Goal: Information Seeking & Learning: Check status

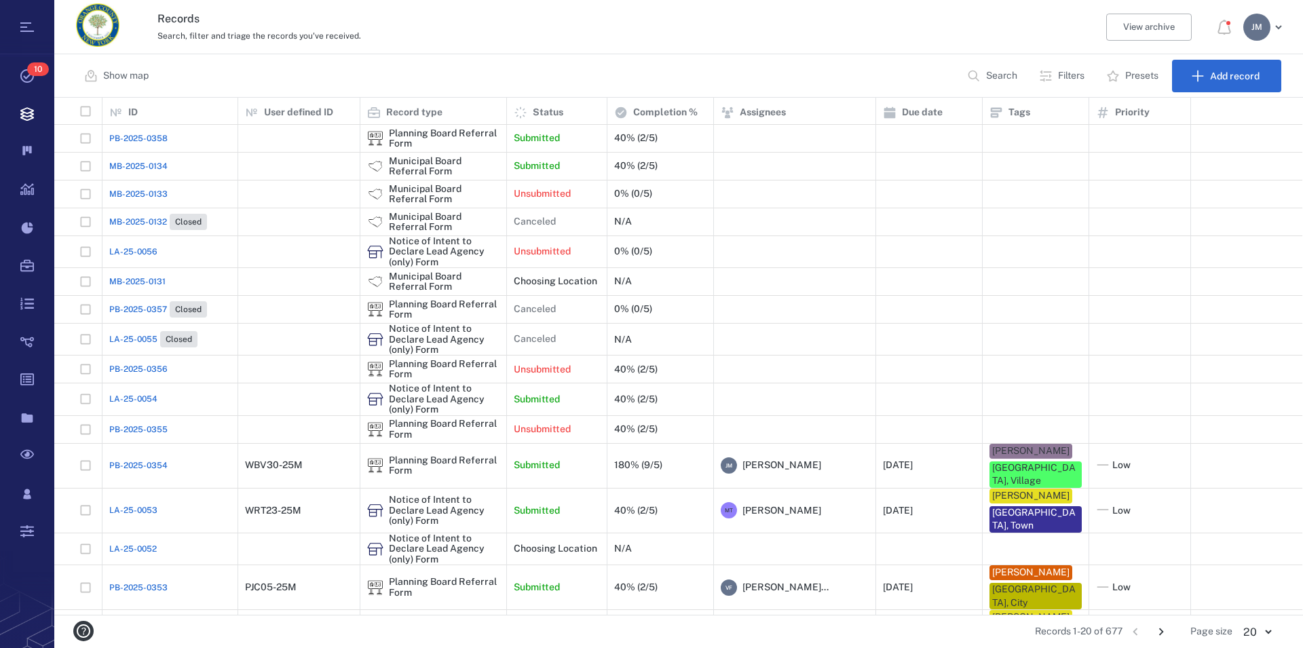
click at [998, 77] on p "Search" at bounding box center [1001, 76] width 31 height 14
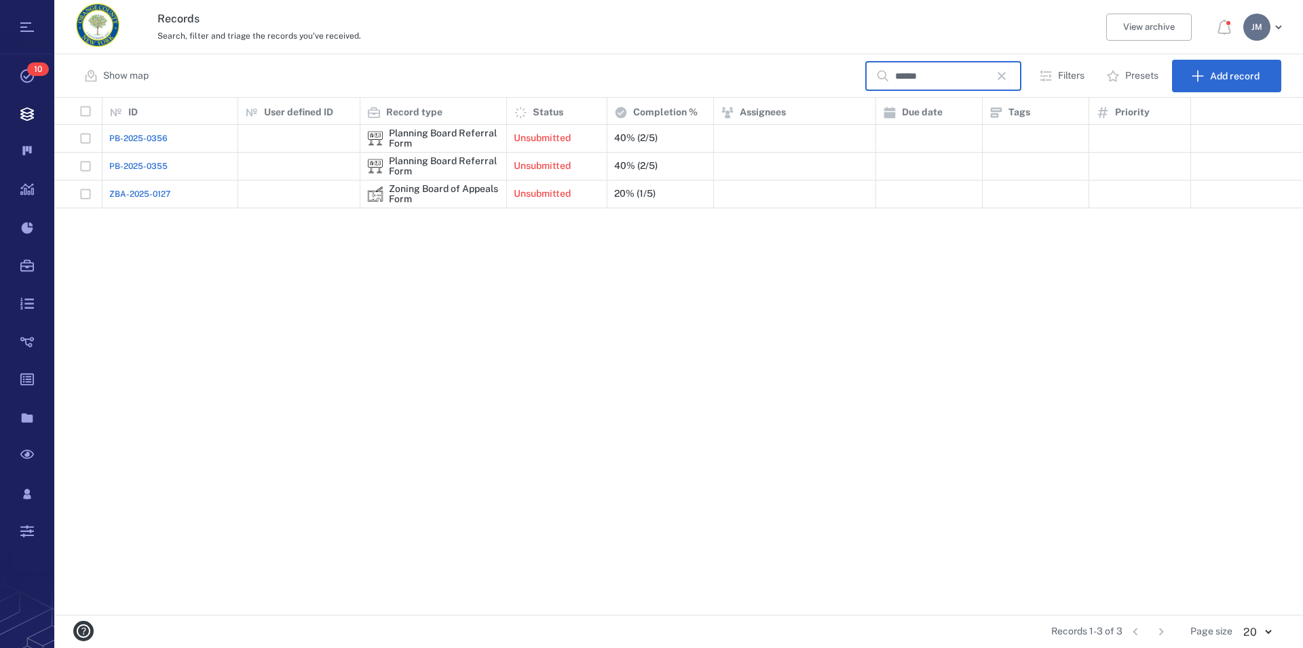
type input "******"
click at [430, 189] on div "Zoning Board of Appeals Form" at bounding box center [444, 194] width 111 height 21
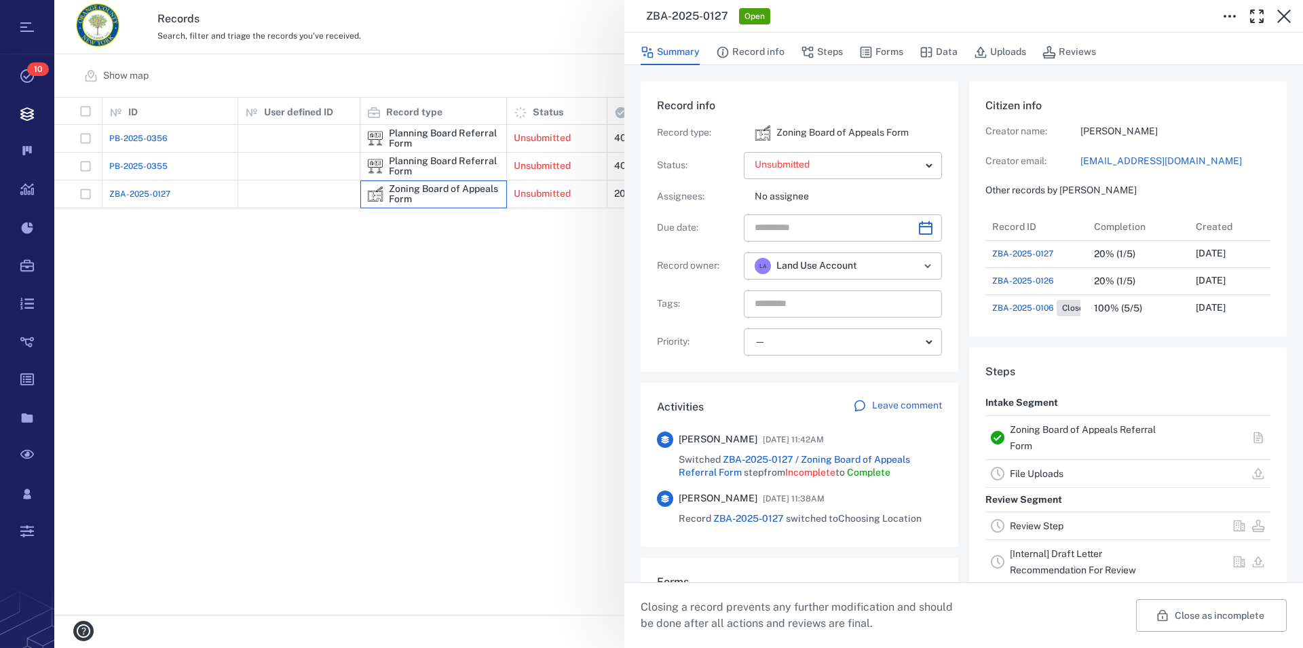
scroll to position [12, 13]
click at [456, 164] on div "**********" at bounding box center [678, 324] width 1249 height 648
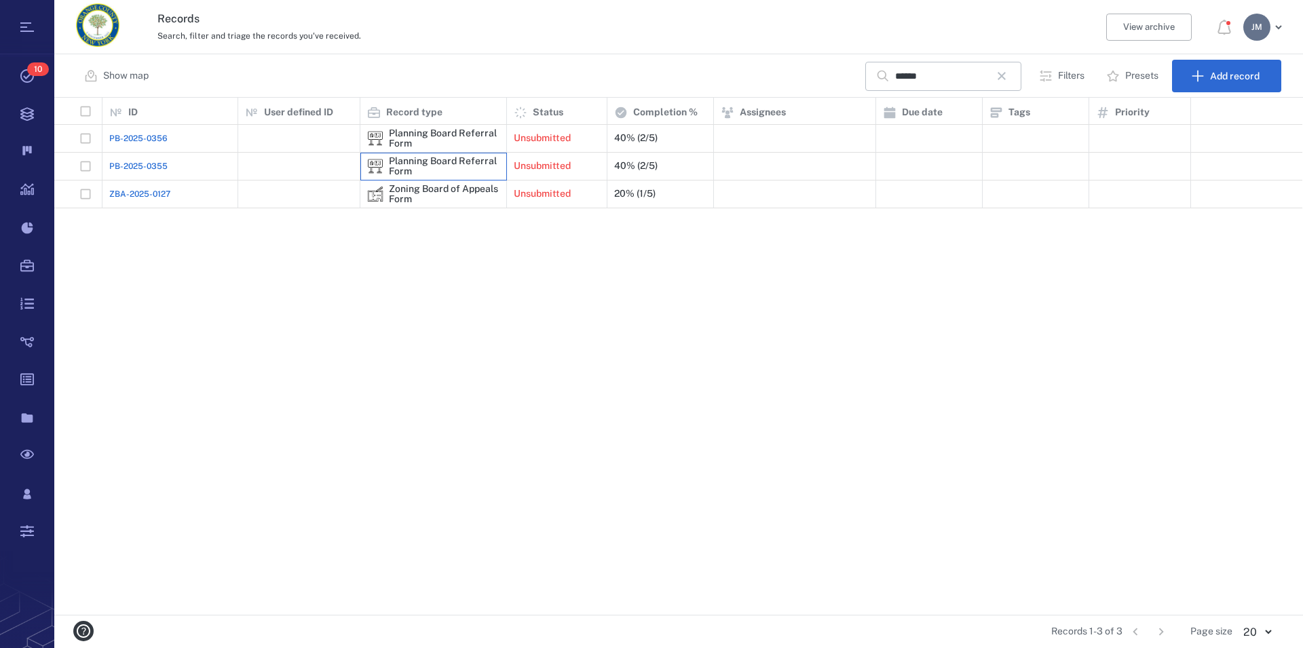
click at [461, 157] on div "Planning Board Referral Form" at bounding box center [444, 166] width 111 height 21
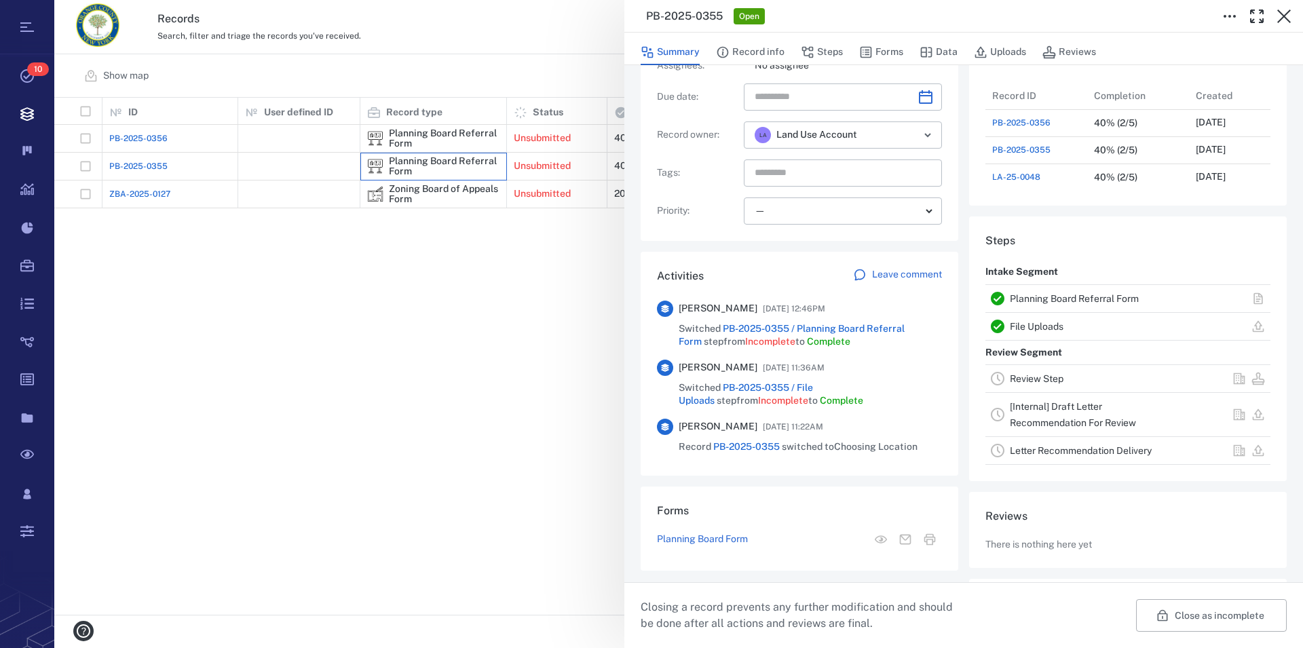
scroll to position [52, 0]
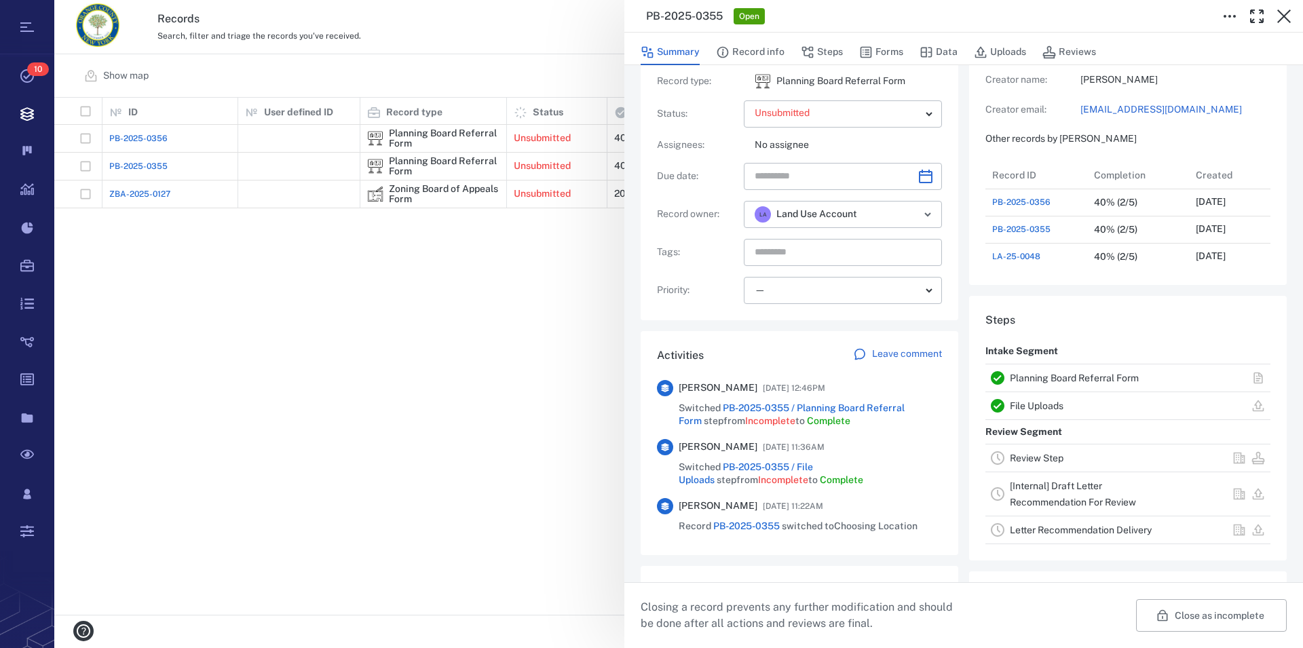
click at [1039, 373] on link "Planning Board Referral Form" at bounding box center [1074, 378] width 129 height 11
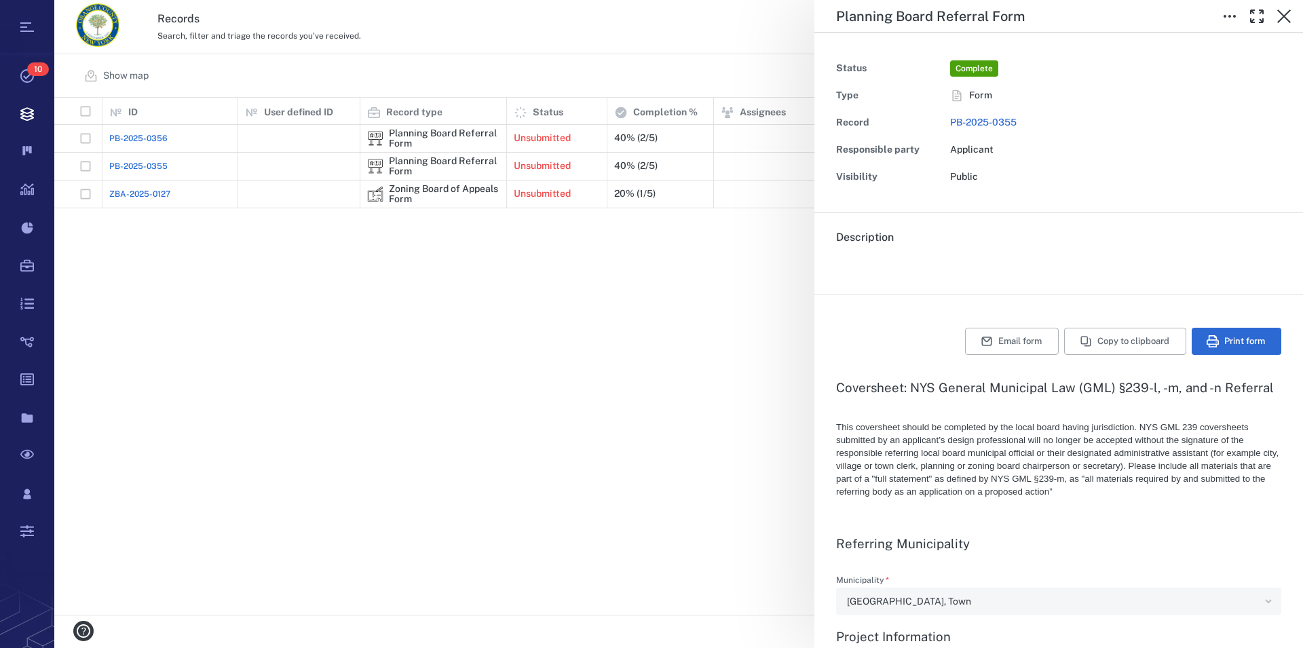
type textarea "*"
click at [1281, 18] on icon "button" at bounding box center [1284, 17] width 14 height 14
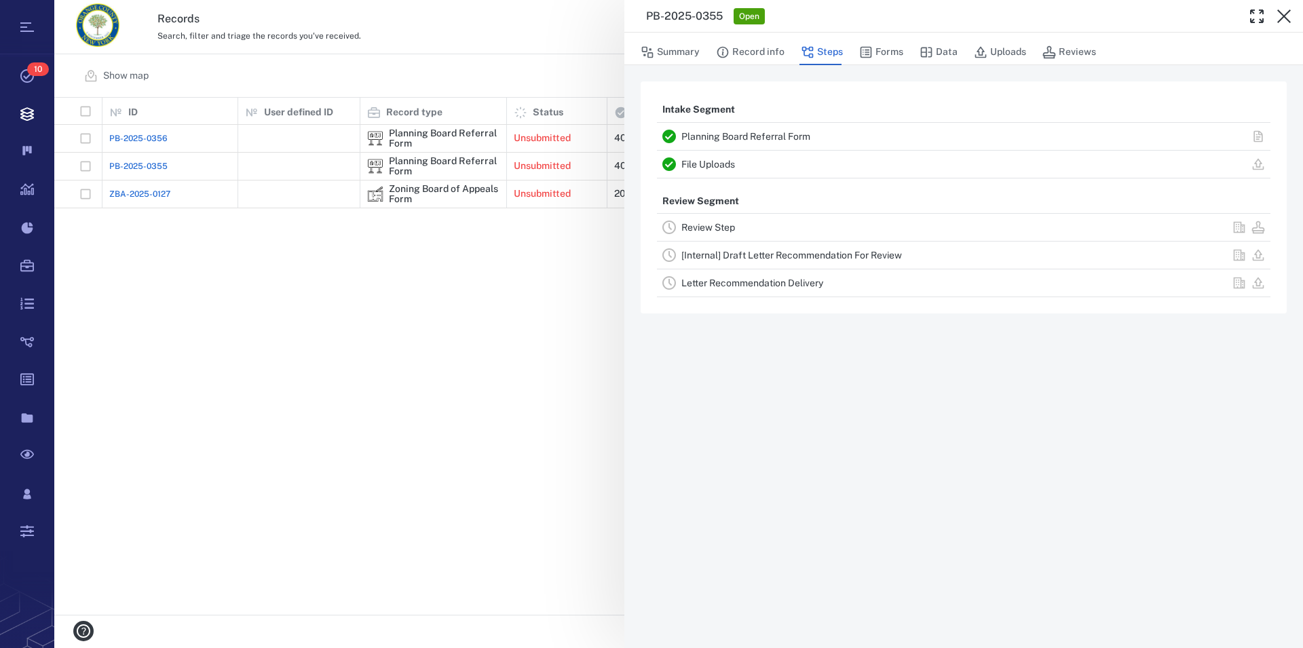
click at [709, 164] on link "File Uploads" at bounding box center [708, 164] width 54 height 11
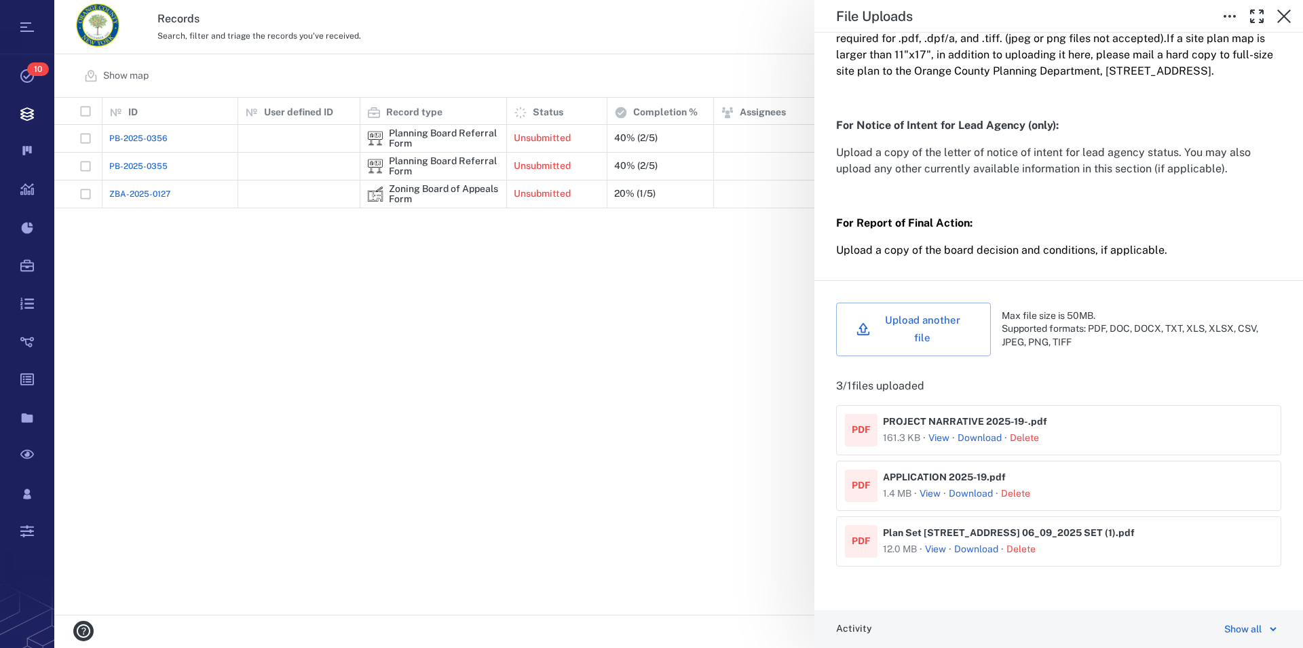
scroll to position [379, 0]
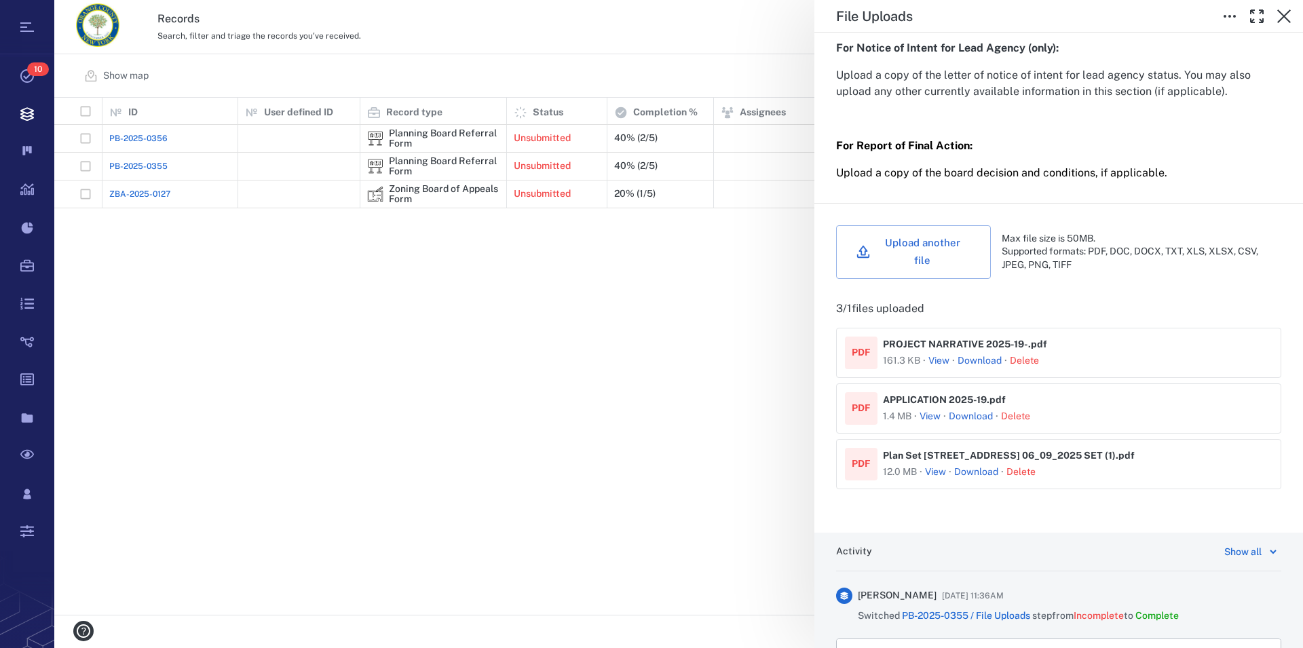
click at [939, 363] on button "View" at bounding box center [938, 361] width 21 height 14
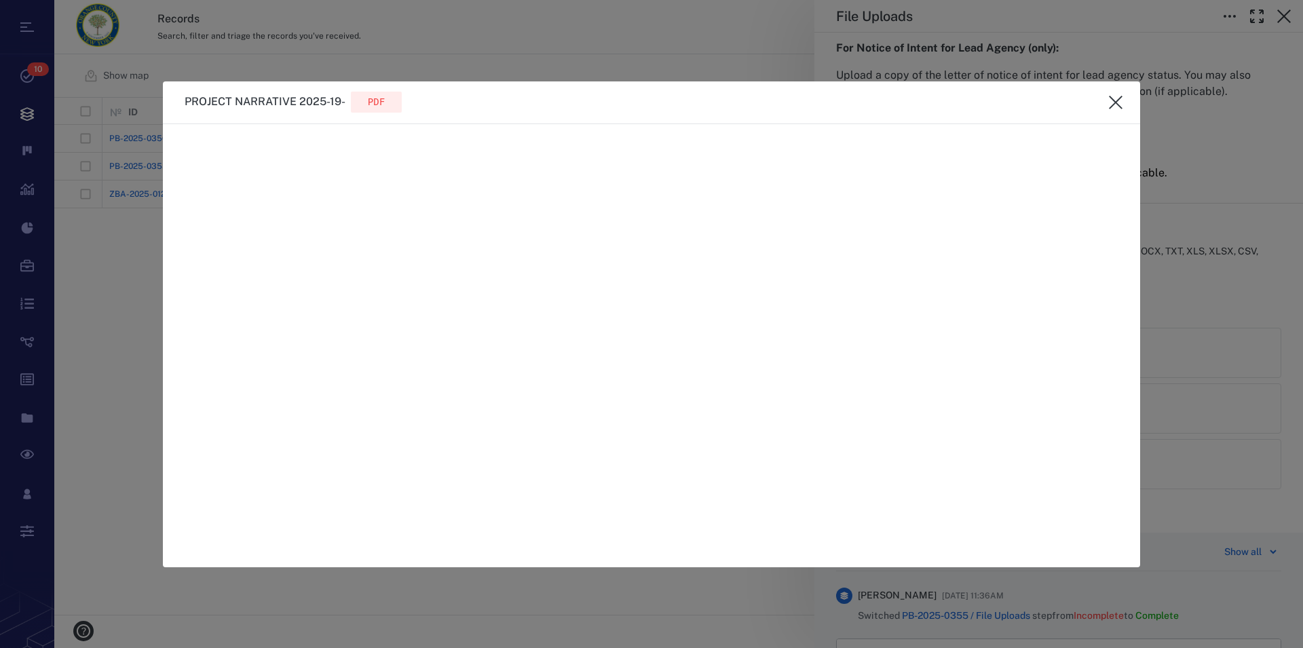
click at [1122, 97] on icon "close" at bounding box center [1116, 103] width 14 height 14
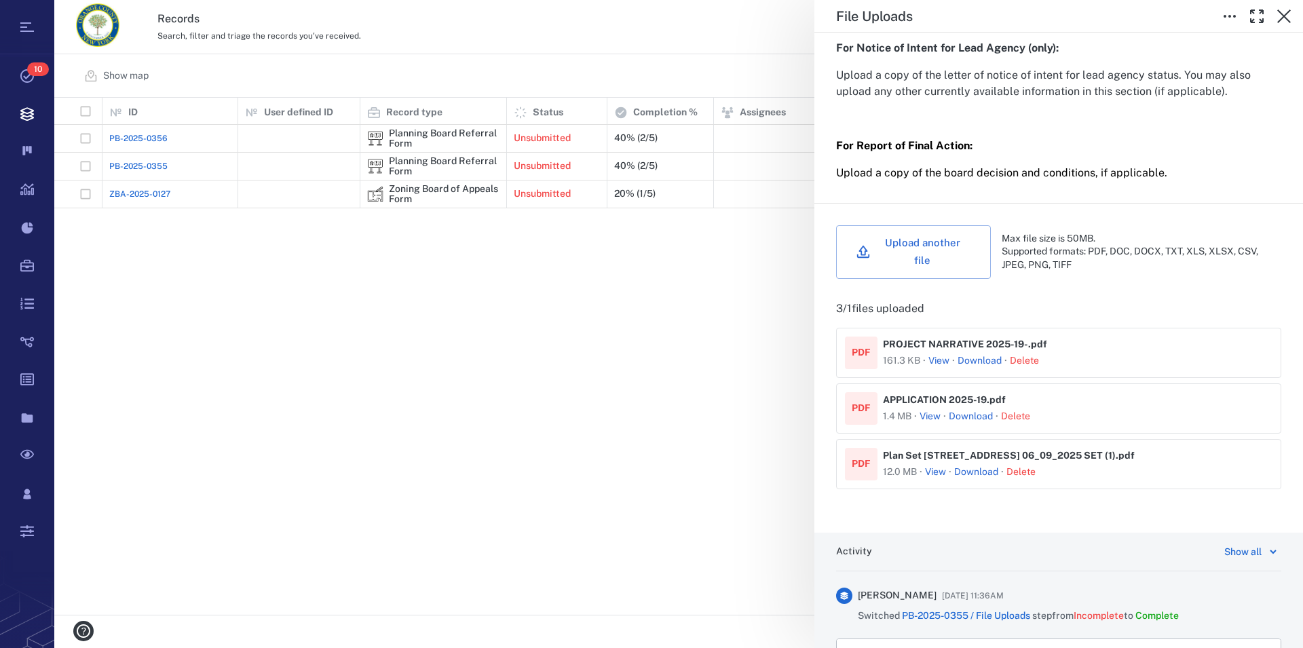
click at [994, 366] on link "Download" at bounding box center [980, 361] width 44 height 14
click at [932, 415] on button "View" at bounding box center [930, 417] width 21 height 14
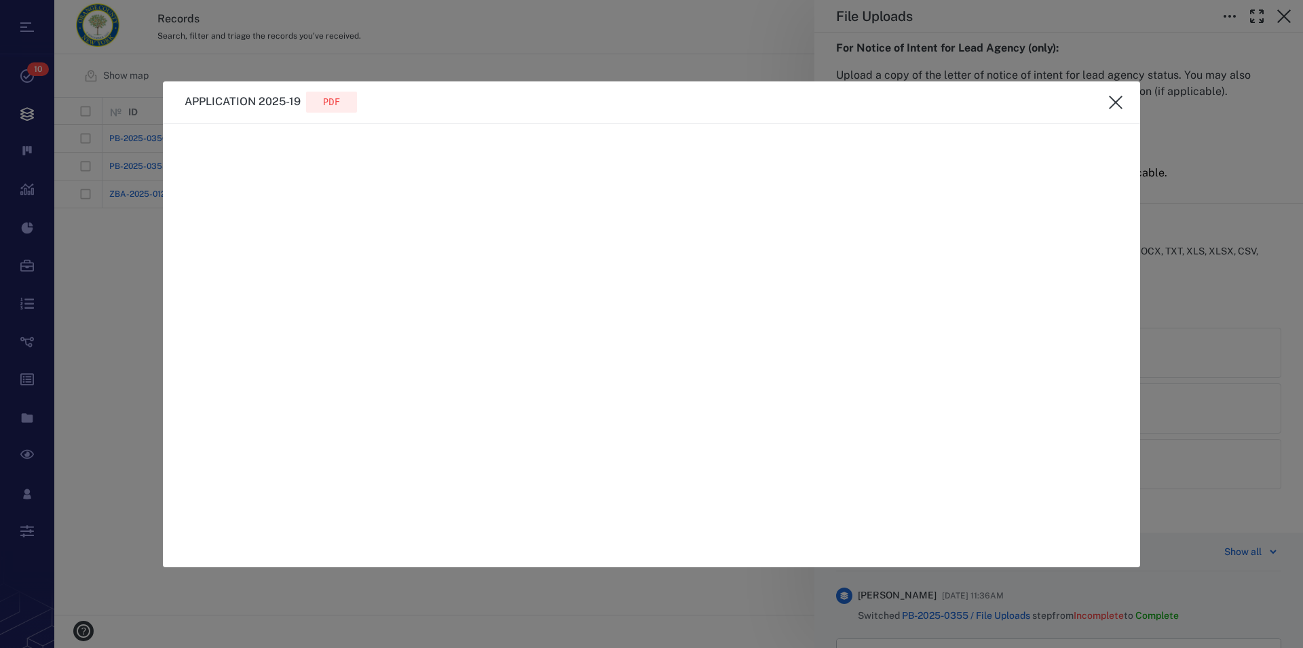
click at [1114, 102] on icon "close" at bounding box center [1116, 102] width 16 height 16
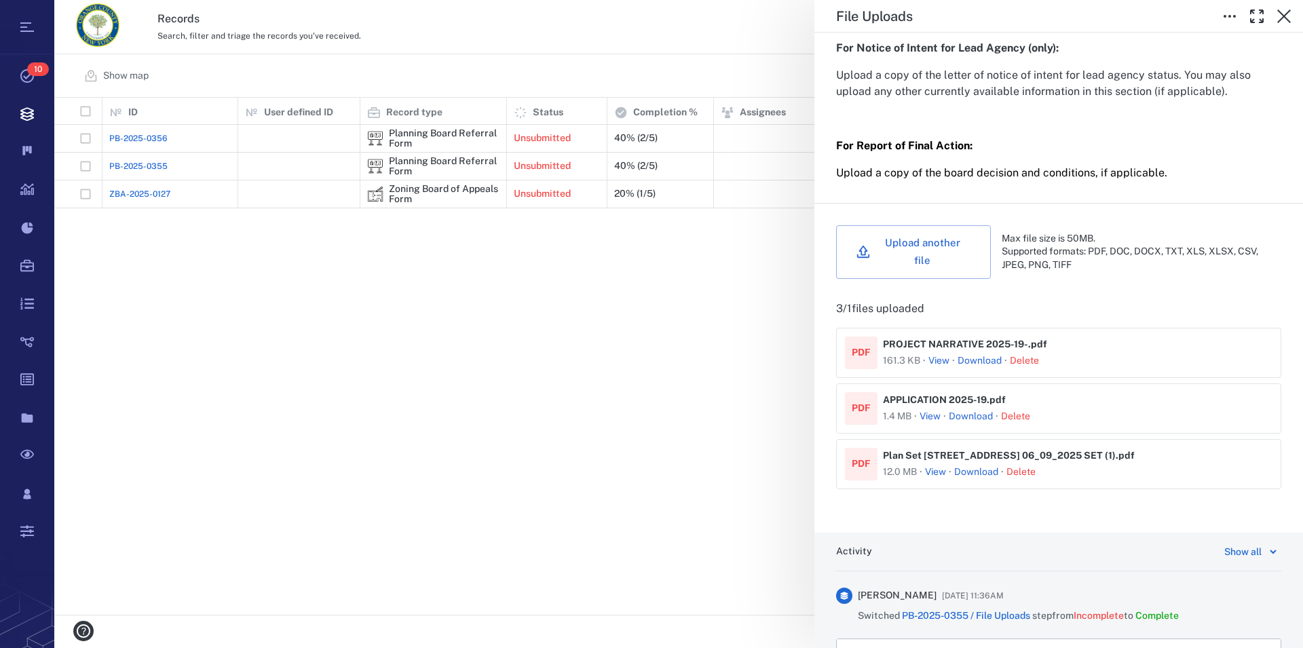
click at [970, 420] on link "Download" at bounding box center [971, 417] width 44 height 14
click at [968, 476] on link "Download" at bounding box center [976, 473] width 44 height 14
click at [436, 126] on div "File Uploads Status Complete Type File upload Record PB-2025-0355 Responsible p…" at bounding box center [678, 324] width 1249 height 648
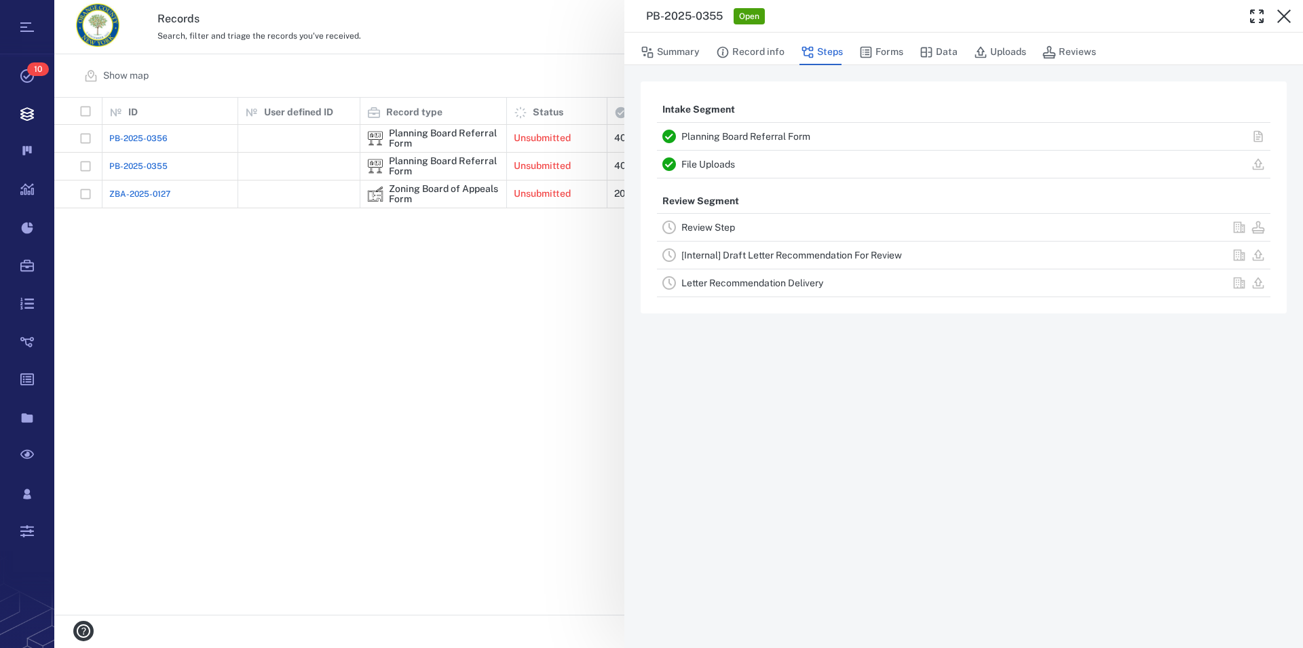
click at [423, 193] on div "PB-2025-0355 Open Summary Record info Steps Forms Data Uploads Reviews Intake S…" at bounding box center [678, 324] width 1249 height 648
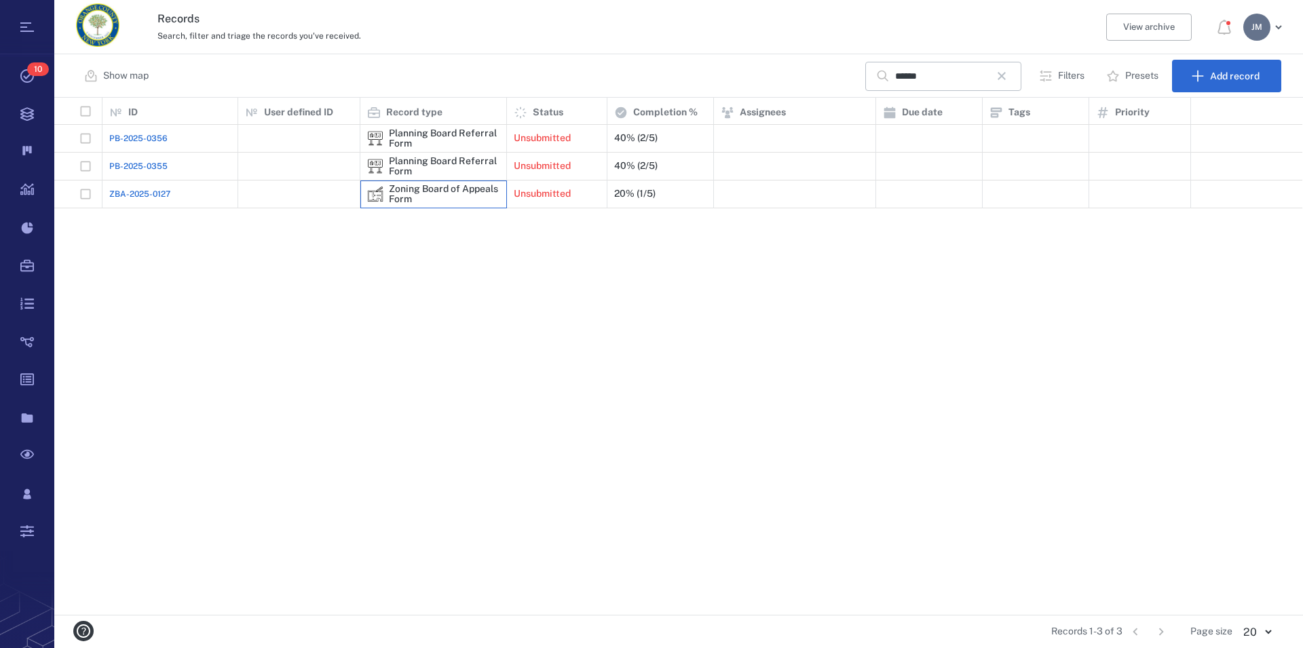
click at [428, 190] on div "Zoning Board of Appeals Form" at bounding box center [444, 194] width 111 height 21
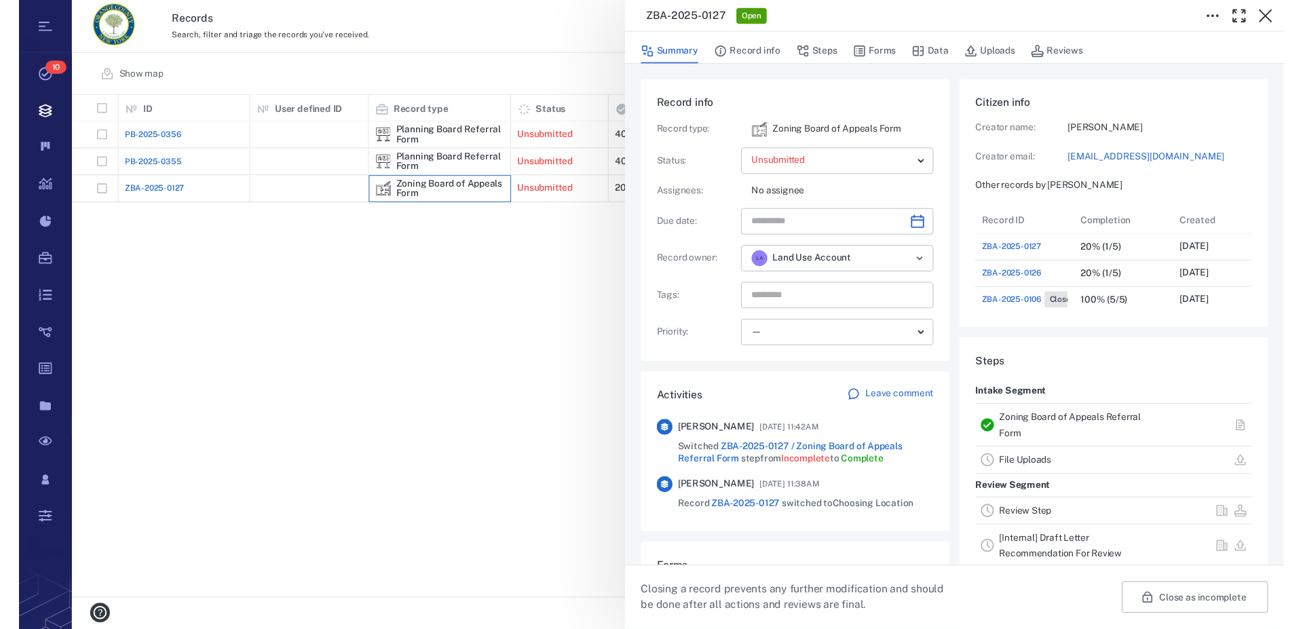
scroll to position [597, 257]
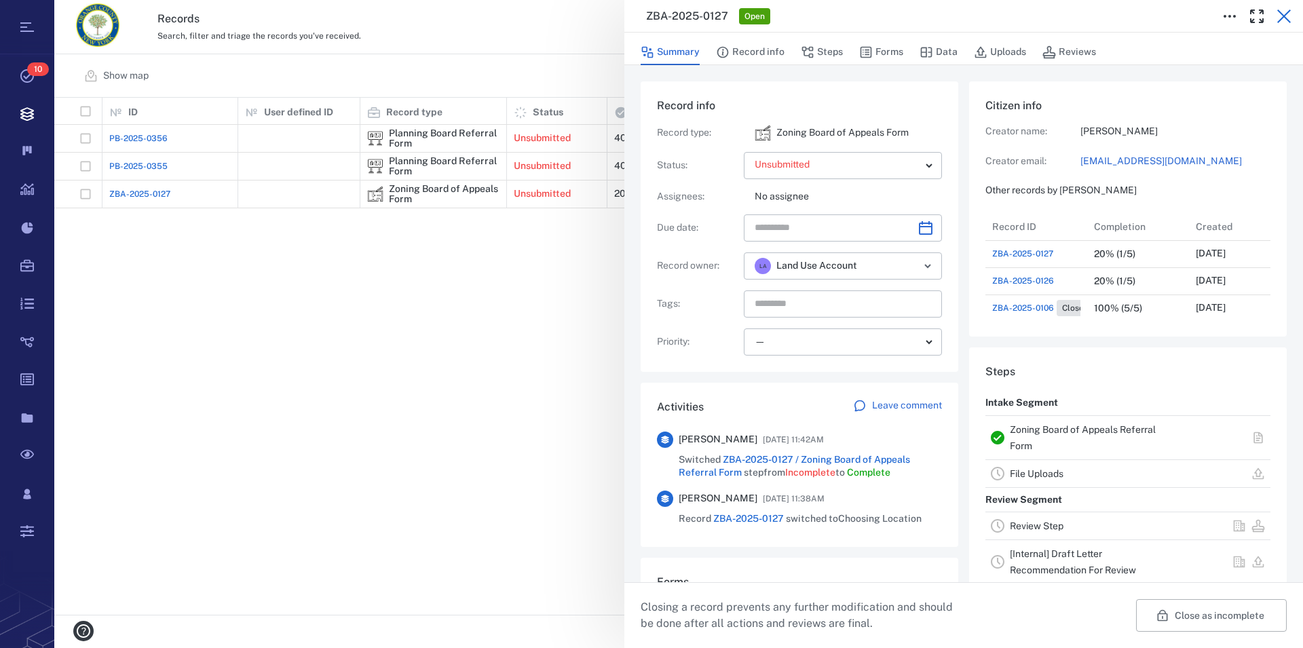
click at [1285, 15] on icon "button" at bounding box center [1284, 17] width 14 height 14
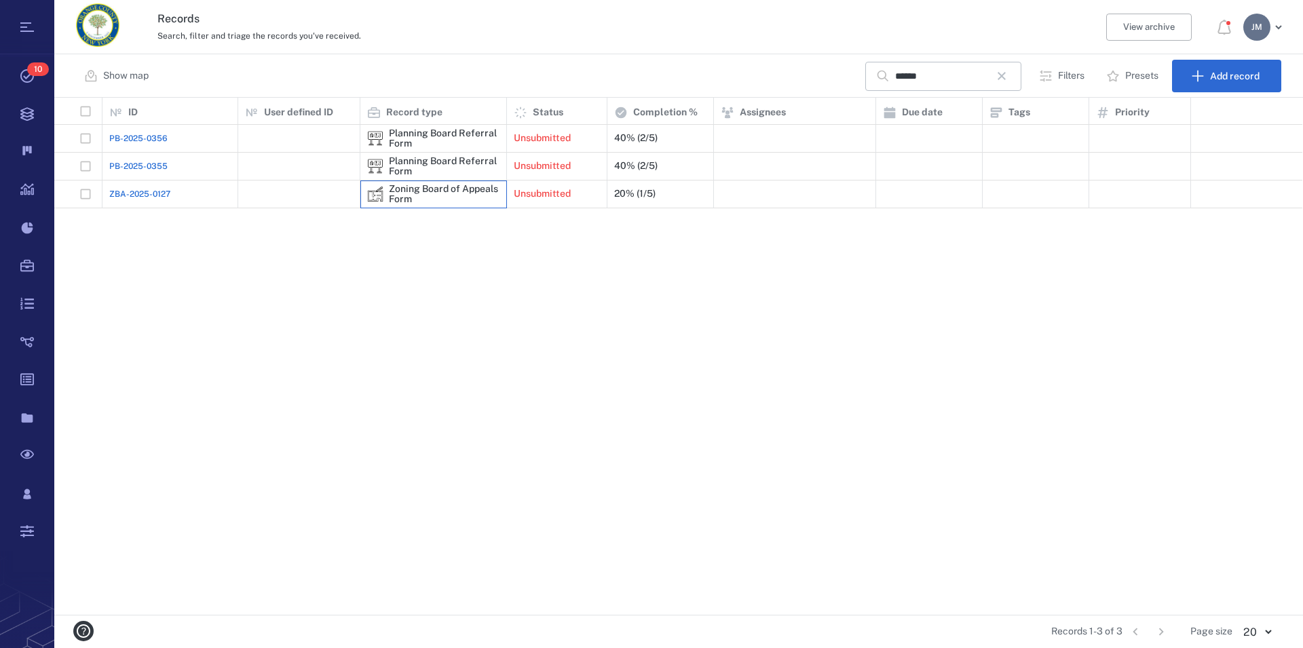
scroll to position [506, 1236]
click at [423, 189] on div "Zoning Board of Appeals Form" at bounding box center [444, 194] width 111 height 21
click at [425, 187] on div "Zoning Board of Appeals Form" at bounding box center [444, 194] width 111 height 21
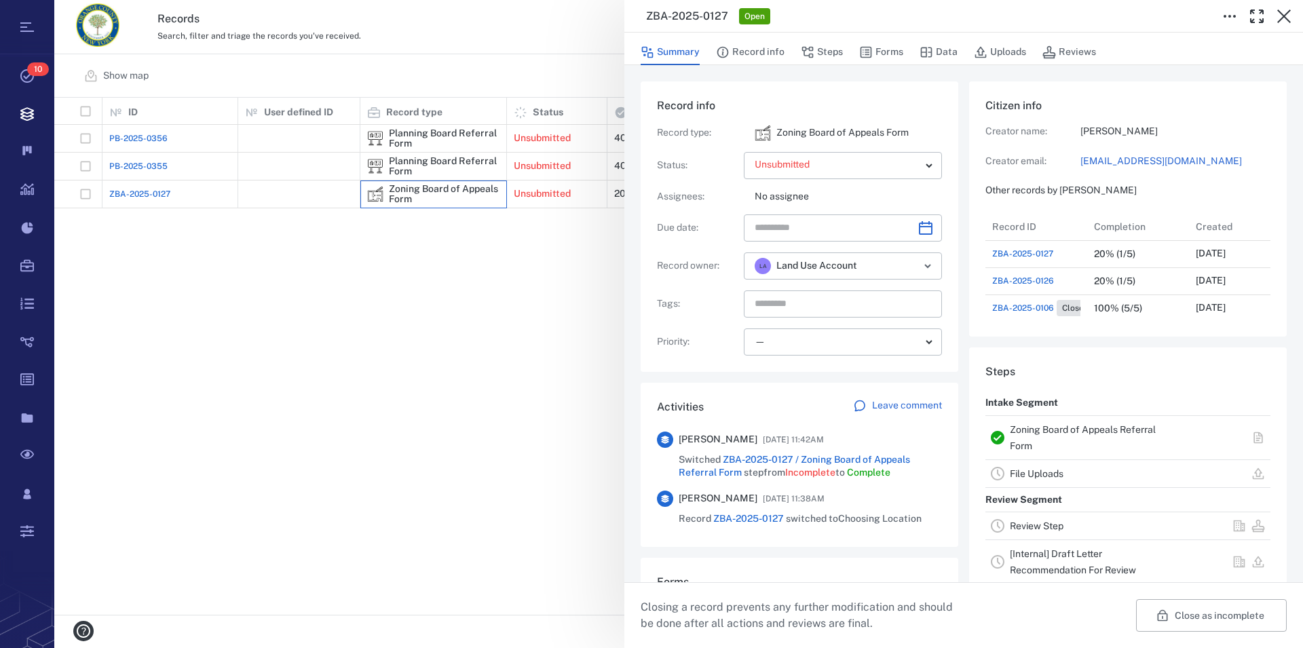
scroll to position [12, 13]
click at [1040, 472] on link "File Uploads" at bounding box center [1037, 473] width 54 height 11
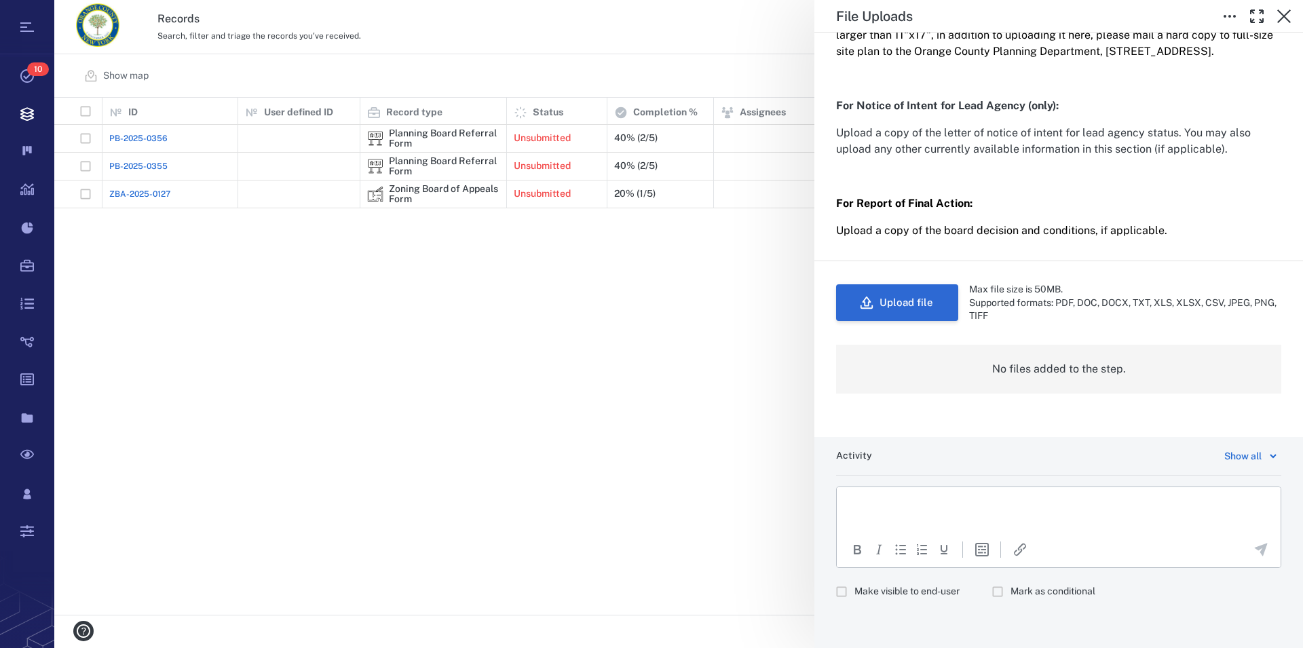
click at [926, 299] on button "Upload file" at bounding box center [897, 302] width 122 height 37
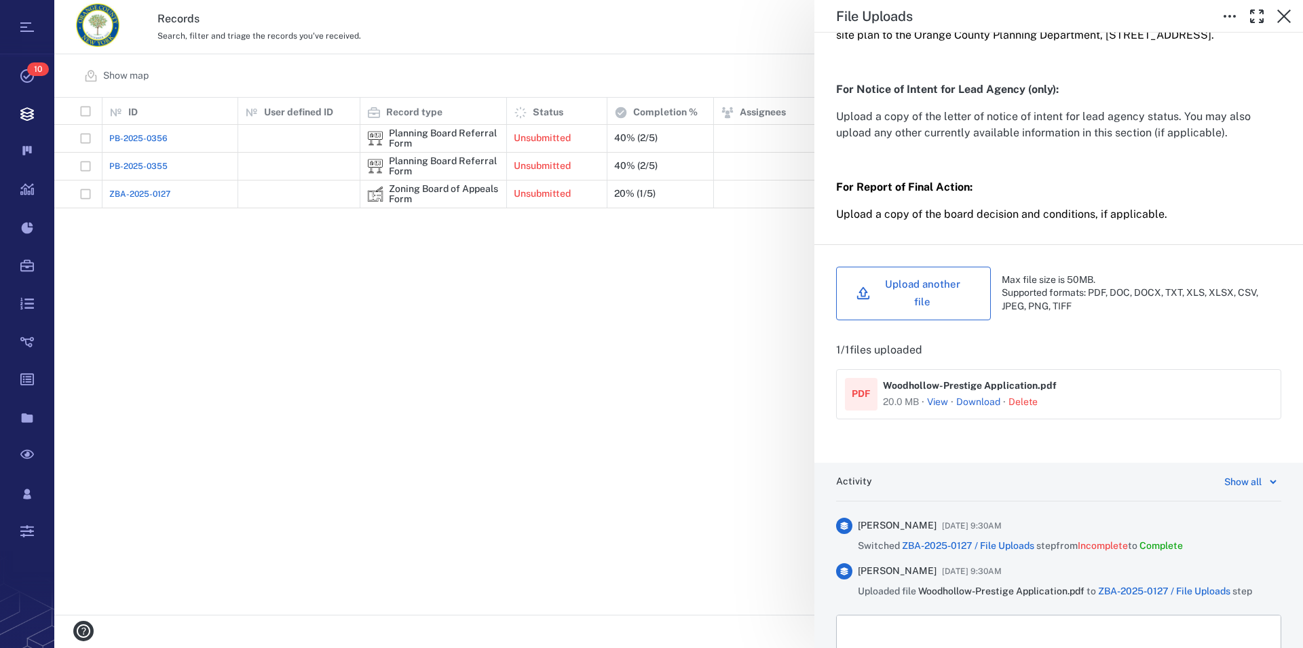
click at [922, 300] on button "Upload another file" at bounding box center [913, 294] width 155 height 54
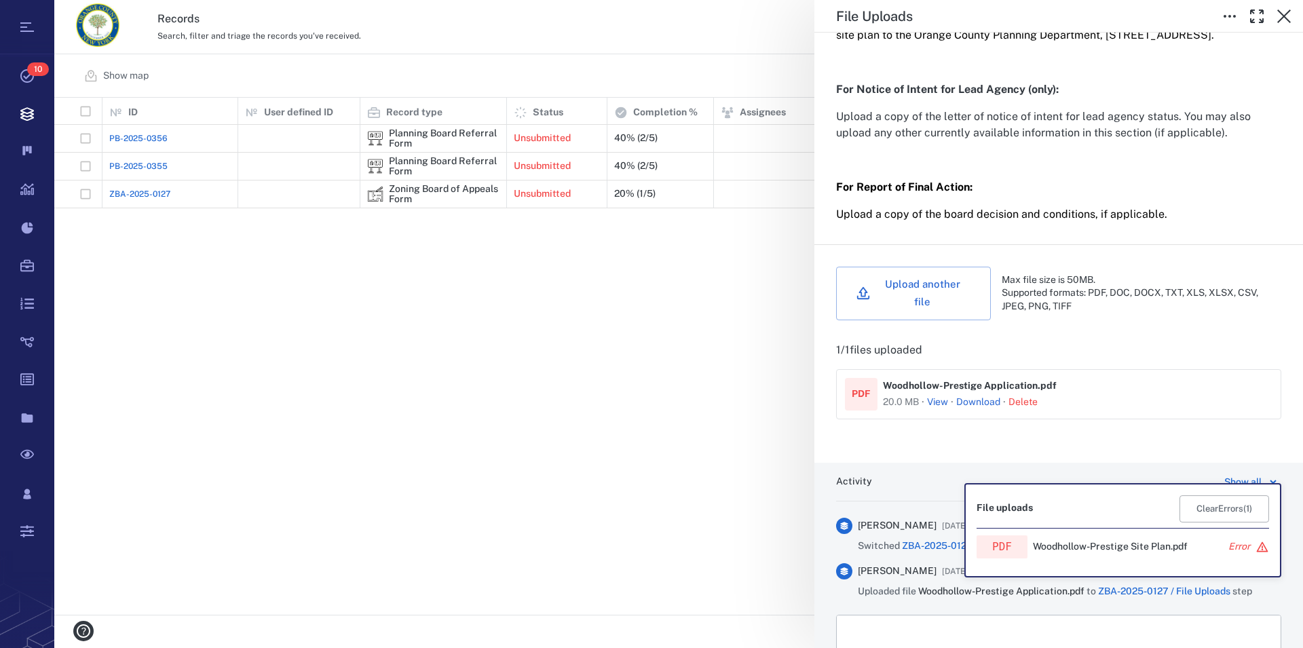
click at [1259, 544] on icon at bounding box center [1262, 547] width 14 height 14
click at [1233, 506] on button "Clear Errors ( 1 )" at bounding box center [1224, 508] width 90 height 27
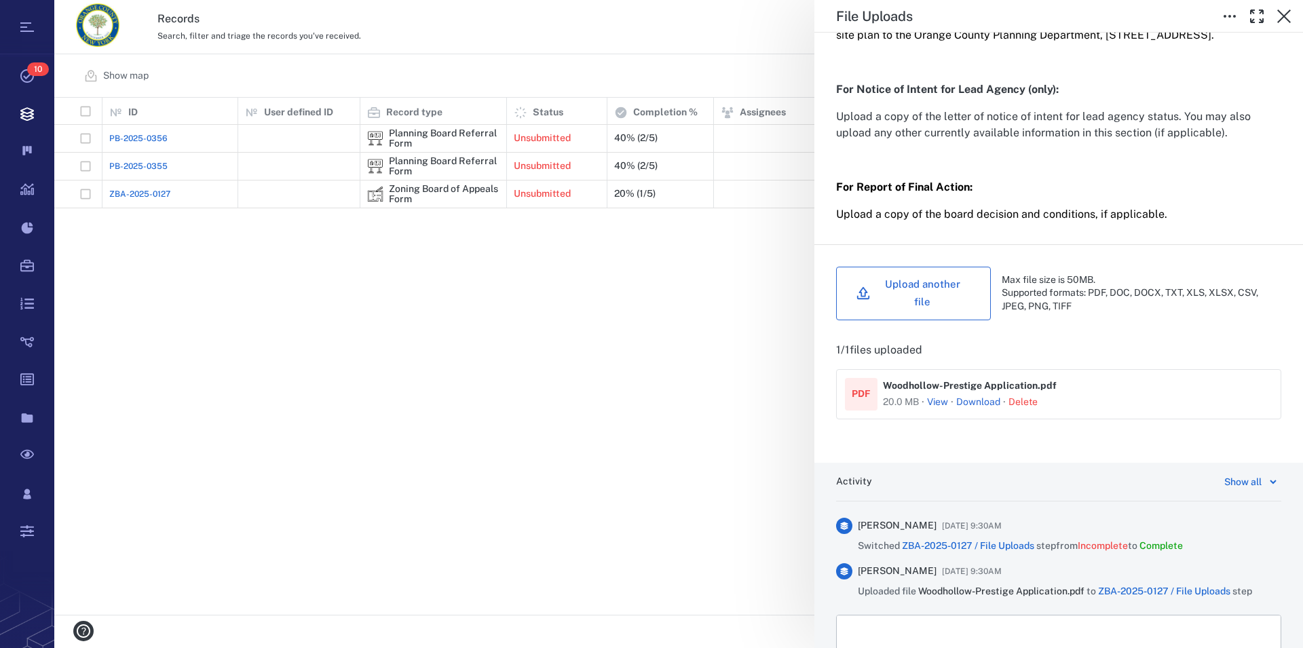
click at [917, 297] on button "Upload another file" at bounding box center [913, 294] width 155 height 54
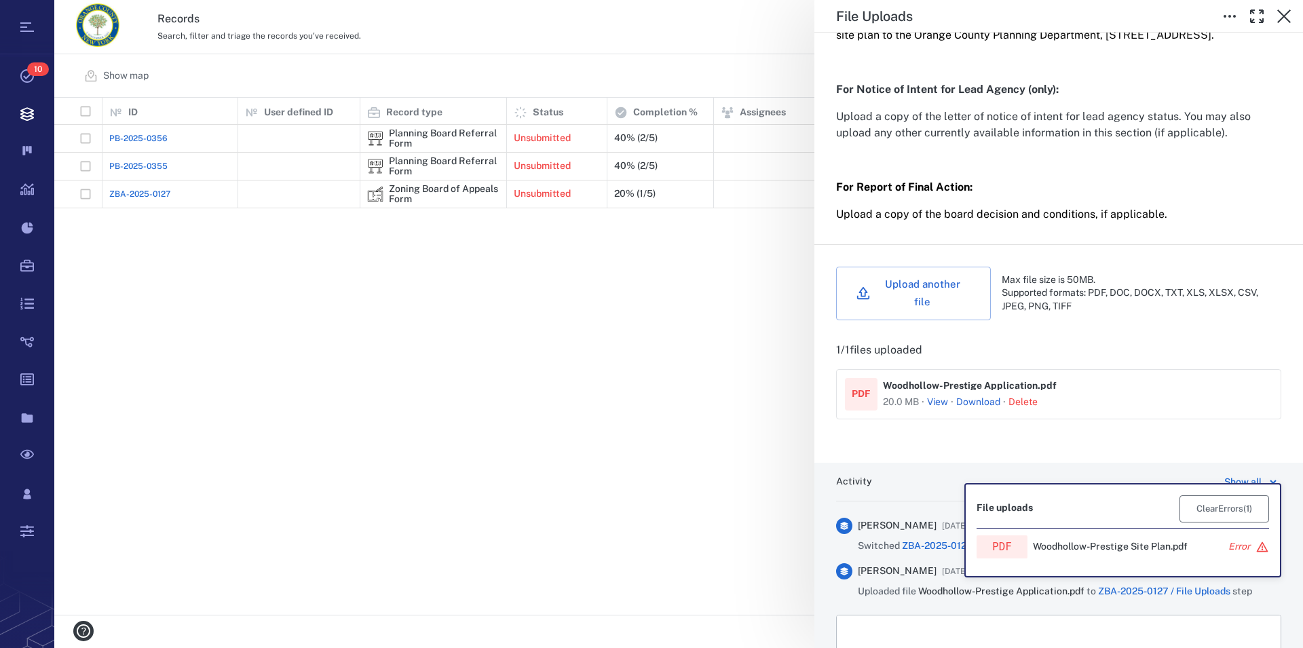
click at [1243, 511] on button "Clear Errors ( 1 )" at bounding box center [1224, 508] width 90 height 27
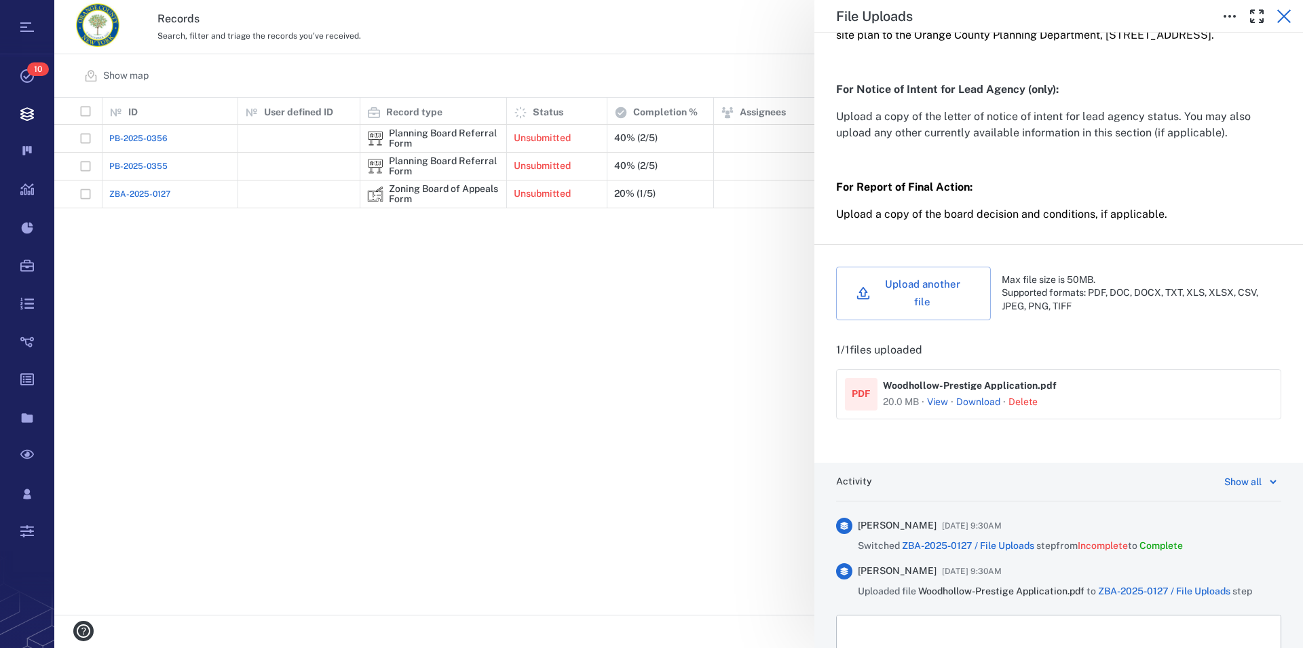
click at [1287, 20] on icon "button" at bounding box center [1284, 17] width 14 height 14
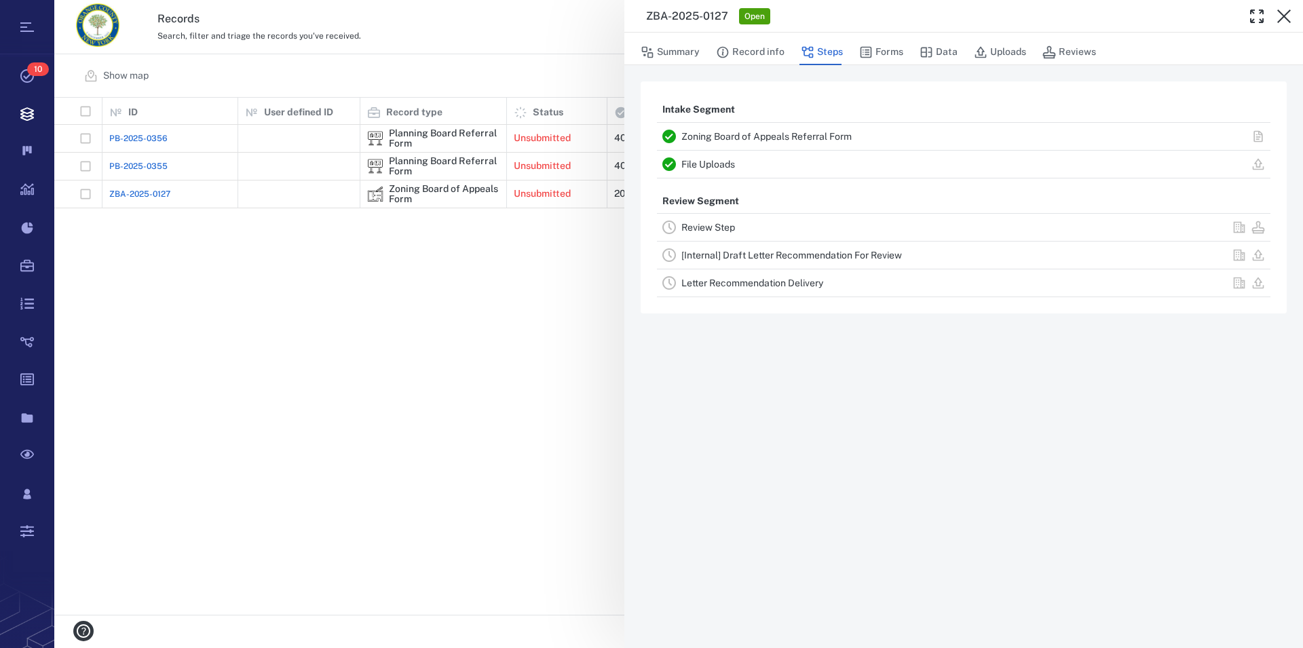
click at [720, 134] on link "Zoning Board of Appeals Referral Form" at bounding box center [766, 136] width 170 height 11
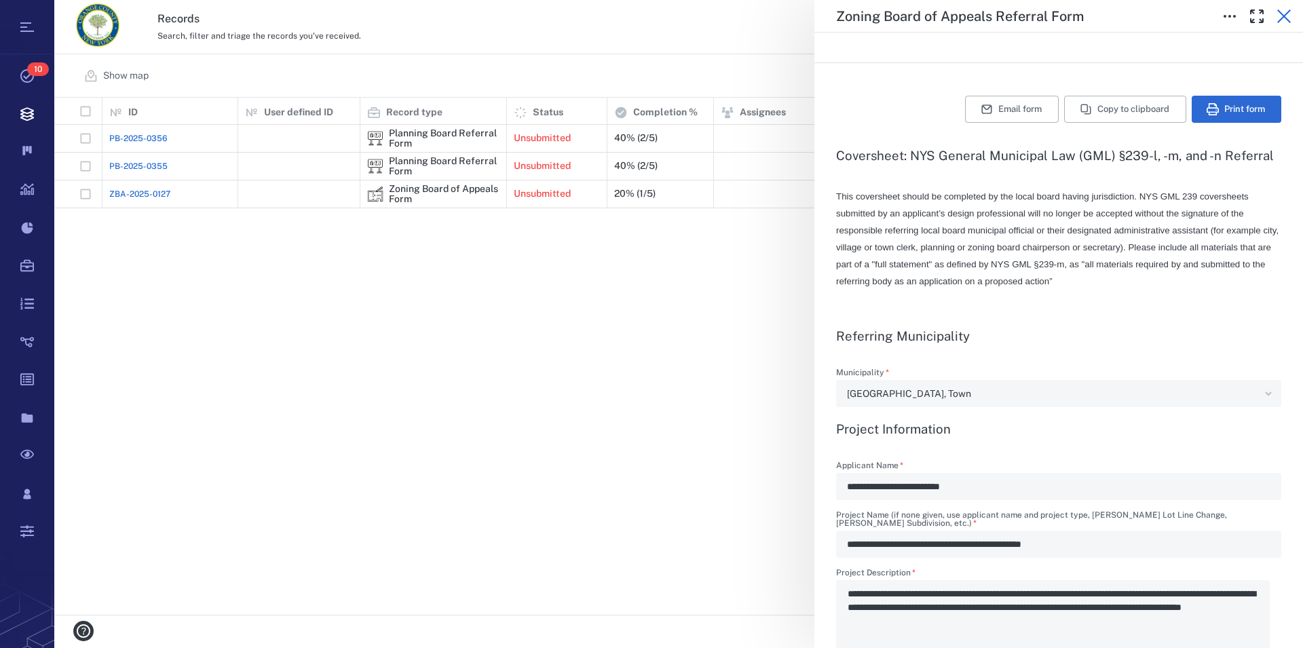
click at [1285, 14] on icon "button" at bounding box center [1284, 16] width 16 height 16
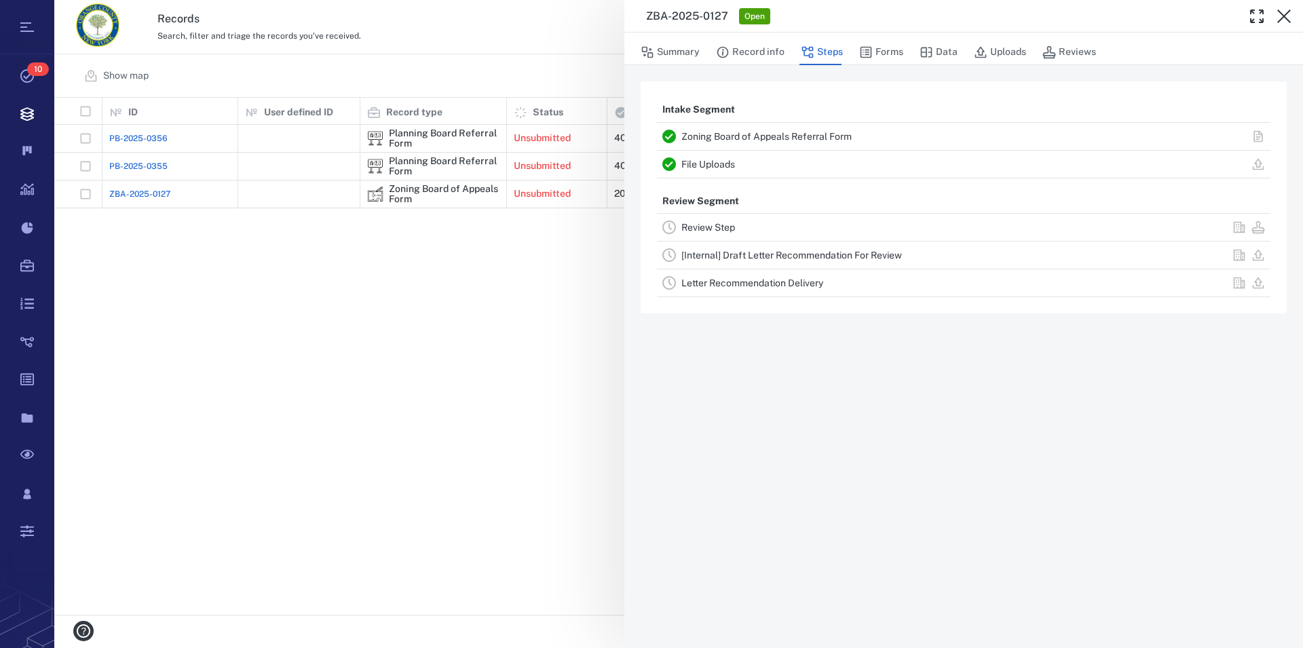
click at [701, 166] on link "File Uploads" at bounding box center [708, 164] width 54 height 11
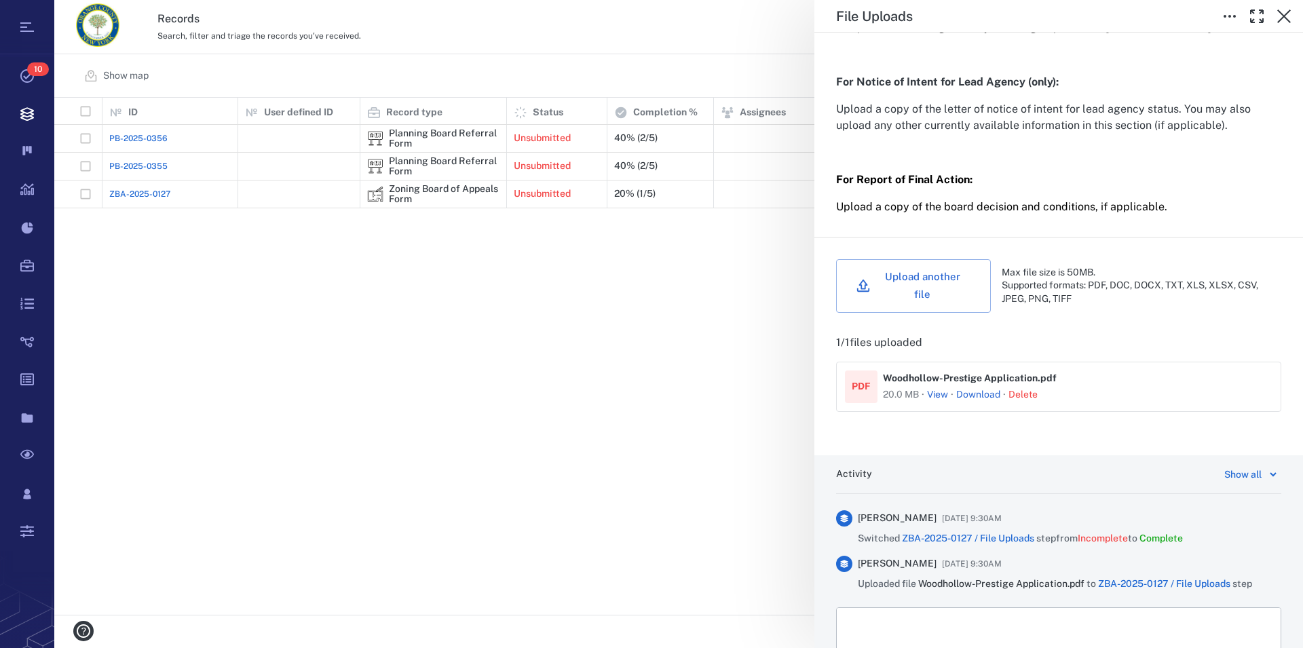
scroll to position [387, 0]
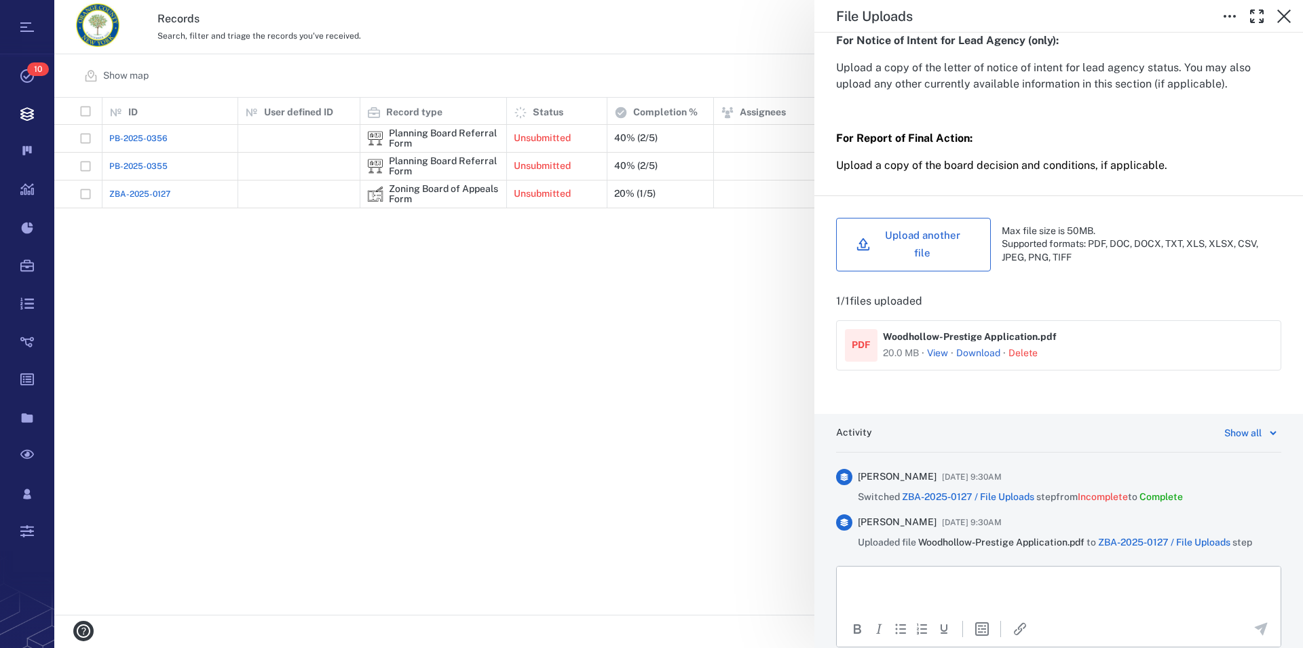
click at [889, 252] on button "Upload another file" at bounding box center [913, 245] width 155 height 54
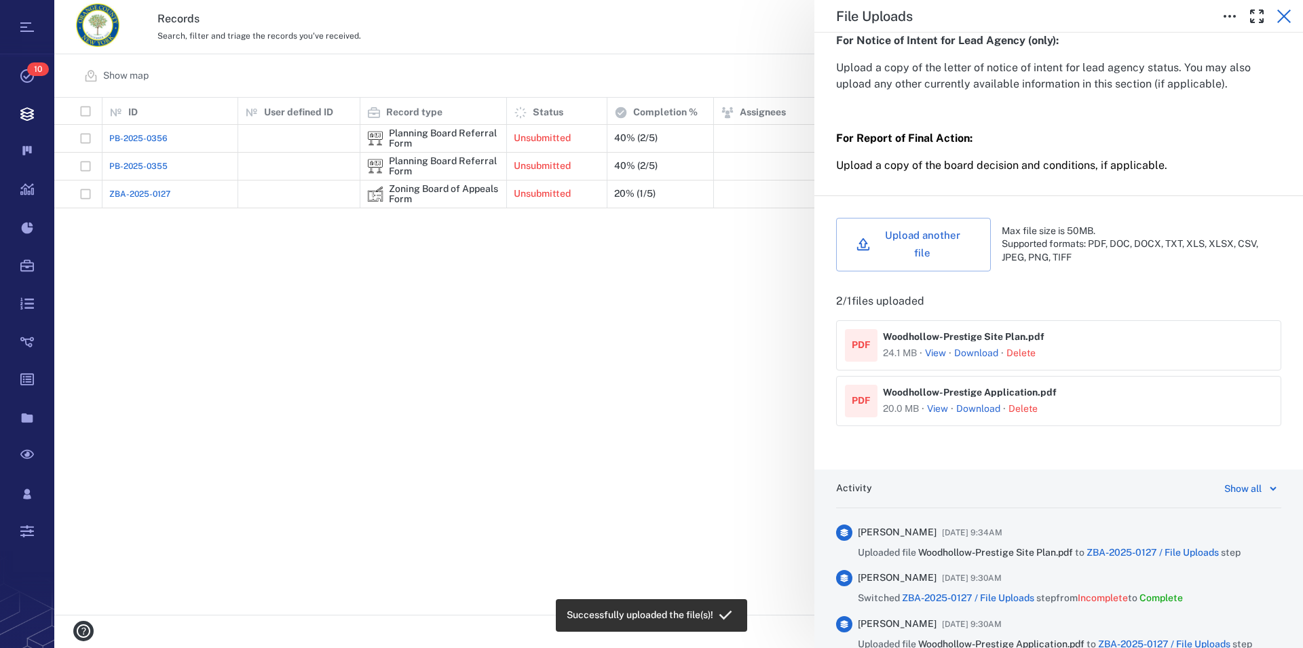
click at [1284, 17] on icon "button" at bounding box center [1284, 17] width 14 height 14
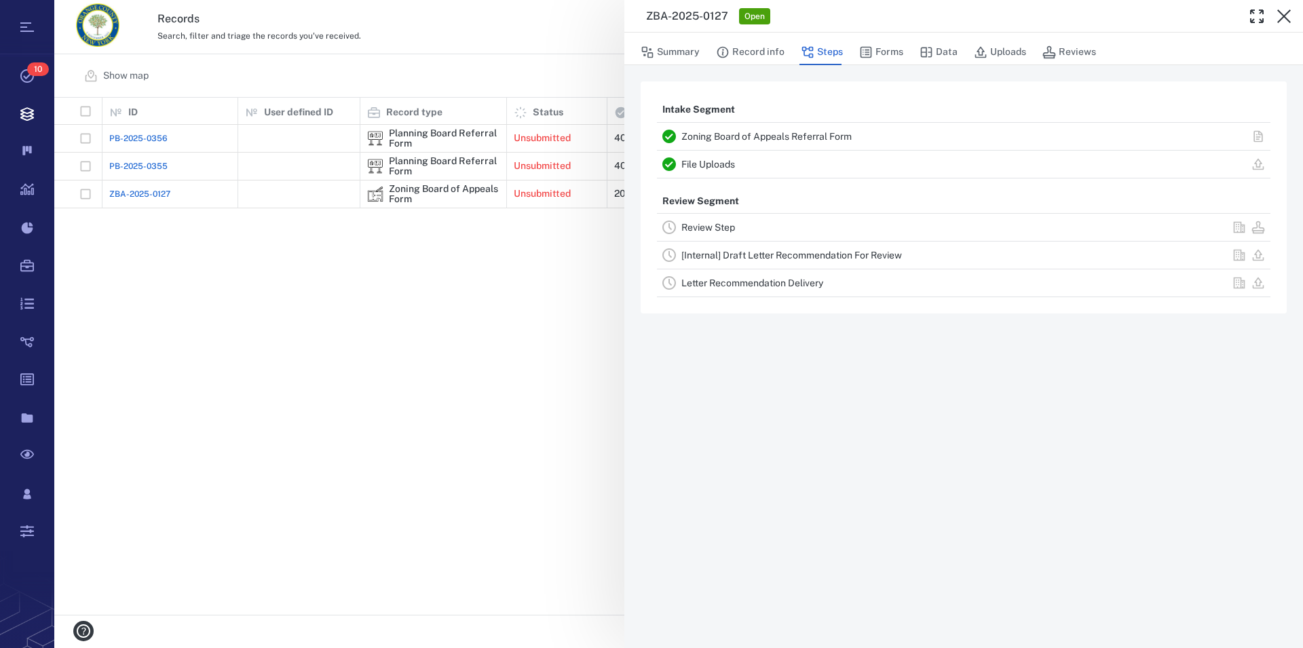
click at [1284, 17] on icon "button" at bounding box center [1284, 17] width 14 height 14
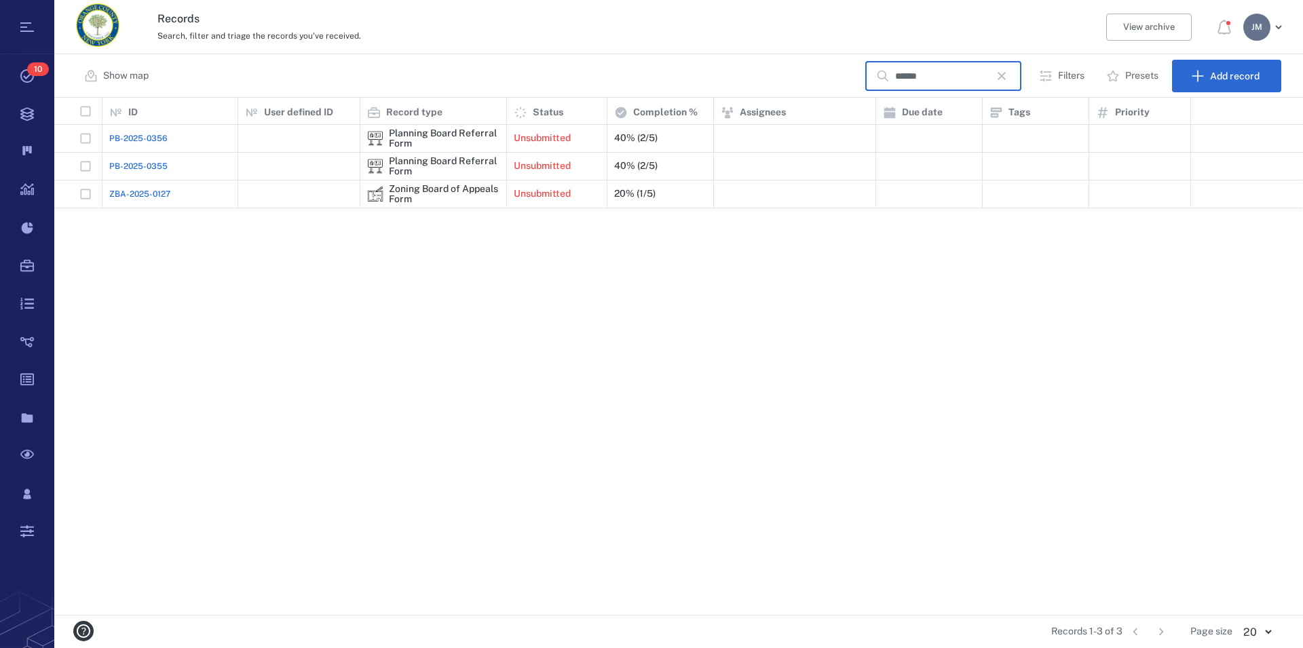
drag, startPoint x: 932, startPoint y: 75, endPoint x: 880, endPoint y: 74, distance: 52.3
click at [895, 73] on input "******" at bounding box center [942, 76] width 95 height 29
click at [1004, 81] on icon "button" at bounding box center [1002, 76] width 16 height 16
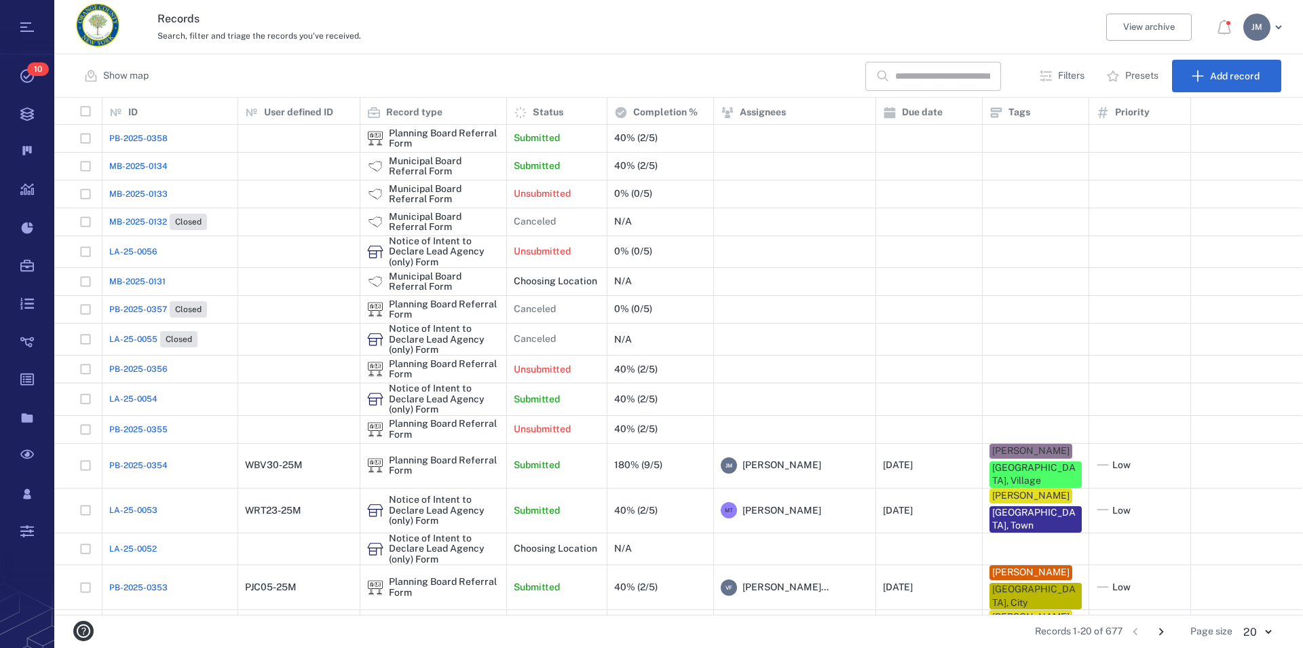
click at [981, 78] on input "text" at bounding box center [942, 76] width 95 height 29
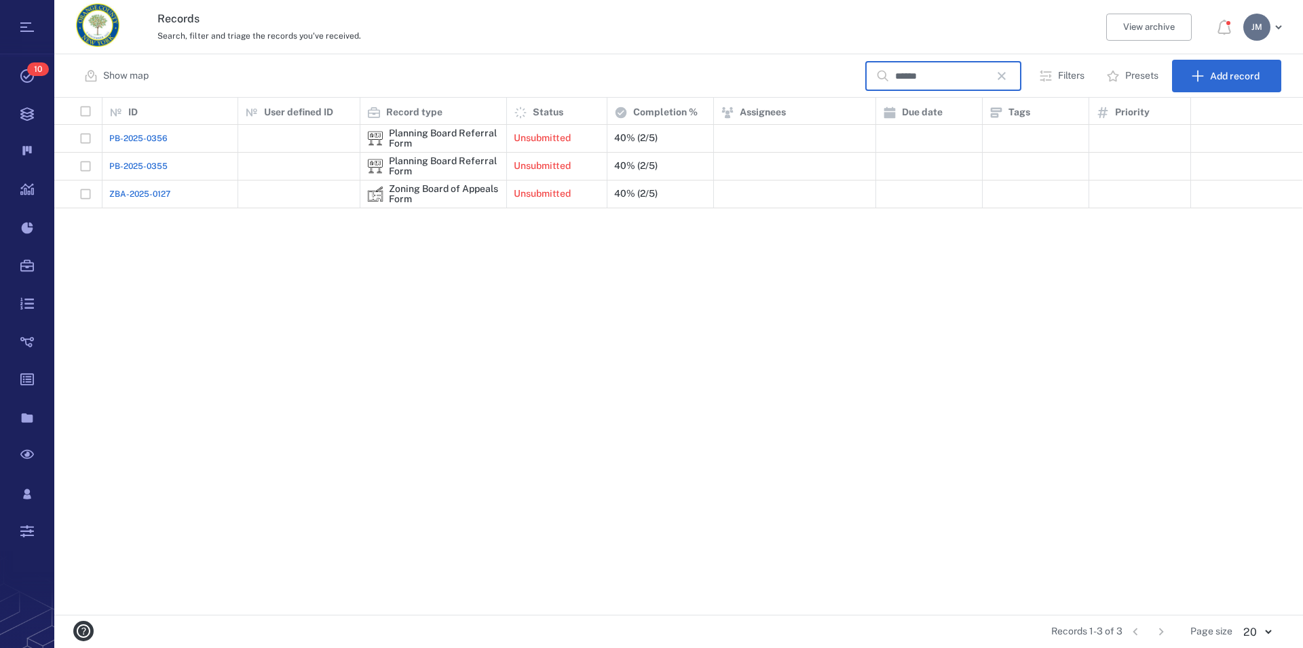
type input "******"
click at [440, 187] on div "Zoning Board of Appeals Form" at bounding box center [444, 194] width 111 height 21
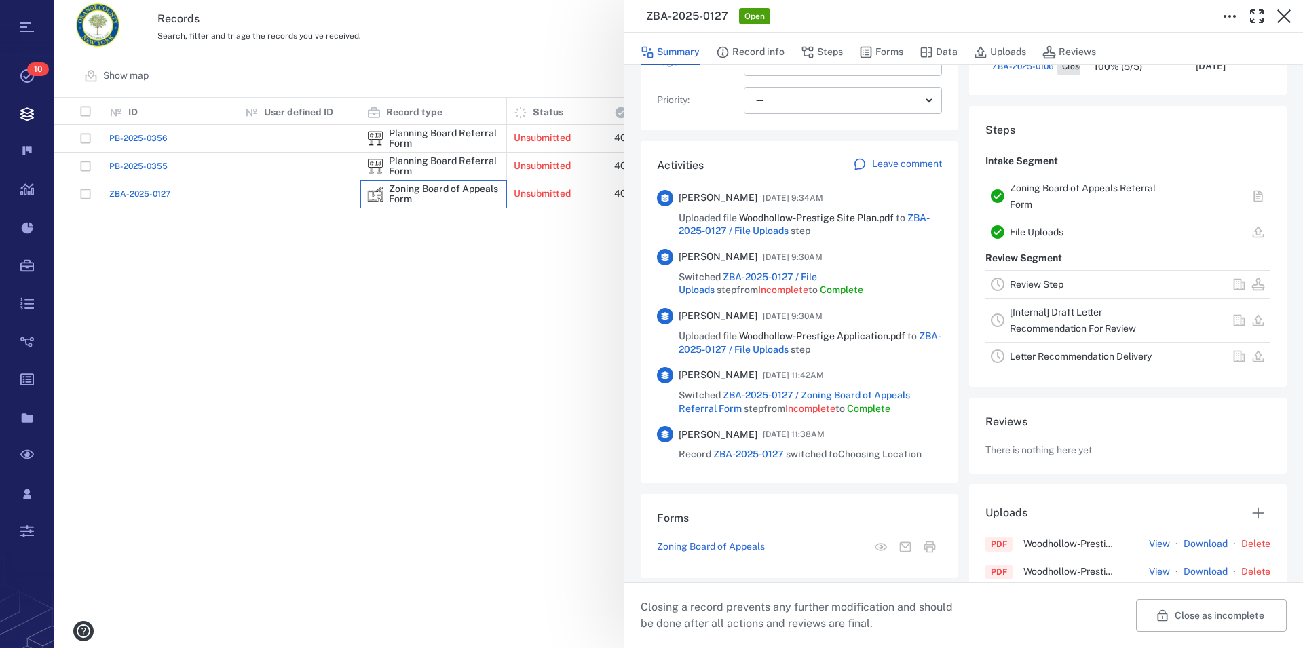
scroll to position [272, 0]
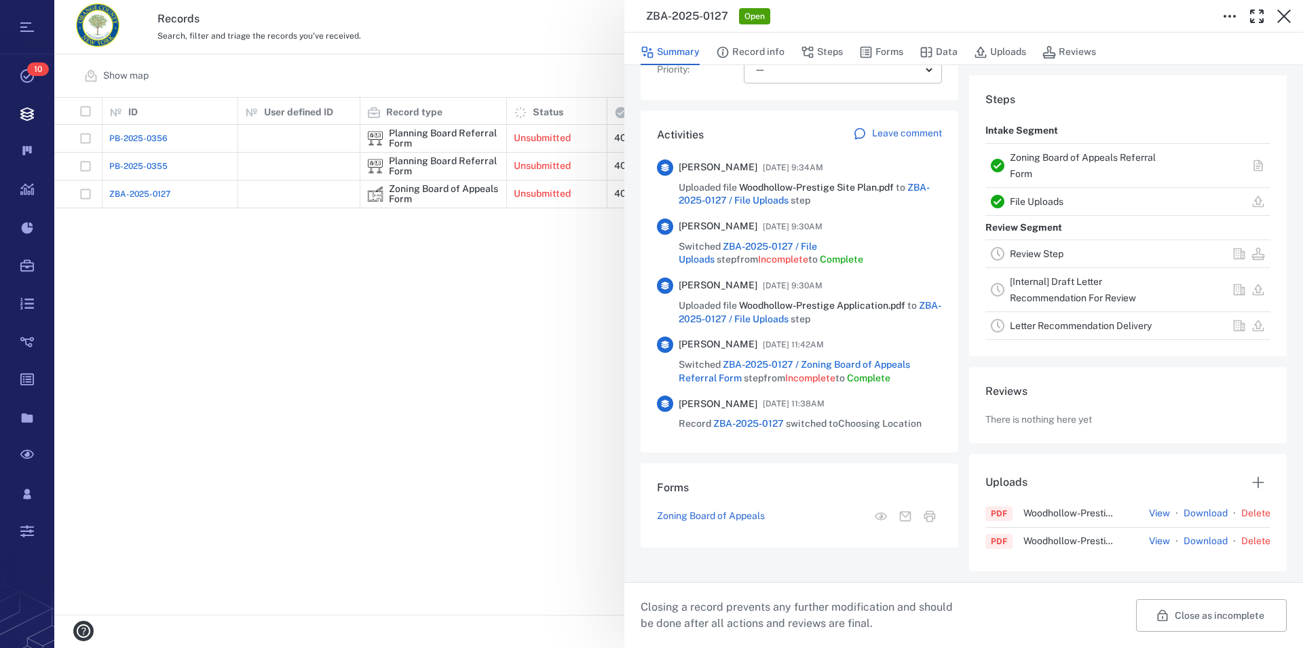
click at [1034, 155] on link "Zoning Board of Appeals Referral Form" at bounding box center [1083, 165] width 146 height 27
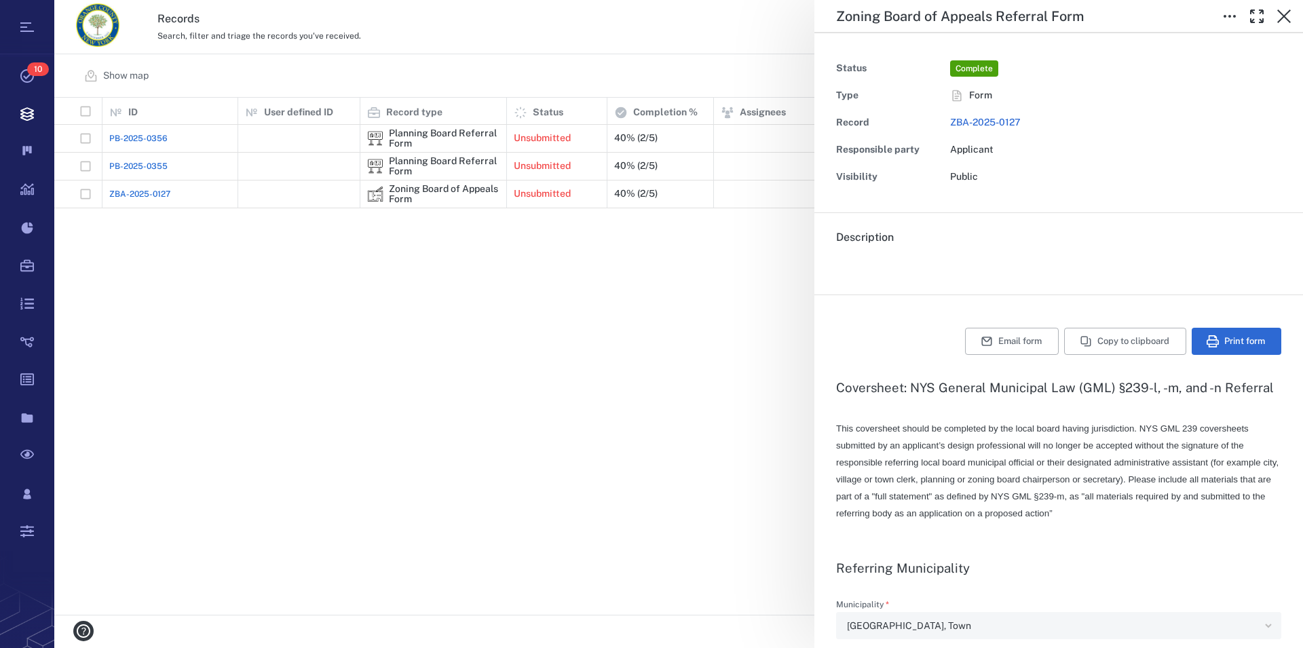
type textarea "*"
click at [1285, 16] on icon "button" at bounding box center [1284, 17] width 14 height 14
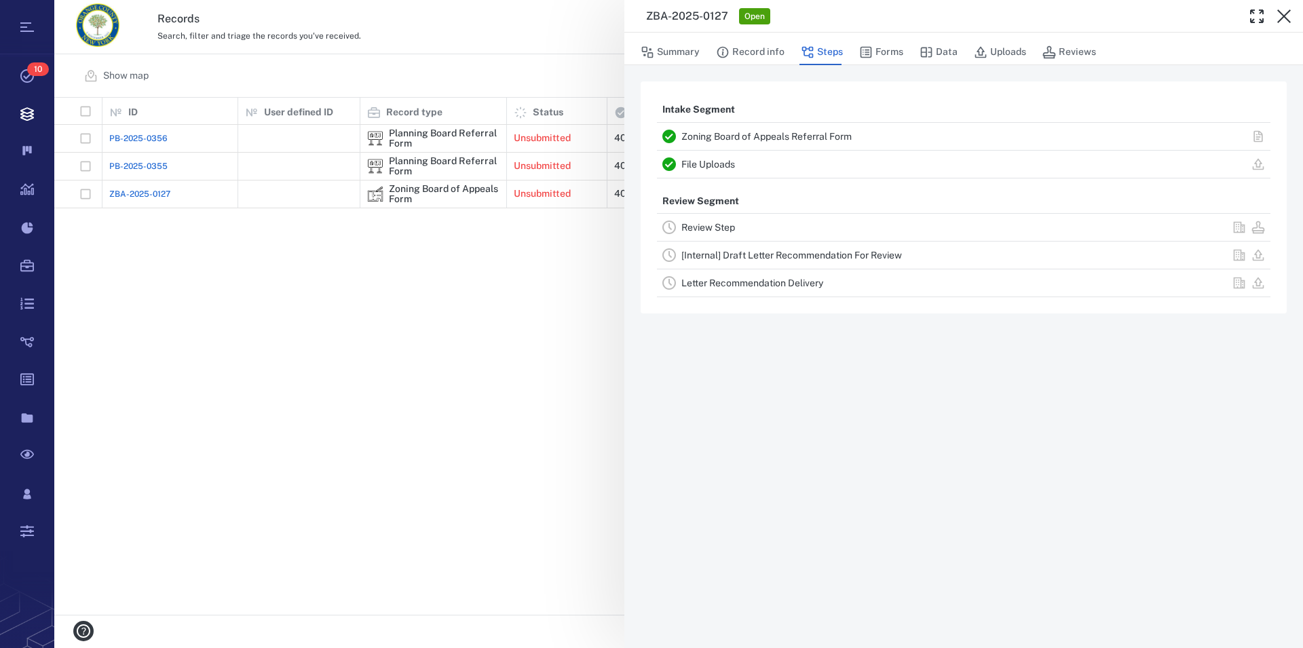
click at [715, 165] on link "File Uploads" at bounding box center [708, 164] width 54 height 11
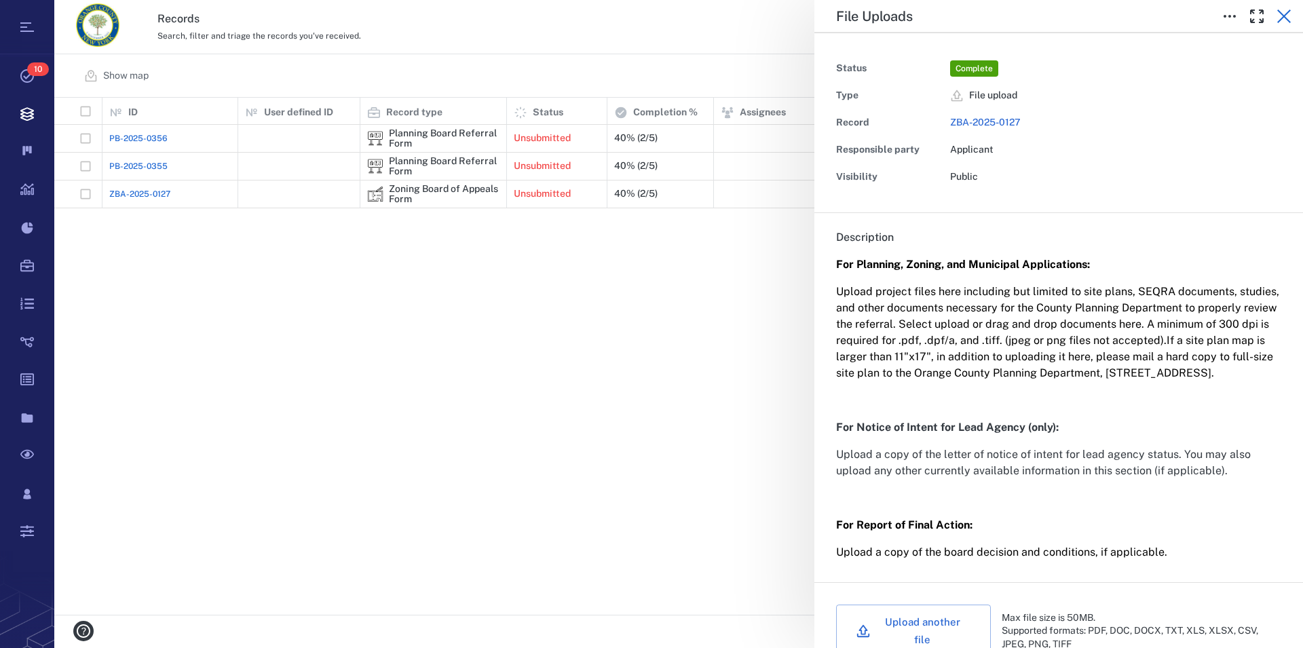
click at [1285, 13] on icon "button" at bounding box center [1284, 16] width 16 height 16
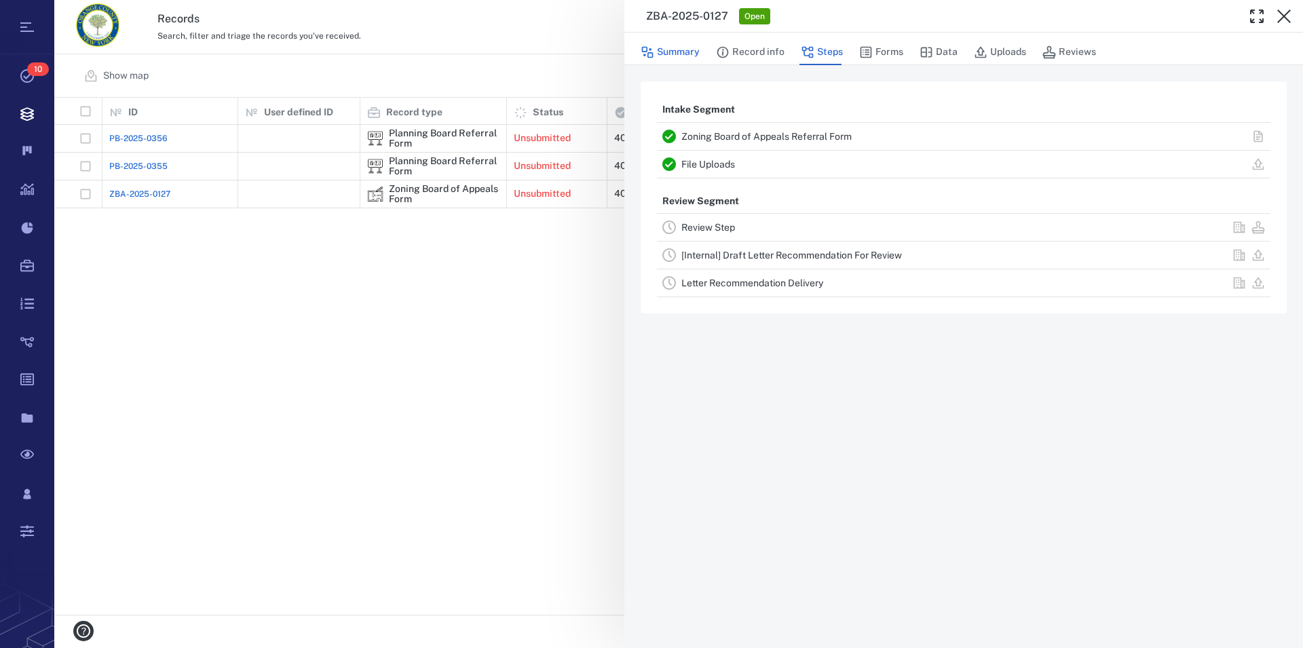
click at [675, 55] on button "Summary" at bounding box center [670, 52] width 59 height 26
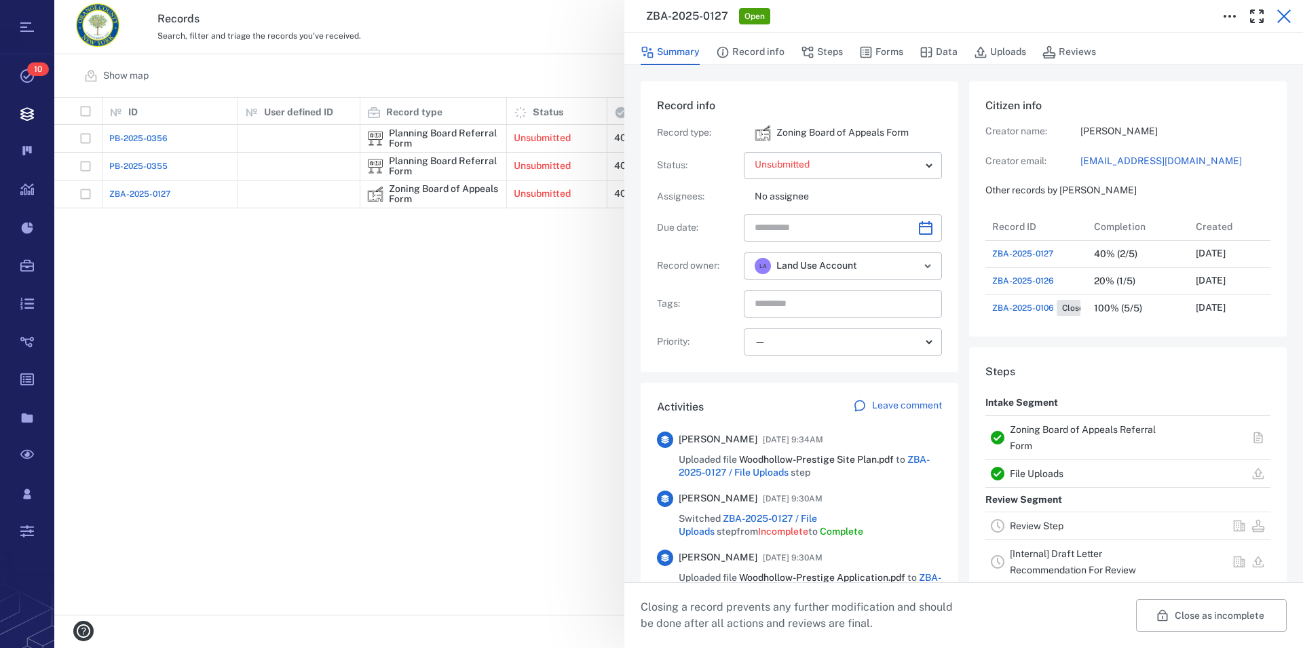
click at [1283, 18] on icon "button" at bounding box center [1284, 17] width 14 height 14
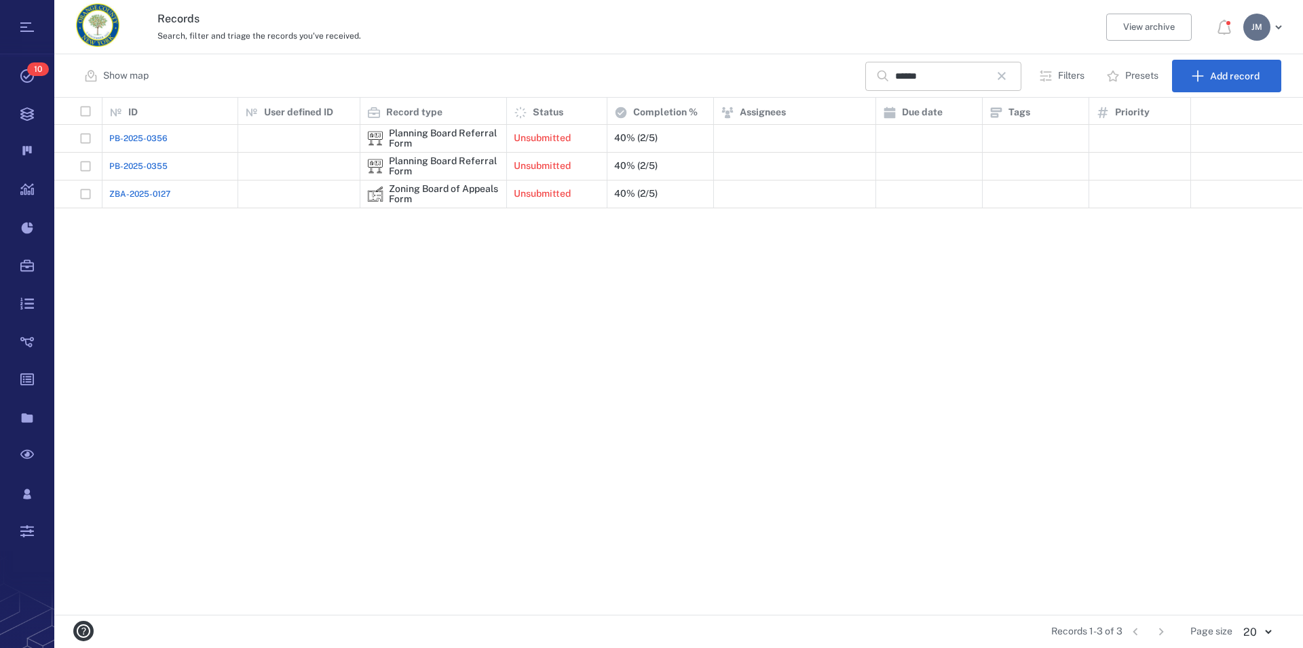
click at [1007, 79] on icon "button" at bounding box center [1002, 76] width 16 height 16
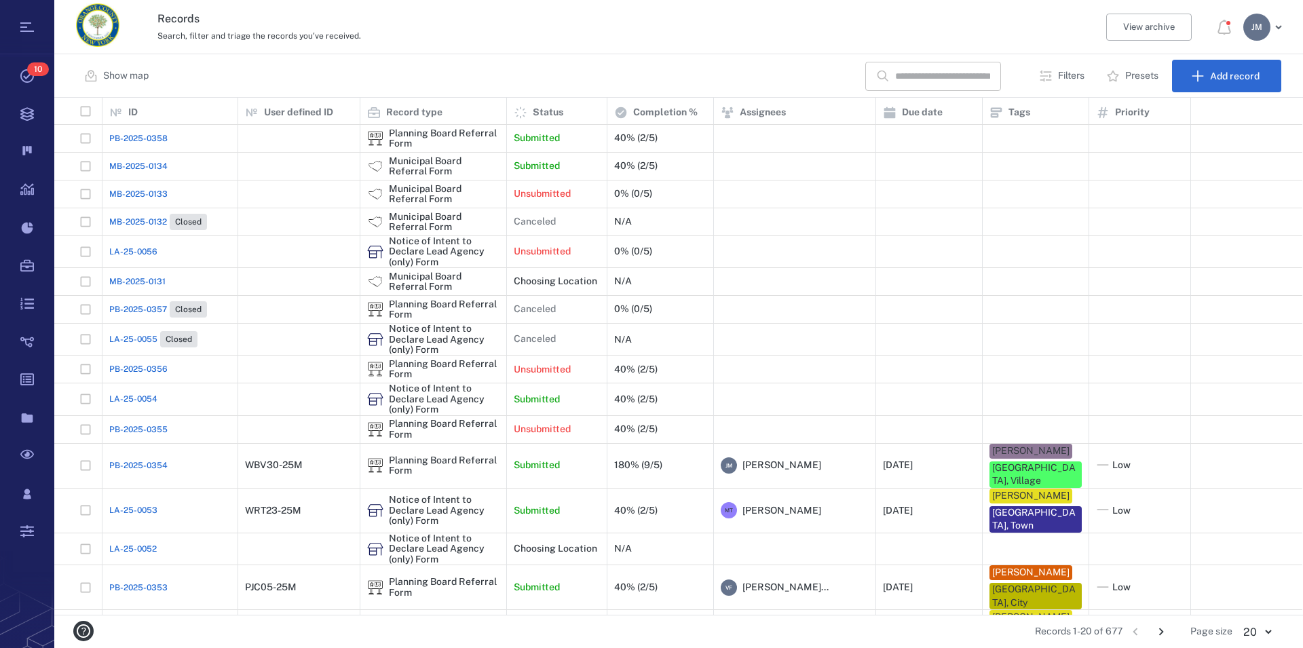
click at [1070, 81] on p "Filters" at bounding box center [1071, 76] width 26 height 14
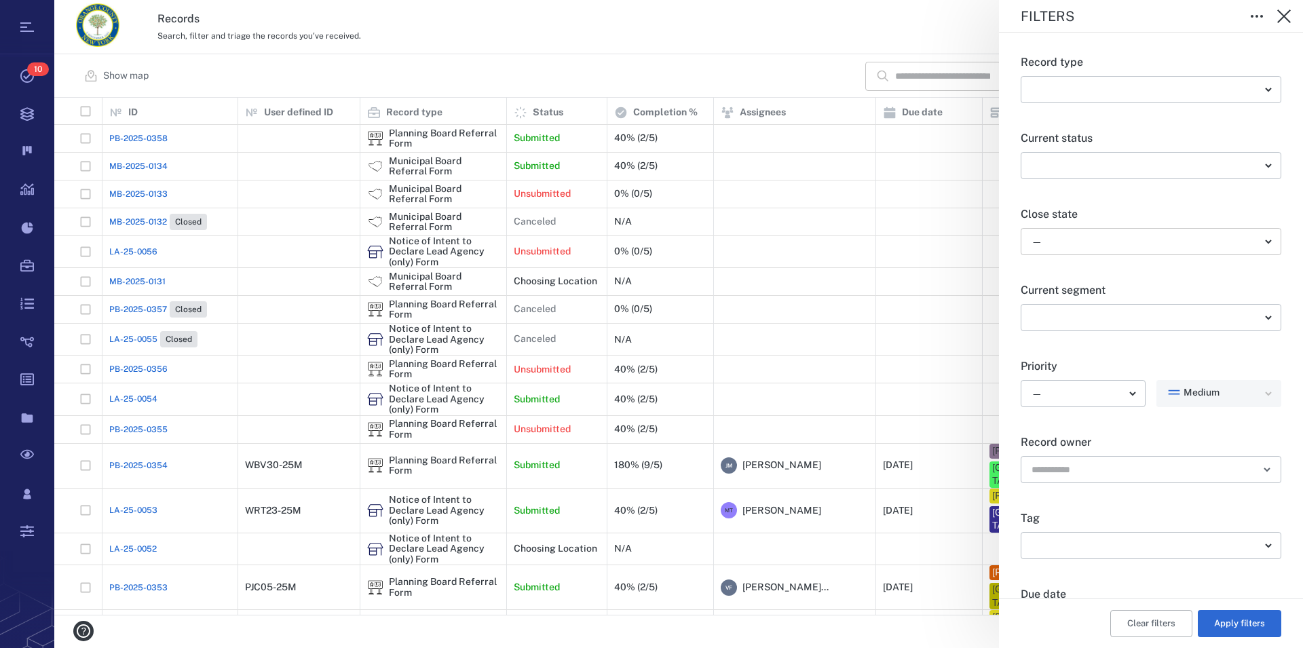
click at [1088, 241] on body "Tasks 10 Records Boards Dashboard Reports Record types Guide steps Rules Form b…" at bounding box center [651, 324] width 1303 height 648
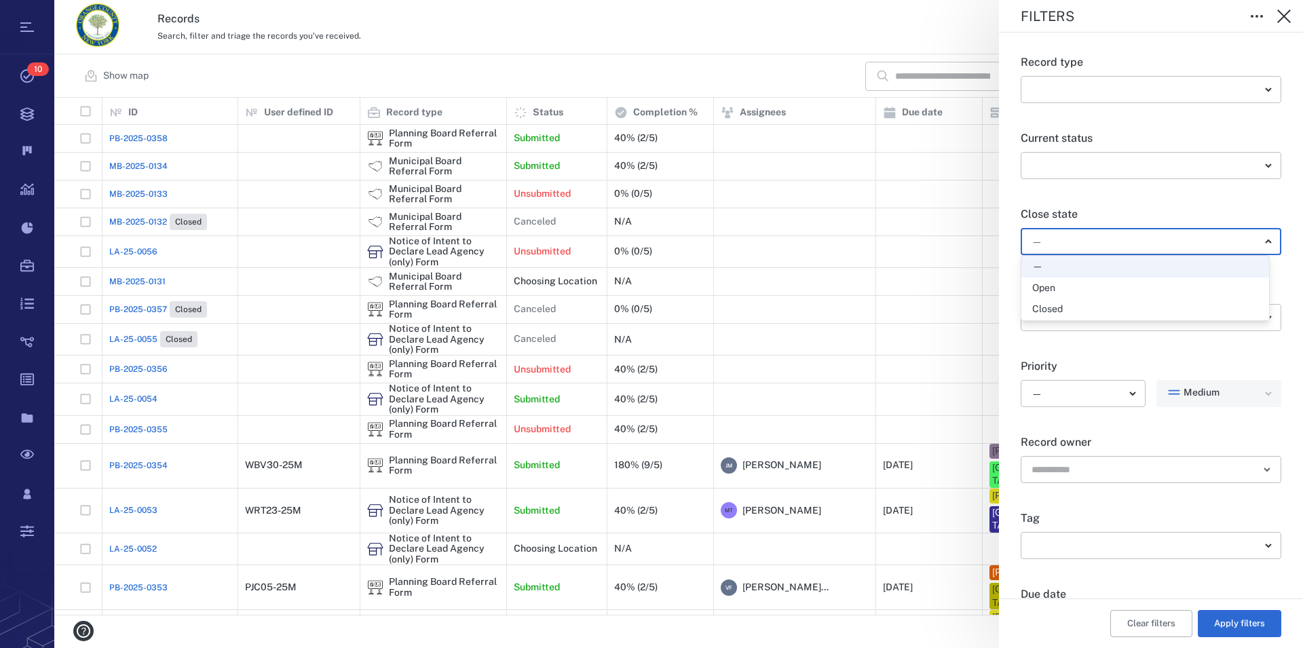
click at [1076, 297] on li "Open" at bounding box center [1145, 289] width 248 height 22
type input "*****"
click at [1223, 620] on button "Apply filters" at bounding box center [1239, 623] width 83 height 27
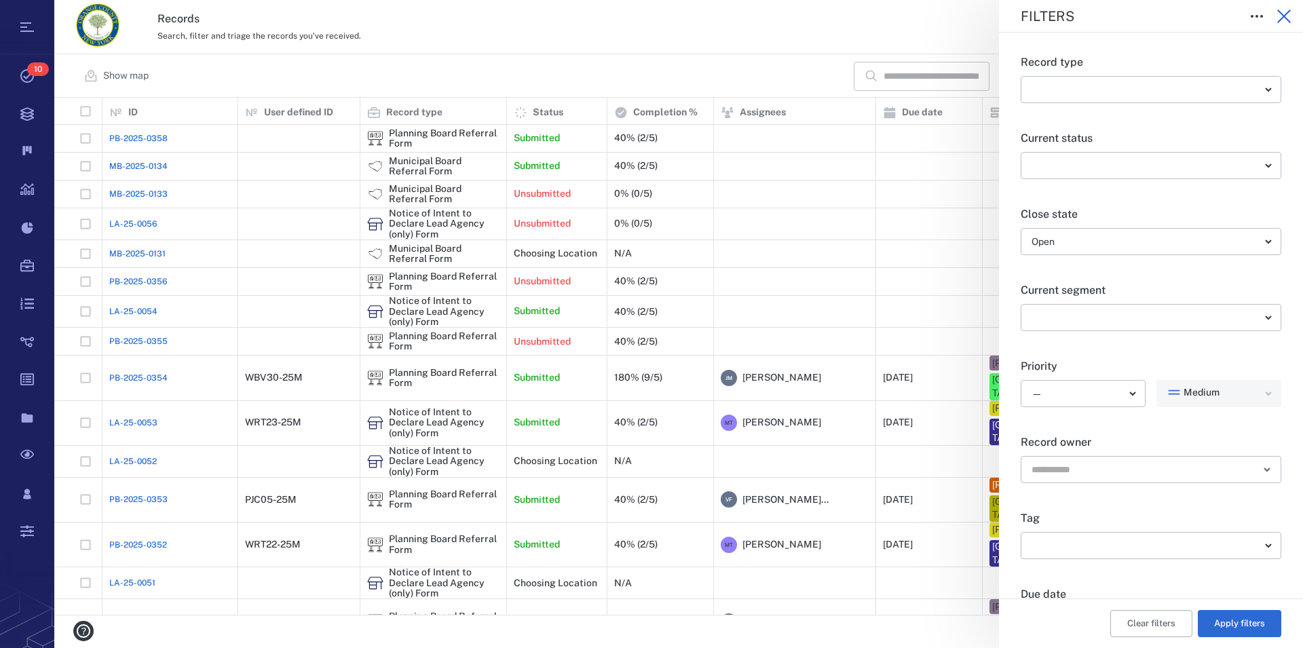
click at [1283, 20] on icon "button" at bounding box center [1284, 16] width 16 height 16
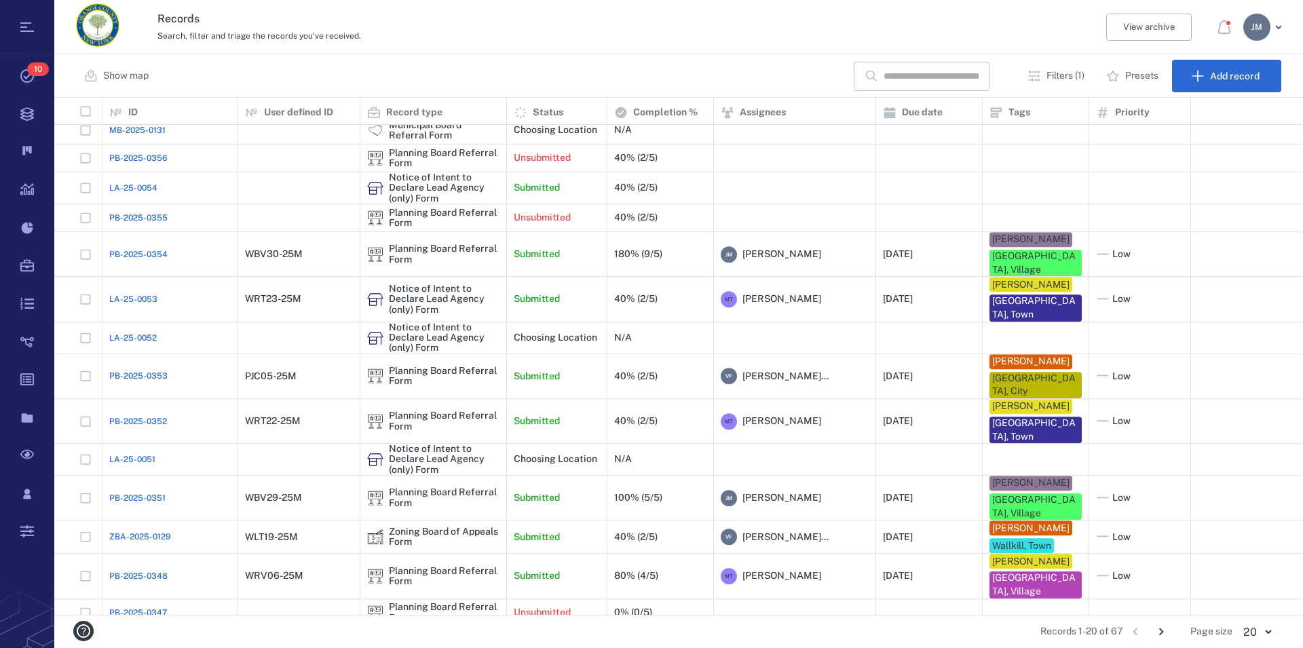
scroll to position [184, 0]
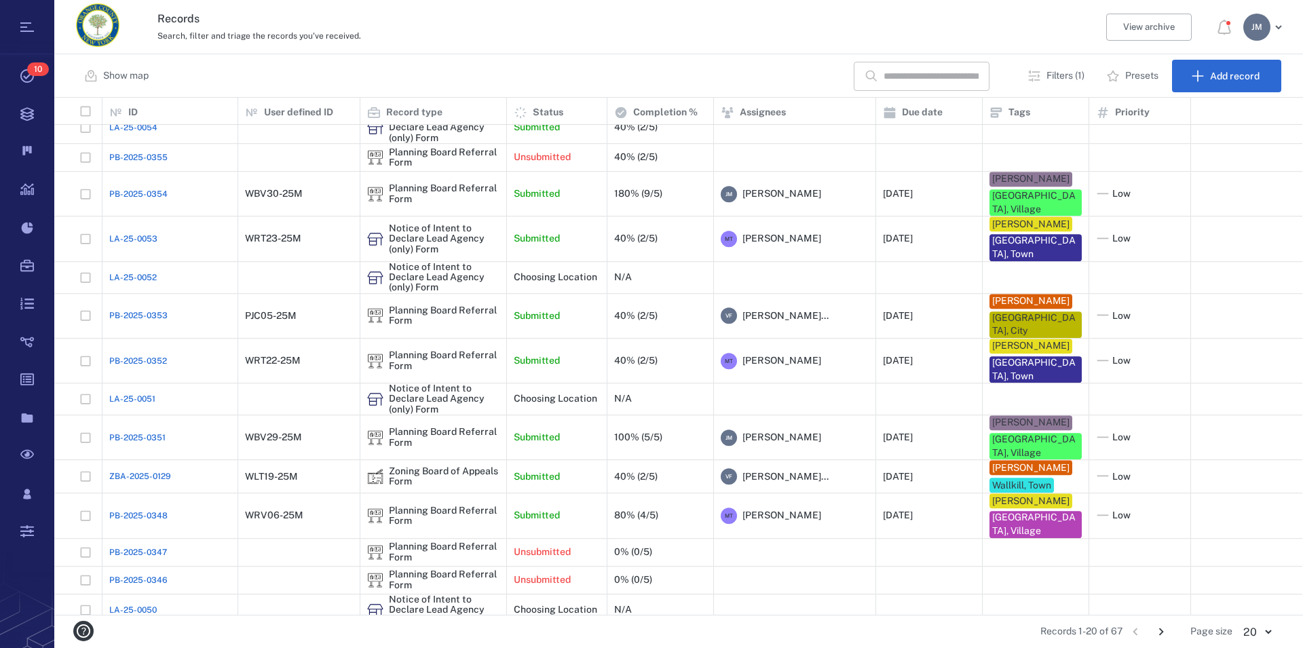
click at [1160, 630] on icon "Go to next page" at bounding box center [1161, 631] width 15 height 15
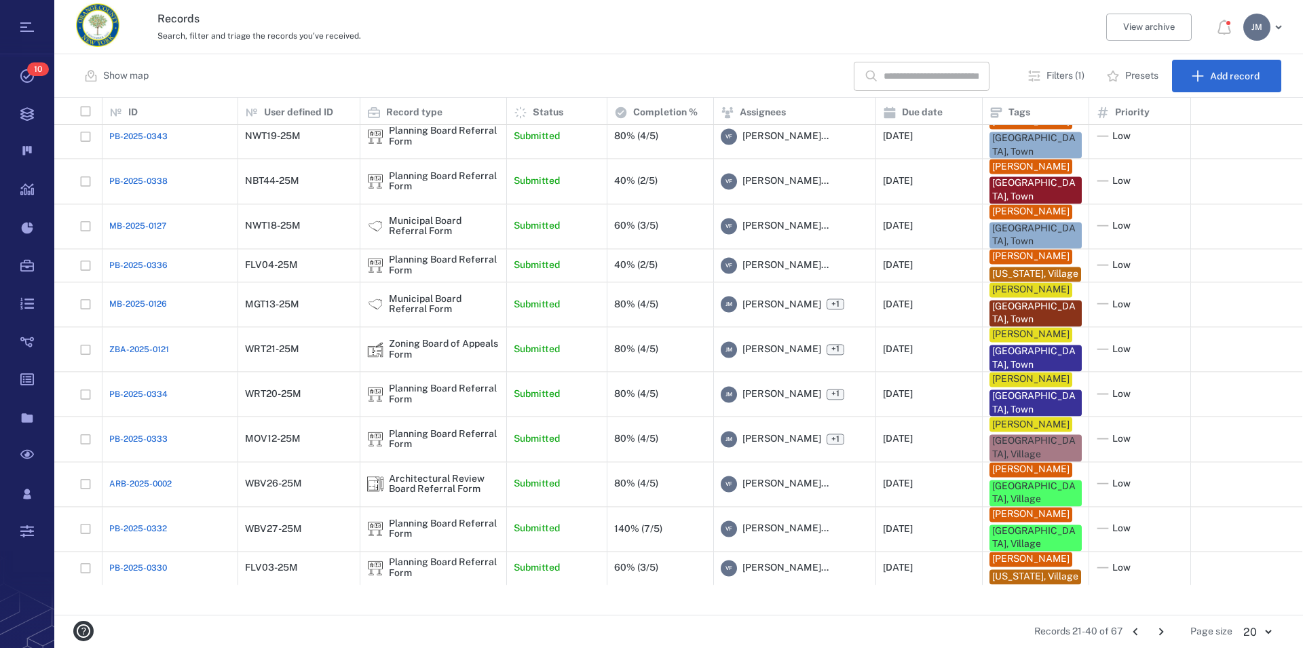
scroll to position [334, 0]
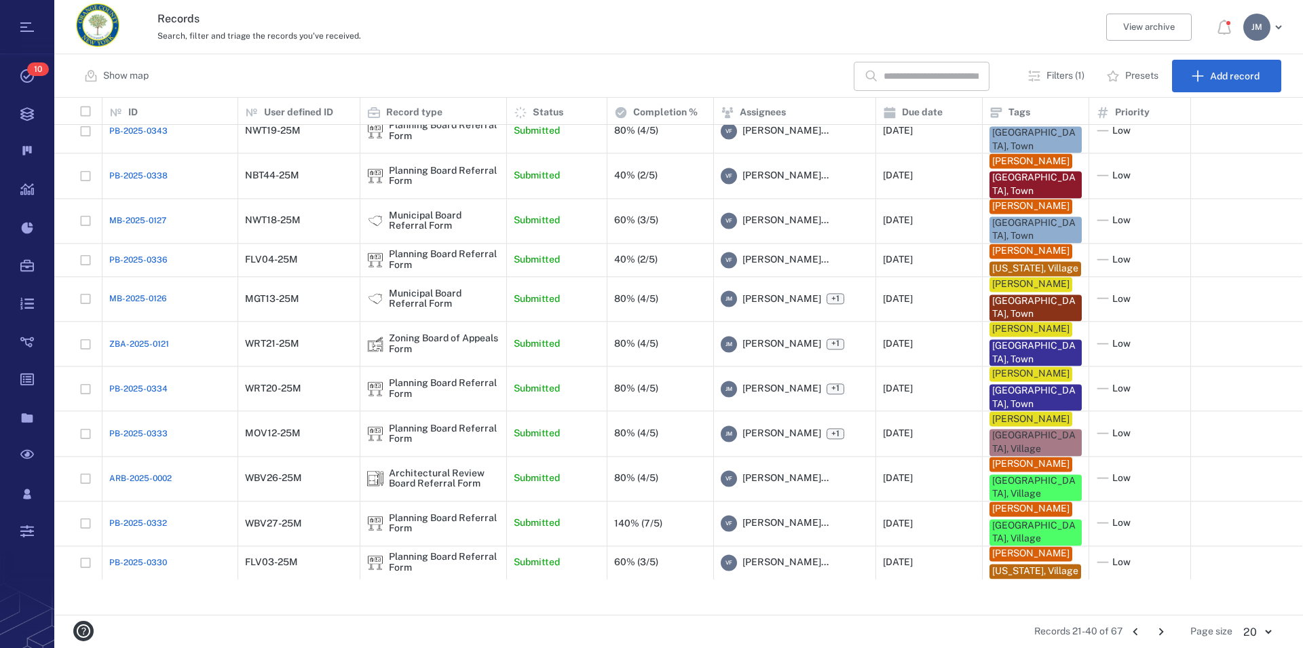
click at [1158, 630] on icon "Go to next page" at bounding box center [1161, 631] width 15 height 15
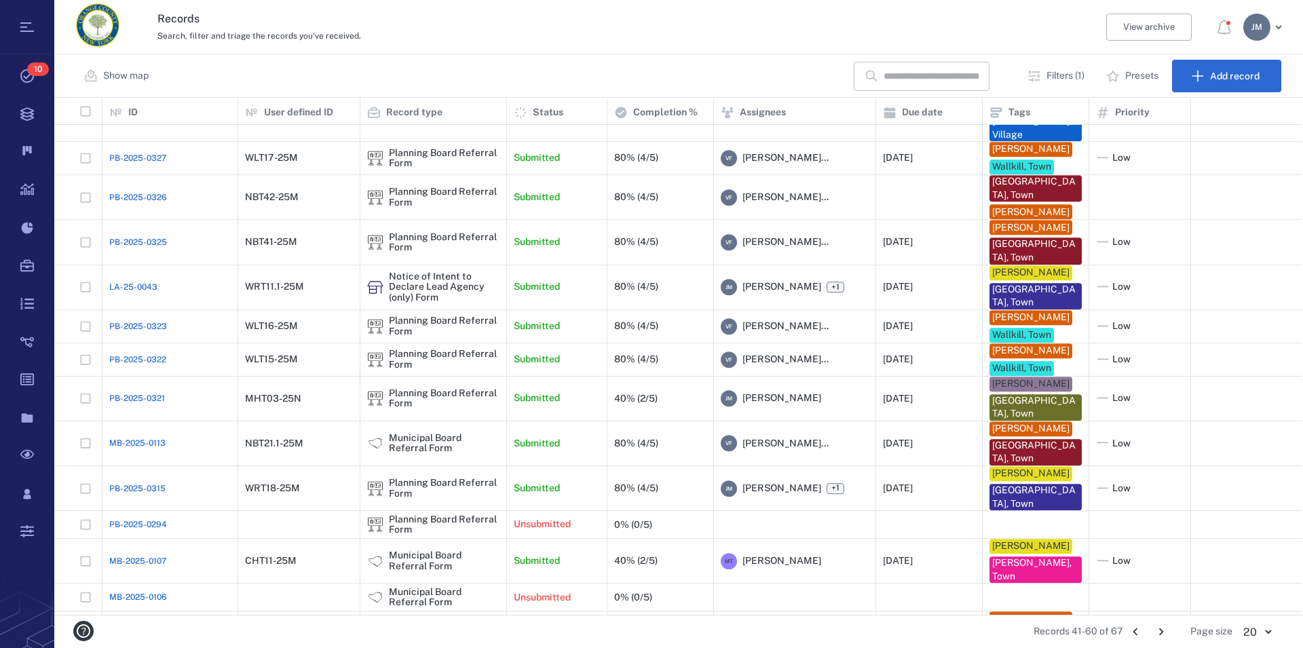
scroll to position [398, 0]
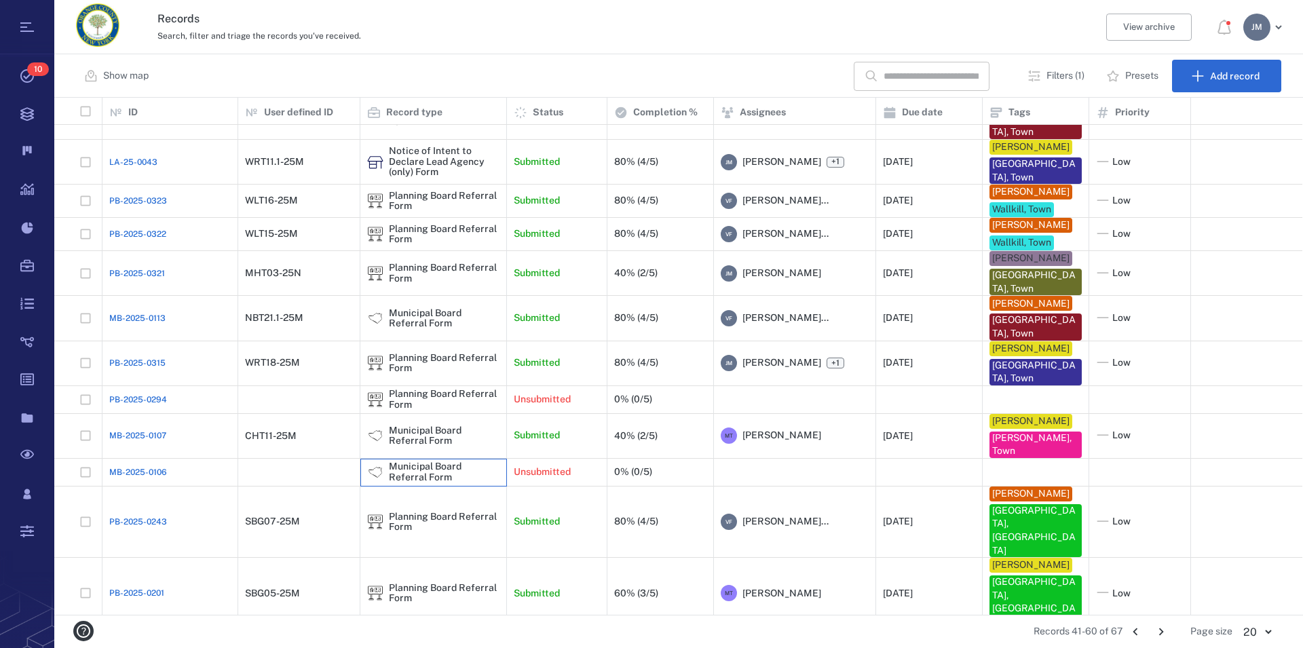
click at [451, 461] on div "Municipal Board Referral Form" at bounding box center [444, 471] width 111 height 21
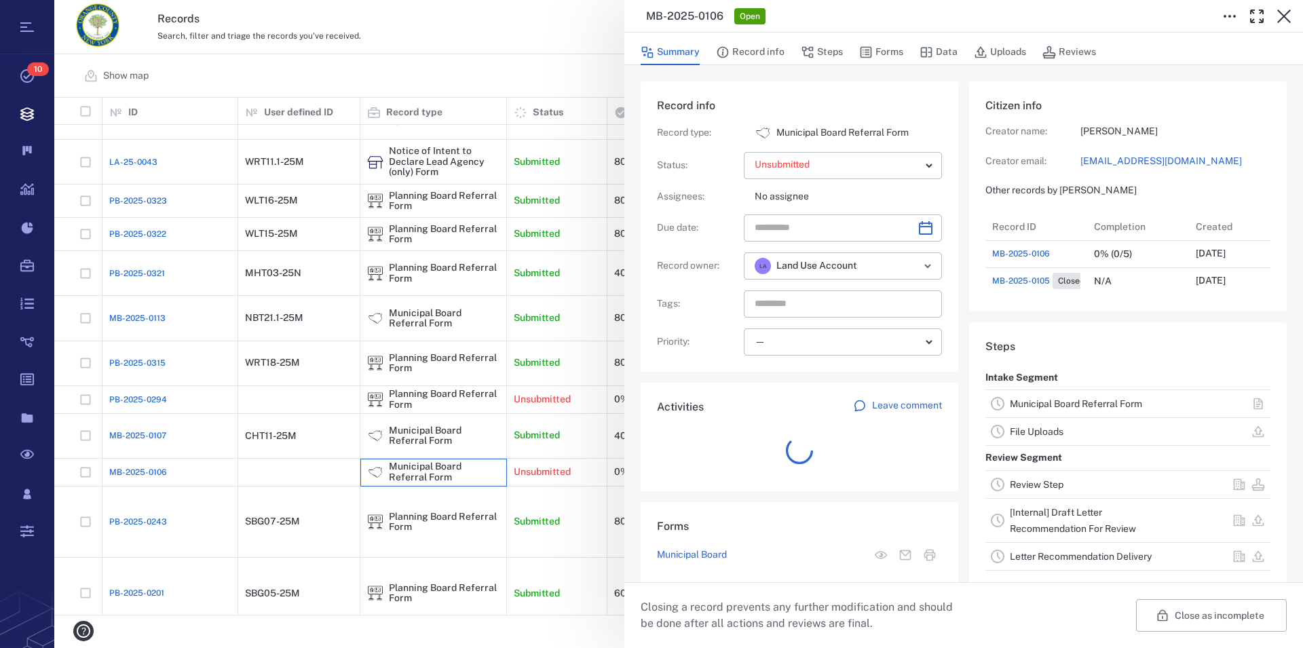
scroll to position [12, 13]
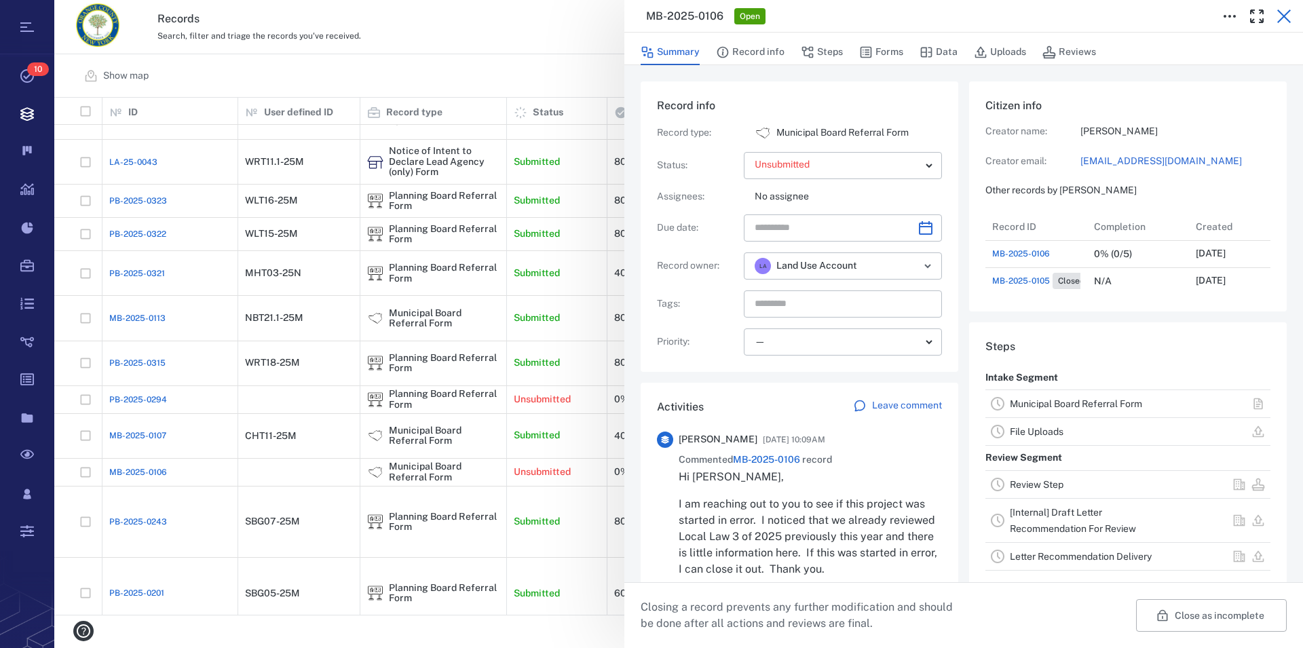
click at [1278, 15] on icon "button" at bounding box center [1284, 16] width 16 height 16
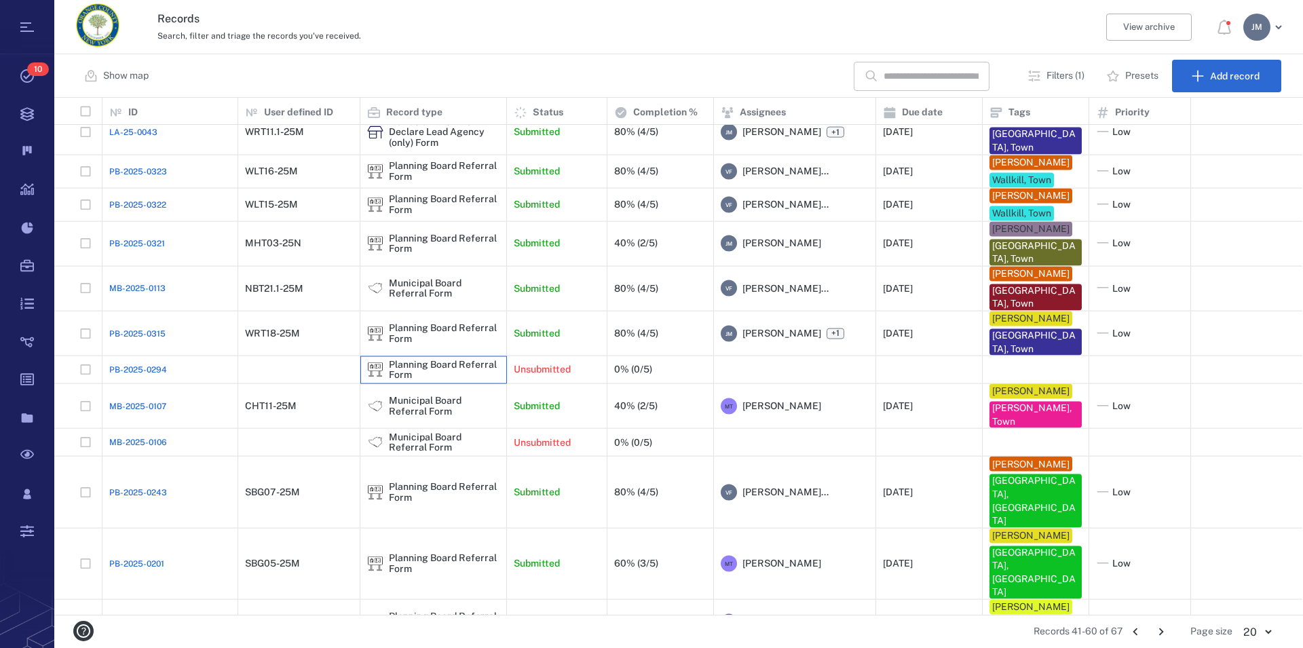
click at [422, 380] on div "Planning Board Referral Form" at bounding box center [444, 369] width 111 height 21
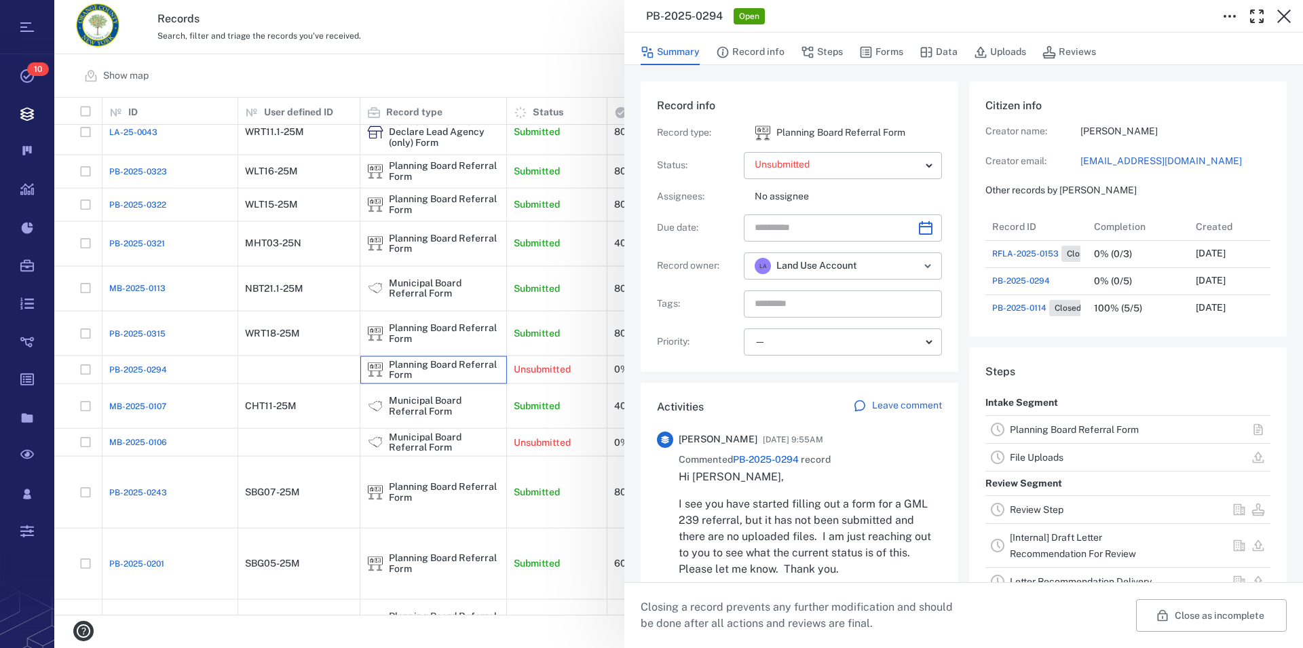
scroll to position [12, 13]
click at [1283, 11] on icon "button" at bounding box center [1284, 16] width 16 height 16
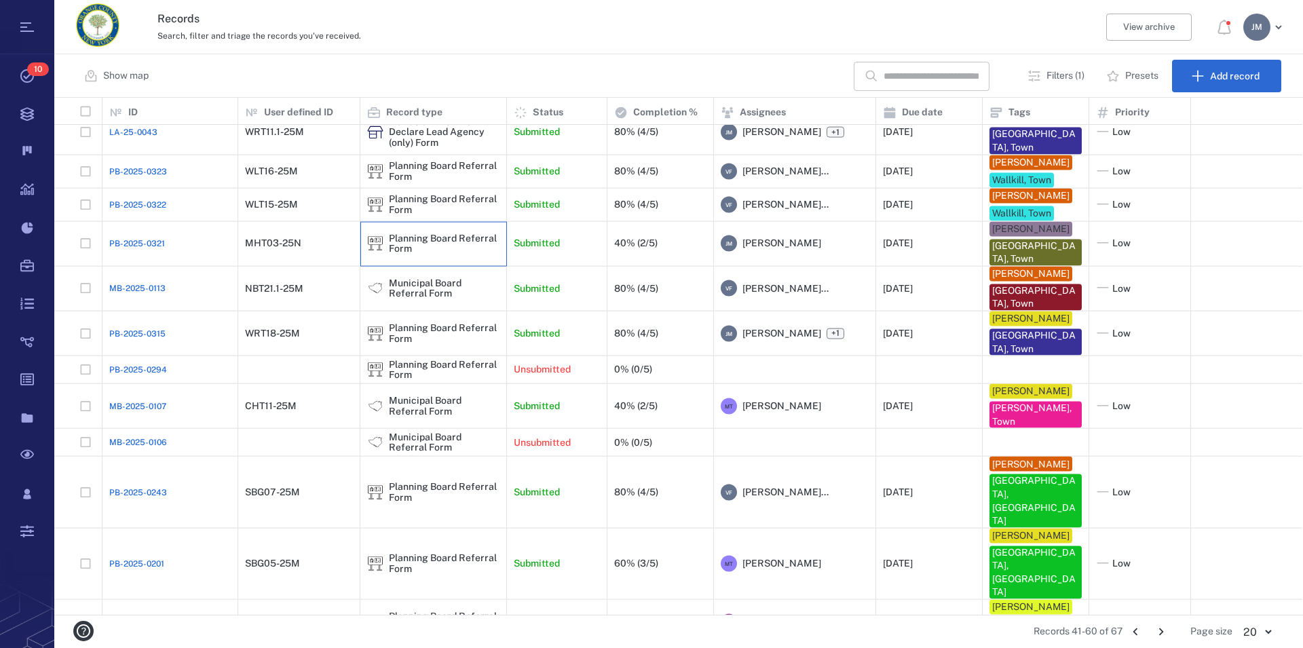
click at [390, 254] on div "Planning Board Referral Form" at bounding box center [444, 243] width 111 height 21
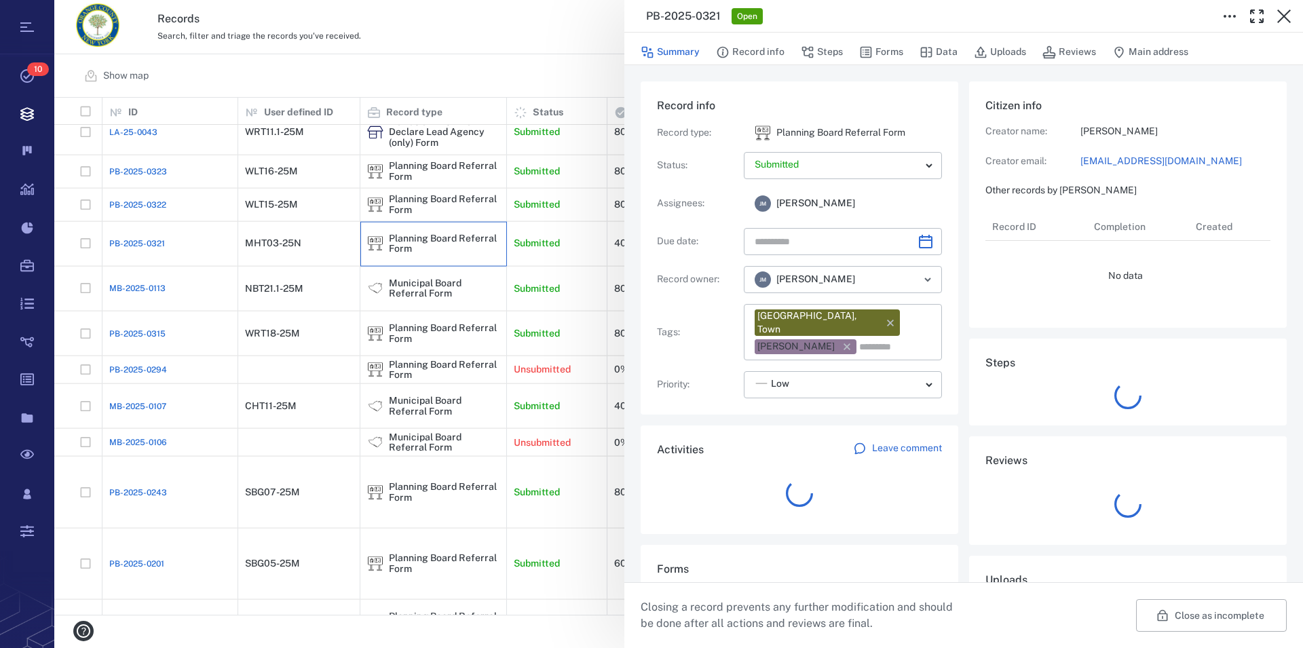
type input "**********"
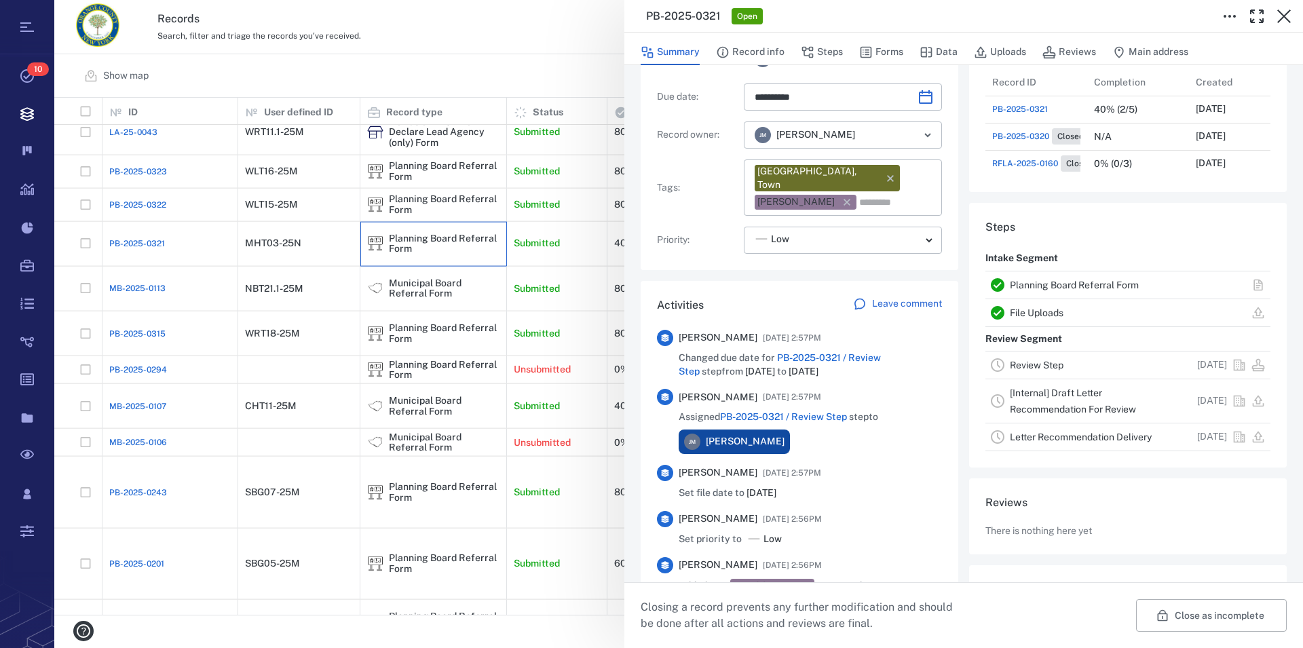
scroll to position [155, 0]
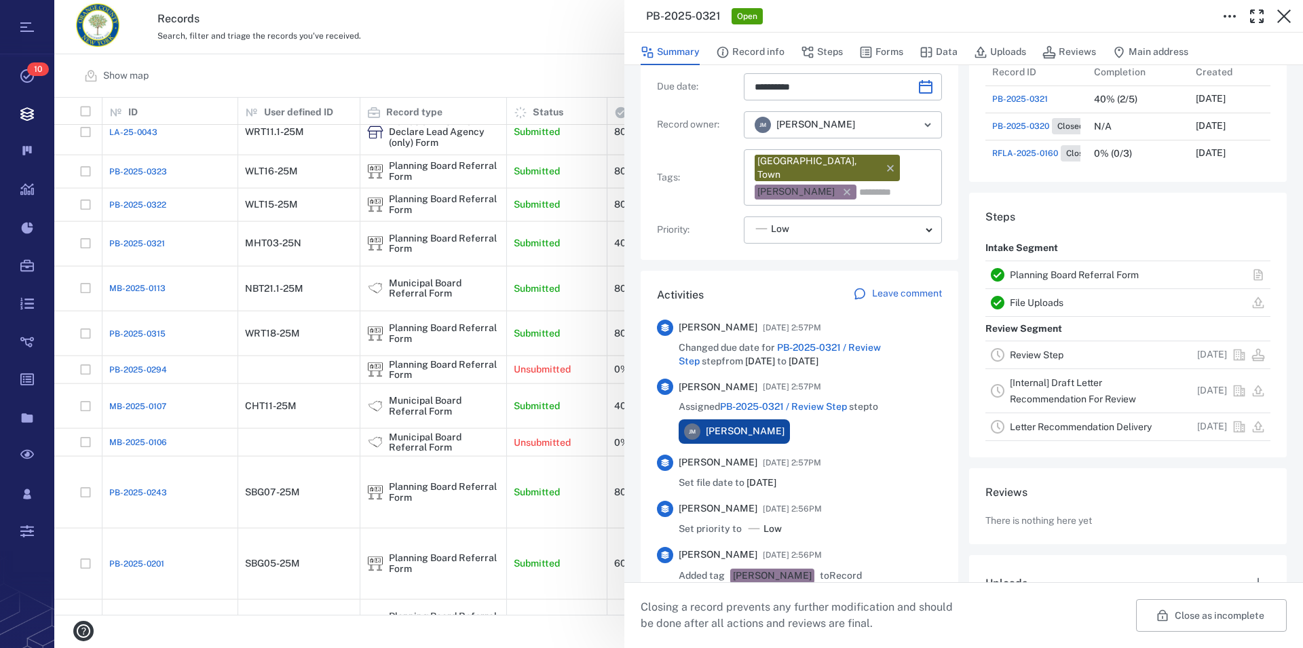
click at [1059, 277] on link "Planning Board Referral Form" at bounding box center [1074, 274] width 129 height 11
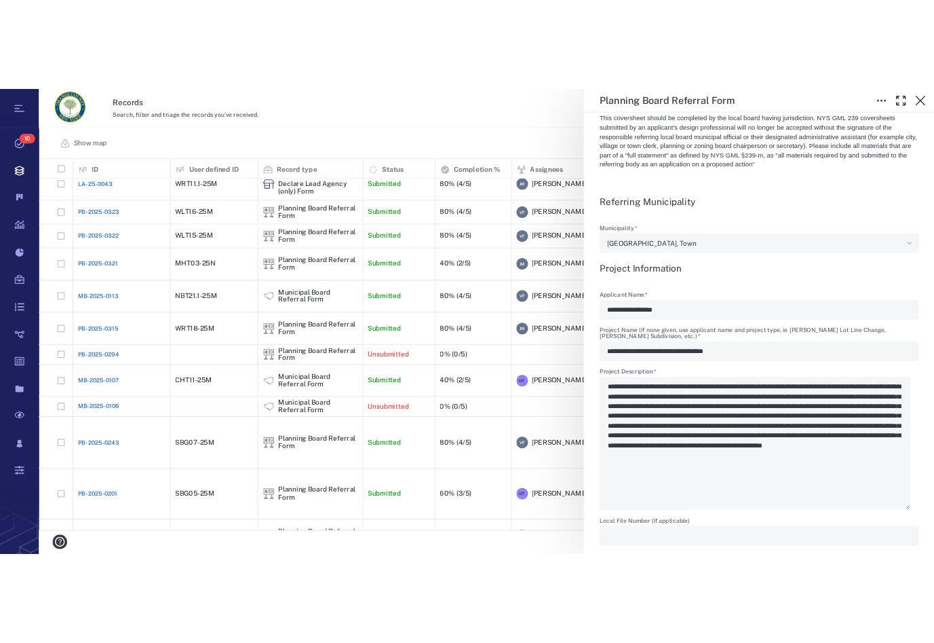
scroll to position [500, 869]
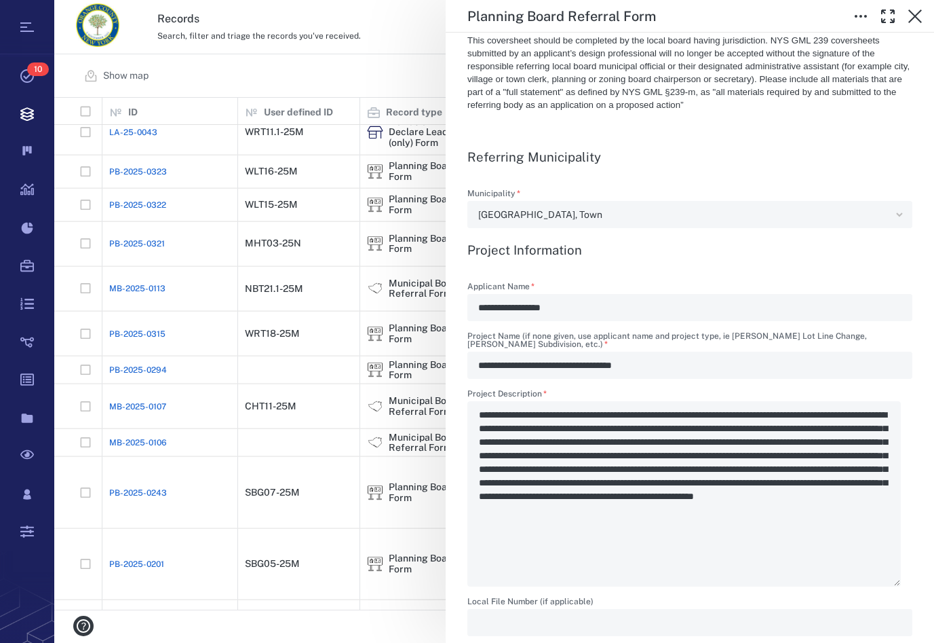
type textarea "*"
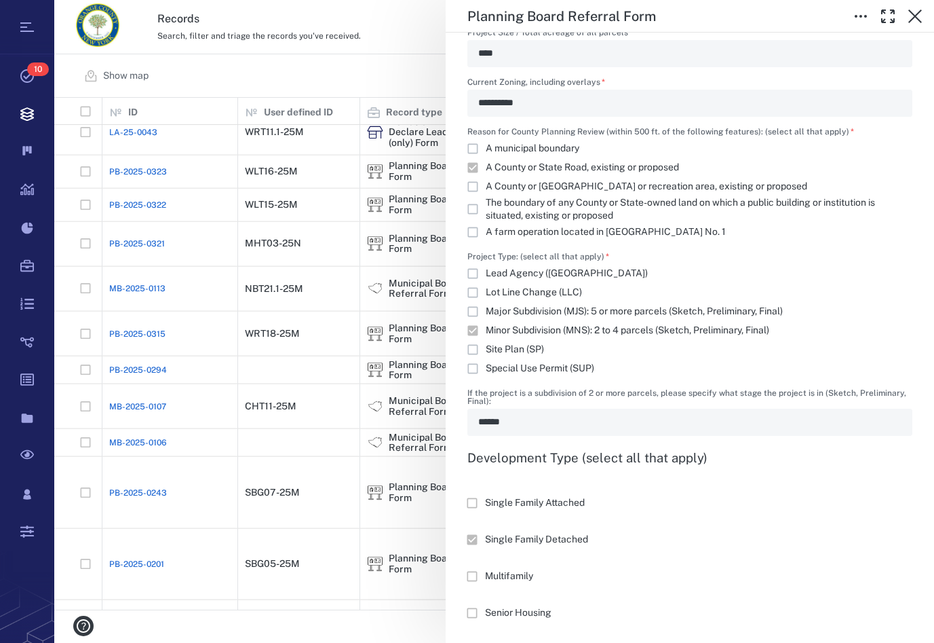
scroll to position [1238, 0]
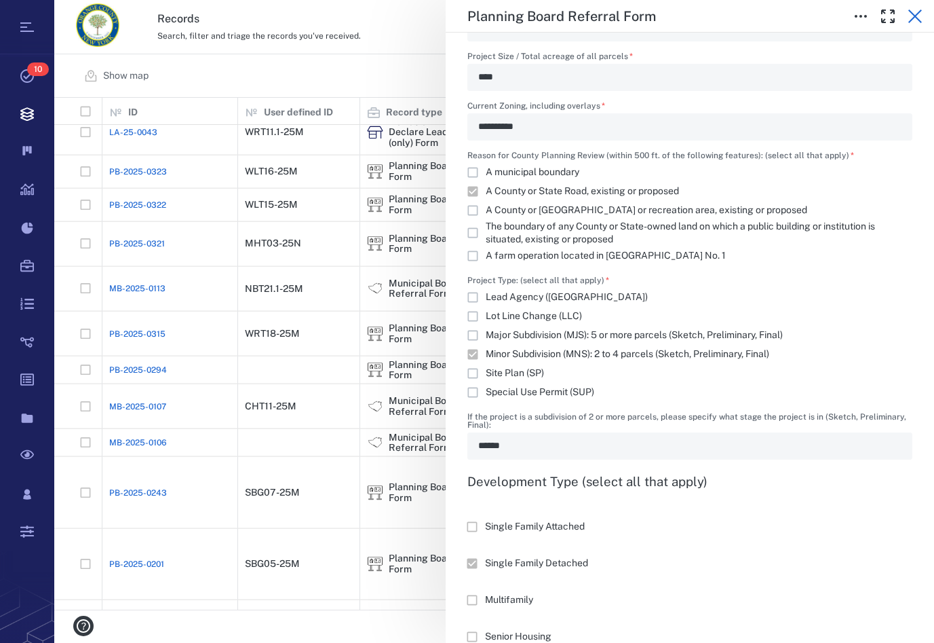
click at [920, 15] on icon "button" at bounding box center [915, 16] width 16 height 16
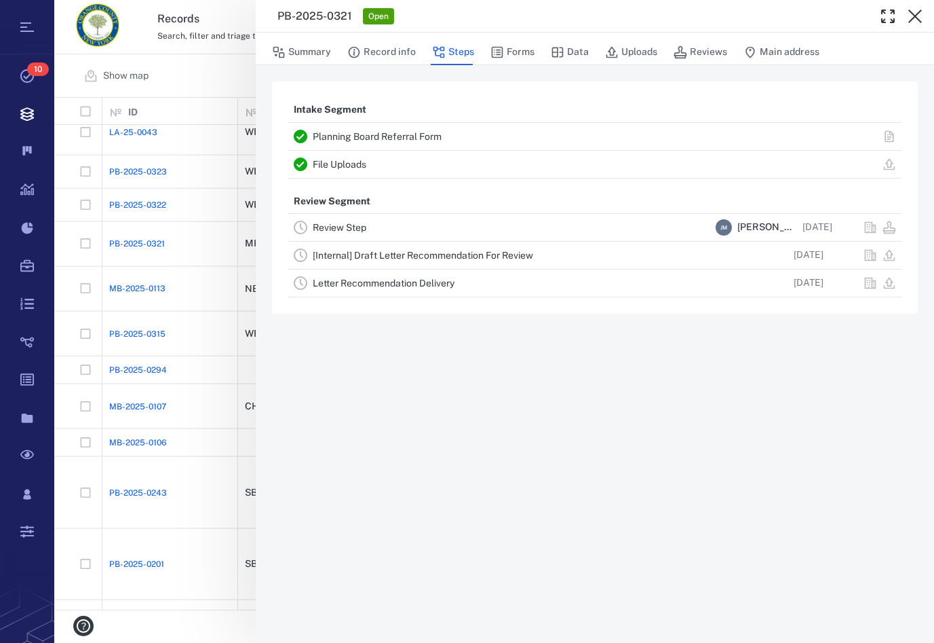
click at [920, 15] on icon "button" at bounding box center [915, 16] width 16 height 16
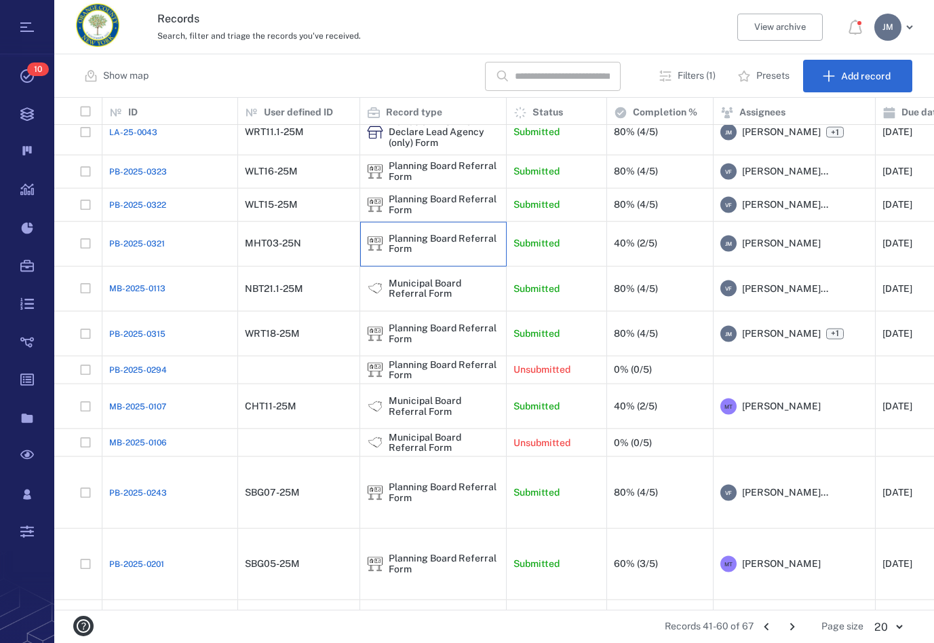
click at [426, 254] on div "Planning Board Referral Form" at bounding box center [444, 243] width 111 height 21
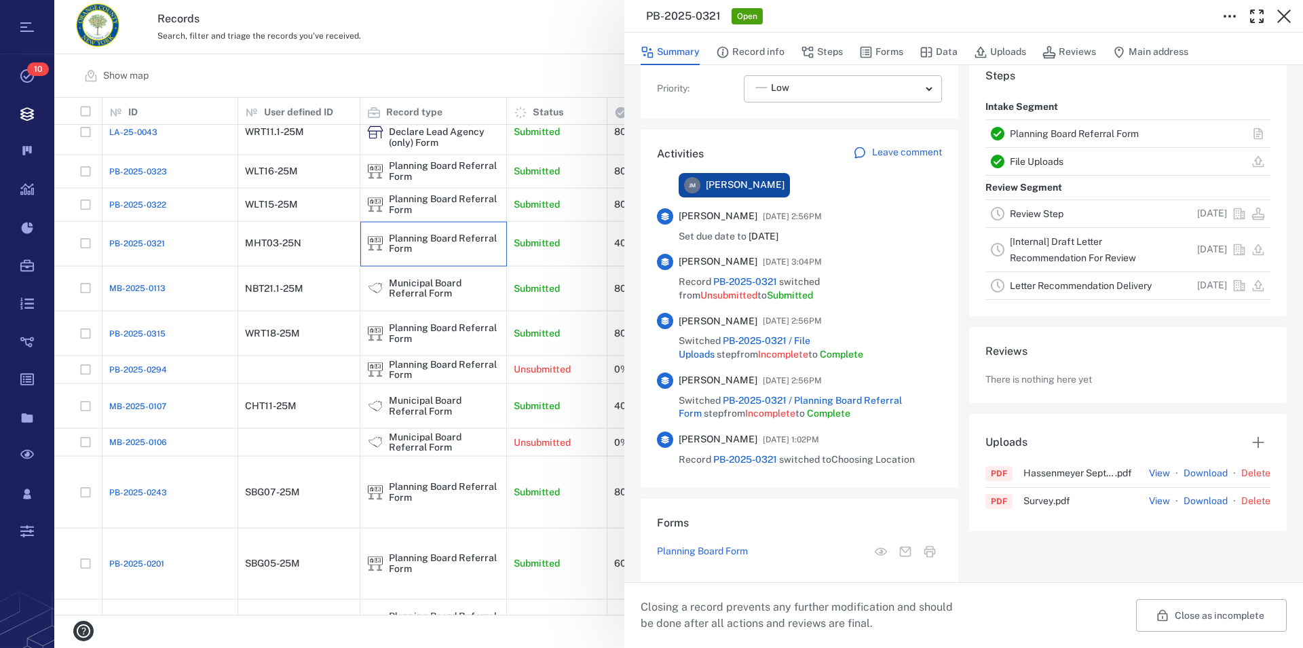
scroll to position [506, 1236]
click at [1281, 16] on icon "button" at bounding box center [1284, 16] width 16 height 16
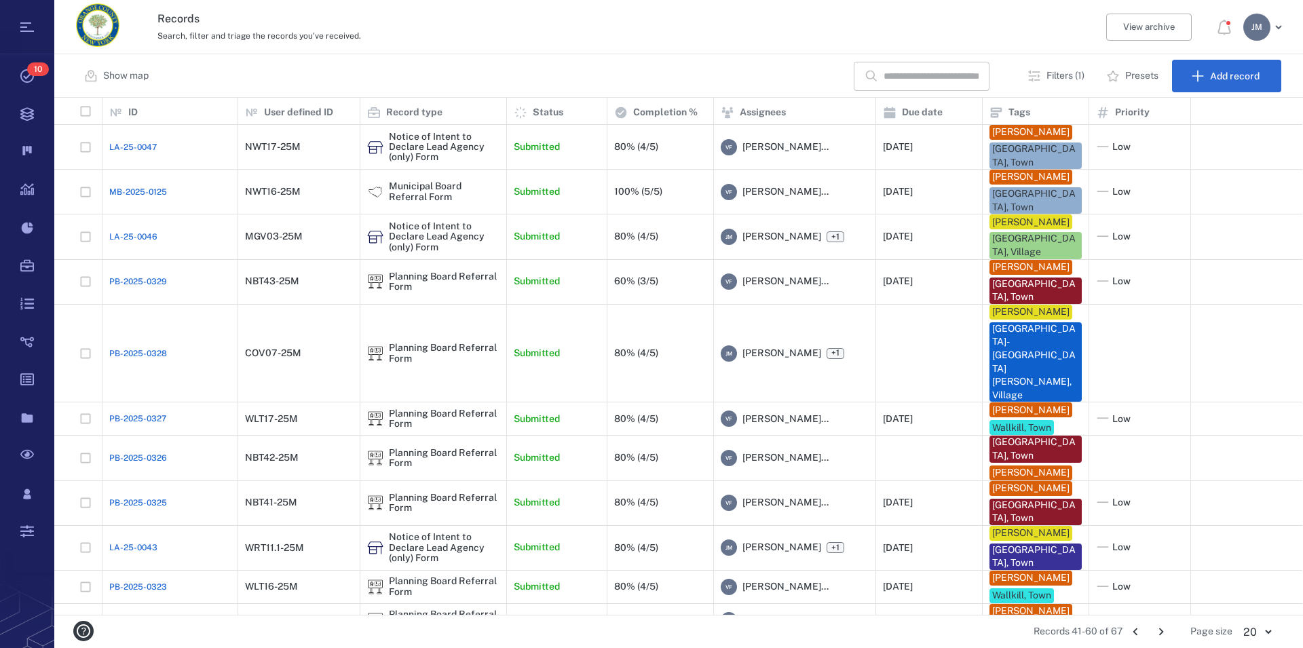
click at [1138, 633] on icon "Go to previous page" at bounding box center [1135, 631] width 15 height 15
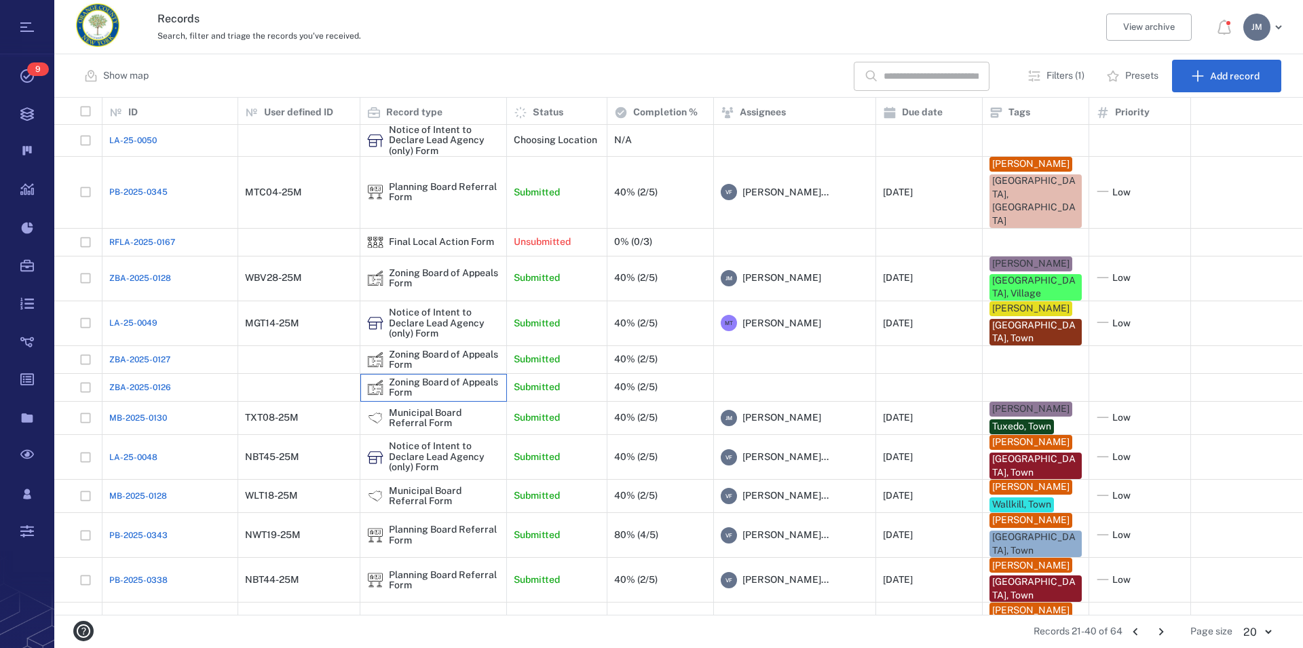
click at [435, 377] on div "Zoning Board of Appeals Form" at bounding box center [444, 387] width 111 height 21
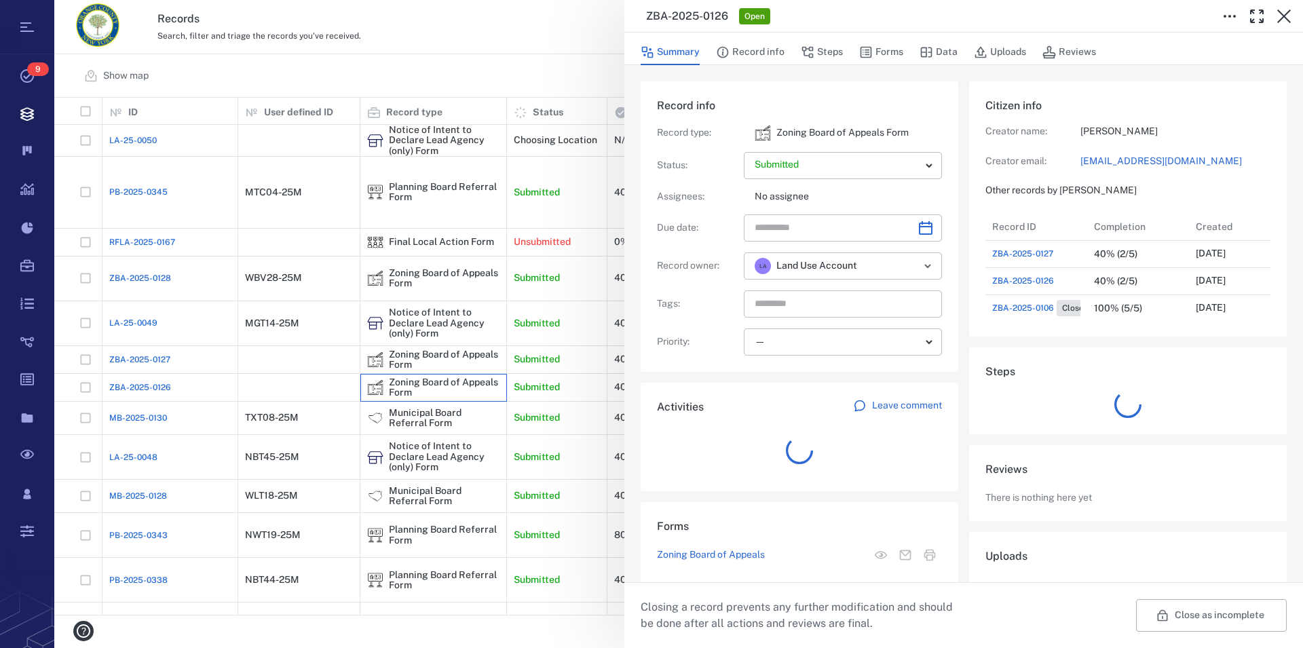
scroll to position [12, 13]
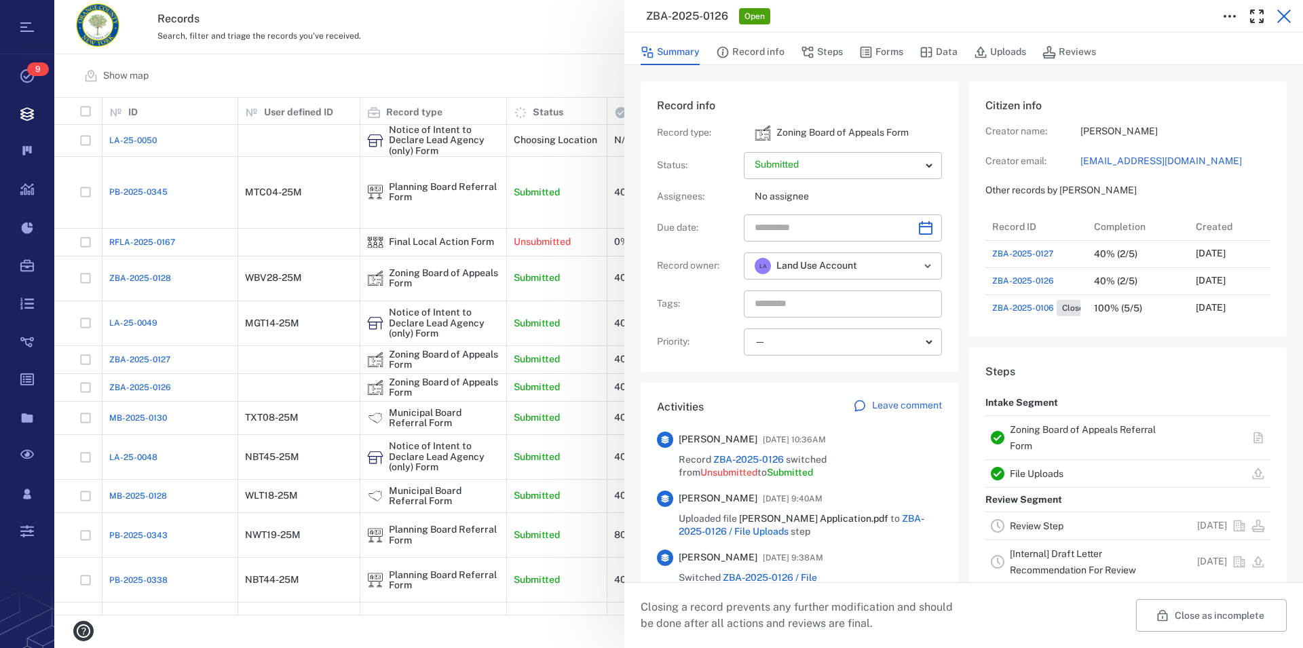
click at [1285, 13] on icon "button" at bounding box center [1284, 16] width 16 height 16
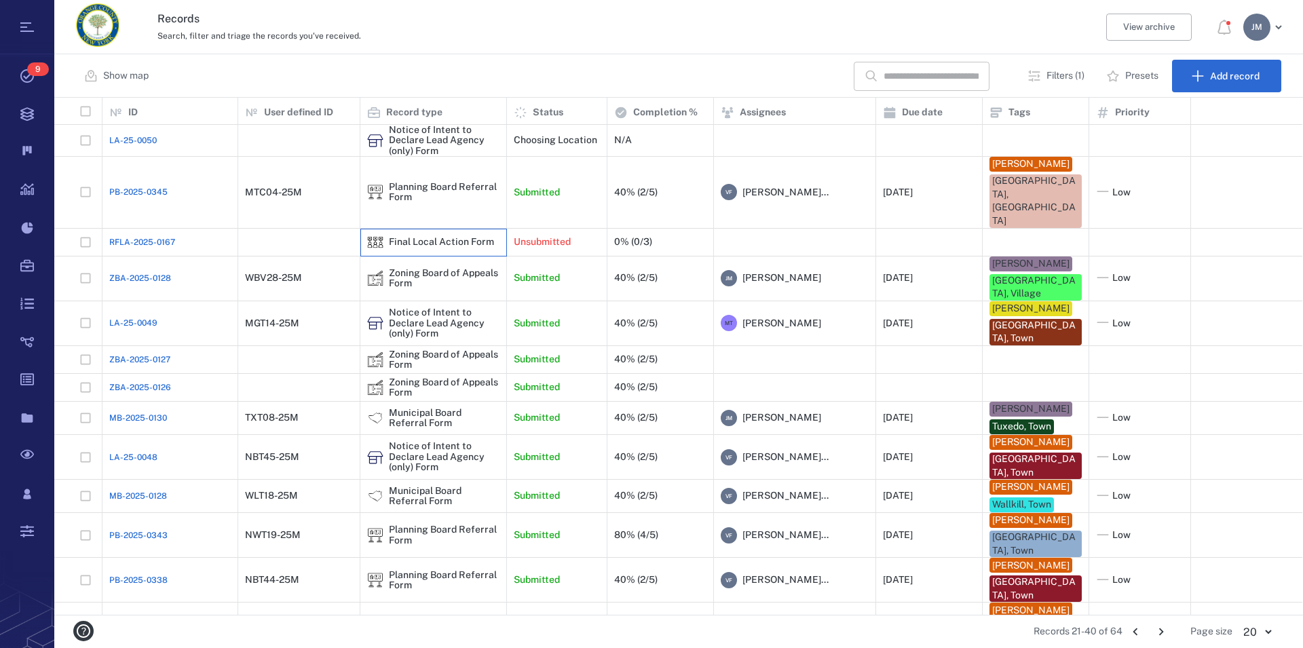
click at [426, 237] on div "Final Local Action Form" at bounding box center [441, 242] width 105 height 10
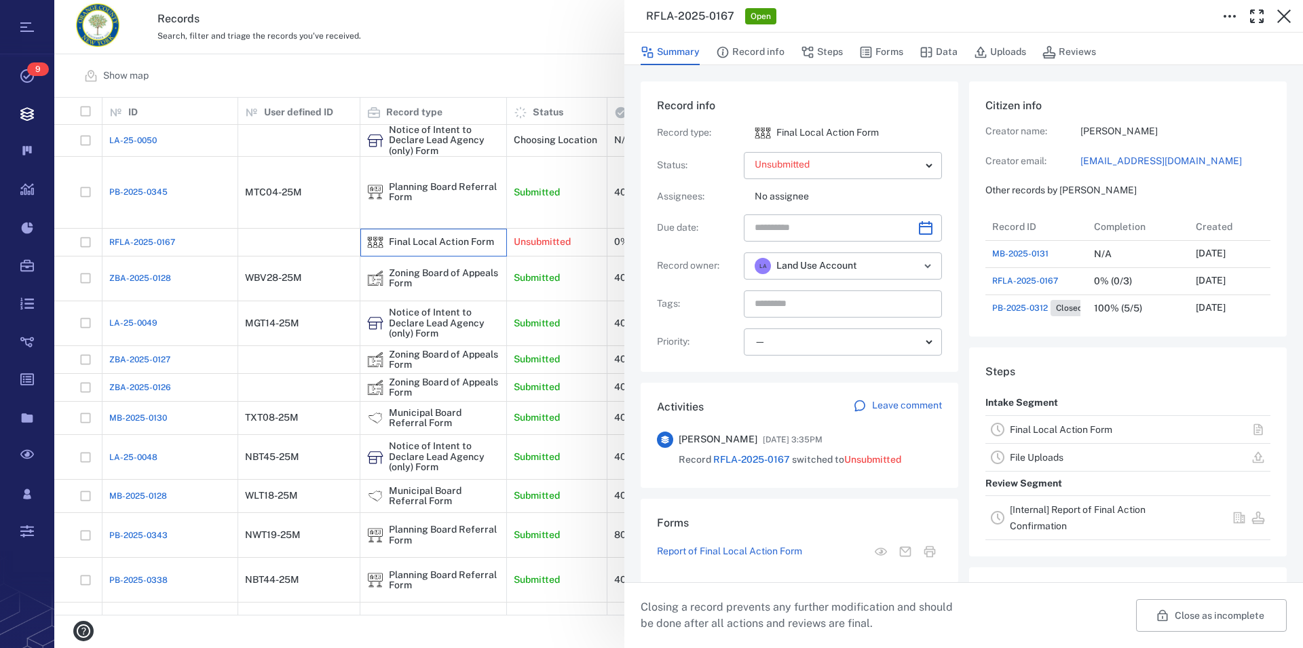
scroll to position [299, 257]
click at [1055, 433] on link "Final Local Action Form" at bounding box center [1061, 429] width 102 height 11
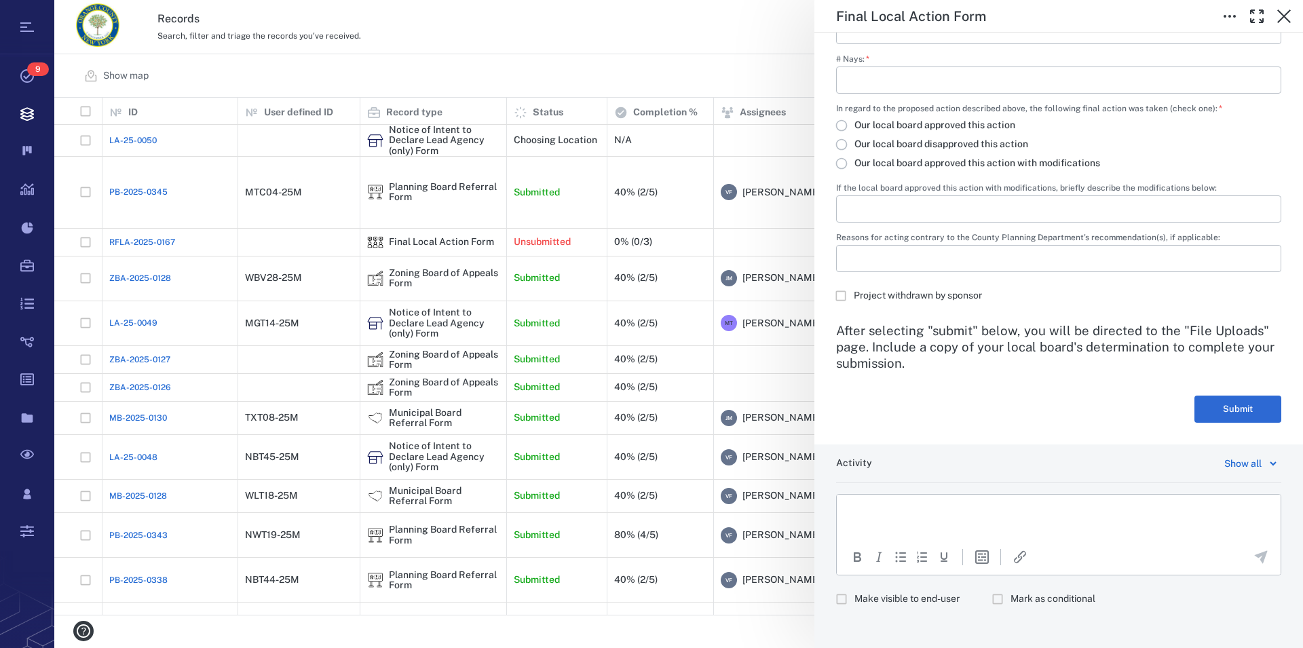
scroll to position [806, 0]
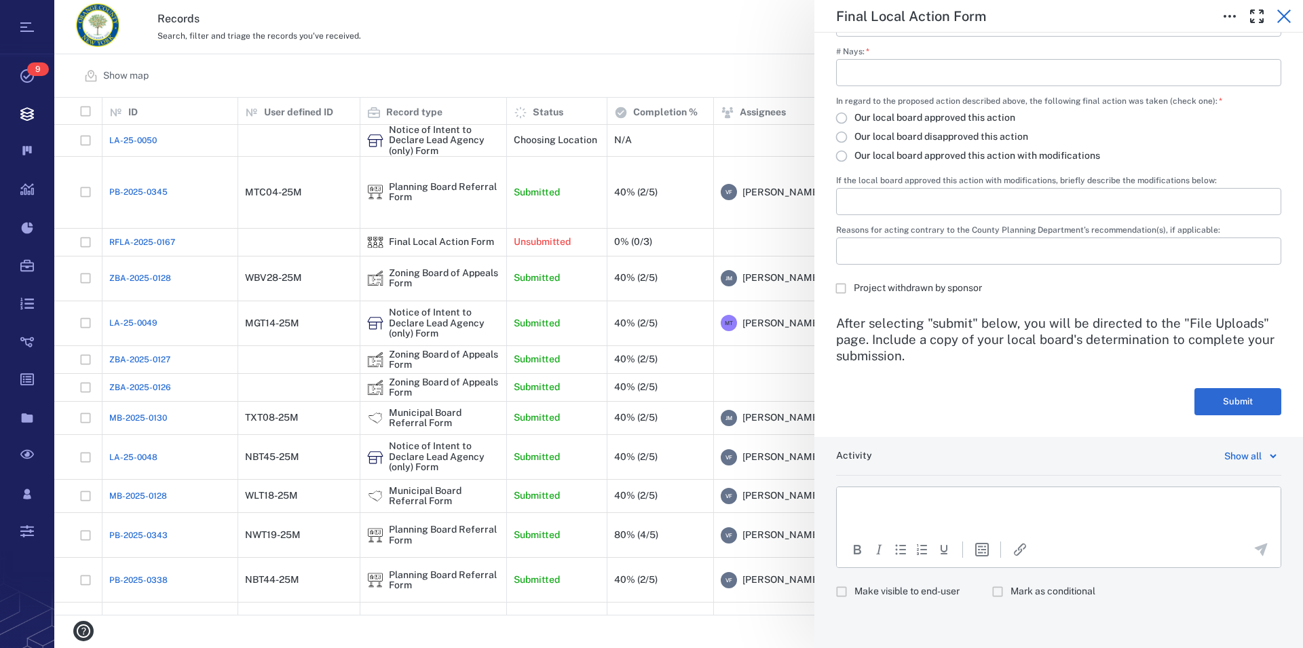
click at [1282, 19] on icon "button" at bounding box center [1284, 17] width 14 height 14
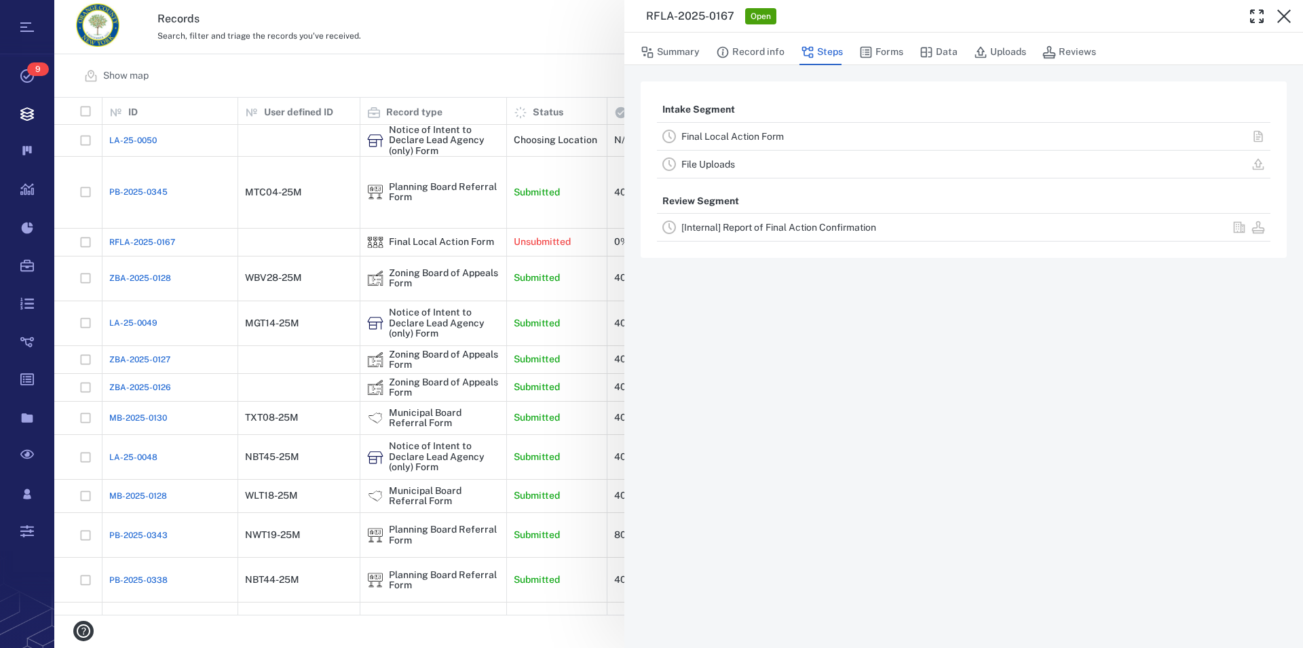
click at [713, 162] on link "File Uploads" at bounding box center [708, 164] width 54 height 11
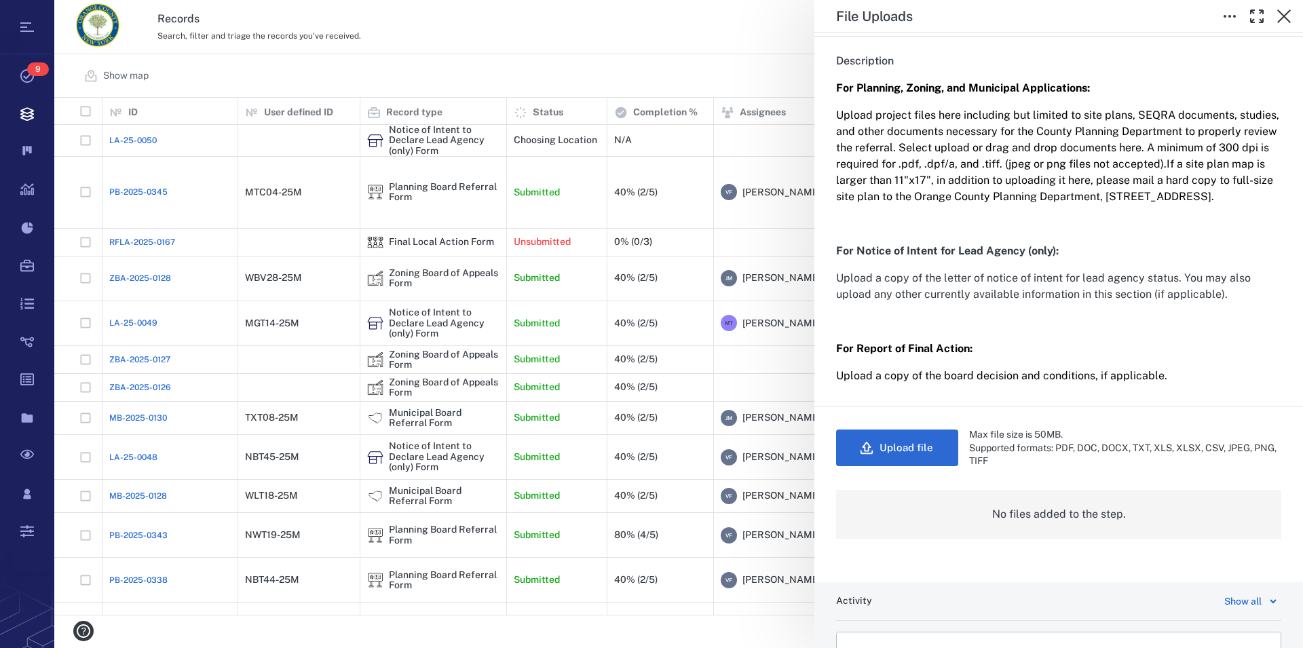
scroll to position [309, 0]
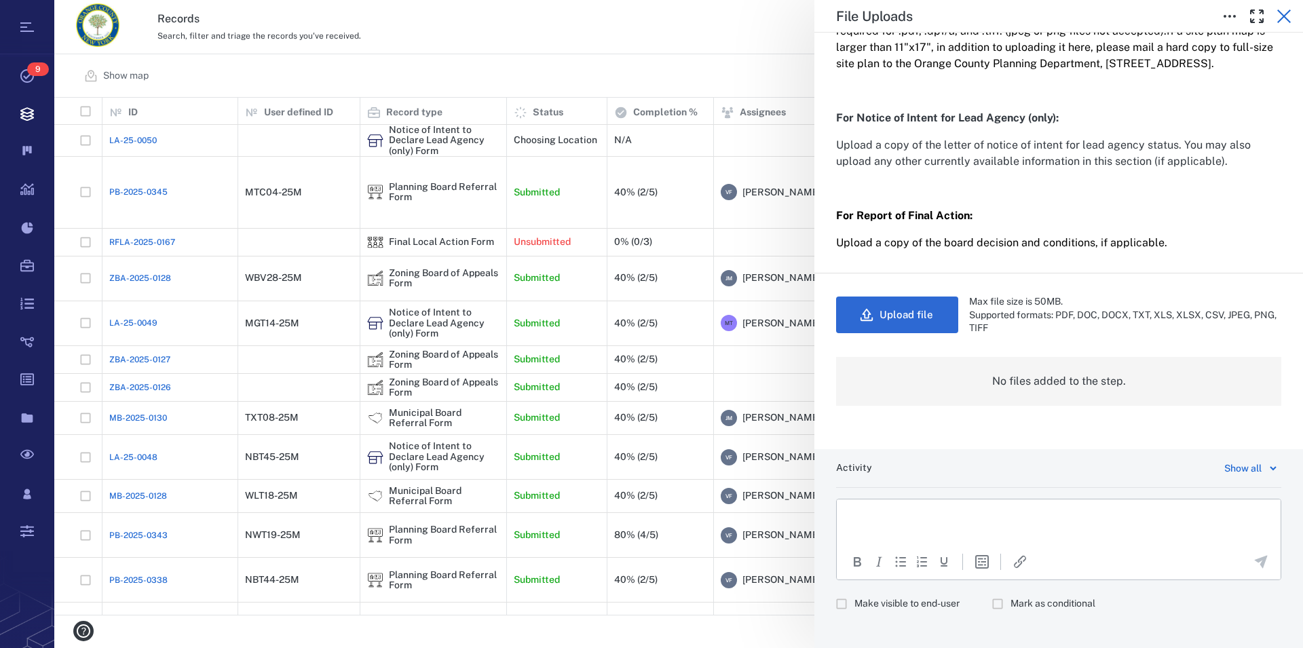
click at [1283, 21] on icon "button" at bounding box center [1284, 16] width 16 height 16
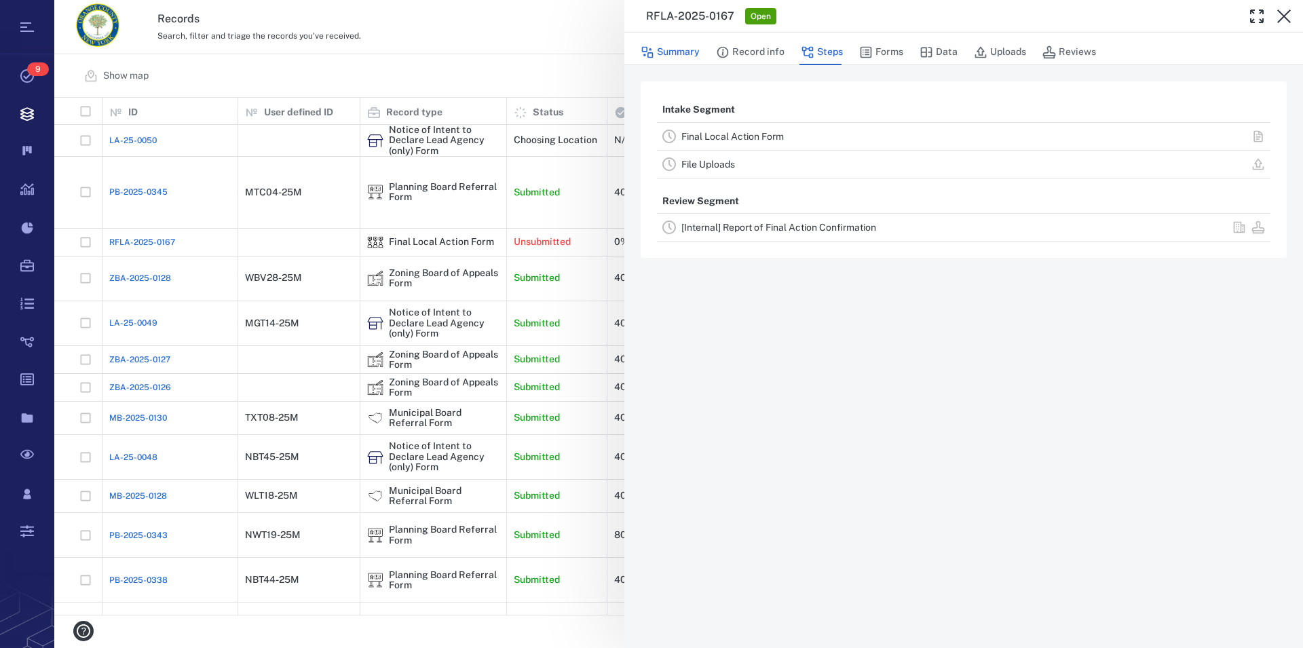
click at [677, 51] on button "Summary" at bounding box center [670, 52] width 59 height 26
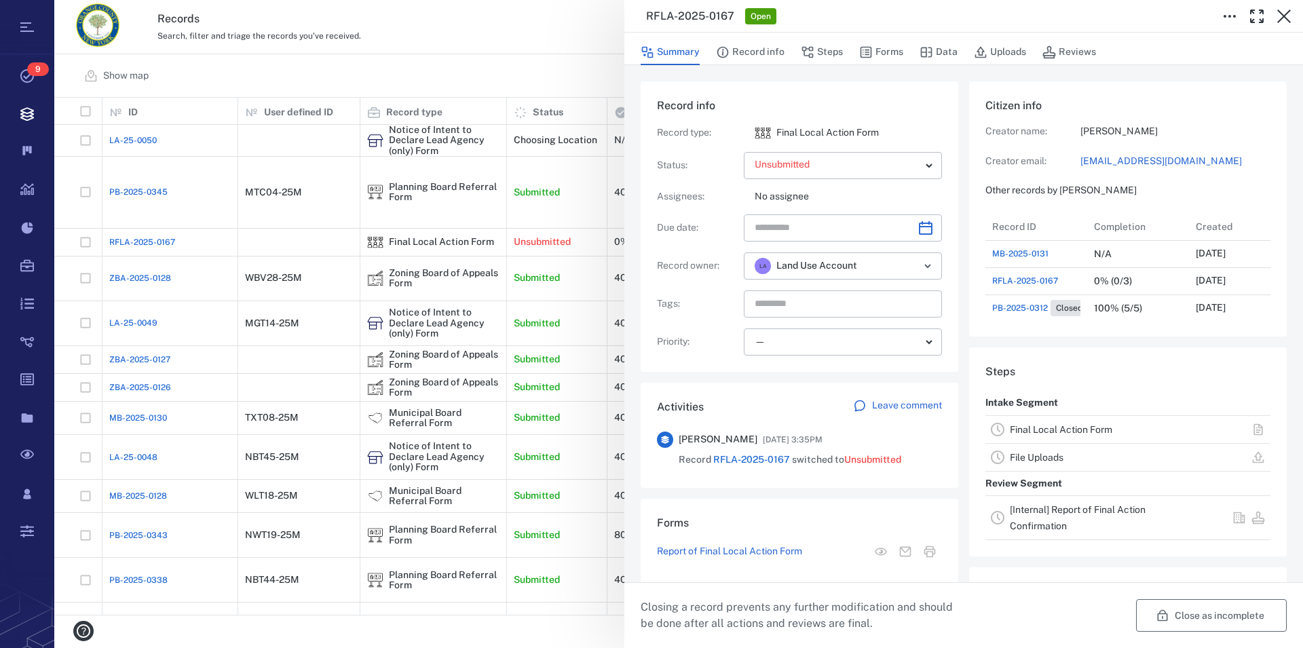
scroll to position [12, 13]
click at [1194, 615] on button "Close as incomplete" at bounding box center [1211, 615] width 151 height 33
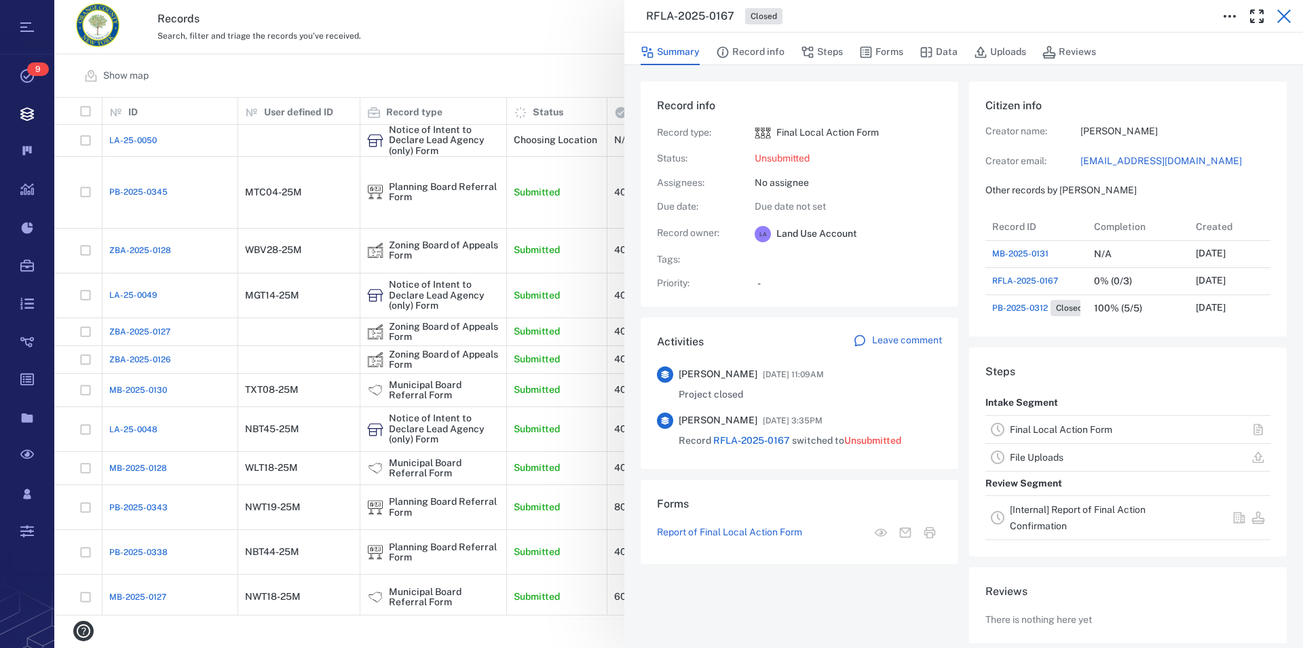
click at [1287, 16] on icon "button" at bounding box center [1284, 16] width 16 height 16
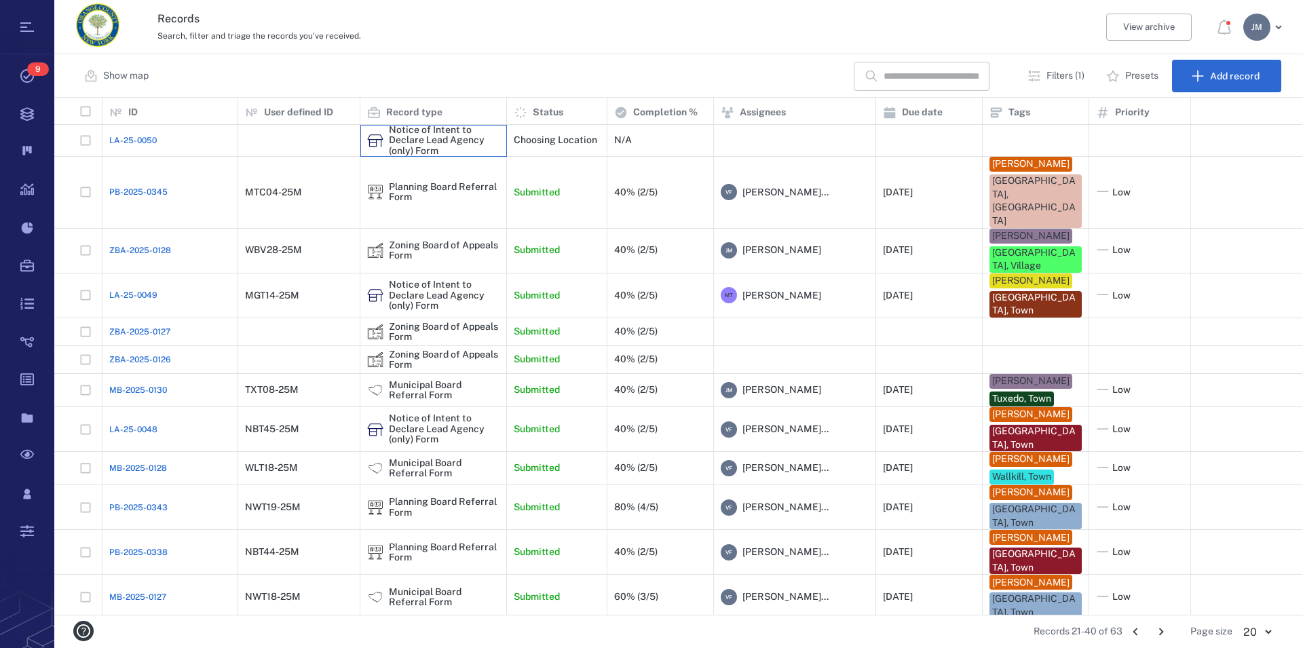
click at [437, 136] on div "Notice of Intent to Declare Lead Agency (only) Form" at bounding box center [444, 140] width 111 height 31
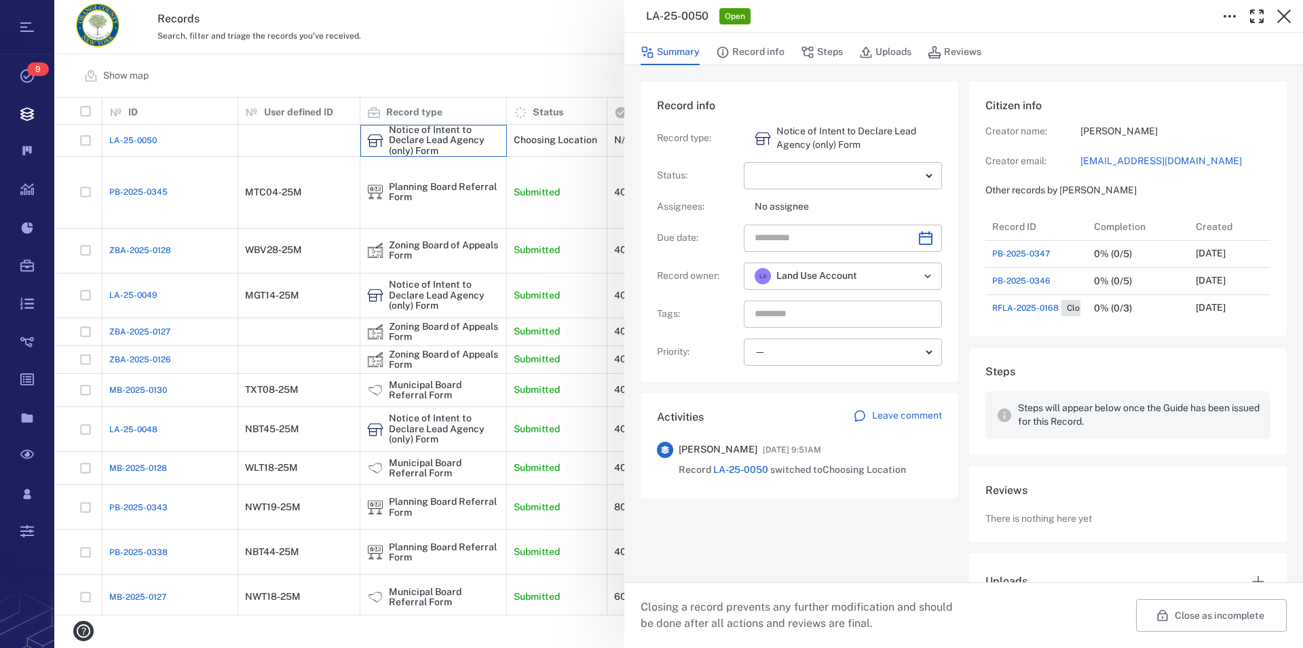
scroll to position [299, 257]
click at [1285, 14] on icon "button" at bounding box center [1284, 16] width 16 height 16
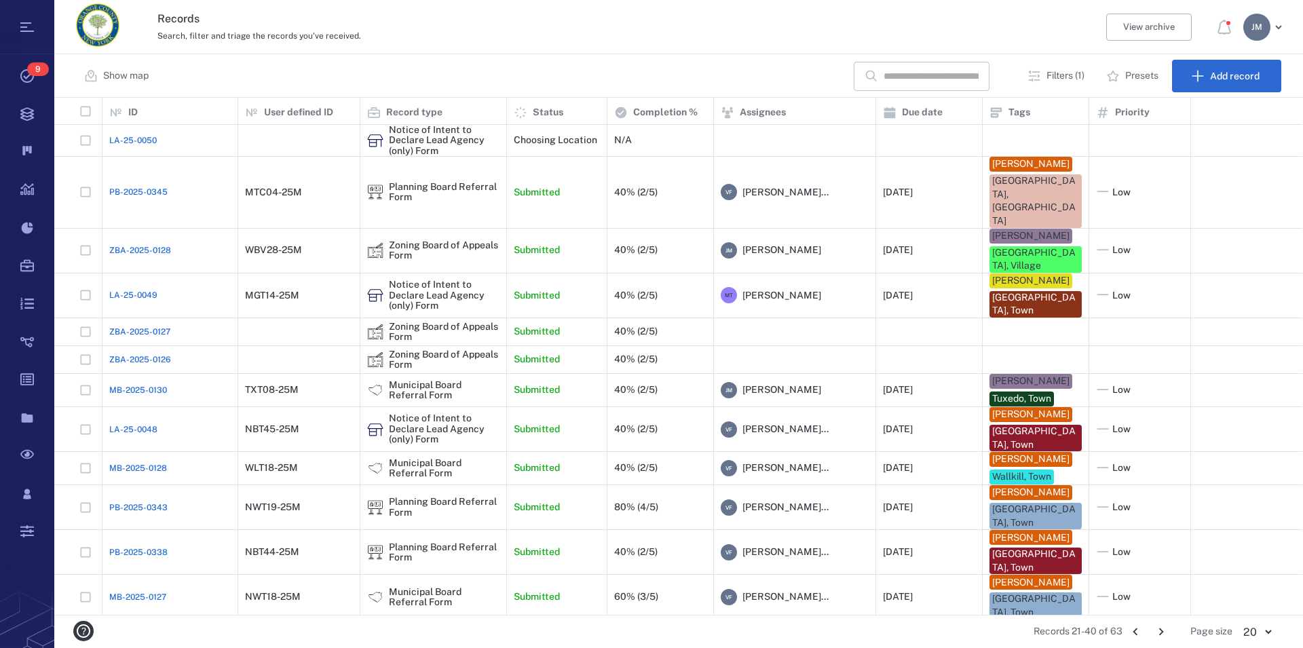
click at [1137, 630] on icon "Go to previous page" at bounding box center [1135, 631] width 5 height 7
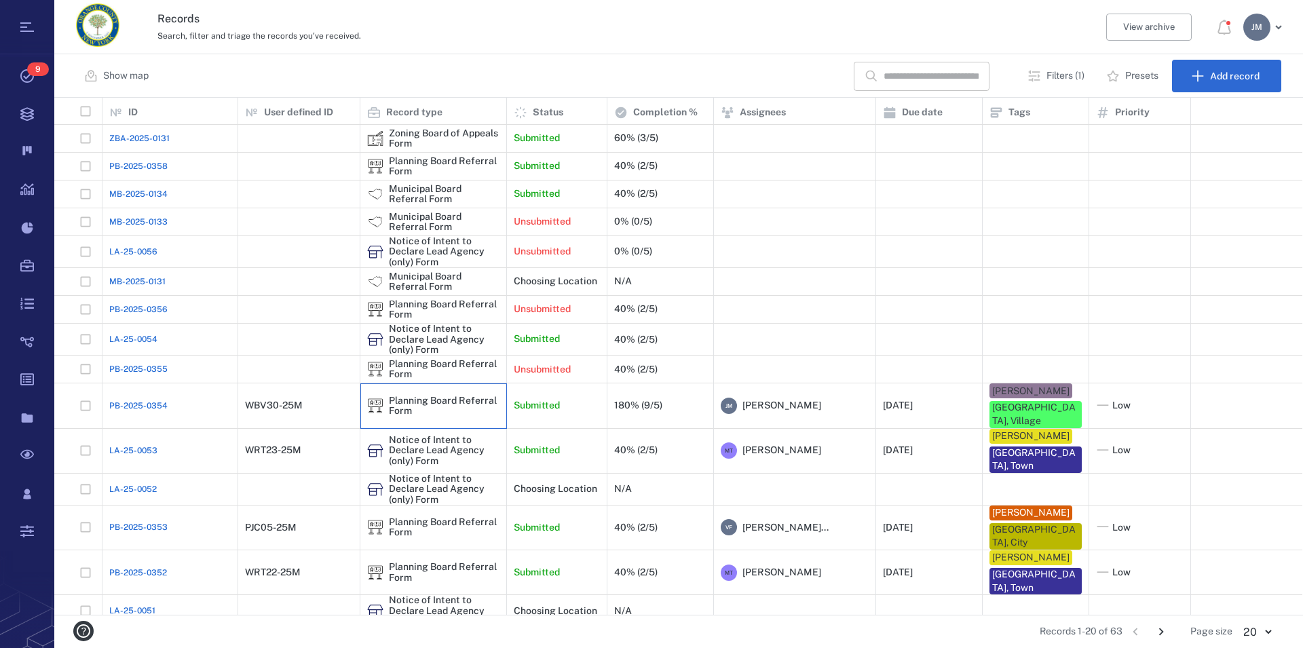
click at [425, 396] on div "Planning Board Referral Form" at bounding box center [444, 406] width 111 height 21
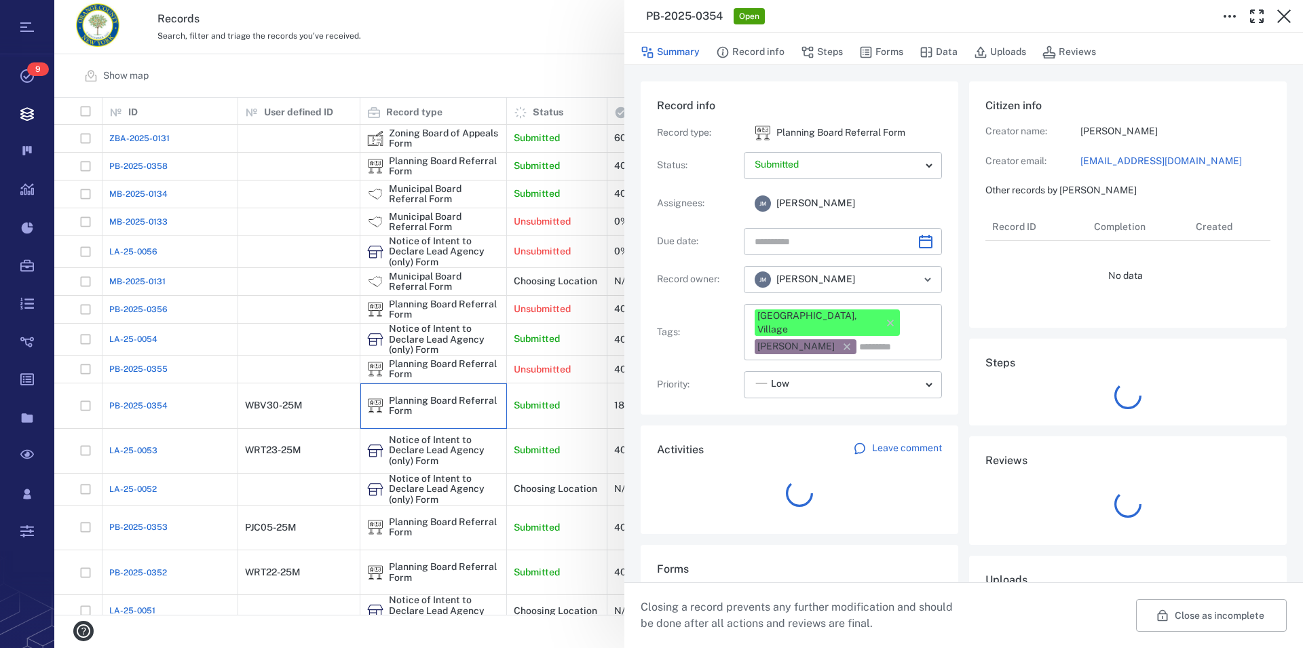
type input "**********"
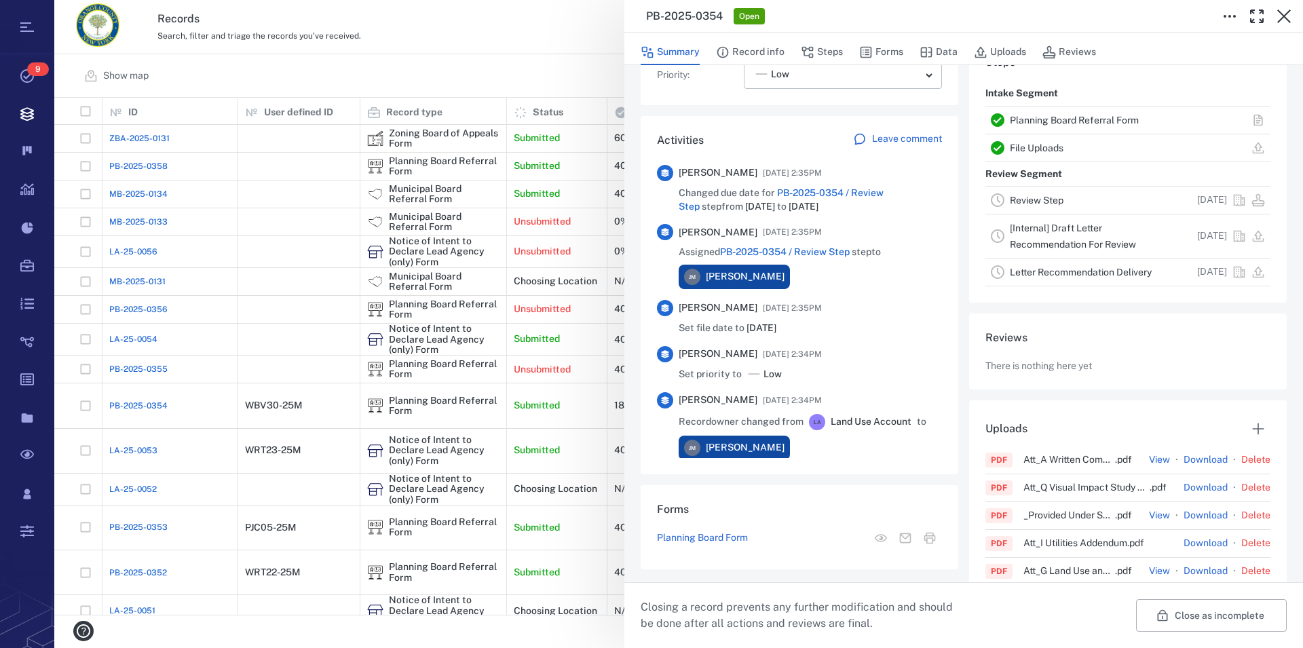
click at [1038, 121] on link "Planning Board Referral Form" at bounding box center [1074, 120] width 129 height 11
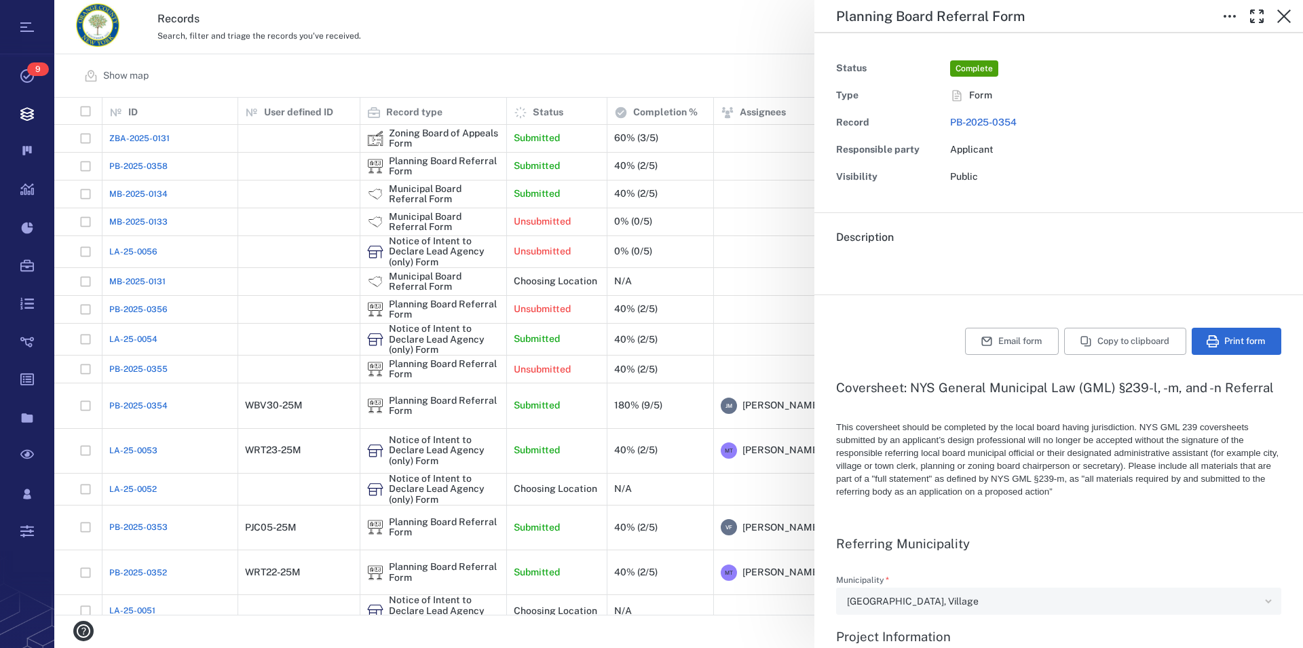
type textarea "*"
click at [1286, 16] on icon "button" at bounding box center [1284, 16] width 16 height 16
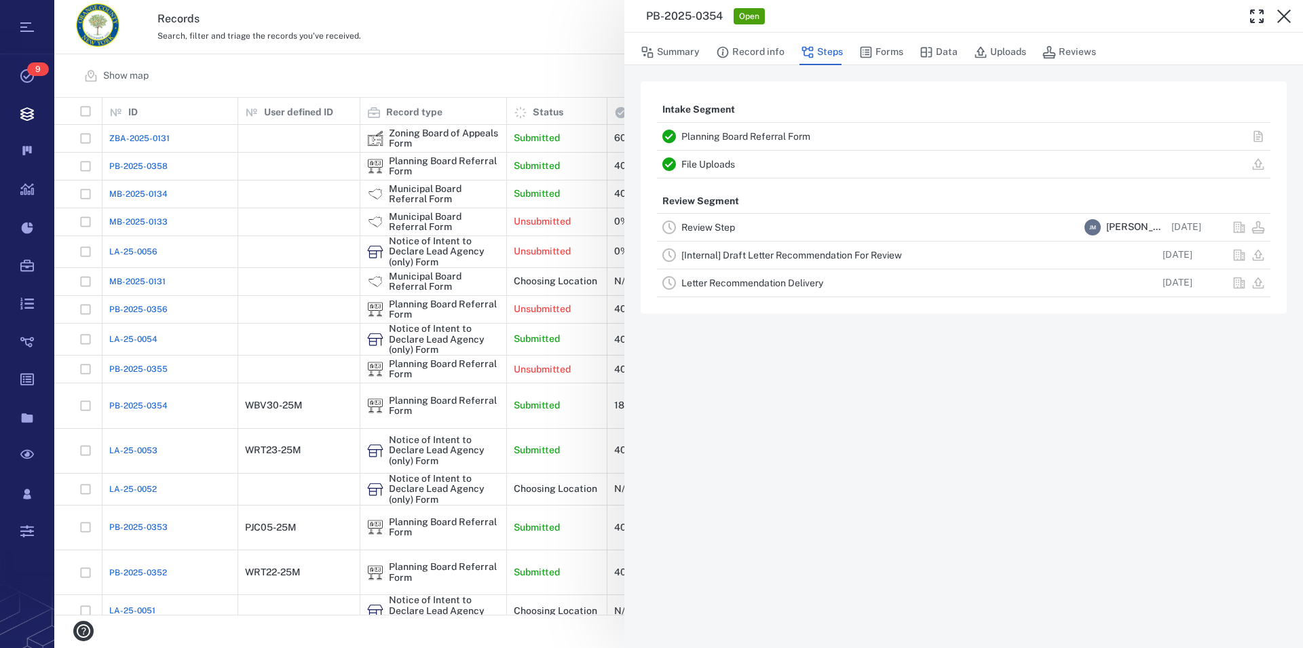
click at [1286, 16] on icon "button" at bounding box center [1284, 16] width 16 height 16
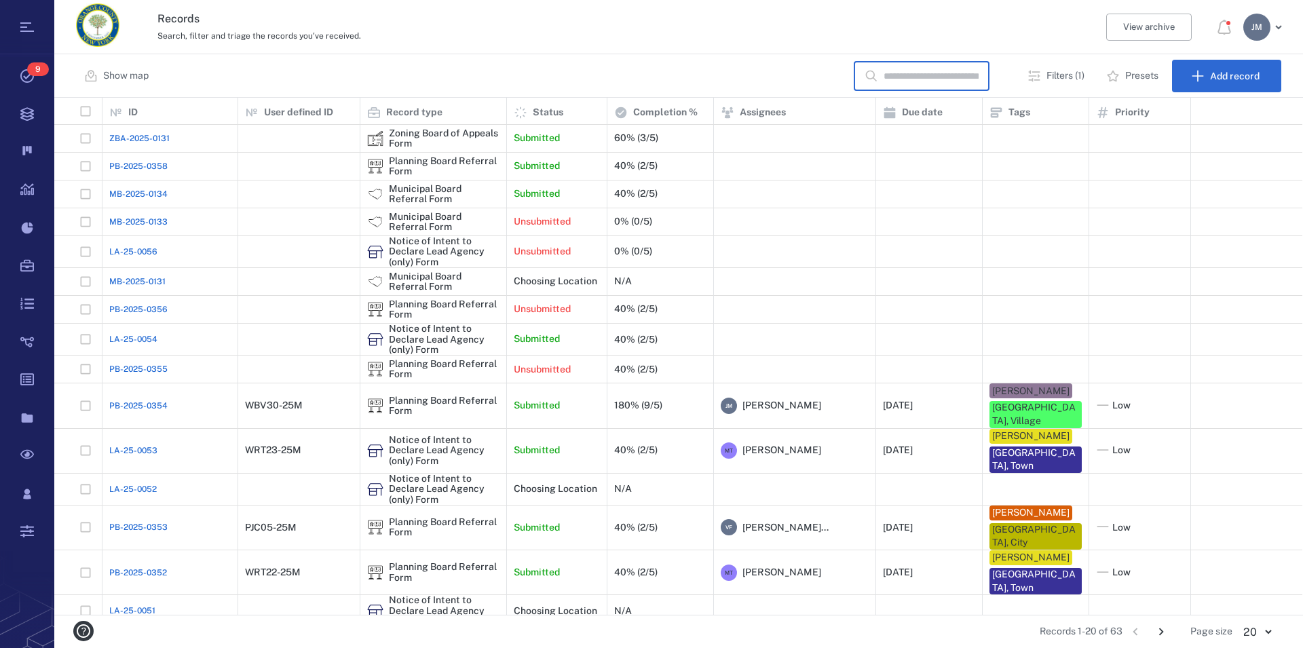
click at [977, 77] on input "text" at bounding box center [931, 76] width 95 height 29
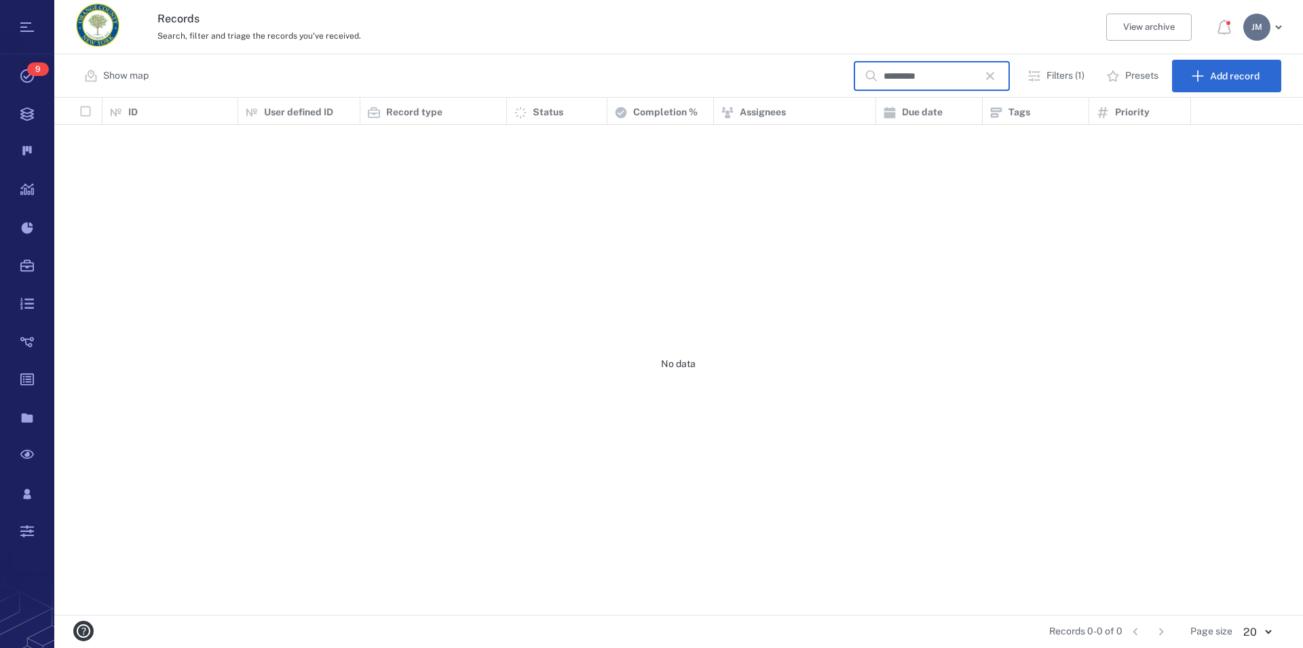
scroll to position [506, 1236]
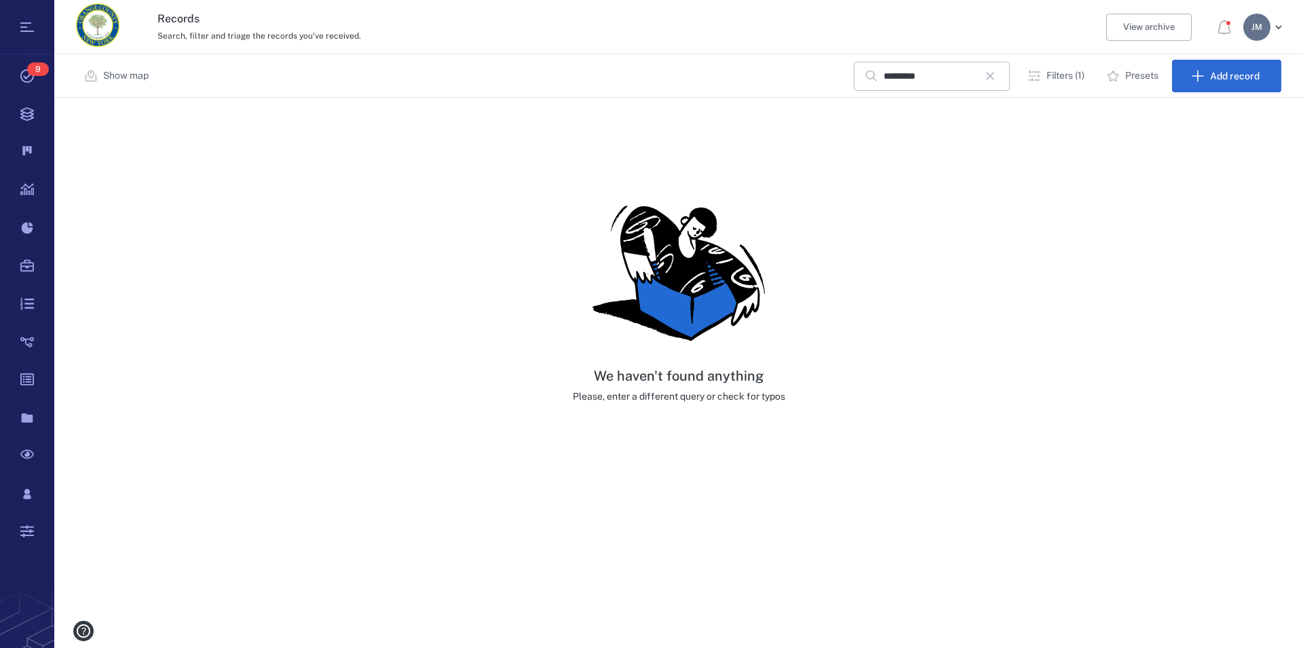
click at [1067, 79] on p "Filters (1)" at bounding box center [1065, 76] width 38 height 14
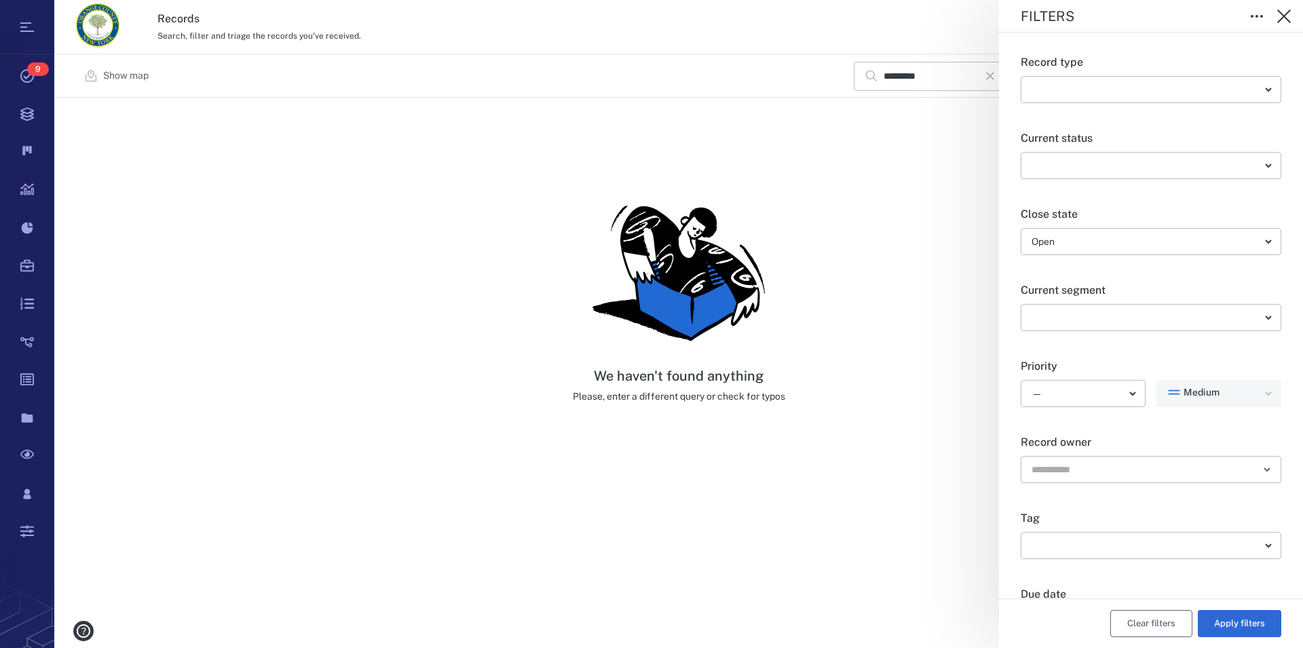
click at [1148, 623] on button "Clear filters" at bounding box center [1151, 623] width 82 height 27
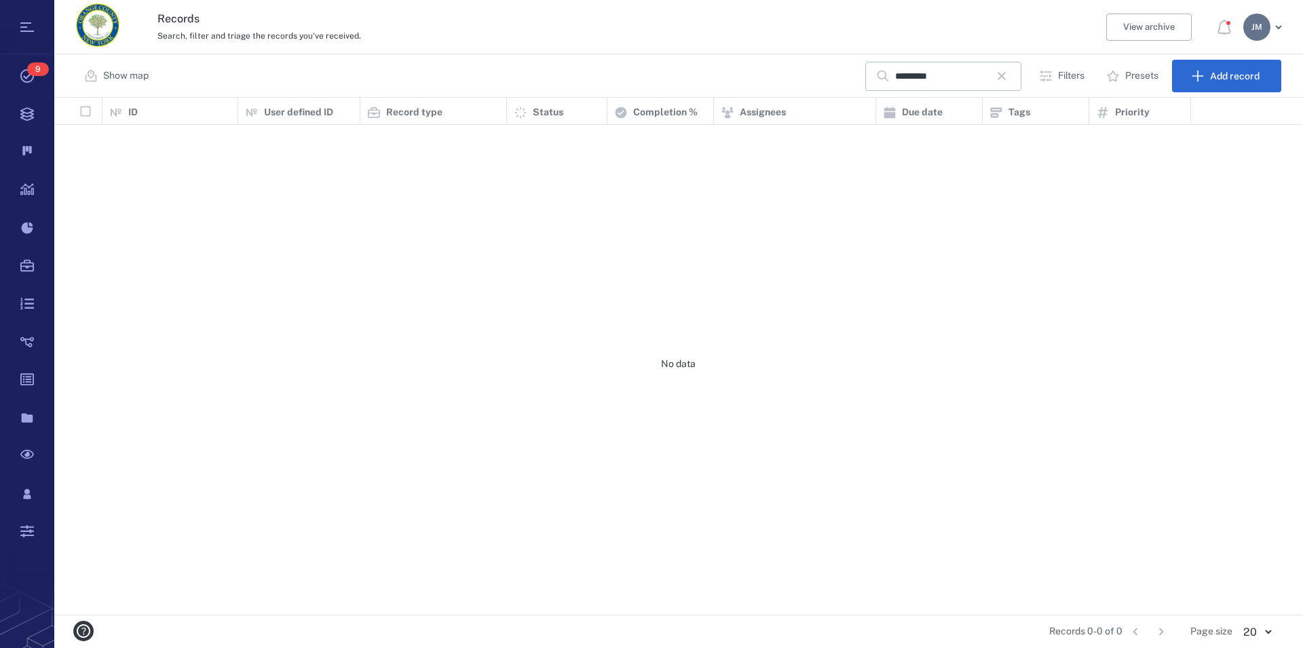
scroll to position [506, 1236]
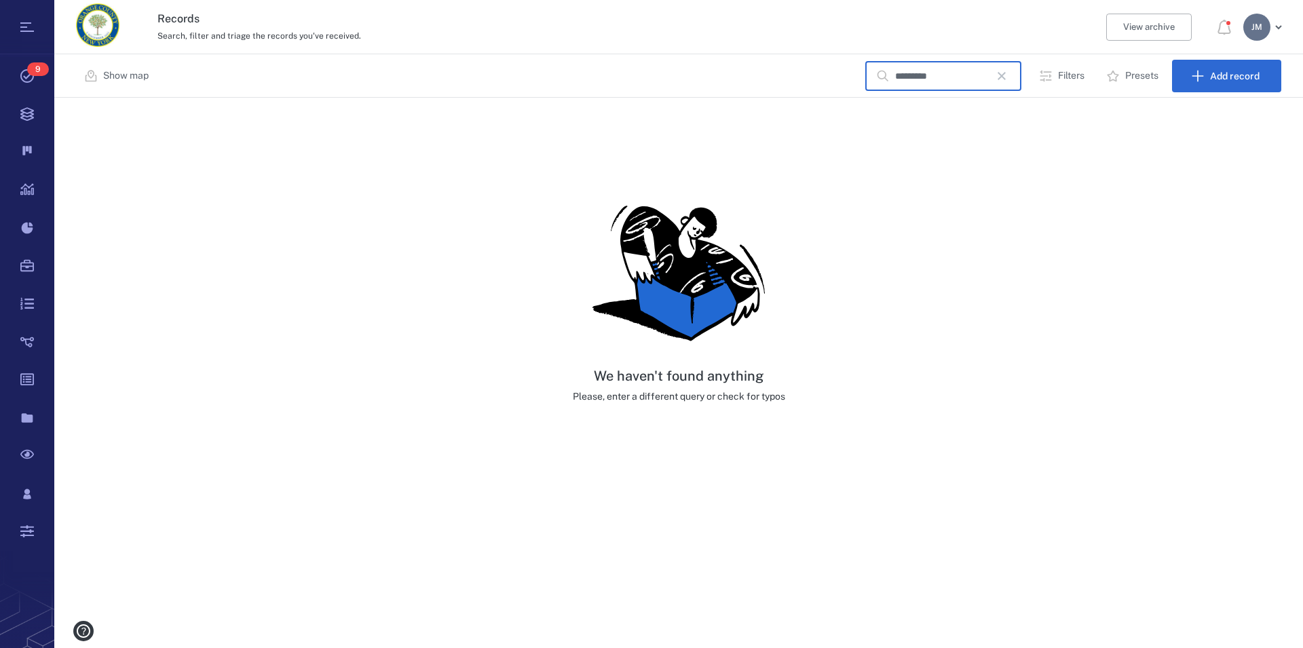
drag, startPoint x: 902, startPoint y: 75, endPoint x: 873, endPoint y: 71, distance: 28.7
click at [895, 71] on input "*********" at bounding box center [942, 76] width 95 height 29
type input "**********"
click at [1256, 32] on div "J M" at bounding box center [1256, 27] width 27 height 27
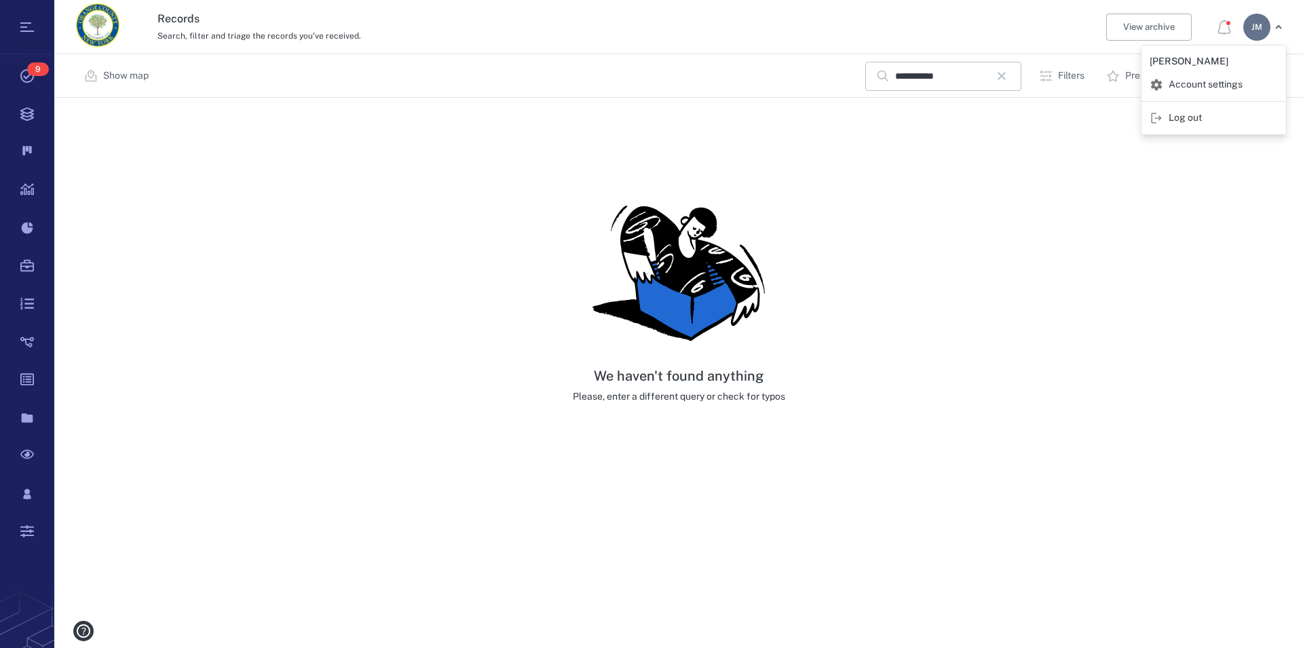
click at [1179, 116] on span "Log out" at bounding box center [1185, 118] width 33 height 14
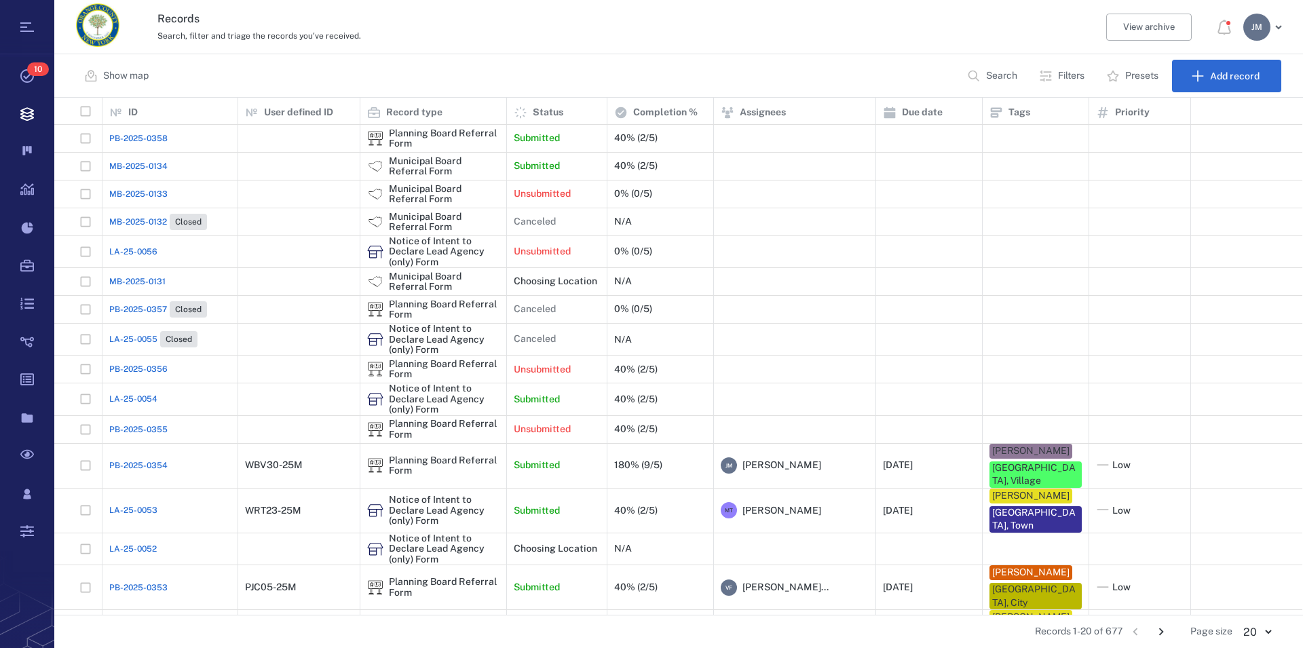
scroll to position [506, 1236]
click at [989, 75] on p "Search" at bounding box center [1001, 76] width 31 height 14
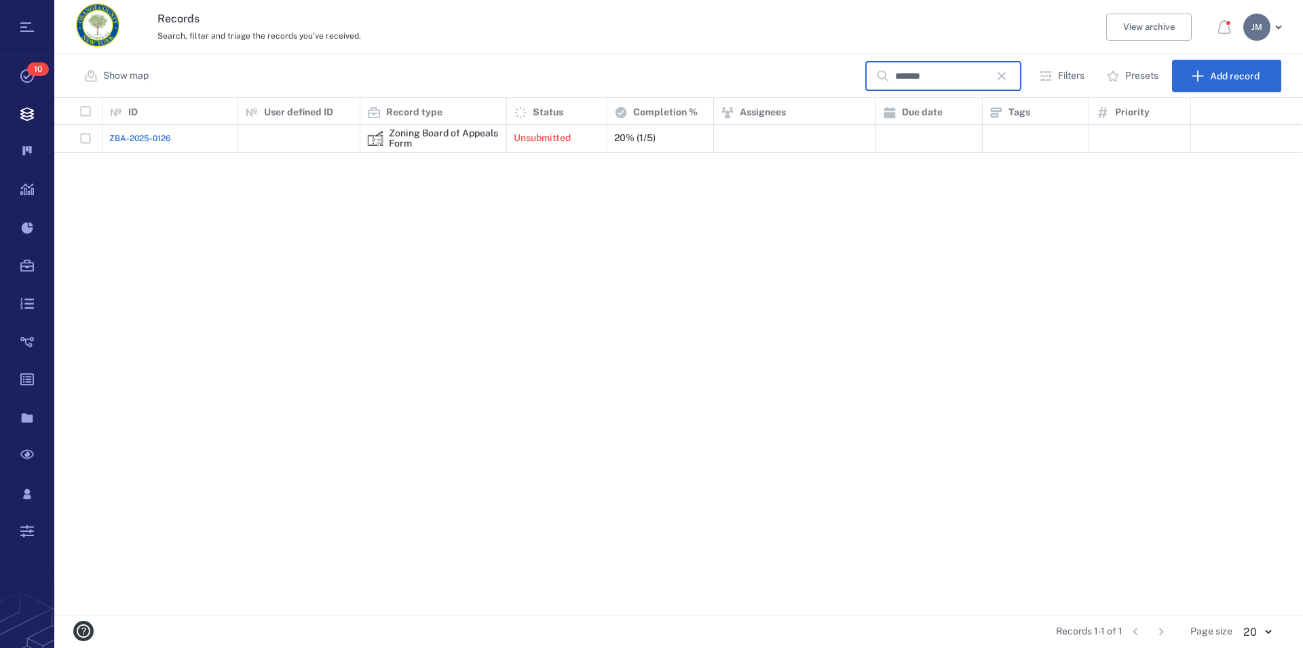
type input "*******"
click at [420, 130] on div "Zoning Board of Appeals Form" at bounding box center [444, 138] width 111 height 21
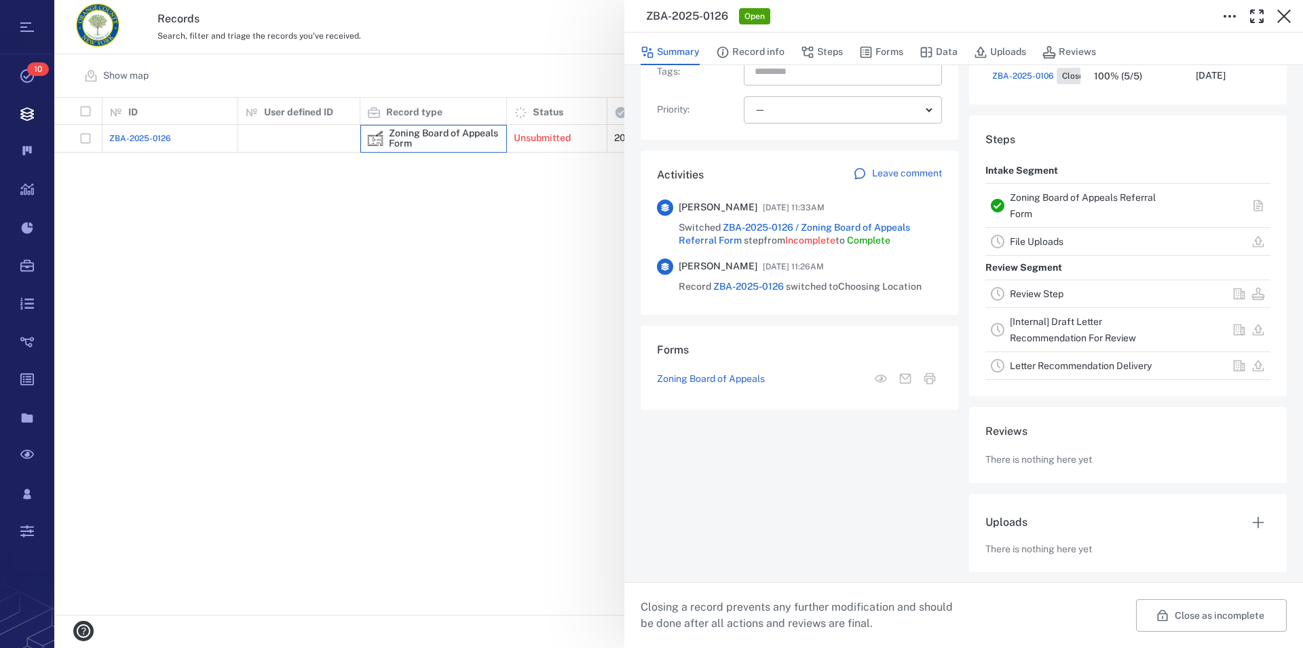
scroll to position [233, 0]
click at [1025, 196] on link "Zoning Board of Appeals Referral Form" at bounding box center [1083, 204] width 146 height 27
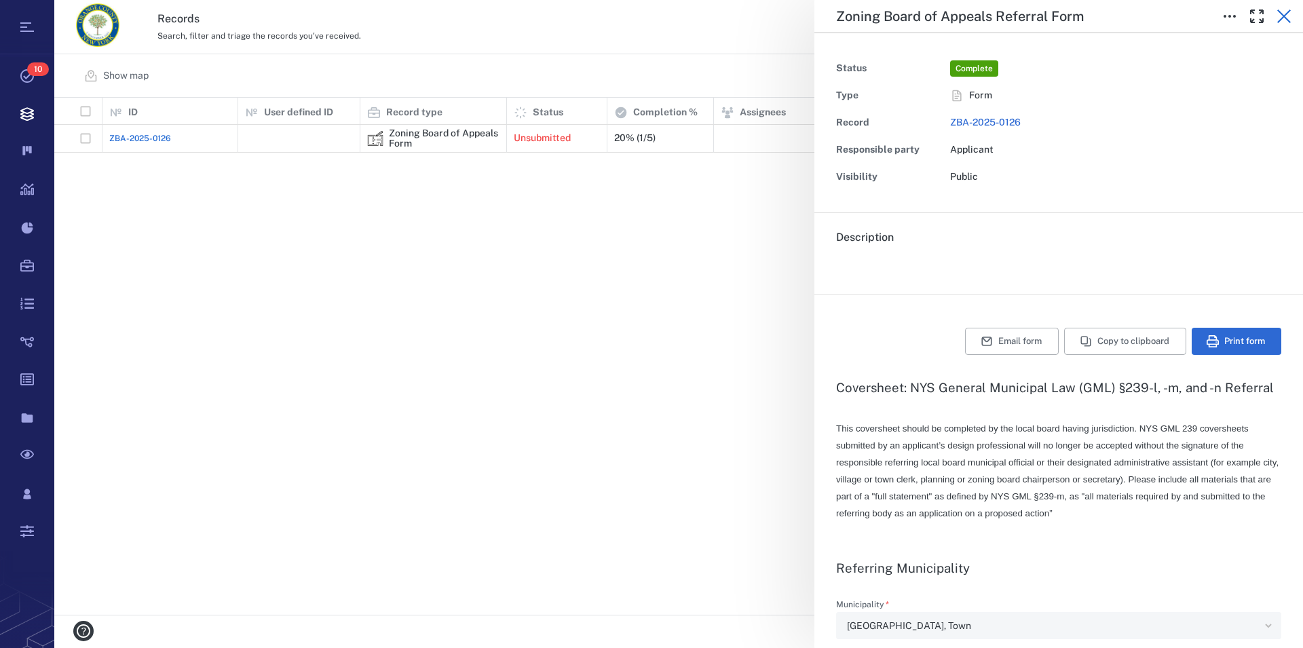
click at [1285, 16] on icon "button" at bounding box center [1284, 17] width 14 height 14
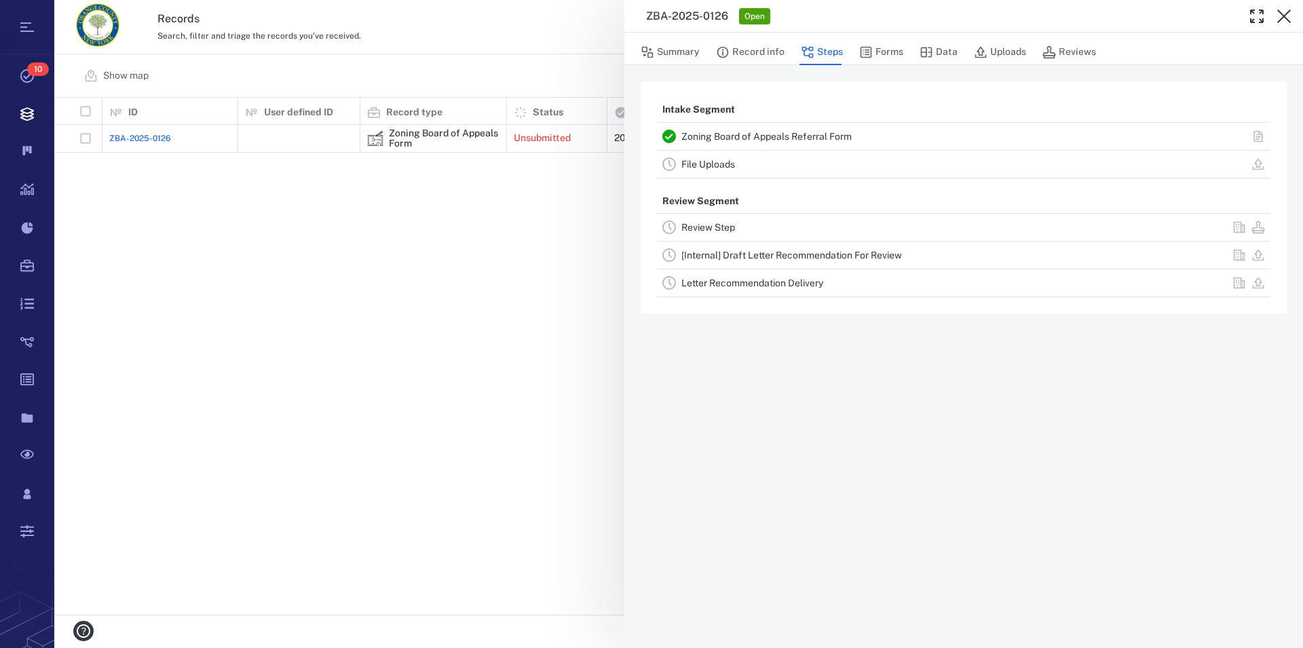
click at [698, 166] on link "File Uploads" at bounding box center [708, 164] width 54 height 11
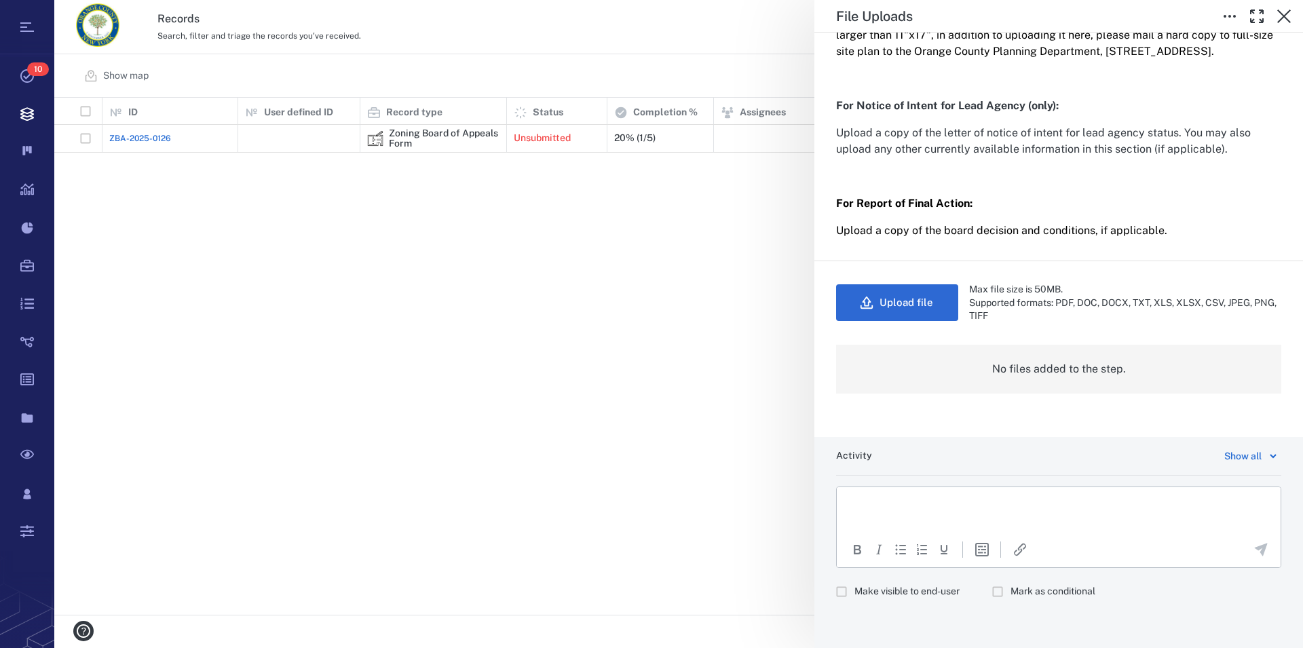
scroll to position [338, 0]
click at [934, 311] on button "Upload file" at bounding box center [897, 302] width 122 height 37
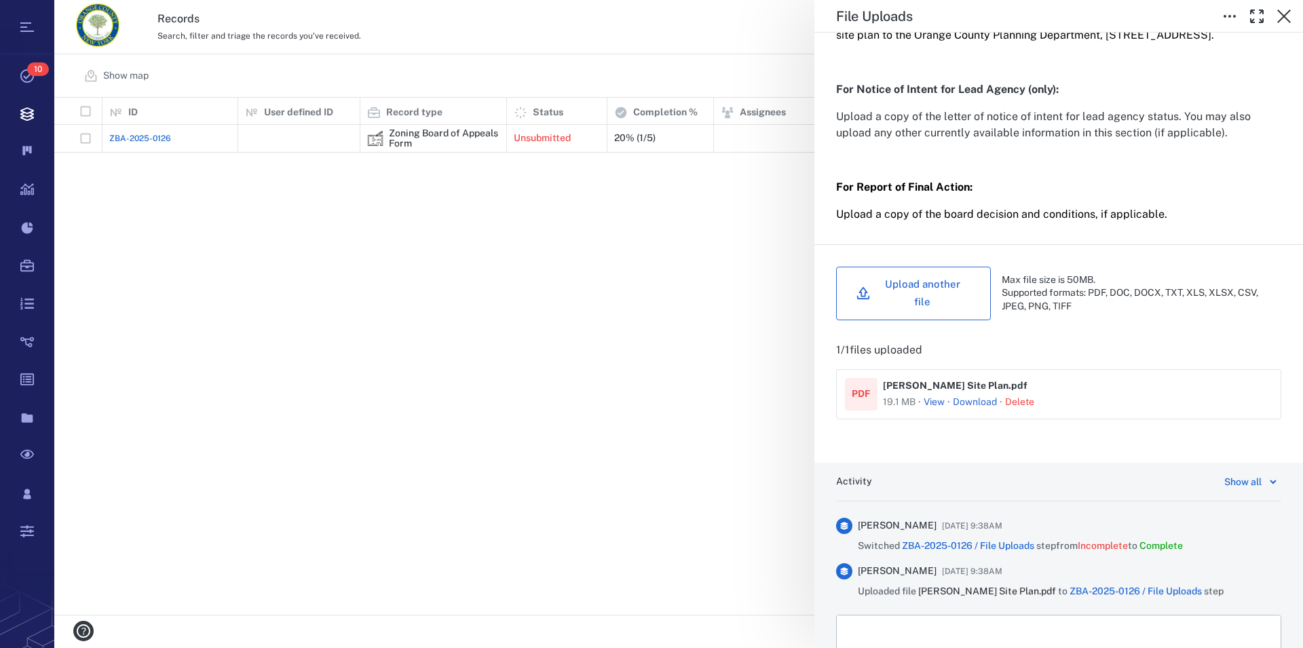
click at [934, 302] on button "Upload another file" at bounding box center [913, 294] width 155 height 54
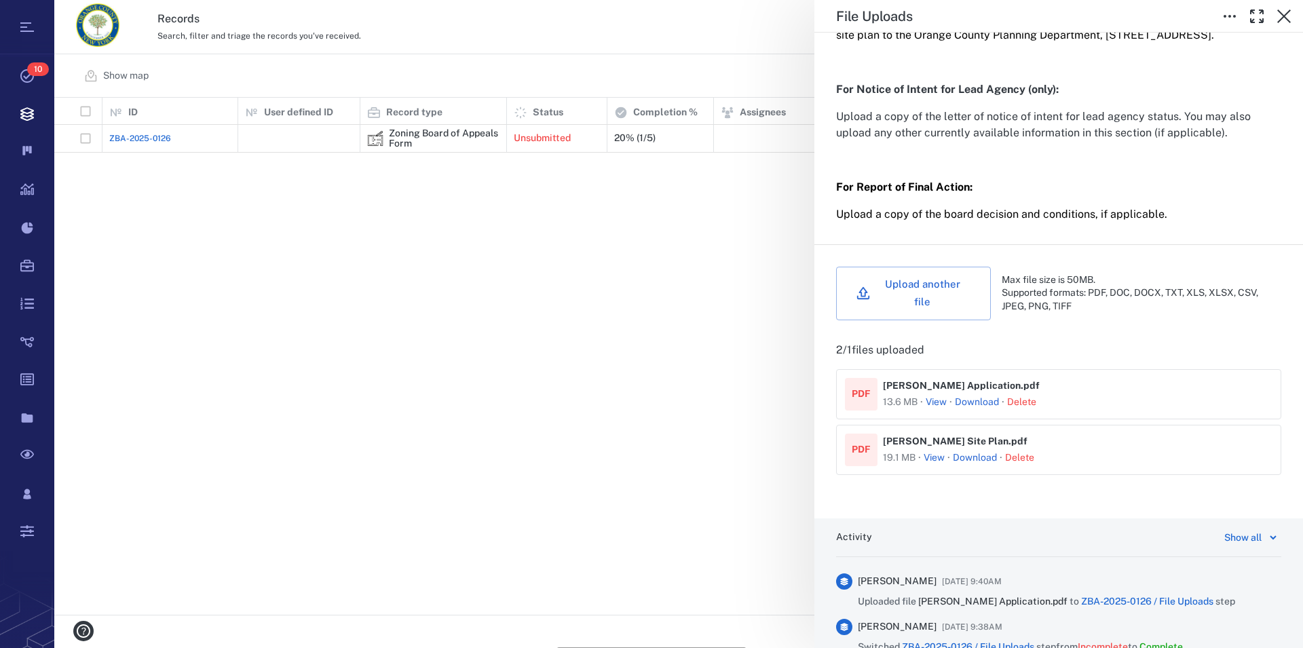
scroll to position [571, 0]
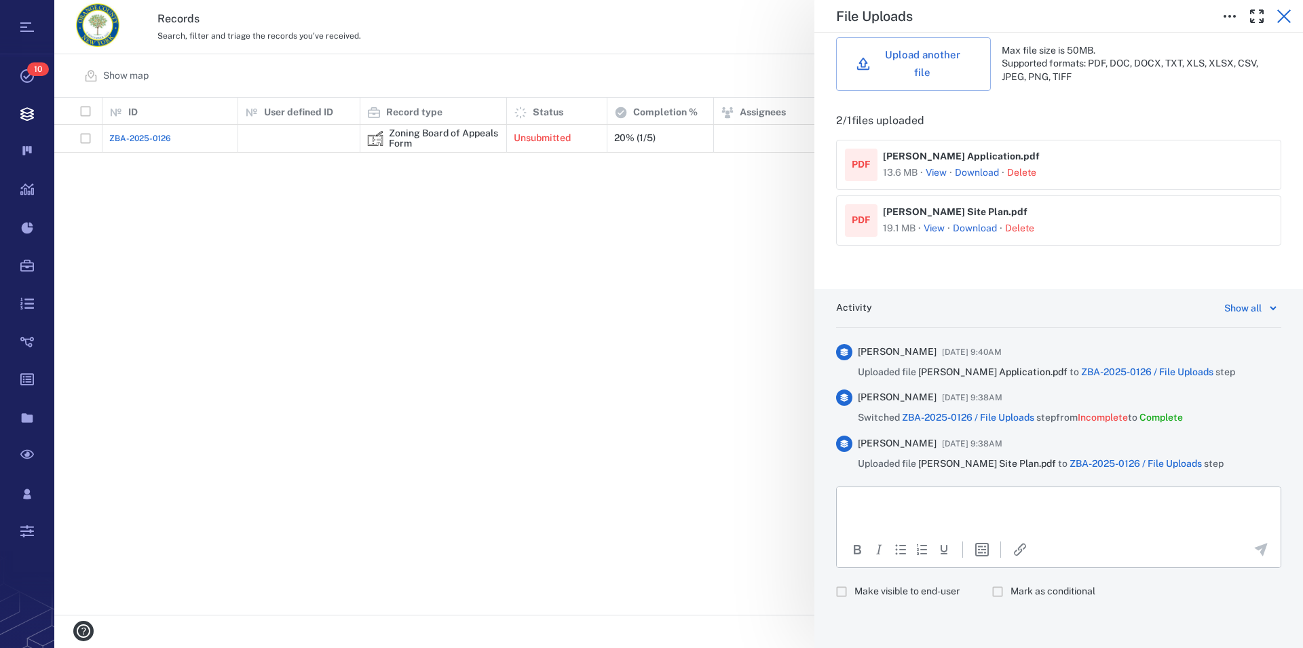
click at [1287, 16] on icon "button" at bounding box center [1284, 16] width 16 height 16
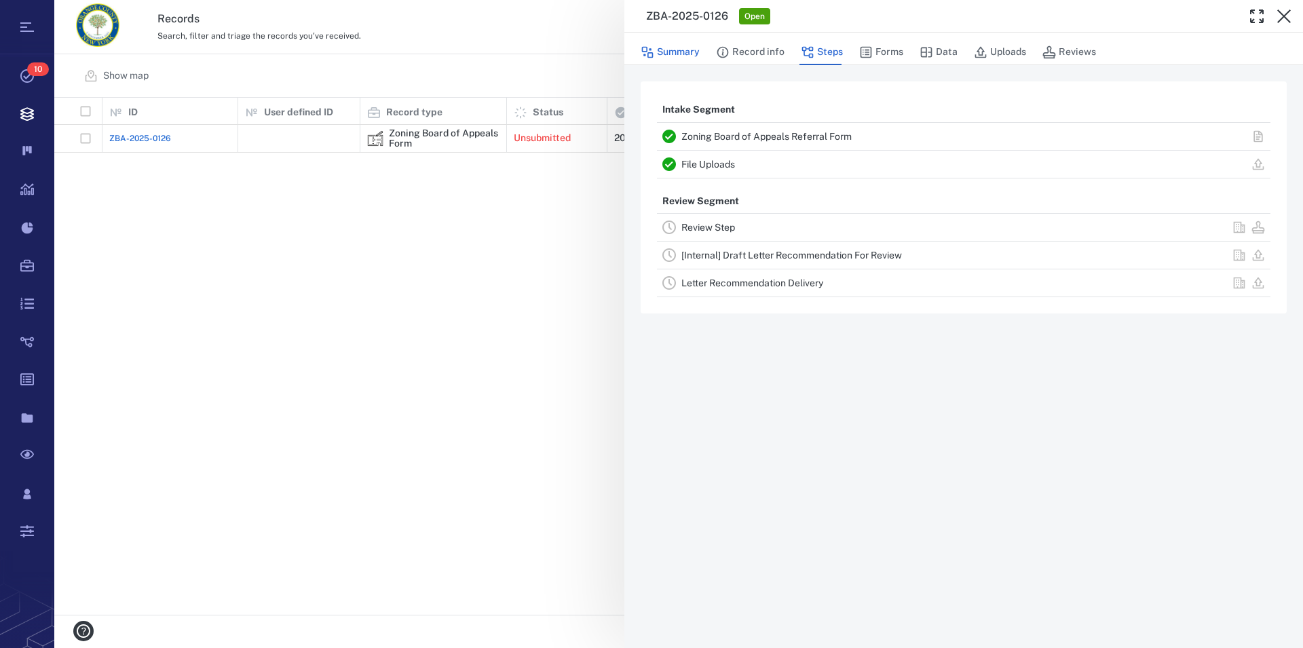
click at [675, 50] on button "Summary" at bounding box center [670, 52] width 59 height 26
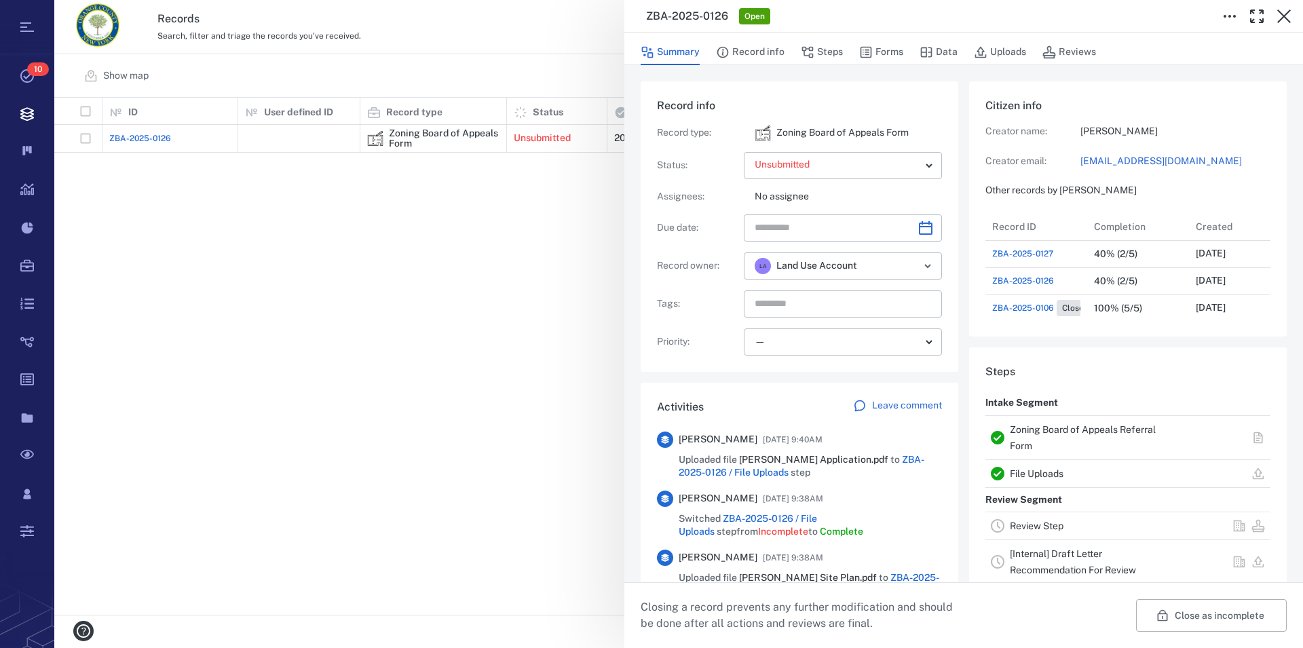
click at [1044, 428] on link "Zoning Board of Appeals Referral Form" at bounding box center [1083, 437] width 146 height 27
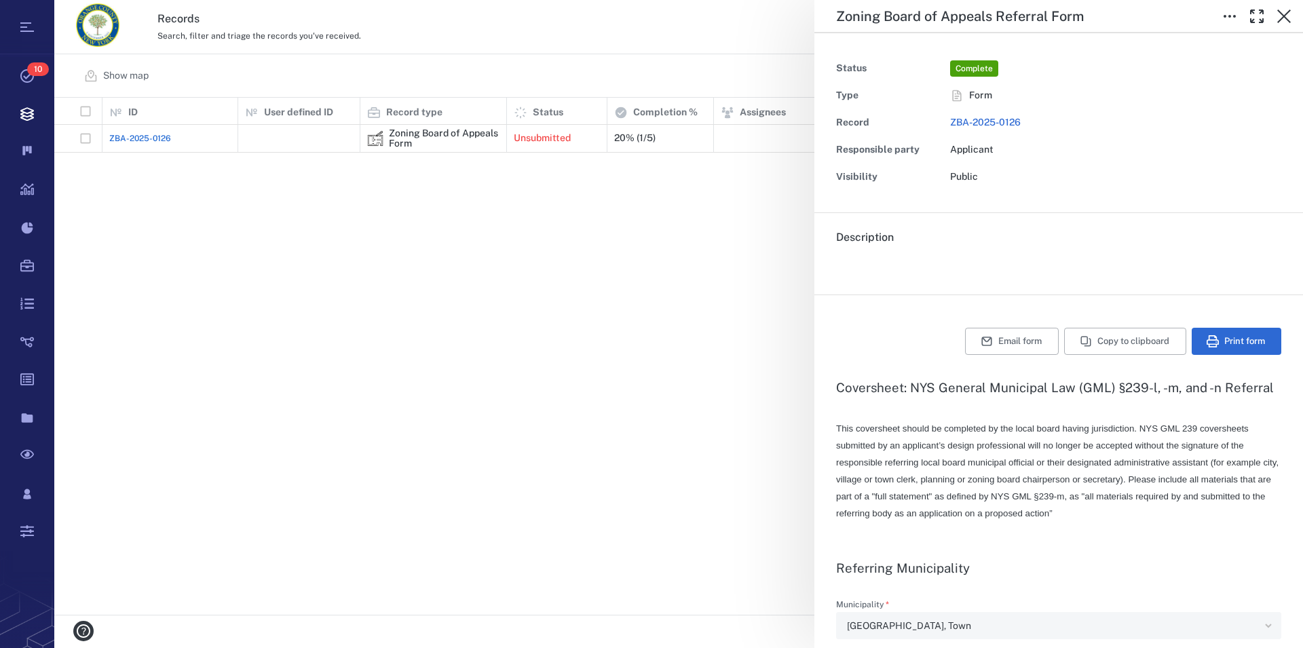
type input "**********"
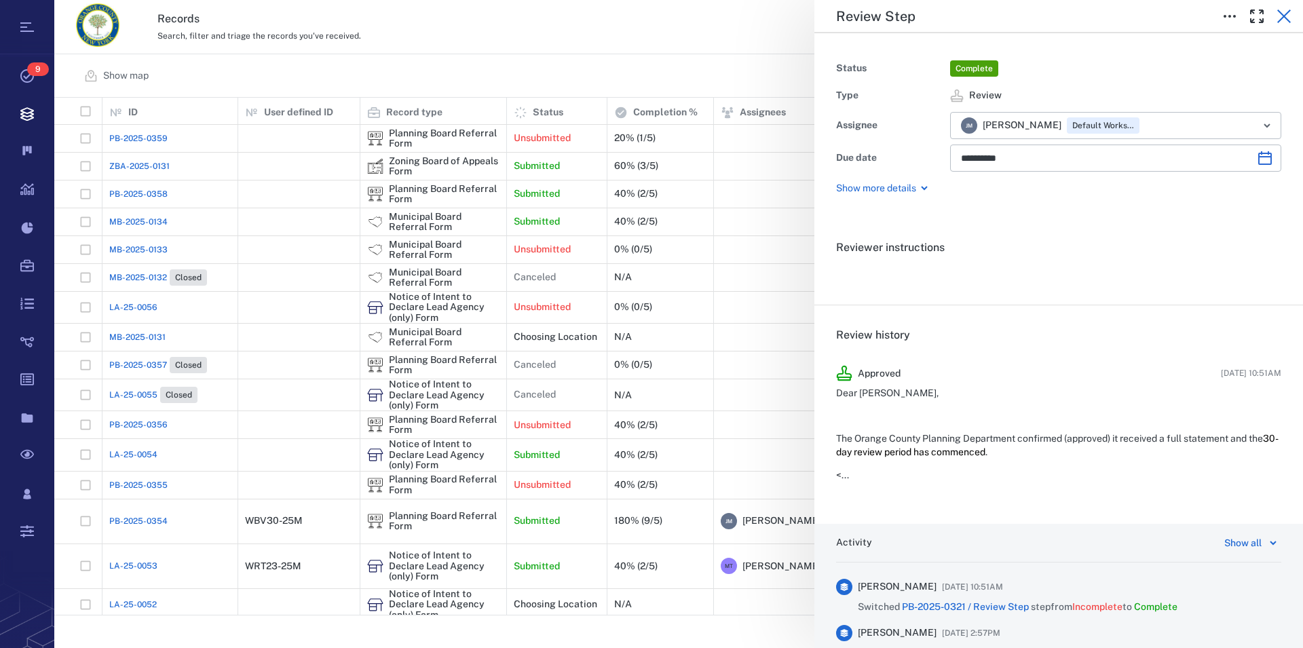
click at [1283, 15] on icon "button" at bounding box center [1284, 17] width 14 height 14
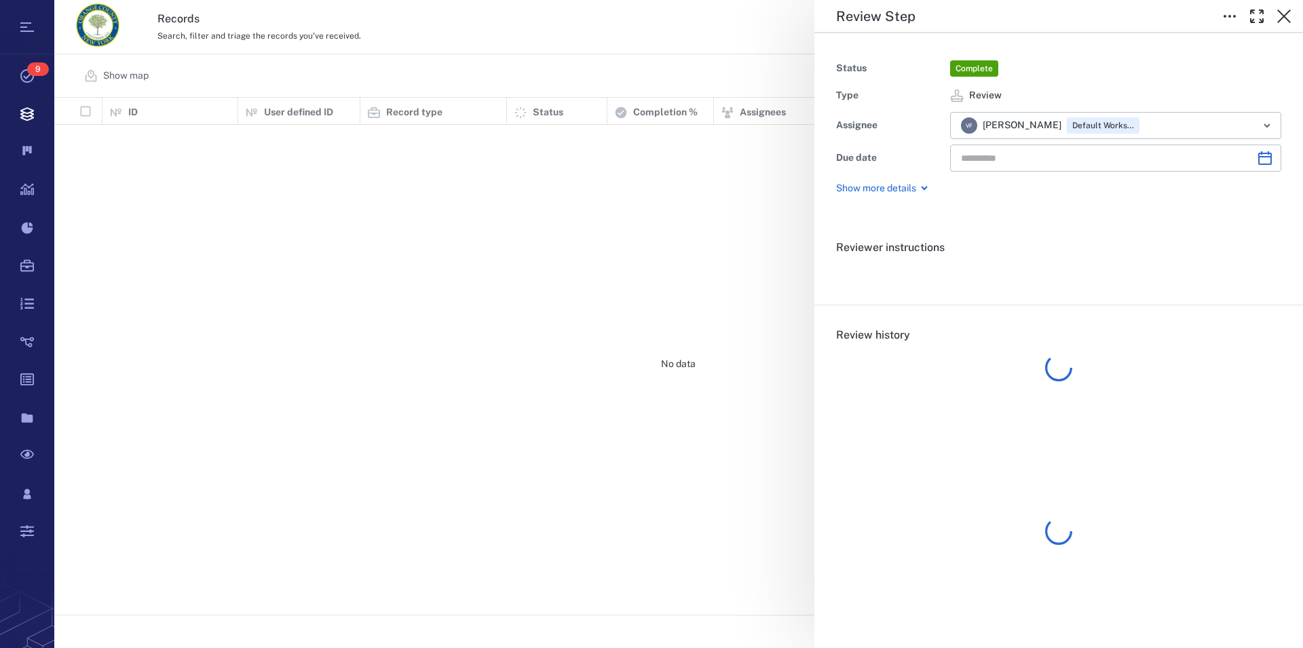
type input "**********"
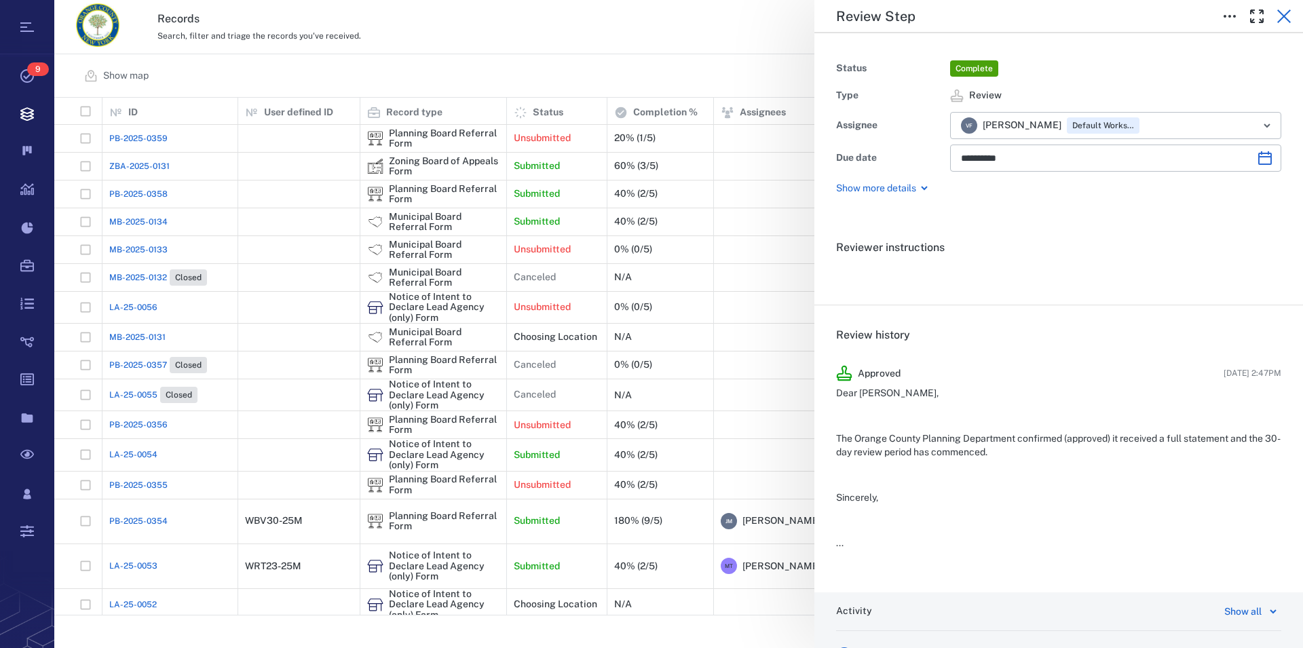
click at [1282, 16] on icon "button" at bounding box center [1284, 16] width 16 height 16
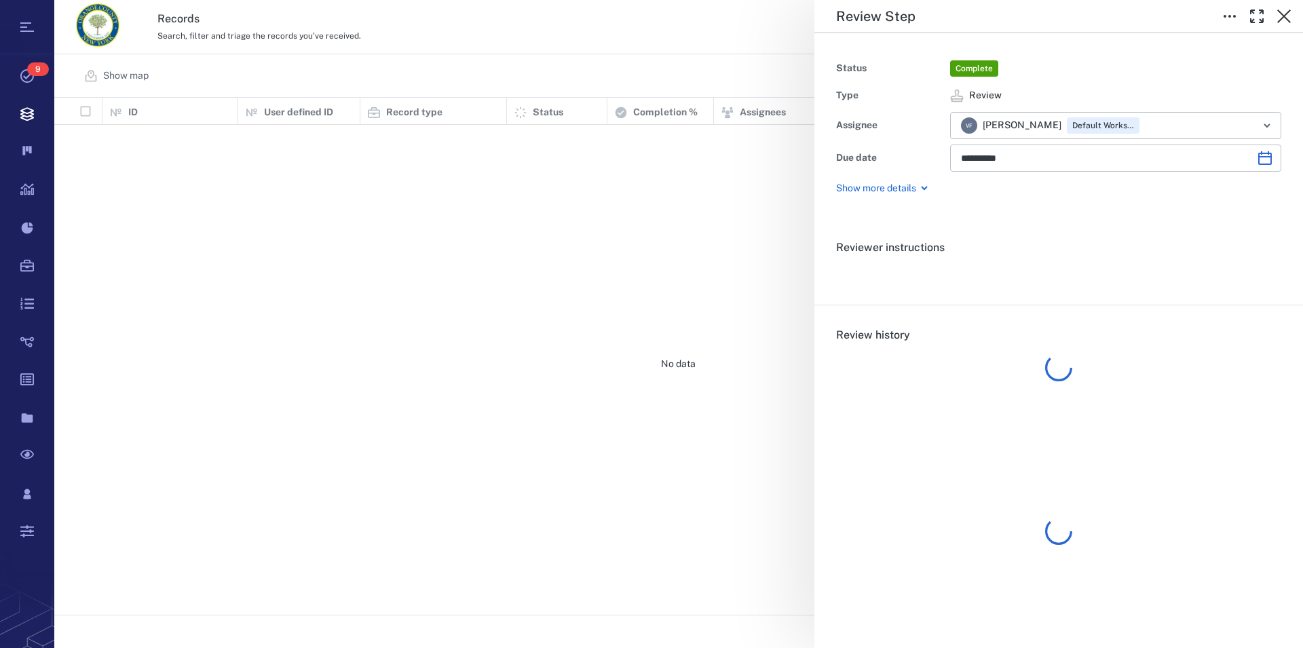
scroll to position [506, 1236]
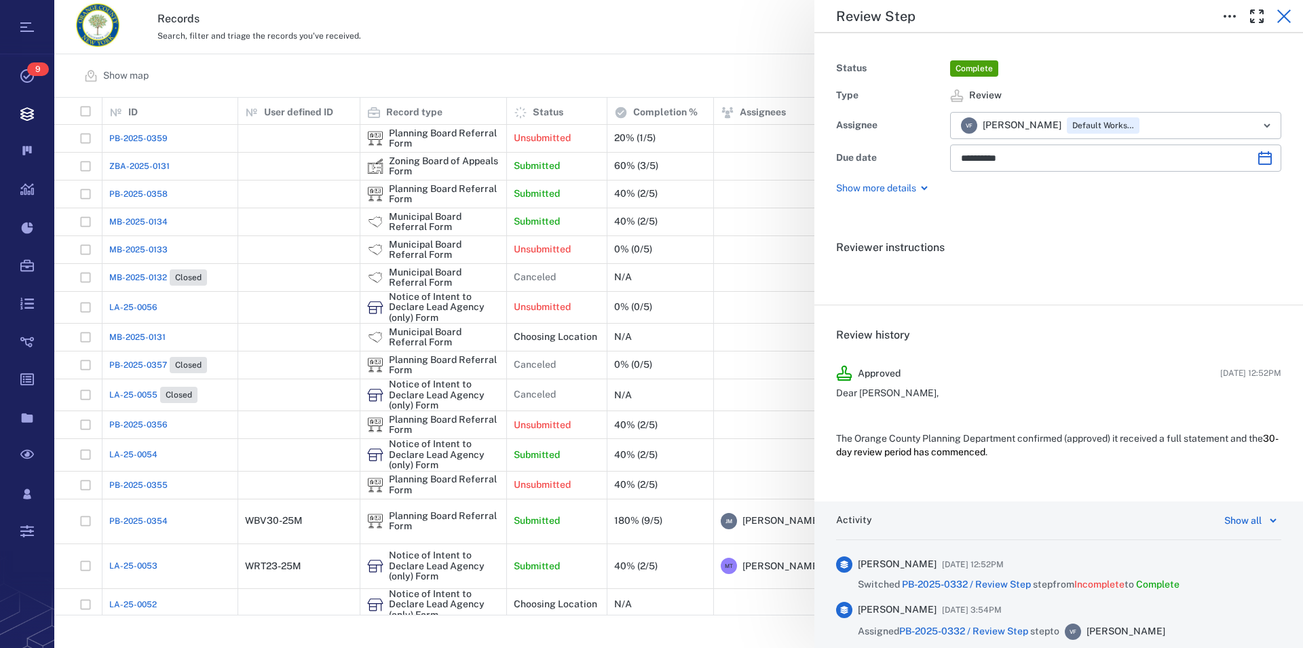
click at [1274, 9] on button "button" at bounding box center [1283, 16] width 27 height 27
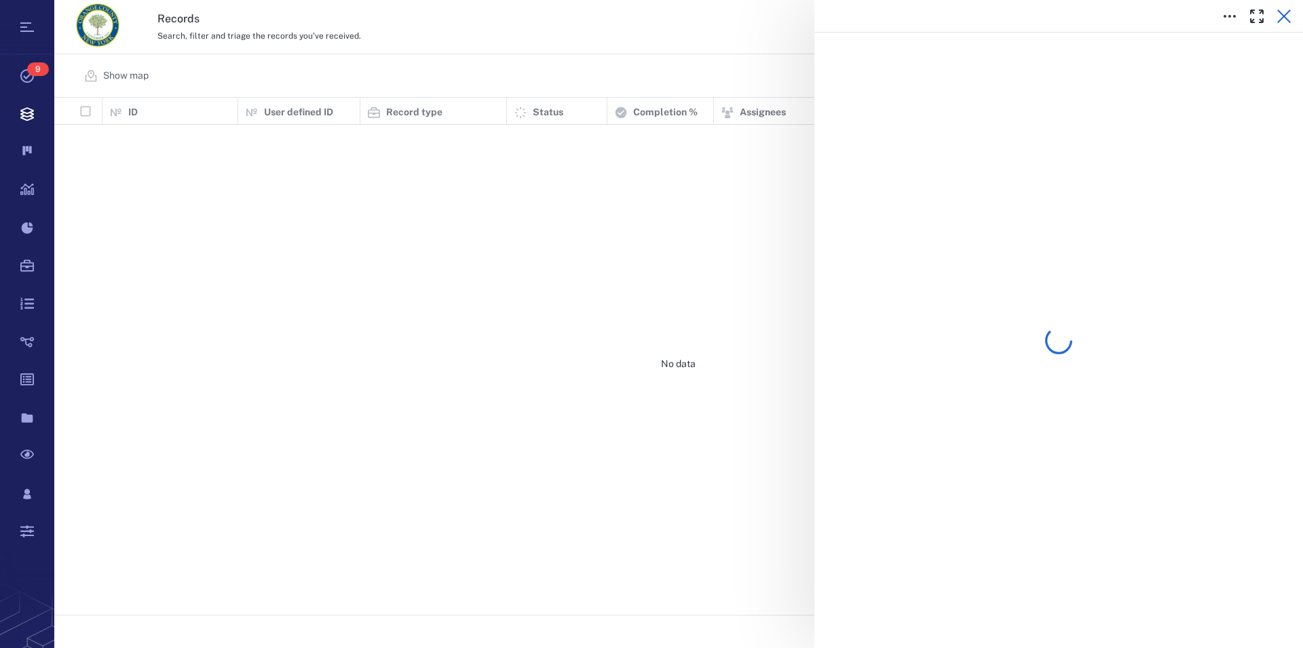
scroll to position [506, 1236]
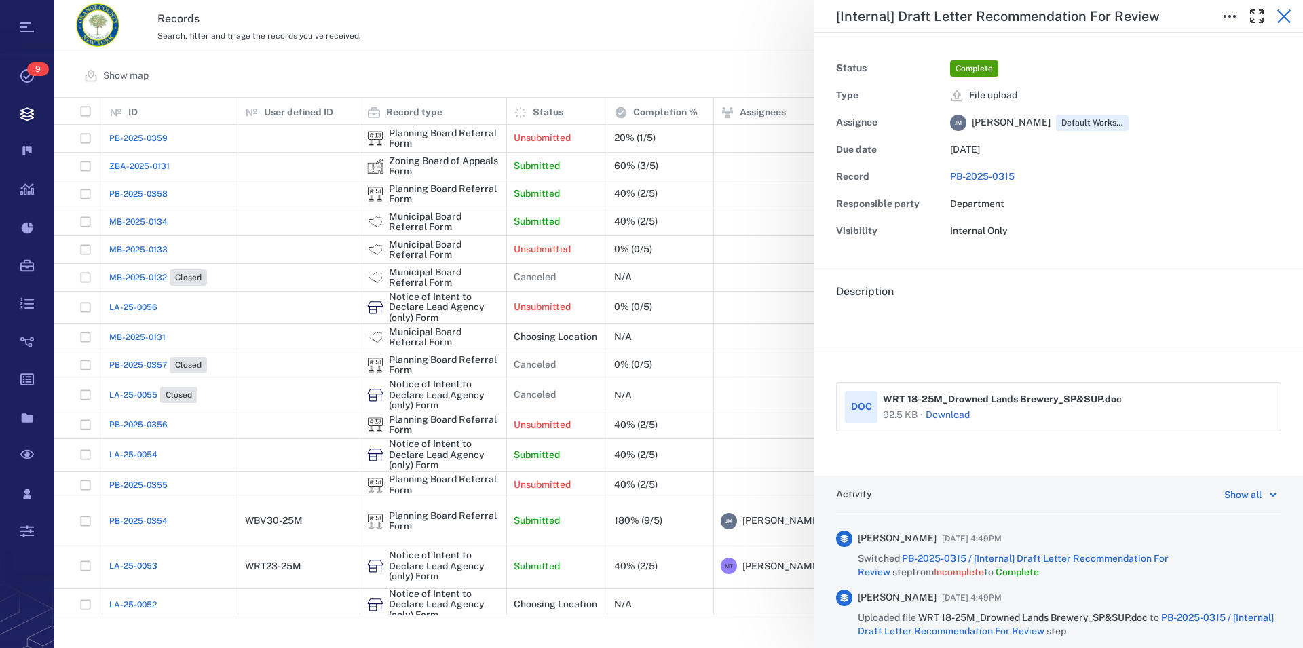
click at [1287, 15] on icon "button" at bounding box center [1284, 16] width 16 height 16
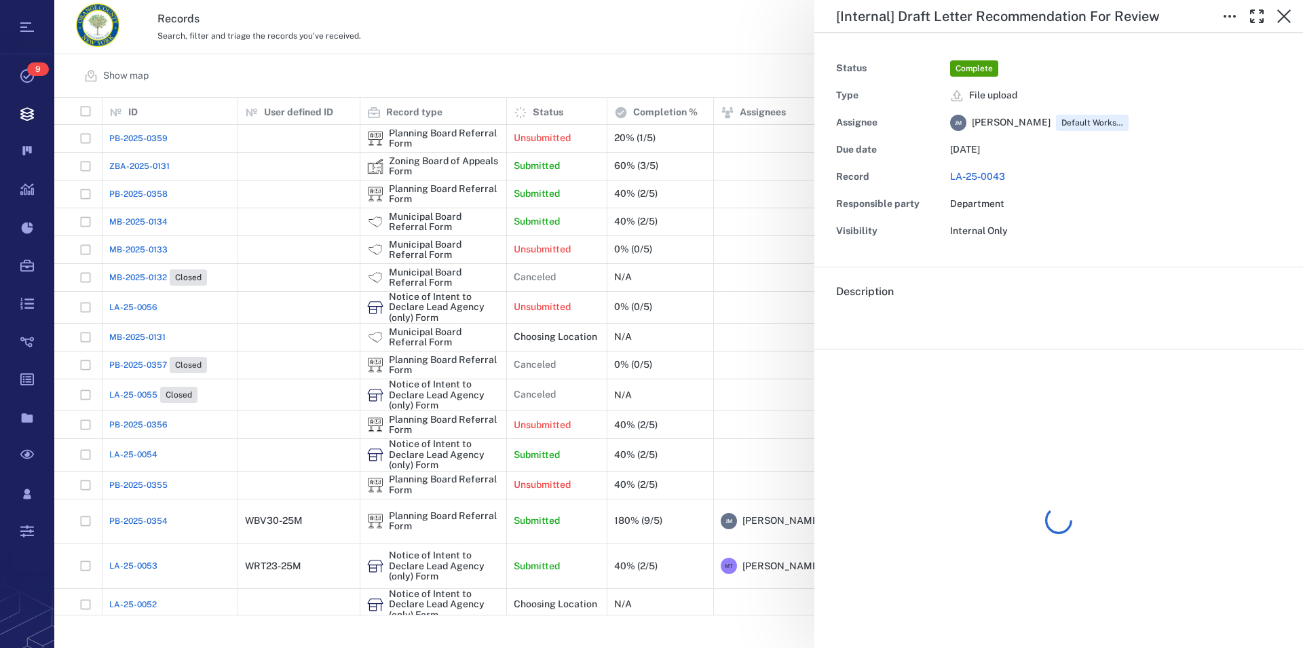
scroll to position [506, 1236]
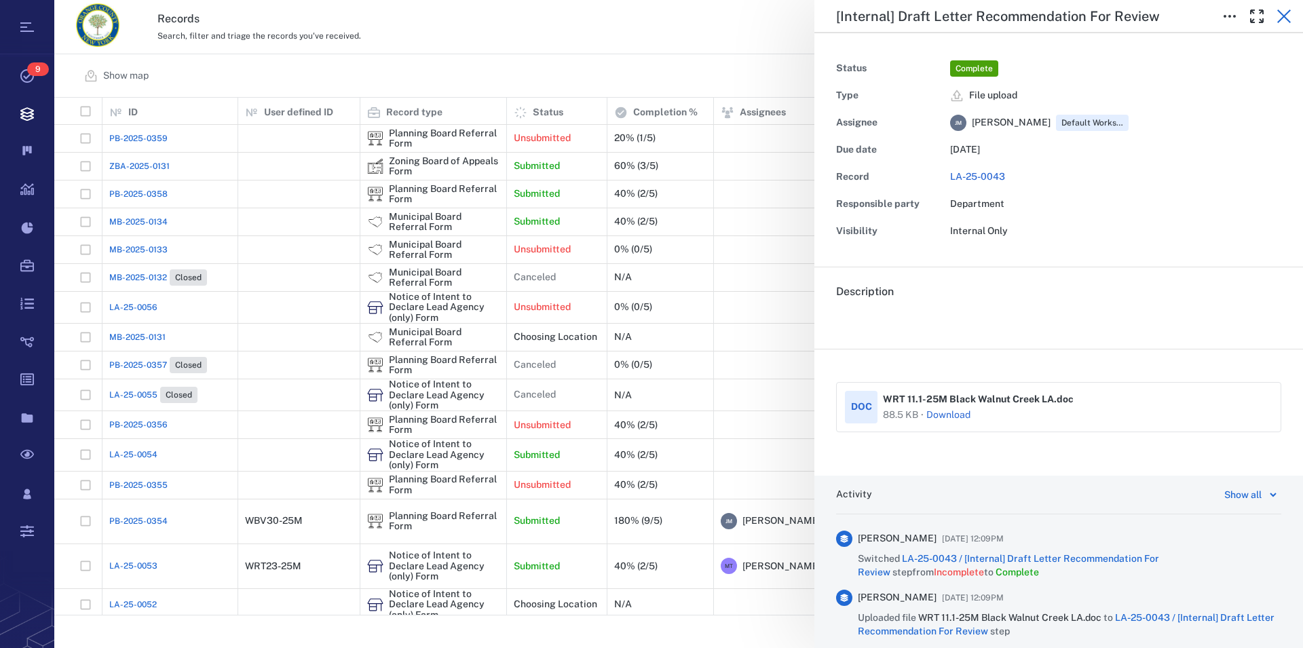
click at [1281, 17] on icon "button" at bounding box center [1284, 16] width 16 height 16
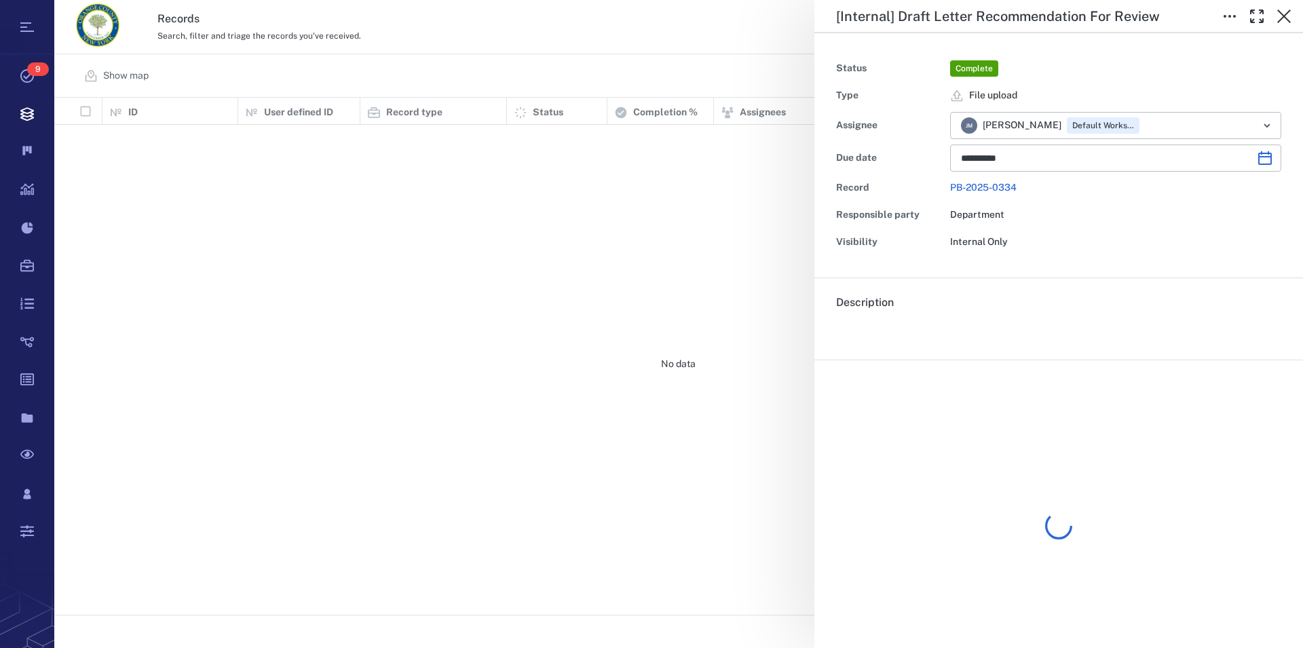
scroll to position [506, 1236]
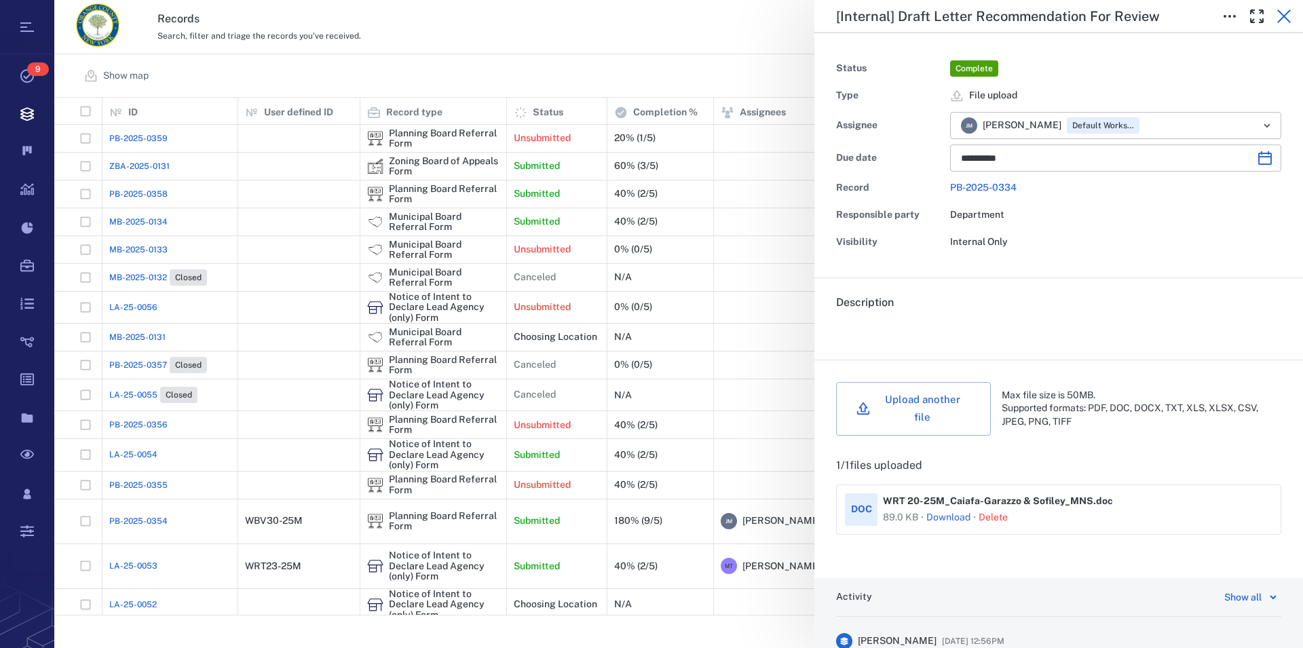
click at [1283, 14] on icon "button" at bounding box center [1284, 17] width 14 height 14
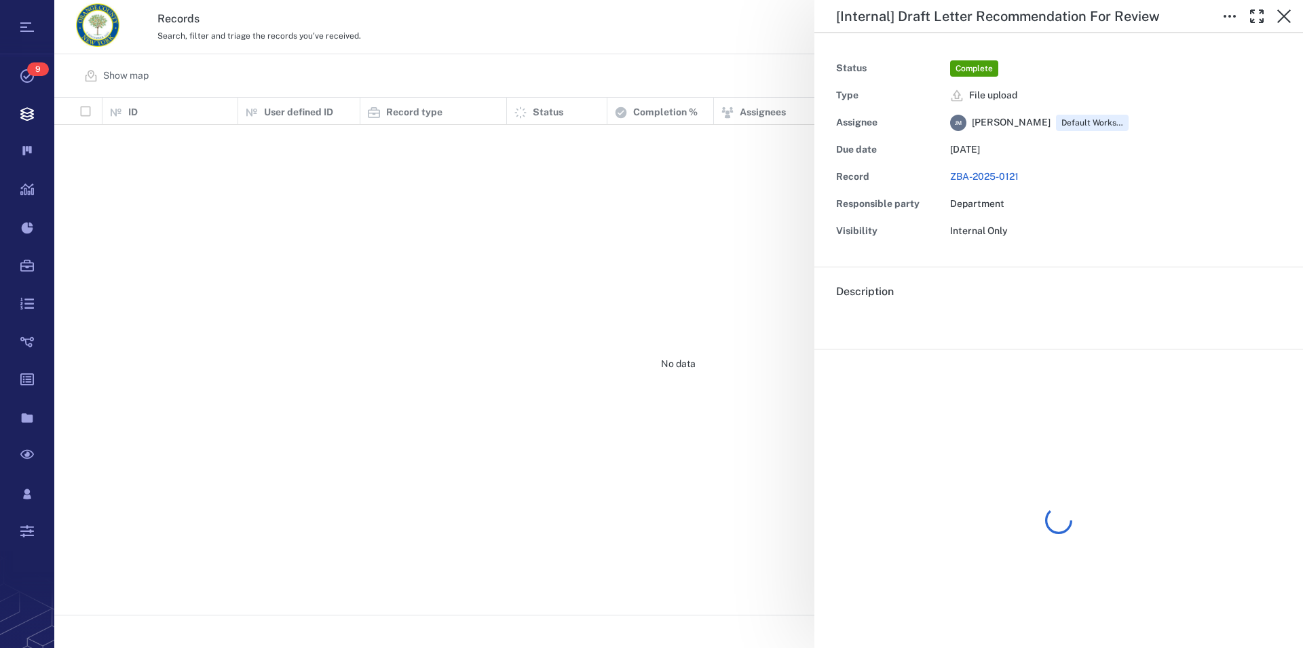
scroll to position [506, 1236]
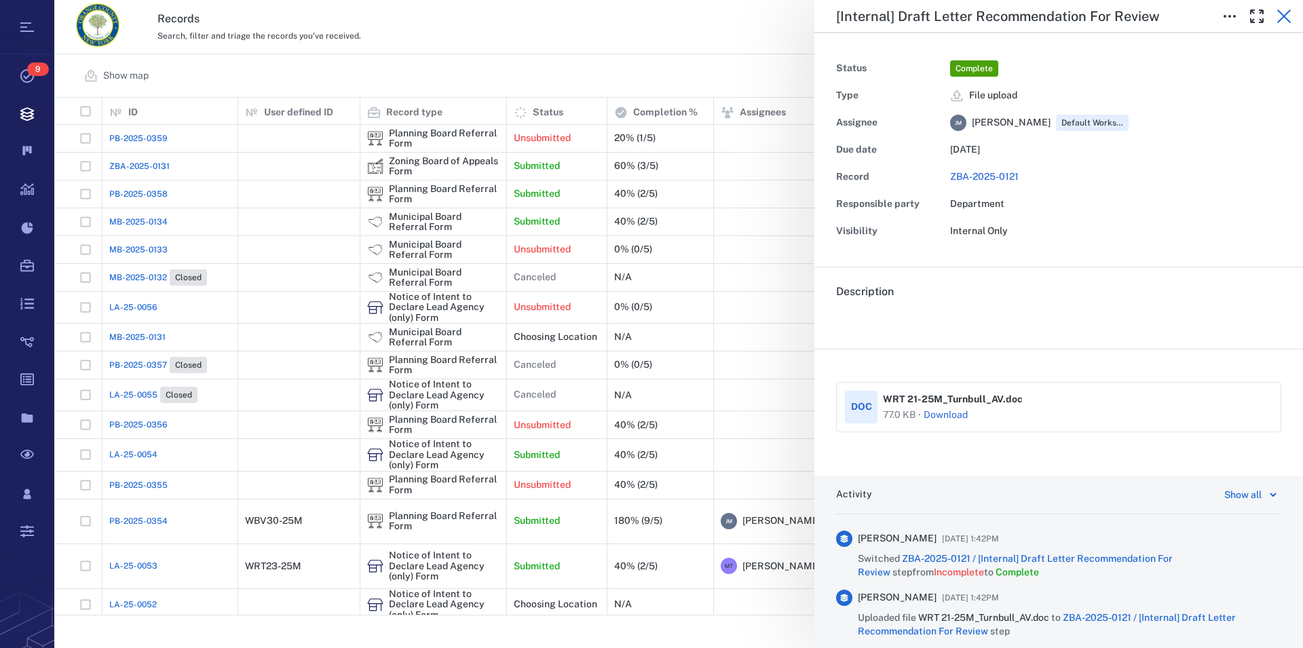
click at [1289, 16] on icon "button" at bounding box center [1284, 16] width 16 height 16
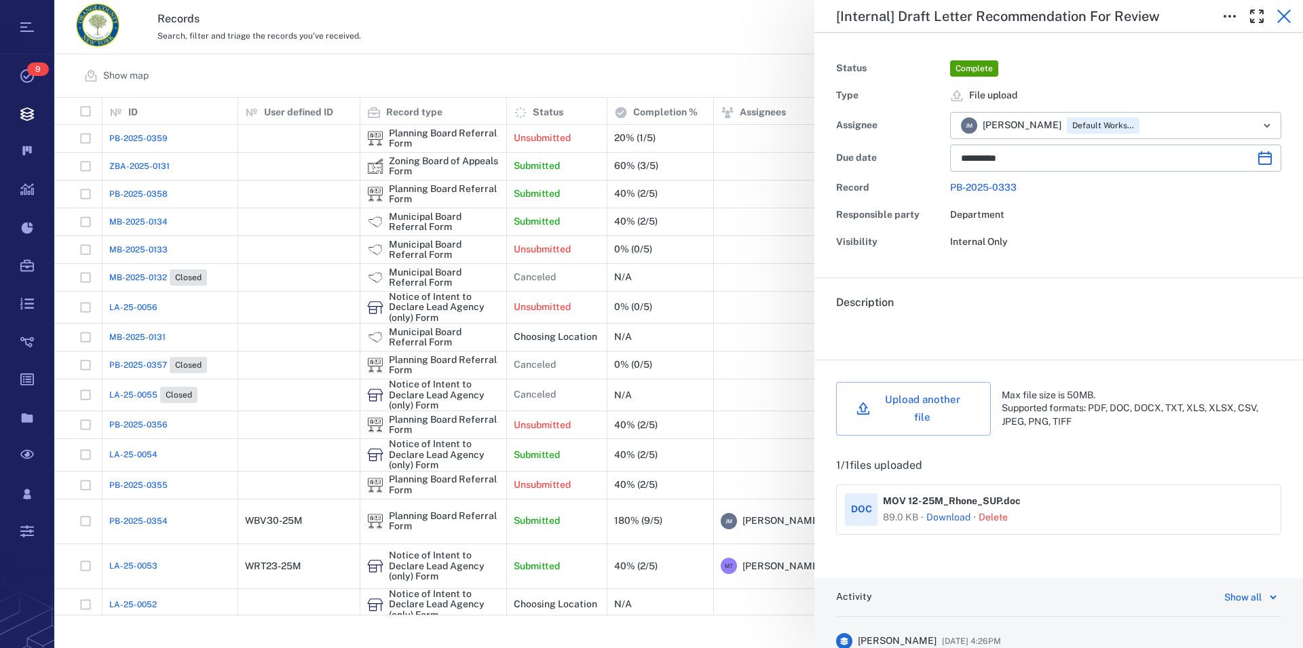
scroll to position [506, 1236]
click at [1287, 14] on icon "button" at bounding box center [1284, 17] width 14 height 14
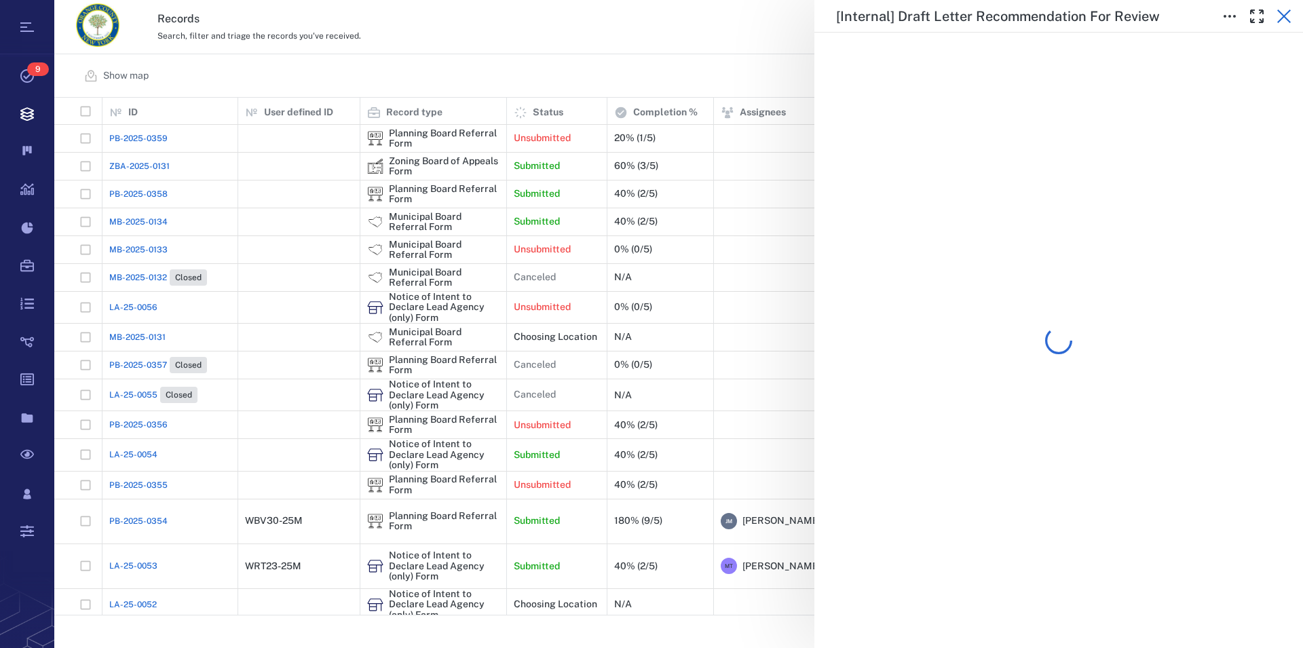
scroll to position [506, 1236]
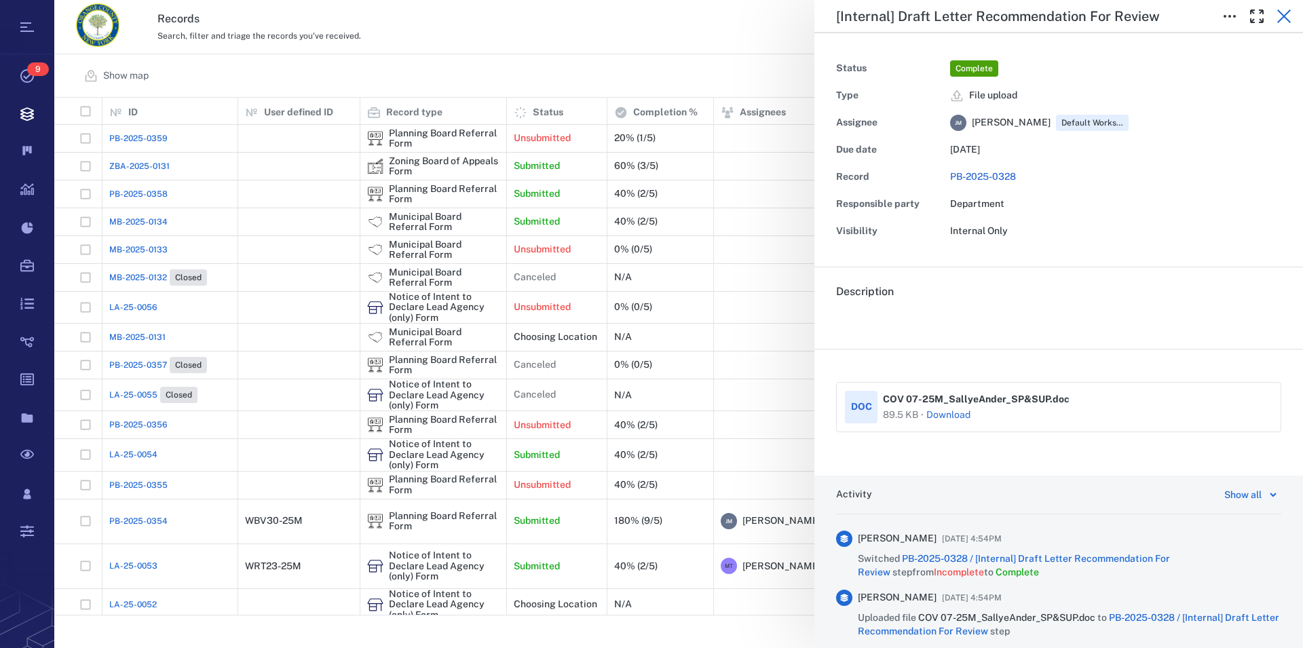
click at [1281, 17] on icon "button" at bounding box center [1284, 16] width 16 height 16
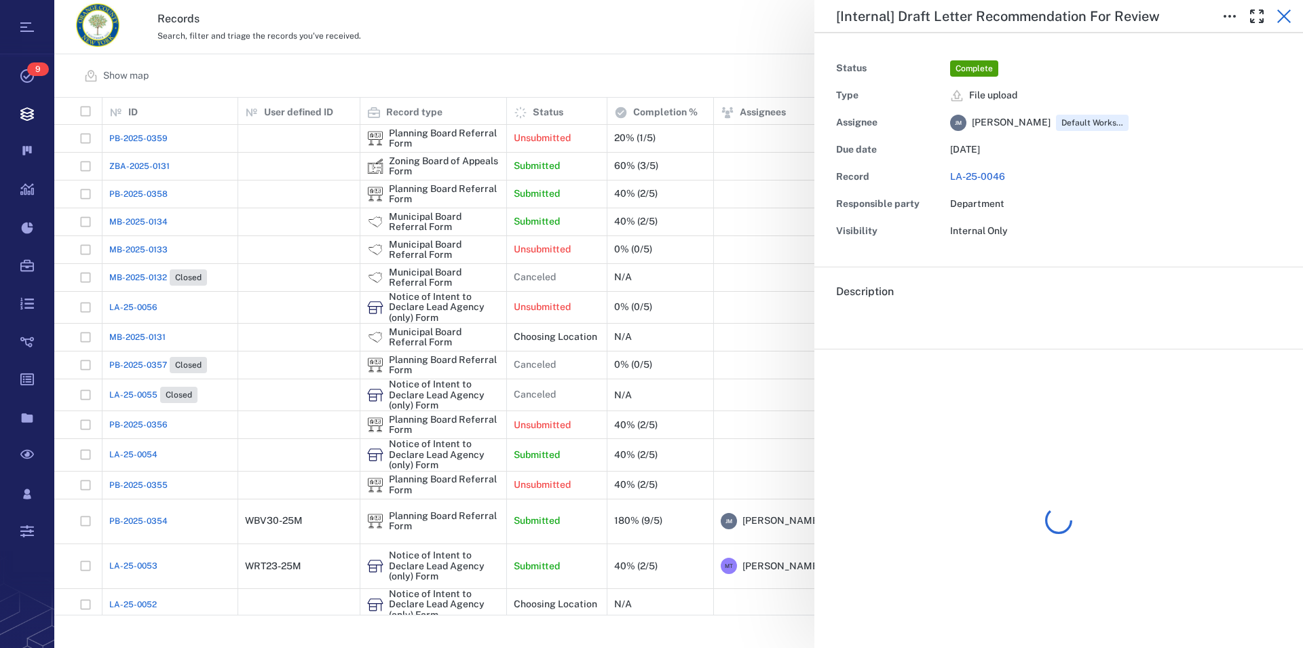
scroll to position [506, 1236]
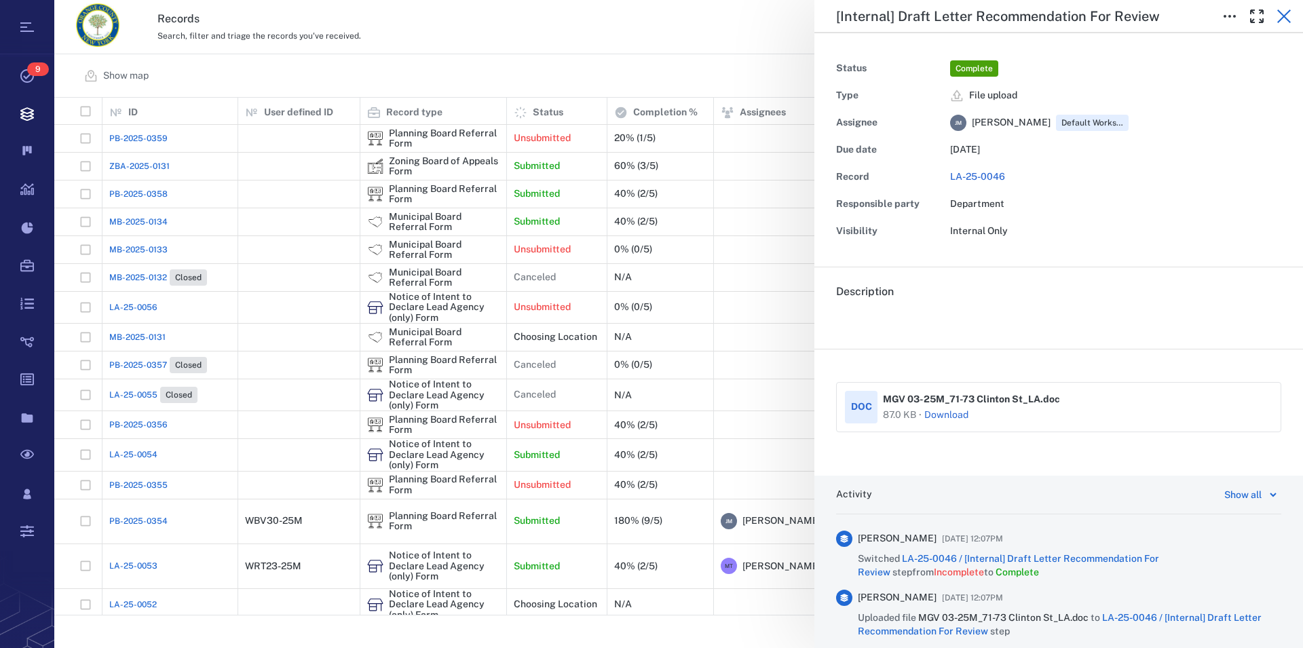
click at [1282, 18] on icon "button" at bounding box center [1284, 17] width 14 height 14
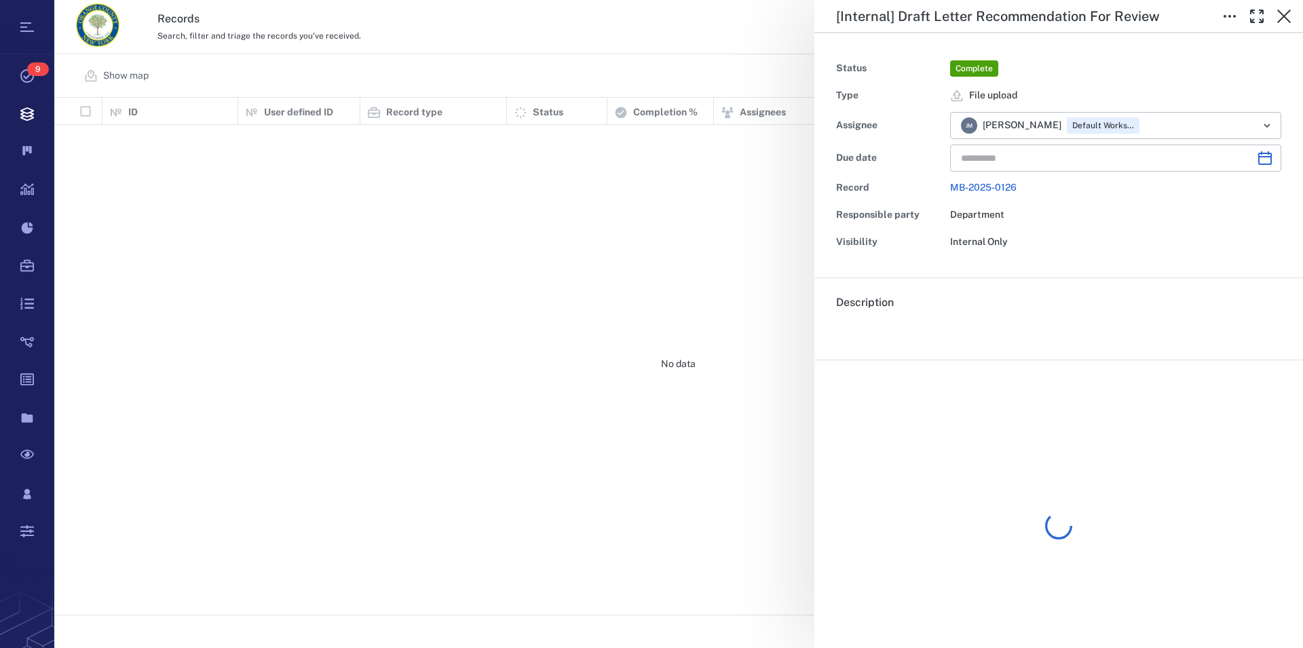
type input "**********"
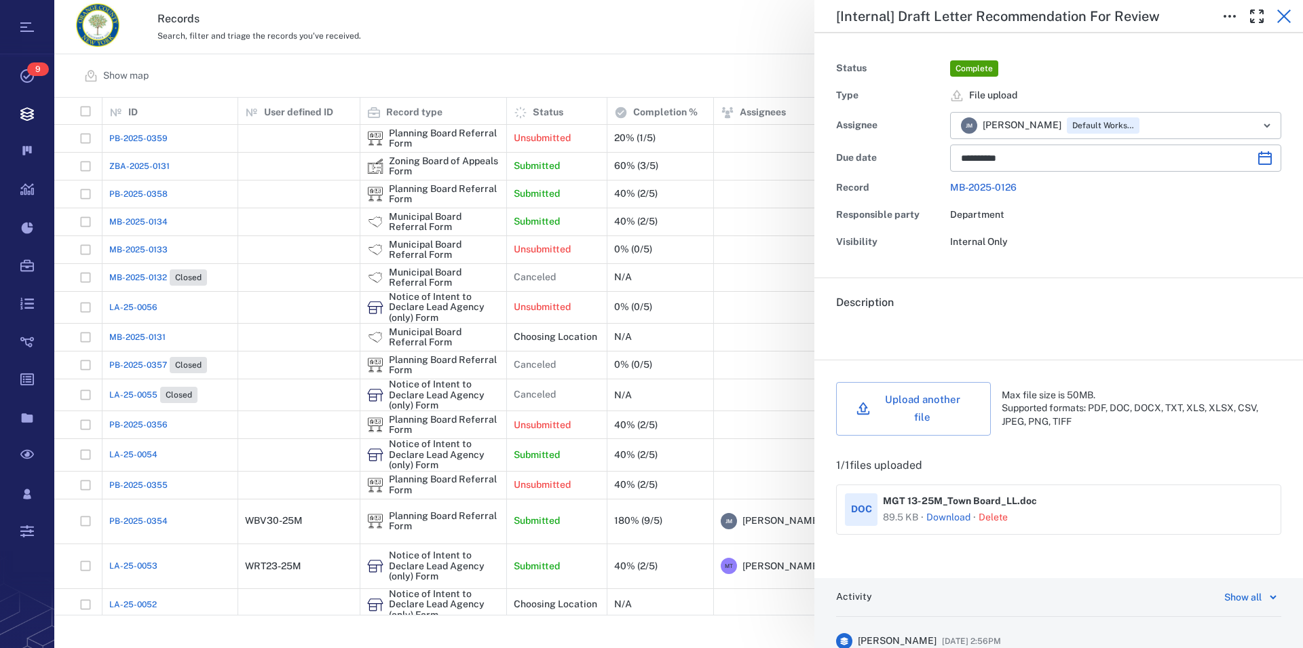
click at [1283, 12] on icon "button" at bounding box center [1284, 16] width 16 height 16
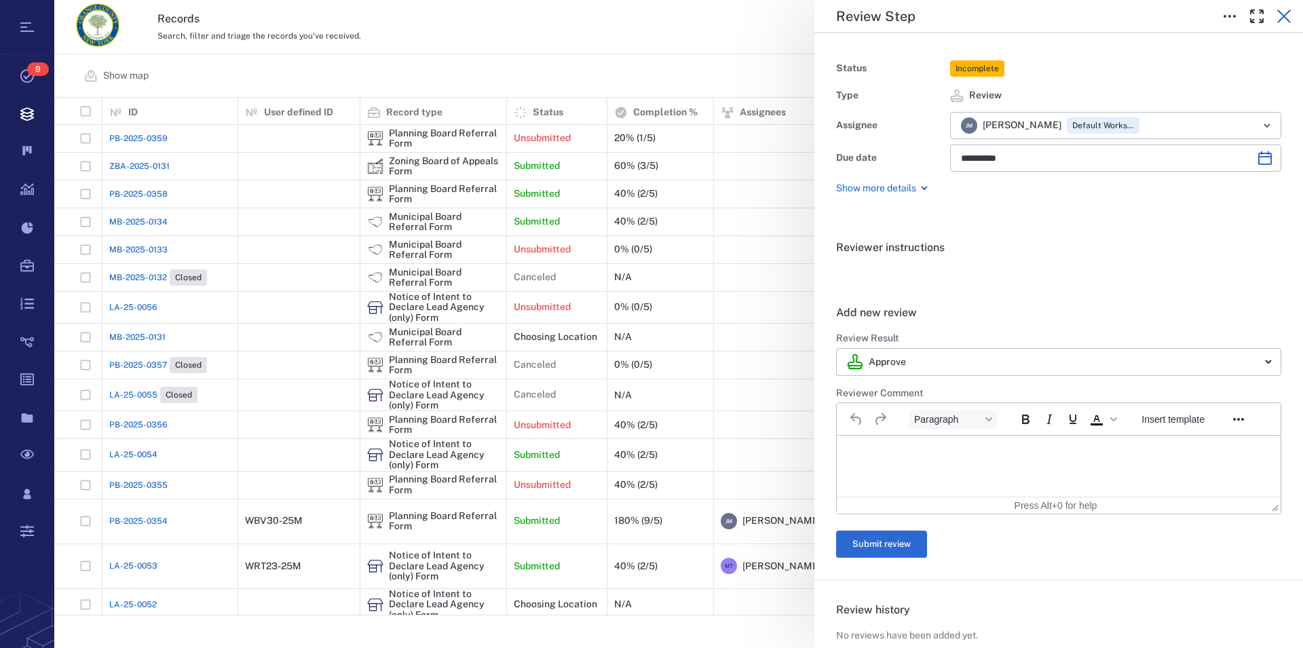
click at [1286, 18] on icon "button" at bounding box center [1284, 17] width 14 height 14
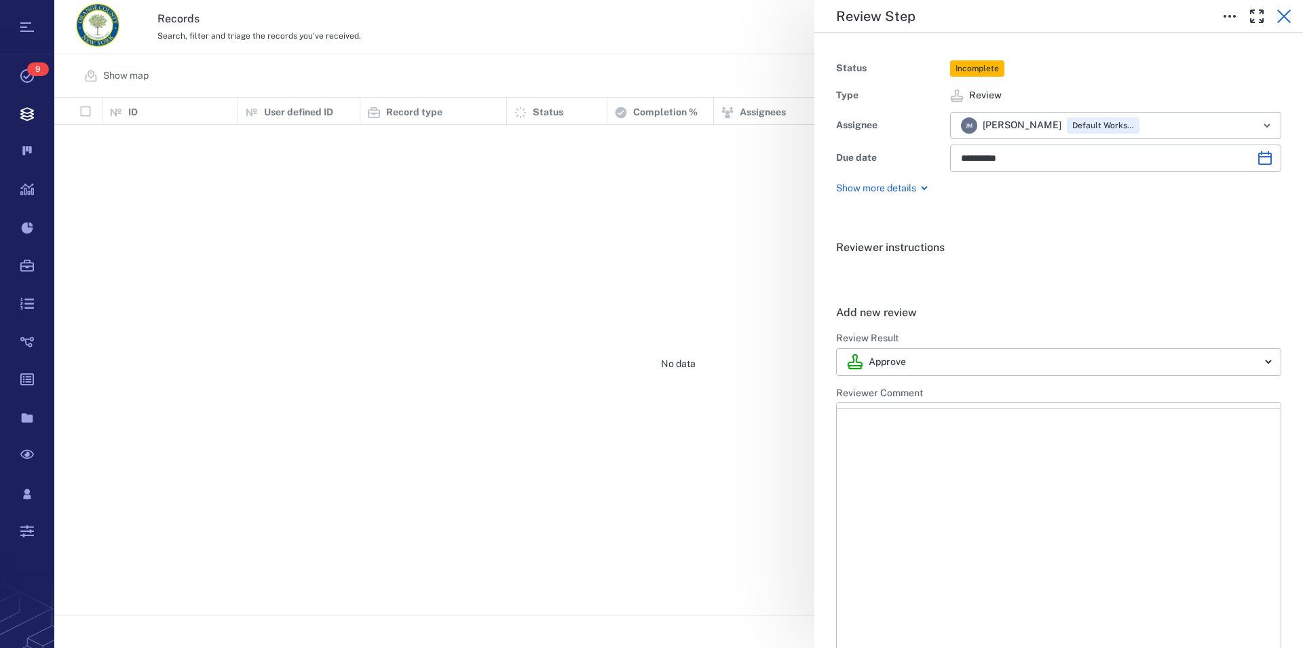
scroll to position [506, 1236]
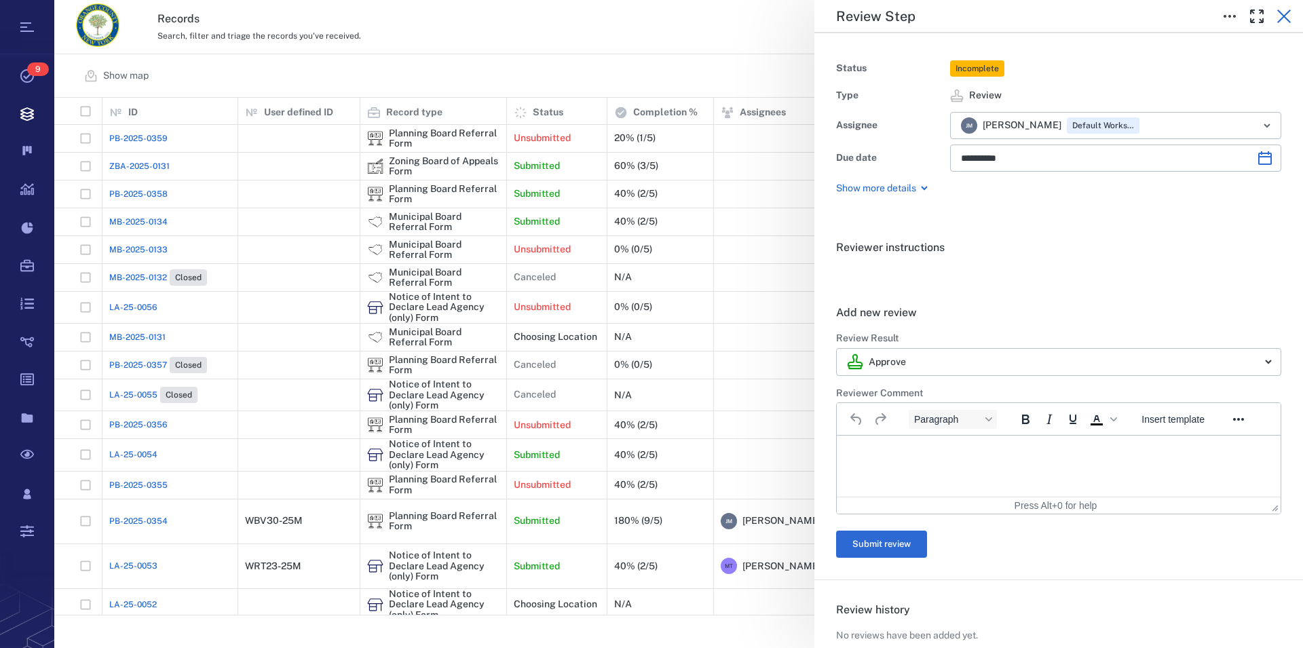
click at [1288, 16] on icon "button" at bounding box center [1284, 16] width 16 height 16
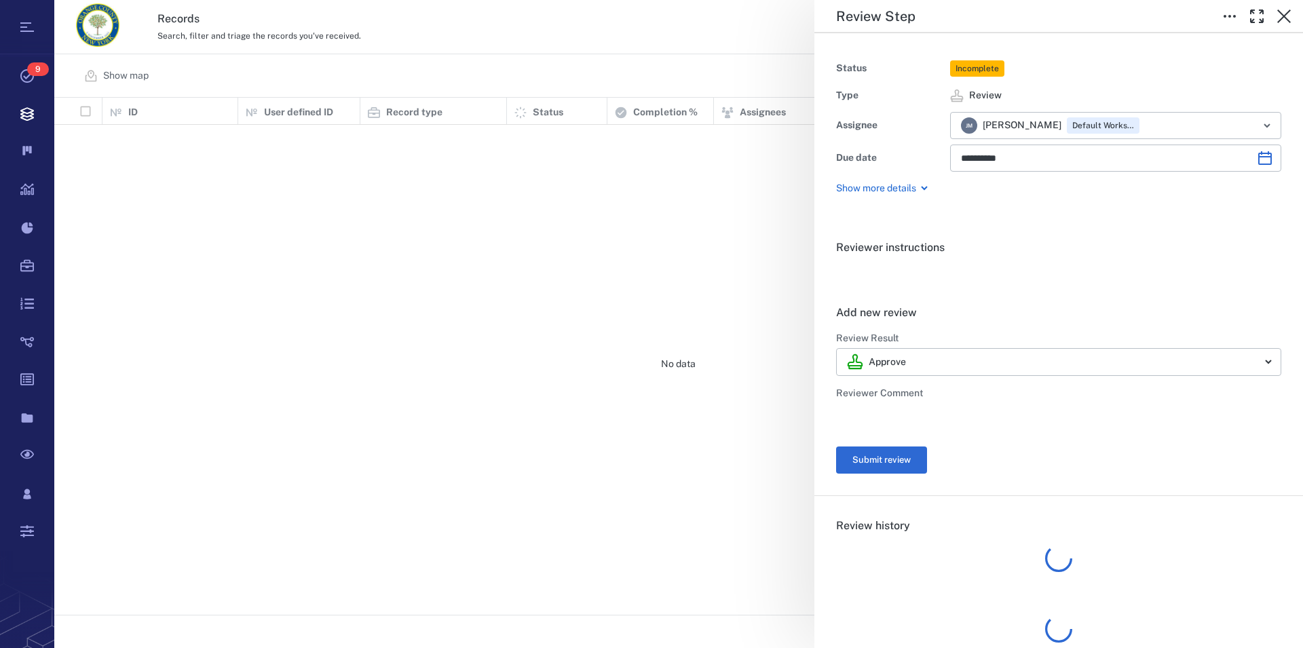
scroll to position [506, 1236]
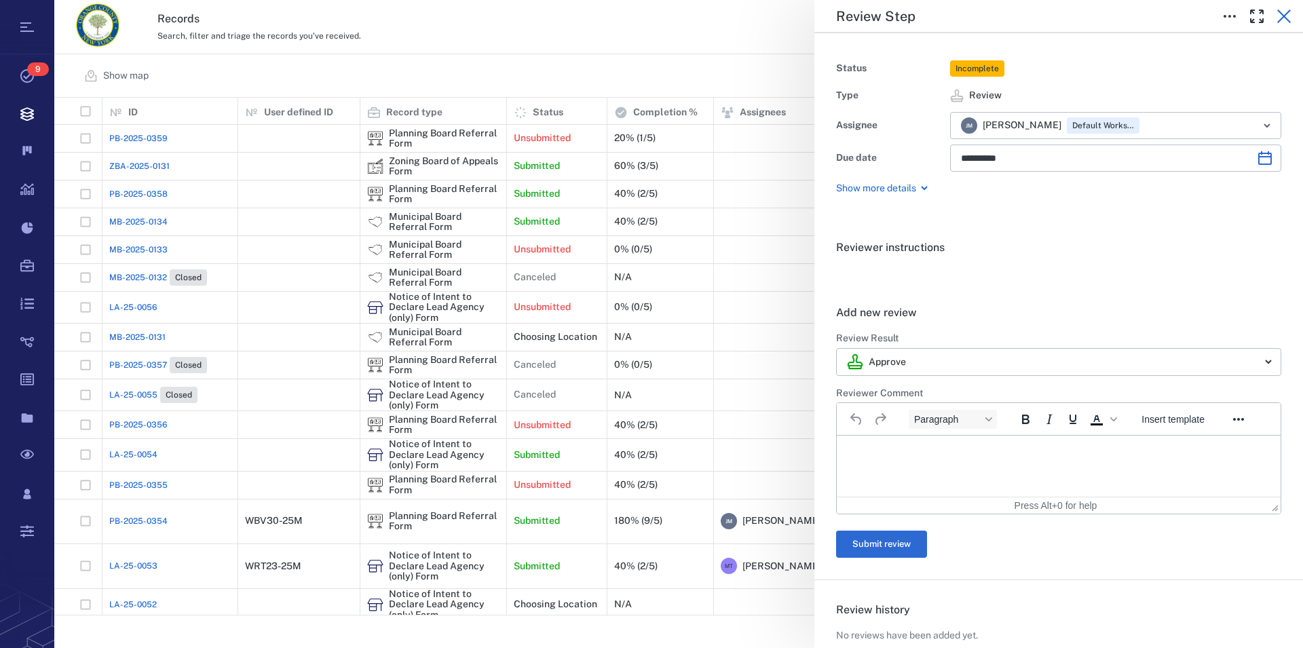
click at [1286, 12] on icon "button" at bounding box center [1284, 16] width 16 height 16
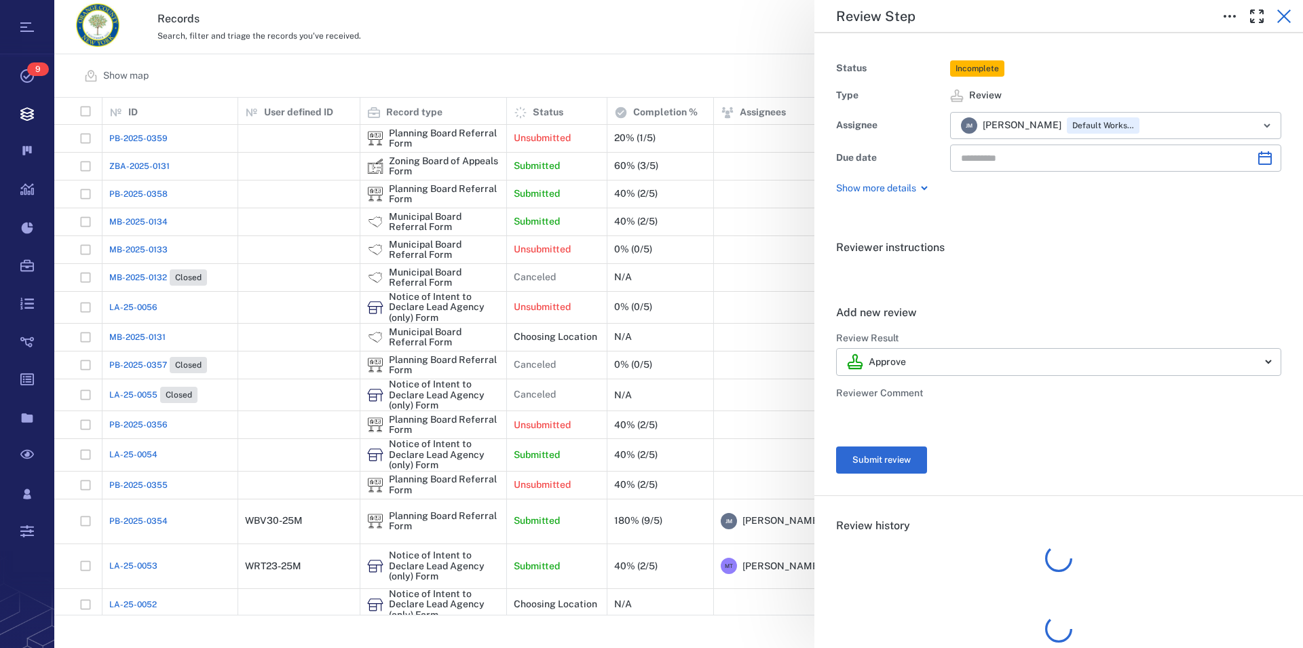
scroll to position [506, 1236]
type input "**********"
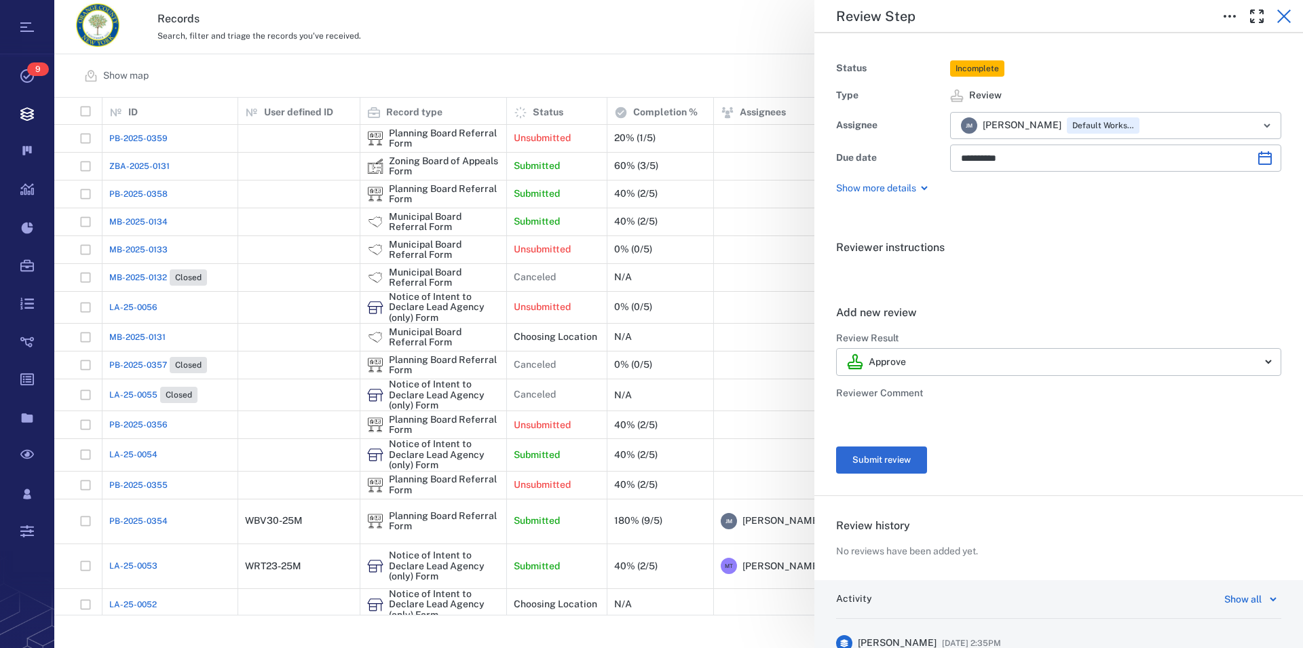
click at [1286, 12] on icon "button" at bounding box center [1284, 16] width 16 height 16
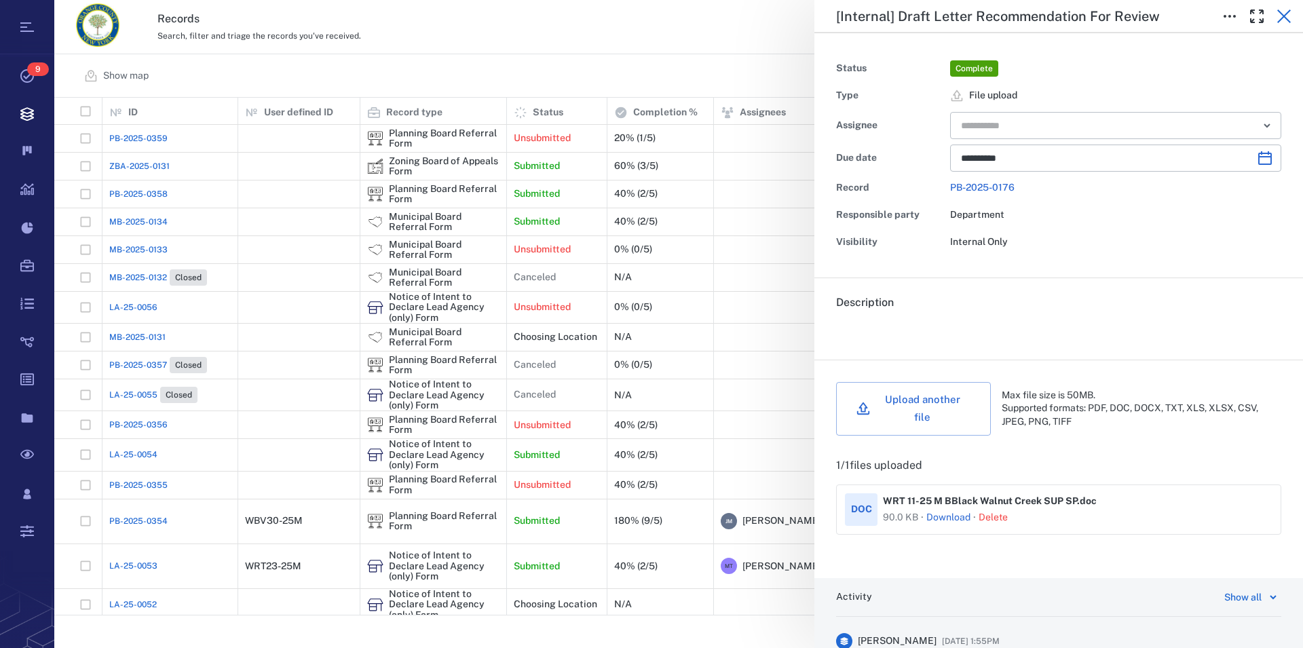
click at [1285, 13] on icon "button" at bounding box center [1284, 16] width 16 height 16
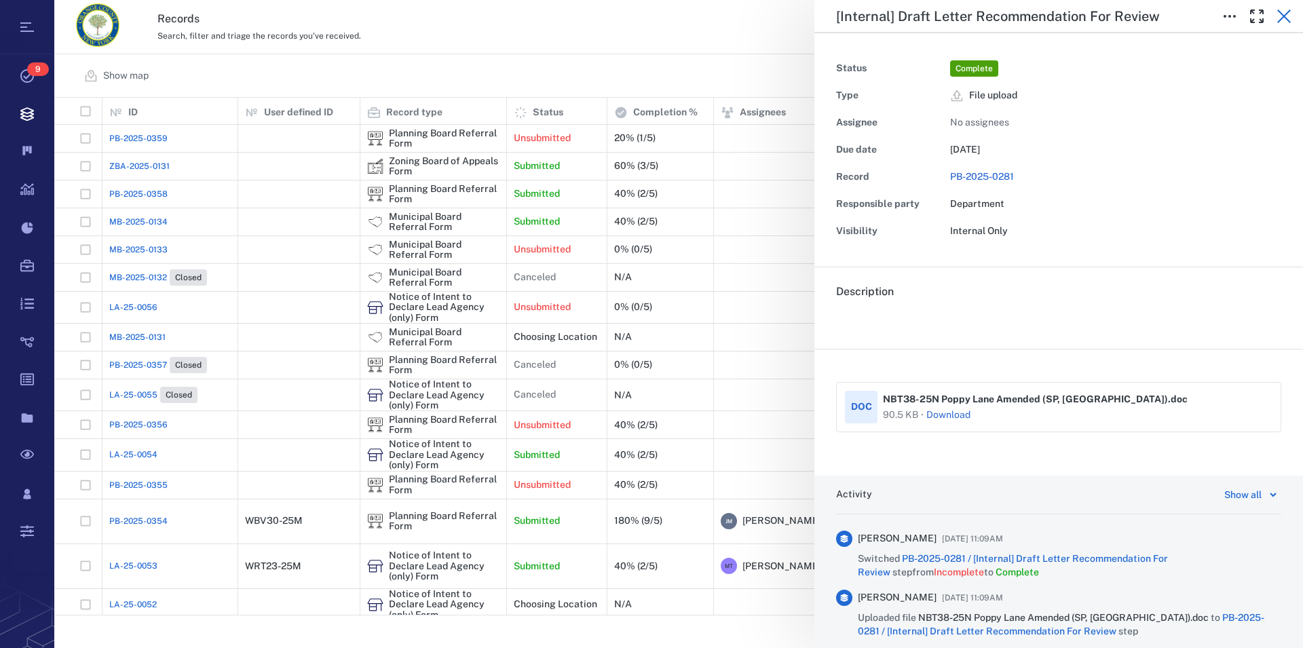
click at [1287, 18] on icon "button" at bounding box center [1284, 17] width 14 height 14
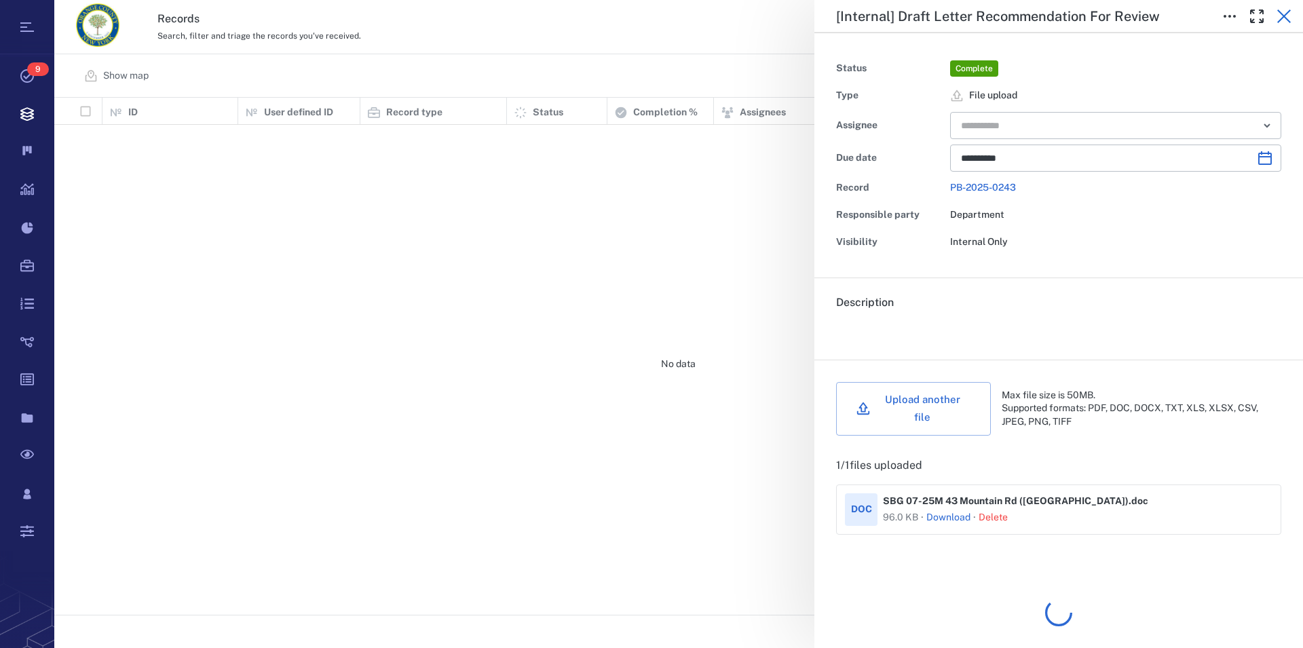
scroll to position [506, 1236]
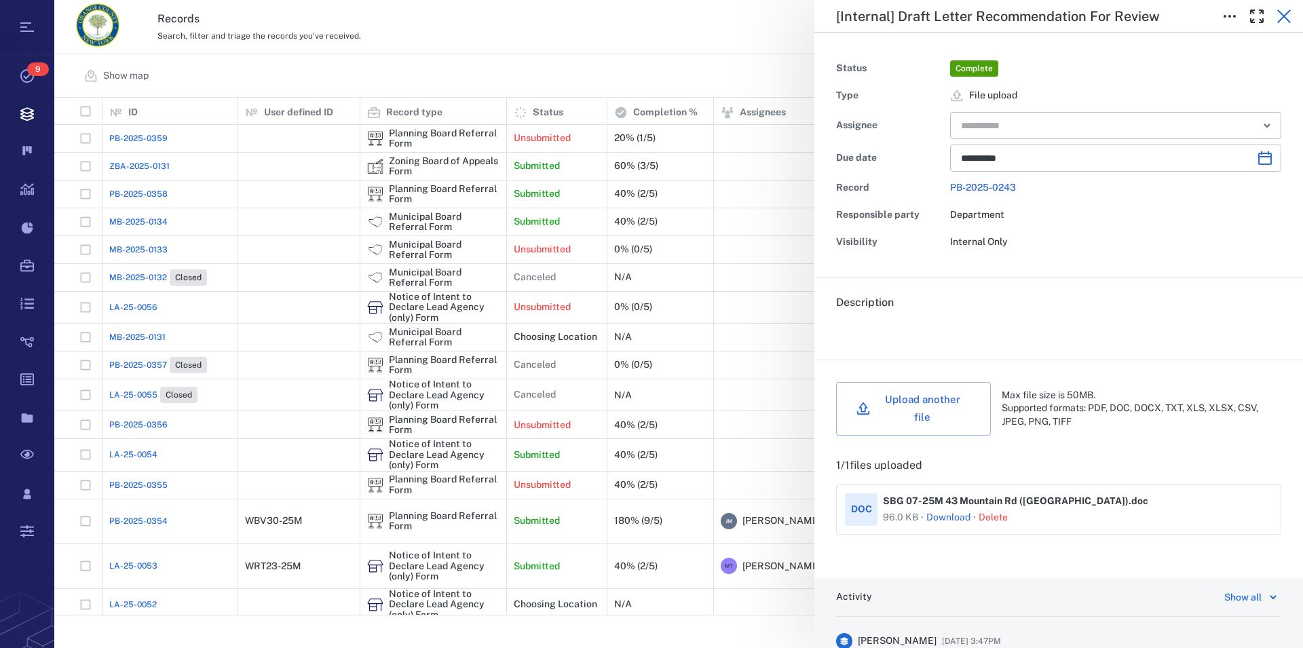
click at [1281, 17] on icon "button" at bounding box center [1284, 16] width 16 height 16
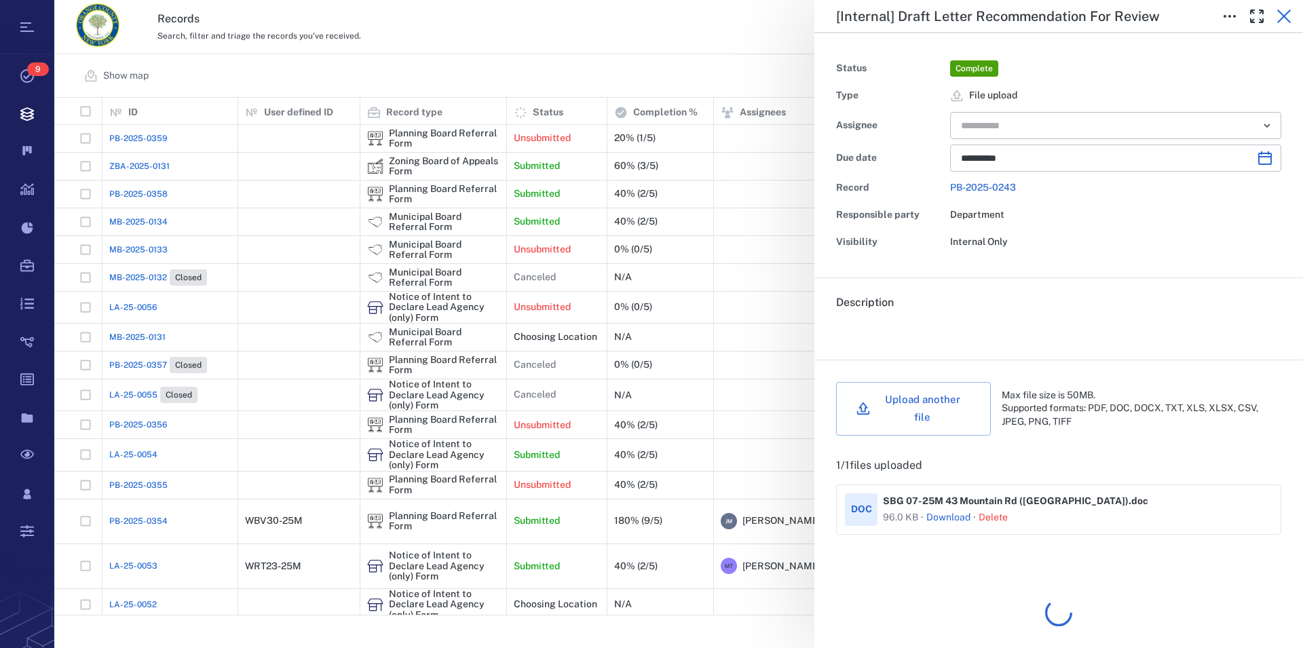
scroll to position [506, 1236]
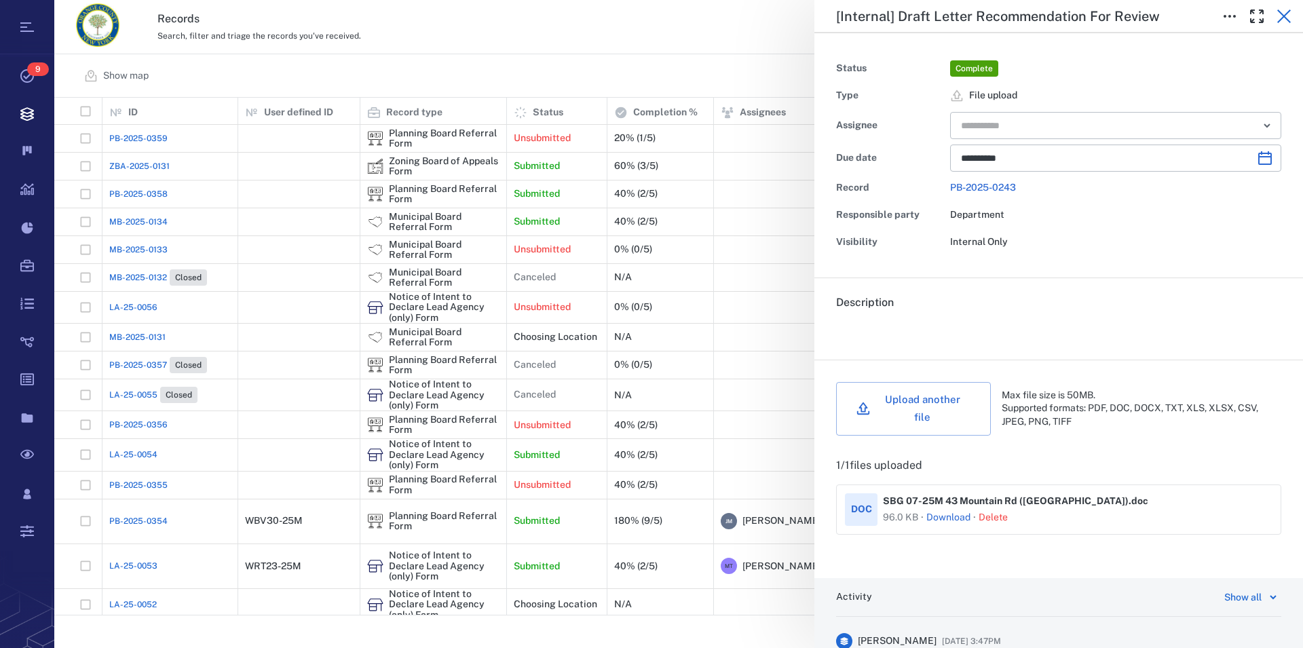
click at [1281, 14] on icon "button" at bounding box center [1284, 17] width 14 height 14
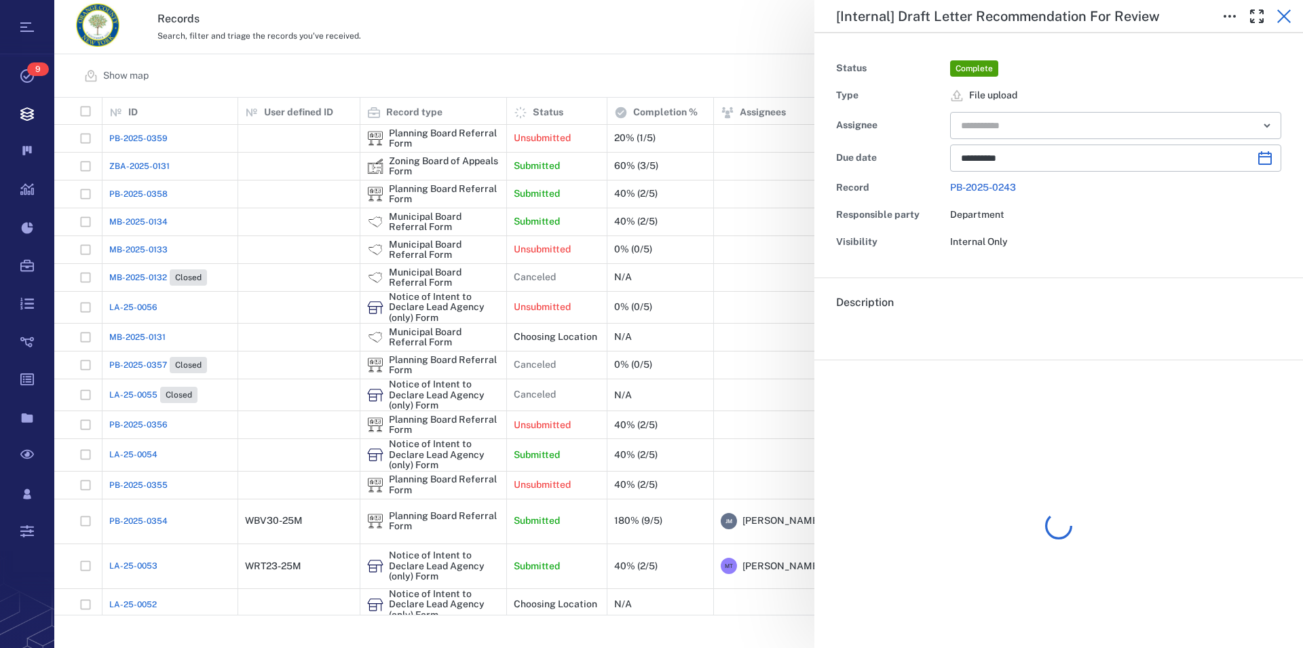
scroll to position [506, 1236]
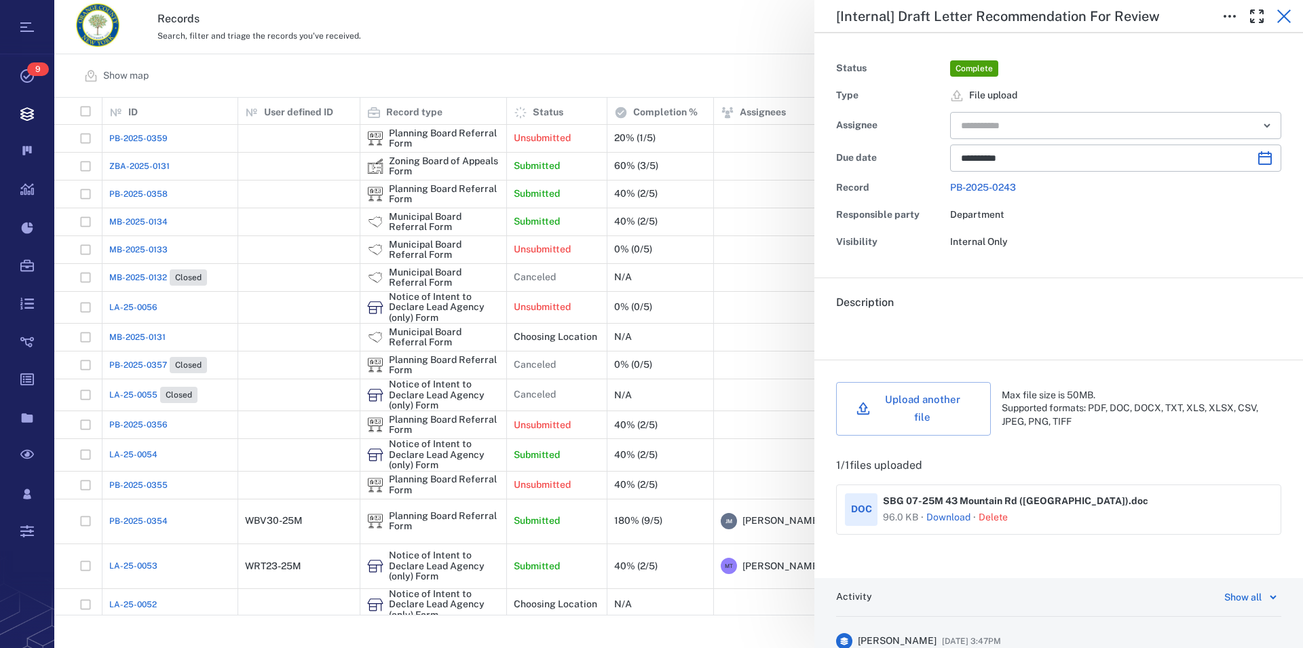
click at [1281, 20] on icon "button" at bounding box center [1284, 16] width 16 height 16
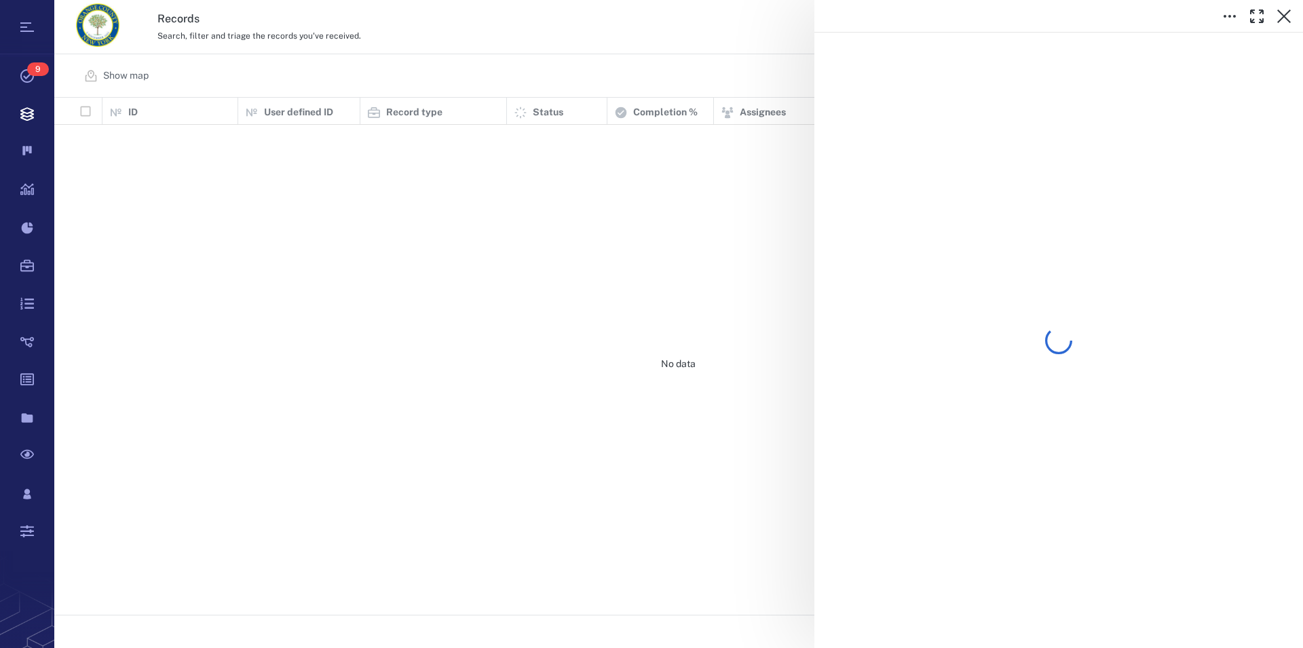
scroll to position [506, 1236]
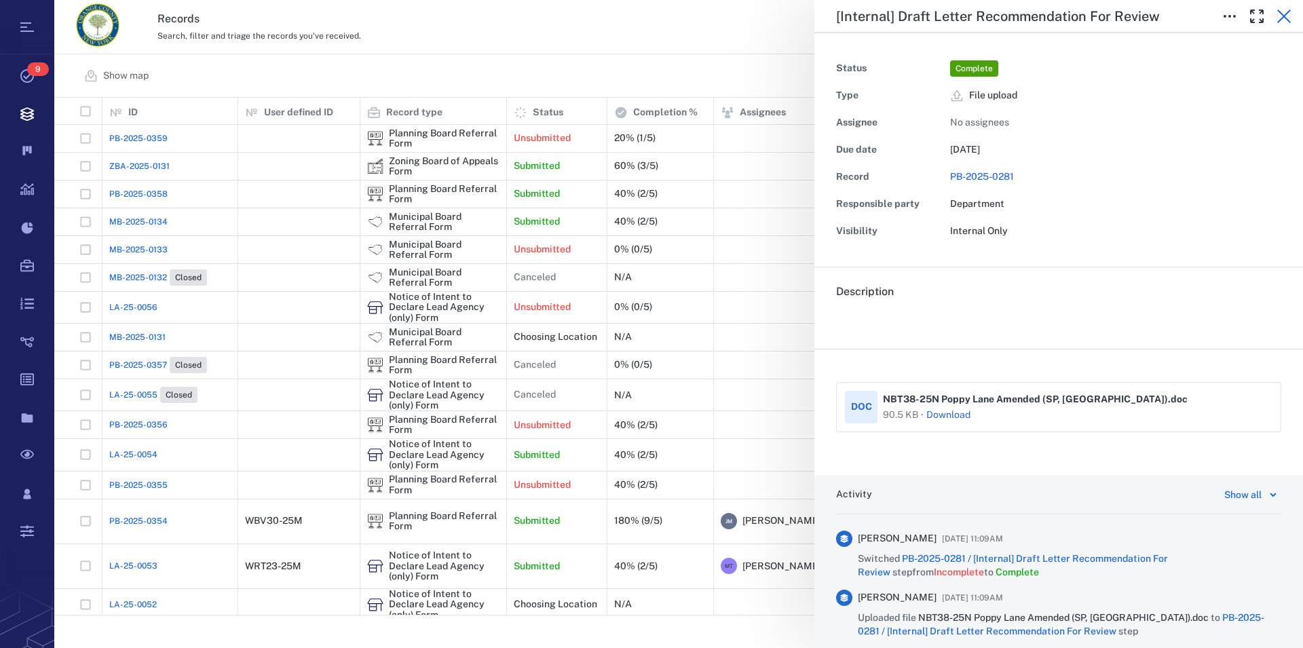
click at [1279, 20] on icon "button" at bounding box center [1284, 17] width 14 height 14
click at [1281, 10] on icon "button" at bounding box center [1284, 16] width 16 height 16
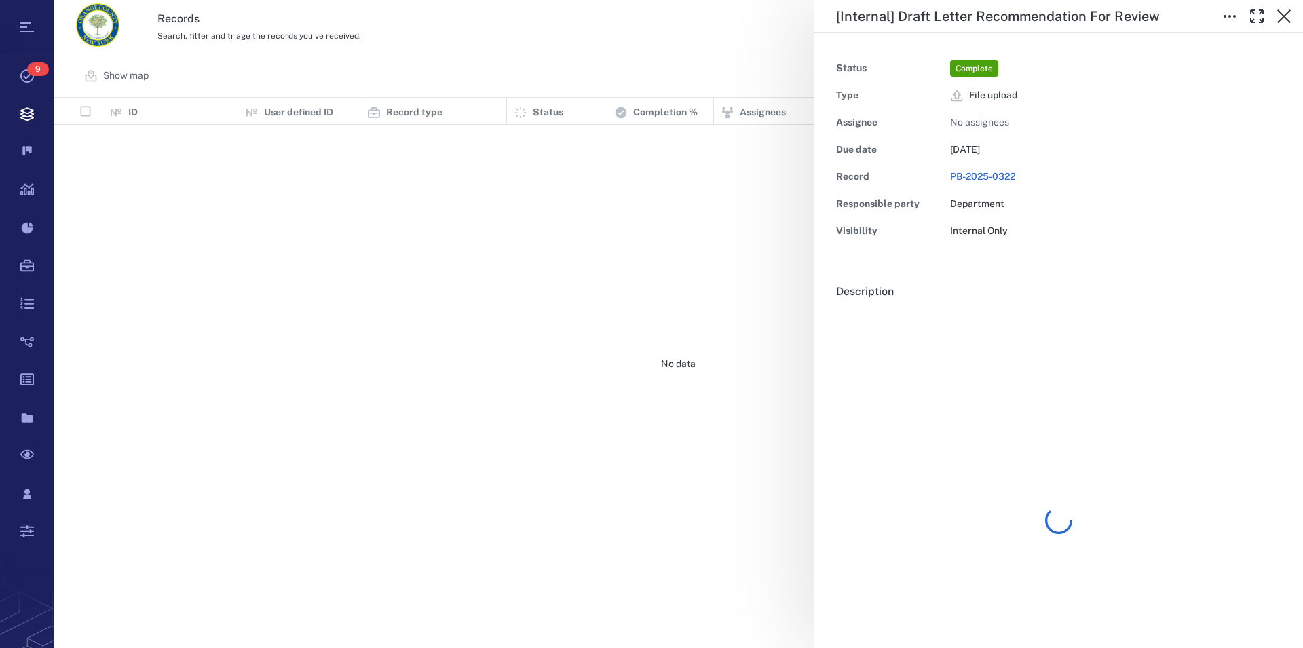
scroll to position [506, 1236]
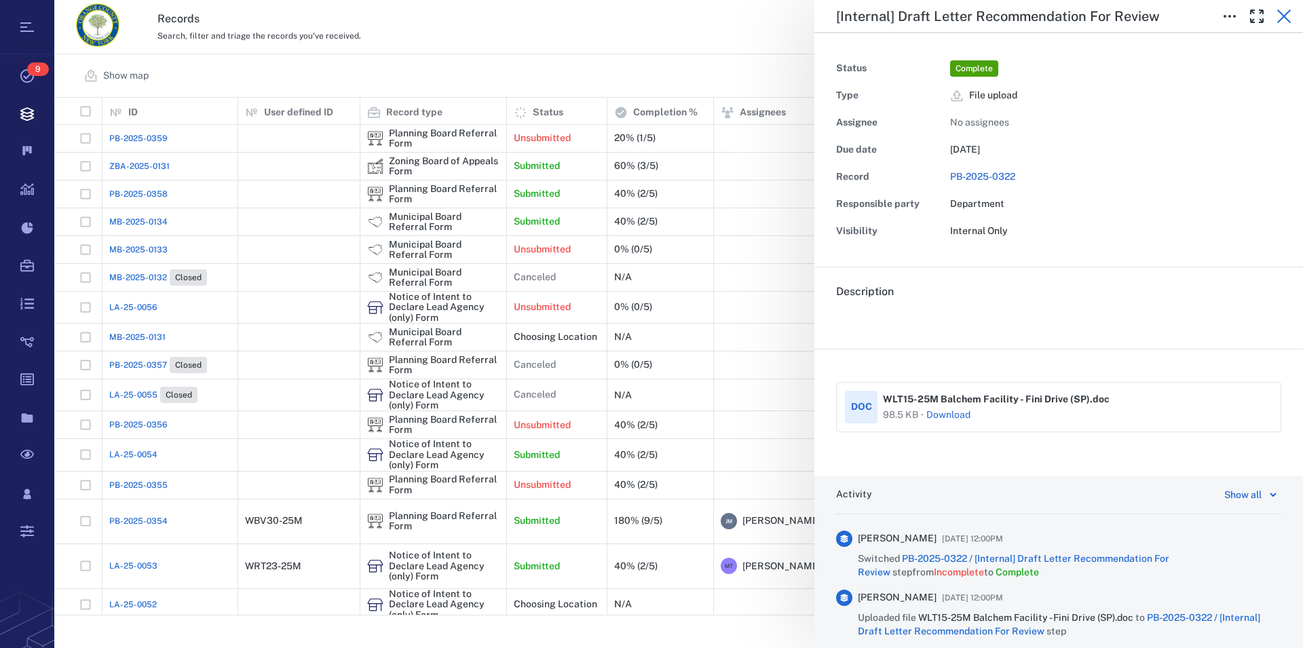
click at [1285, 20] on icon "button" at bounding box center [1284, 16] width 16 height 16
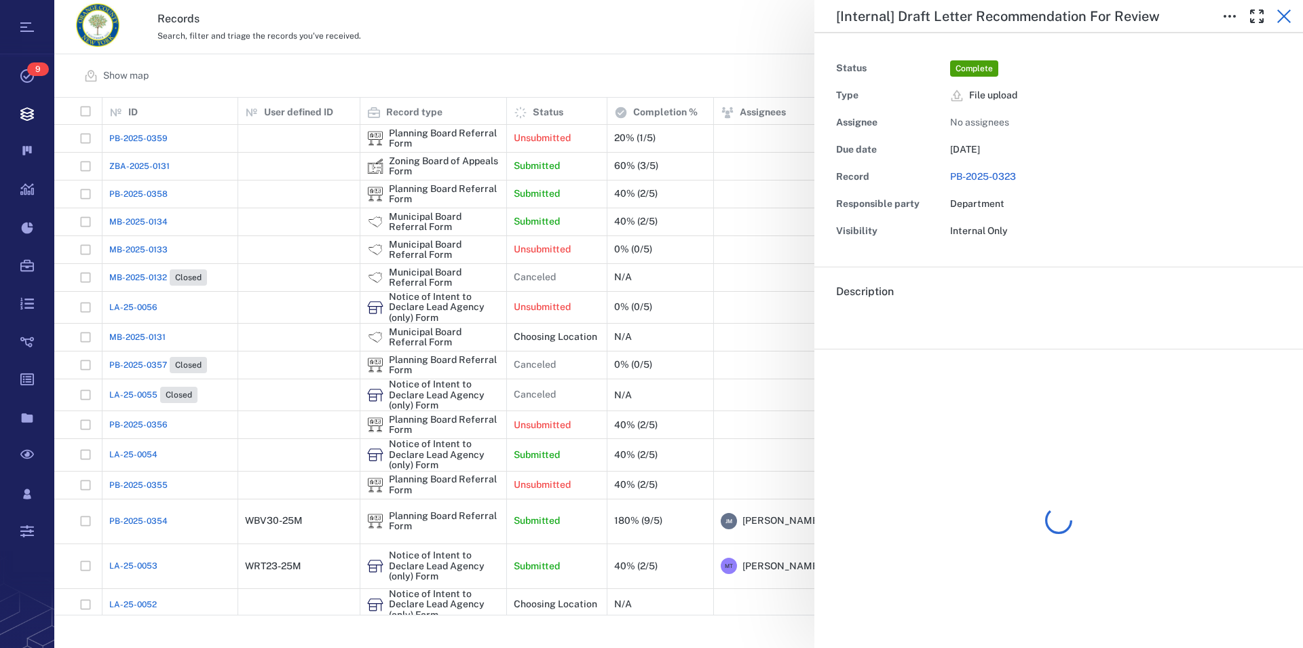
scroll to position [506, 1236]
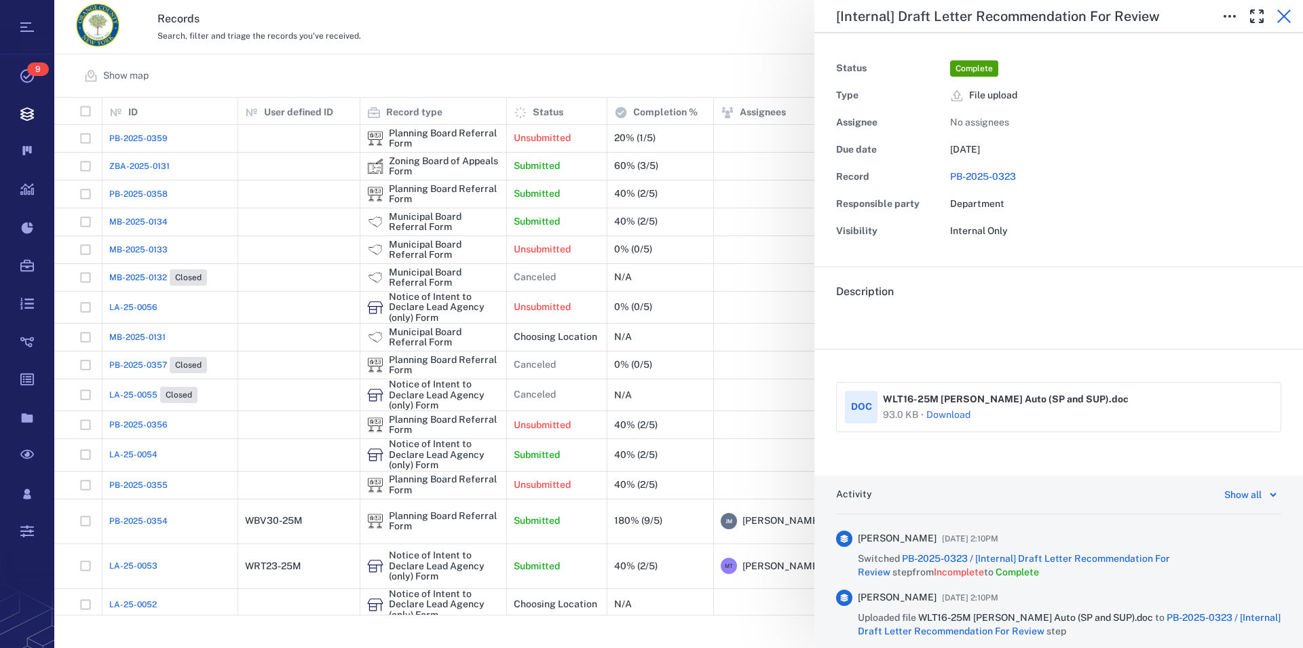
click at [1281, 17] on icon "button" at bounding box center [1284, 16] width 16 height 16
click at [1280, 14] on icon "button" at bounding box center [1284, 16] width 16 height 16
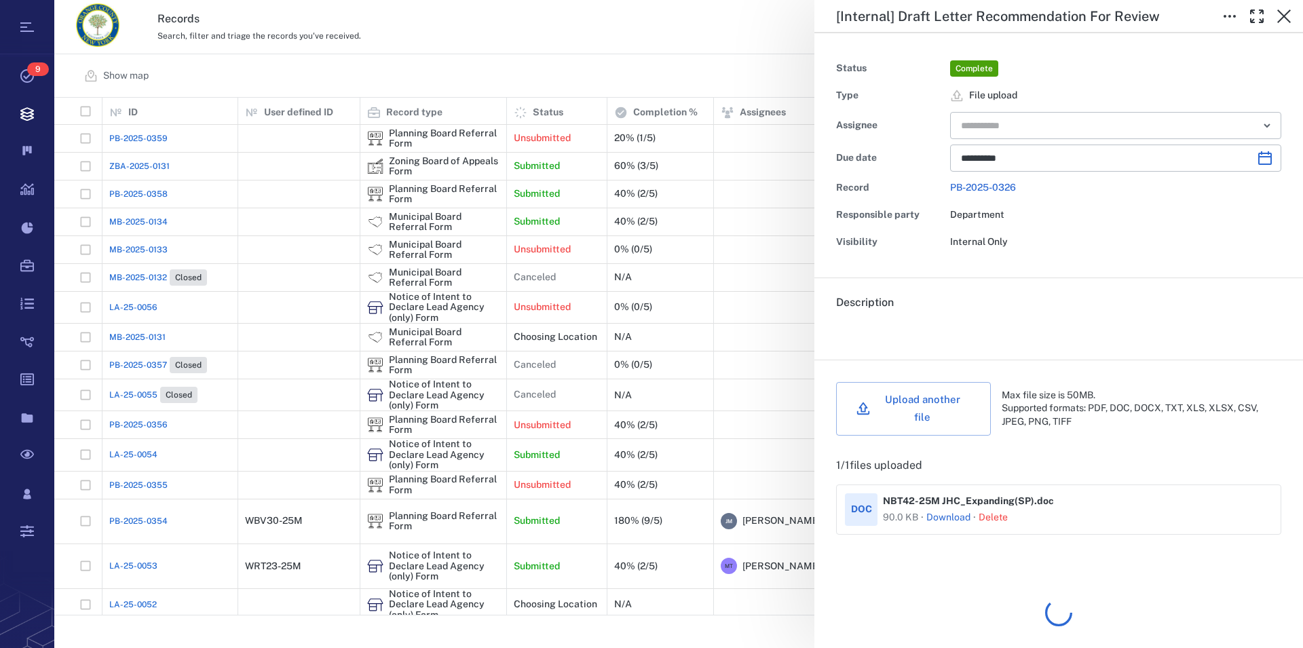
scroll to position [506, 1236]
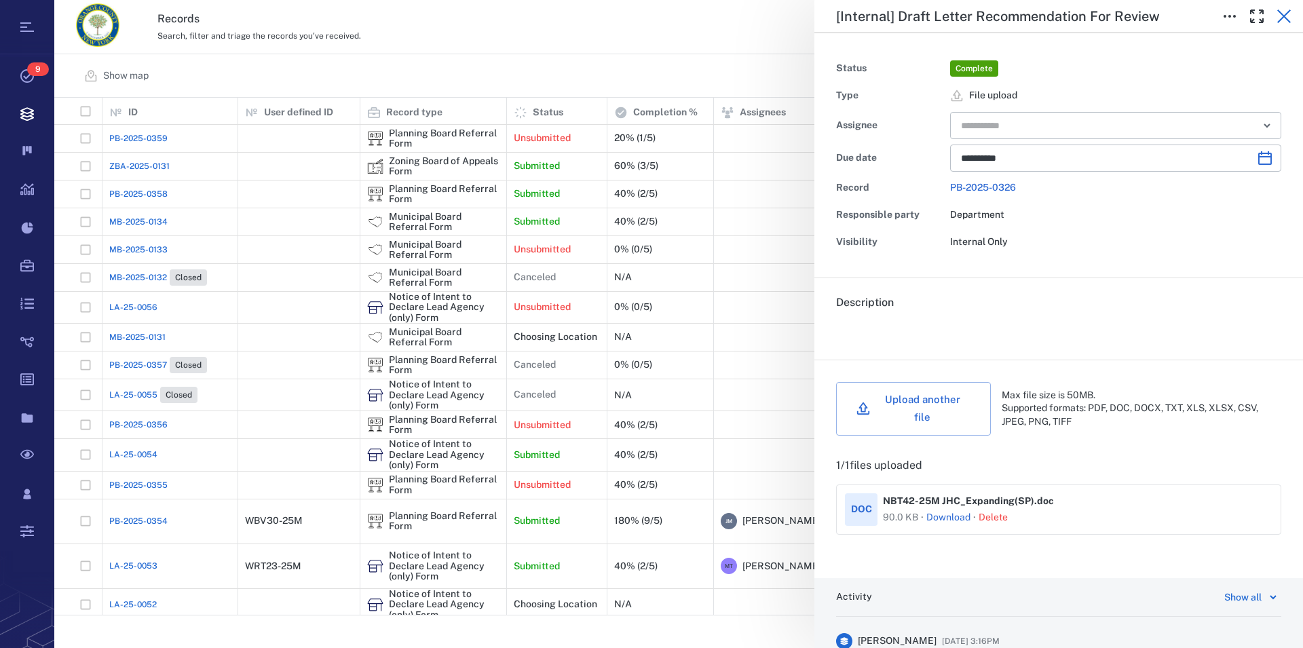
click at [1274, 12] on button "button" at bounding box center [1283, 16] width 27 height 27
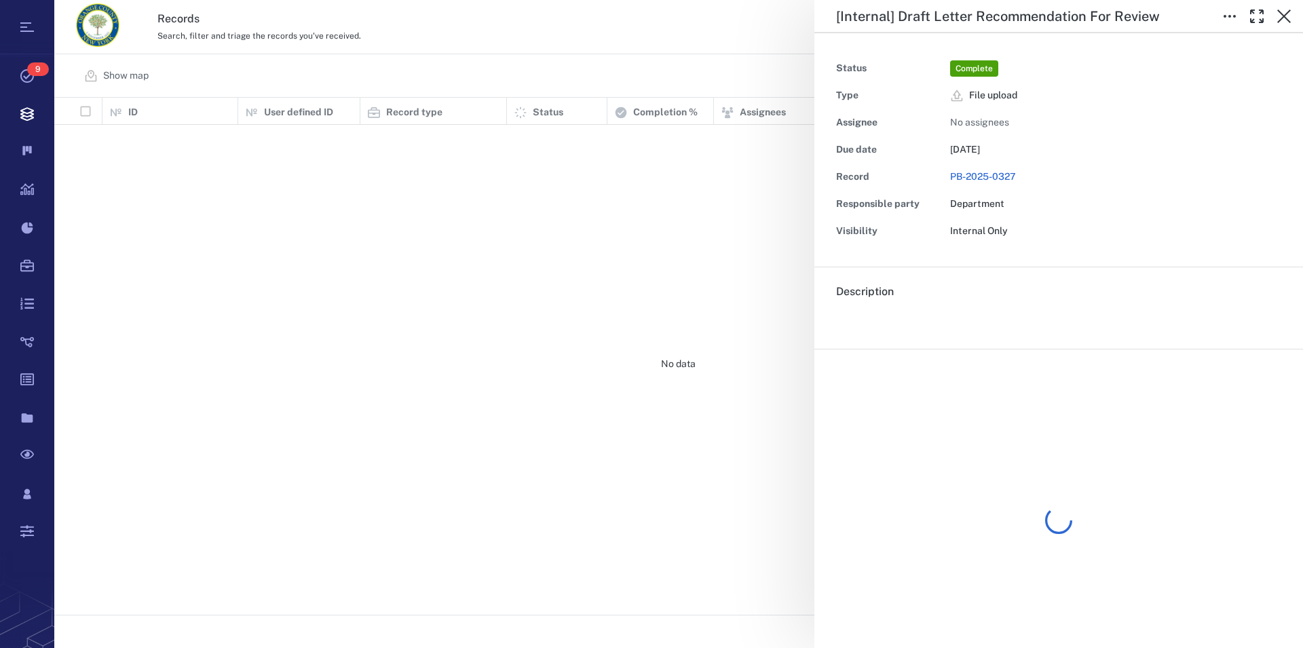
scroll to position [506, 1236]
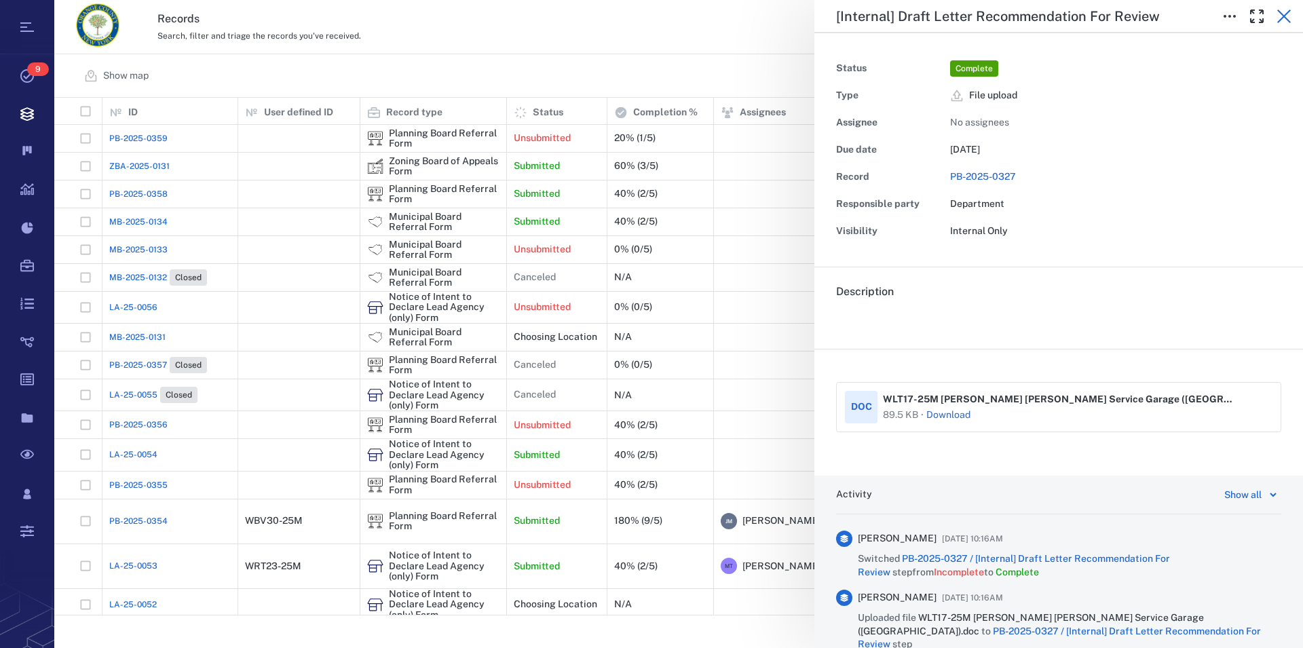
click at [1283, 17] on icon "button" at bounding box center [1284, 17] width 14 height 14
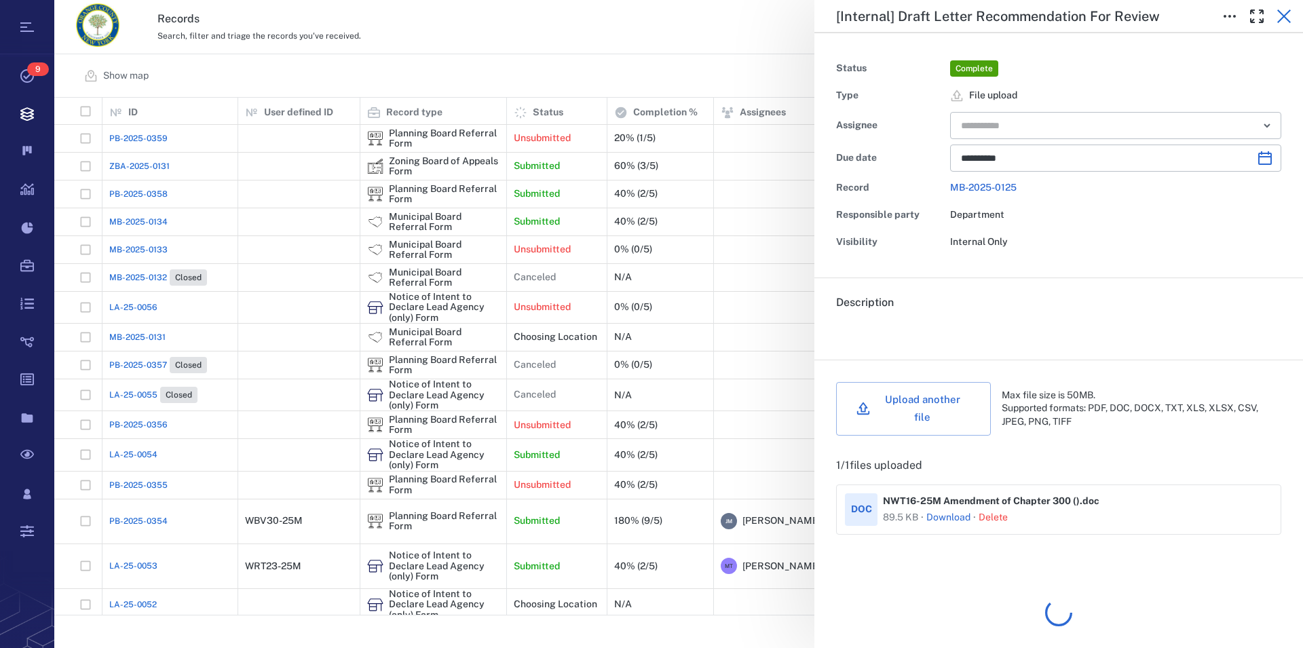
scroll to position [506, 1236]
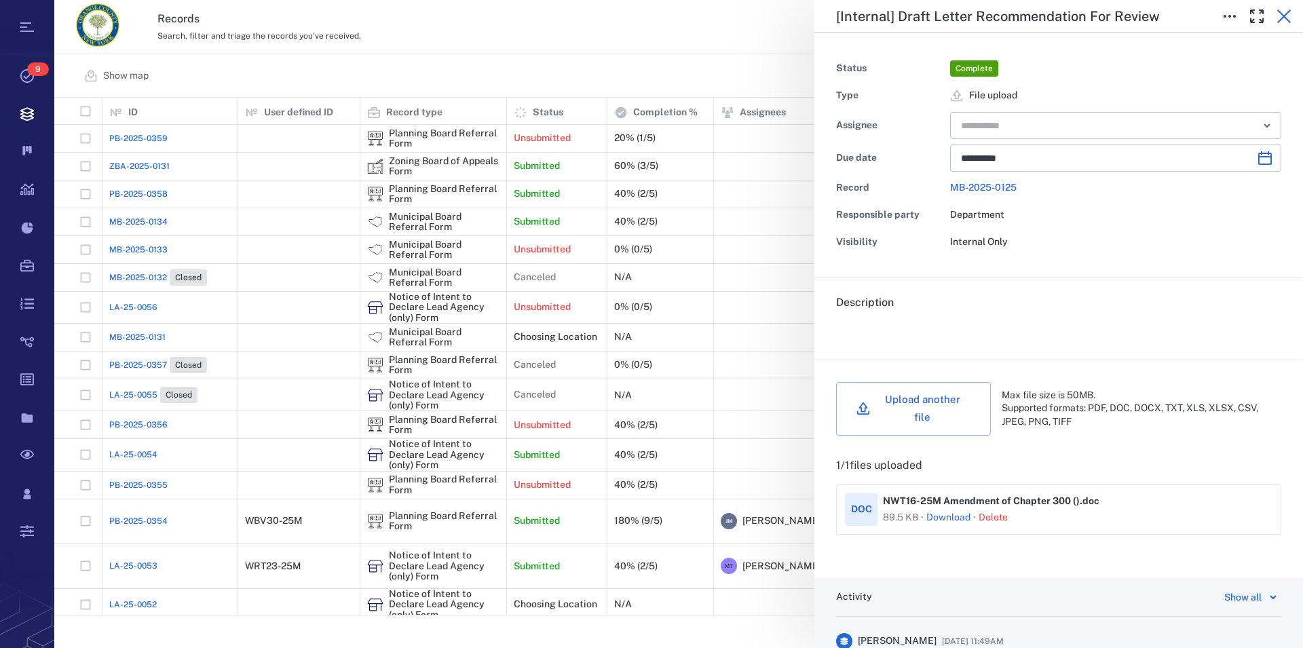
click at [1287, 18] on icon "button" at bounding box center [1284, 17] width 14 height 14
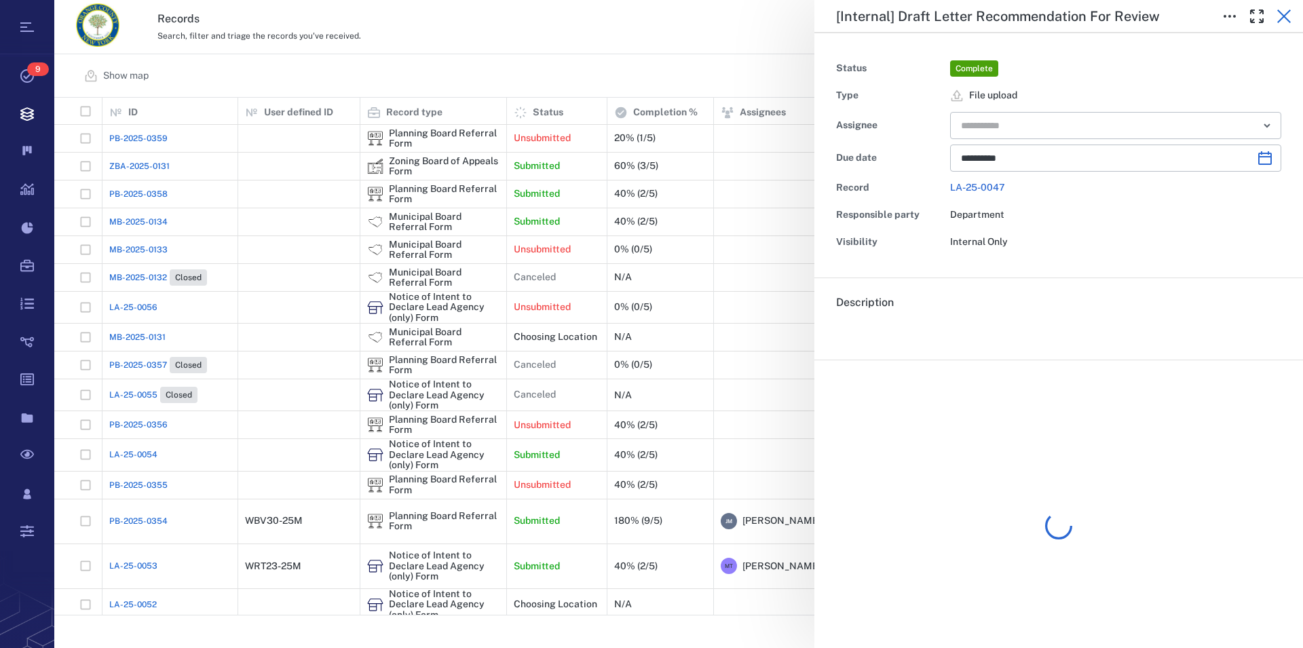
scroll to position [506, 1236]
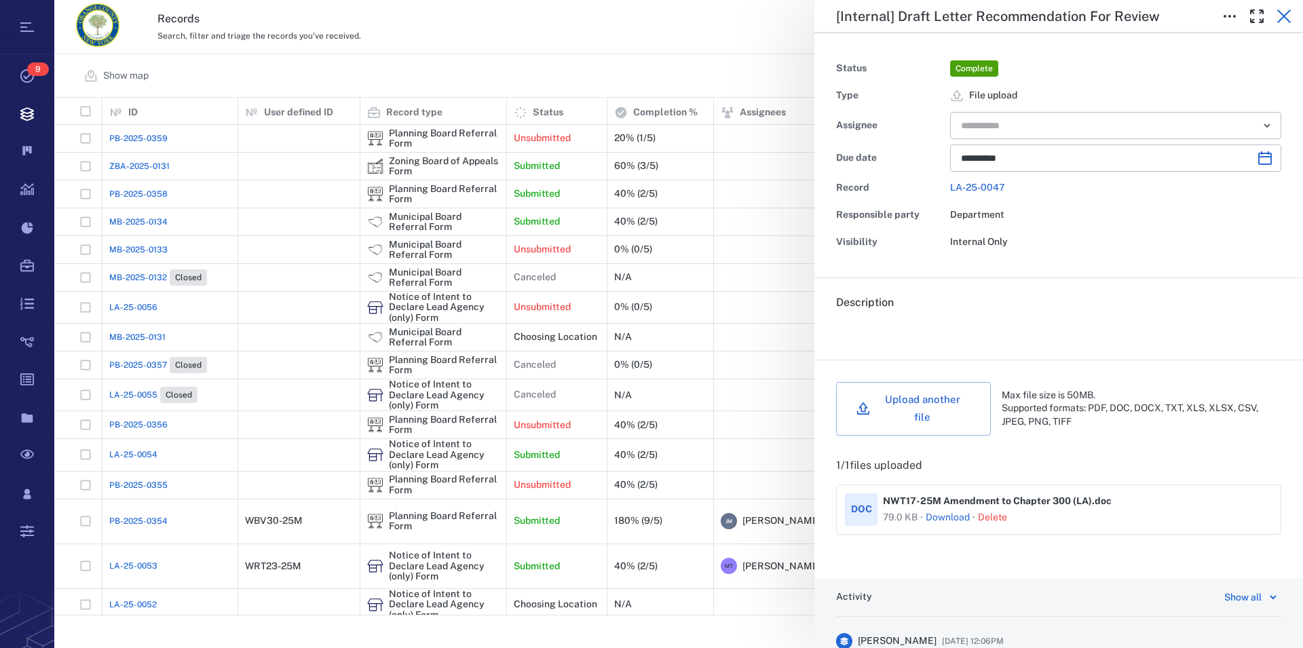
click at [1281, 12] on icon "button" at bounding box center [1284, 16] width 16 height 16
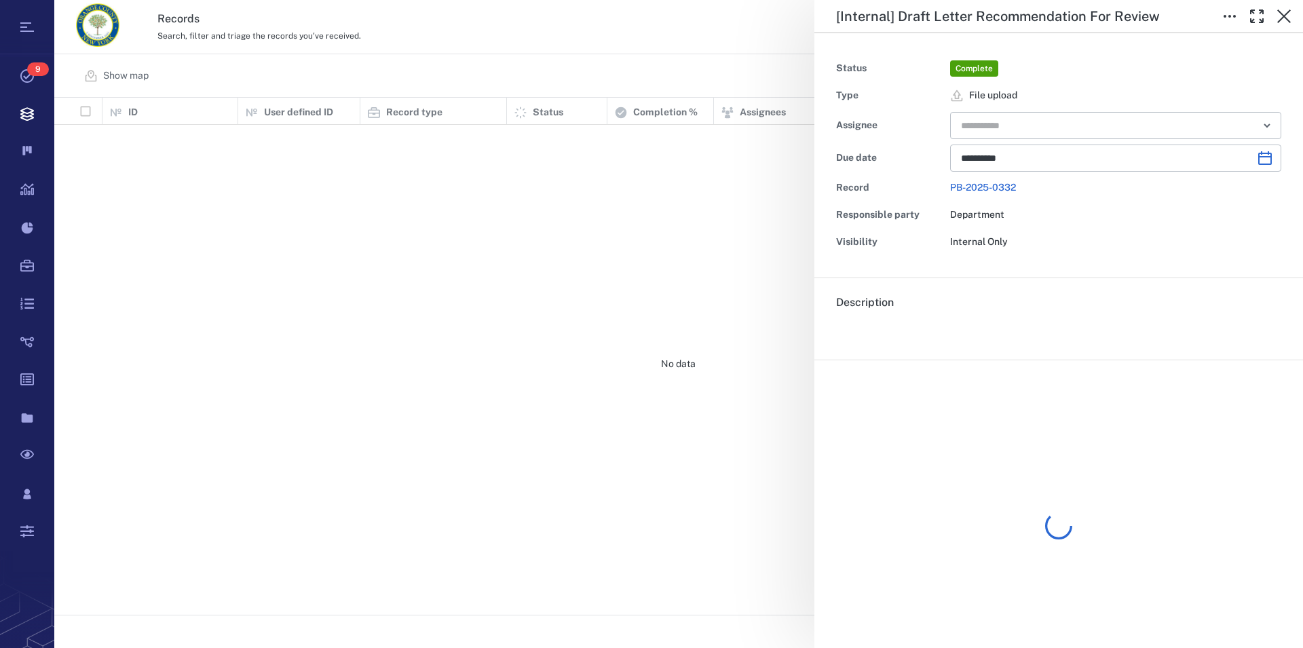
scroll to position [506, 1236]
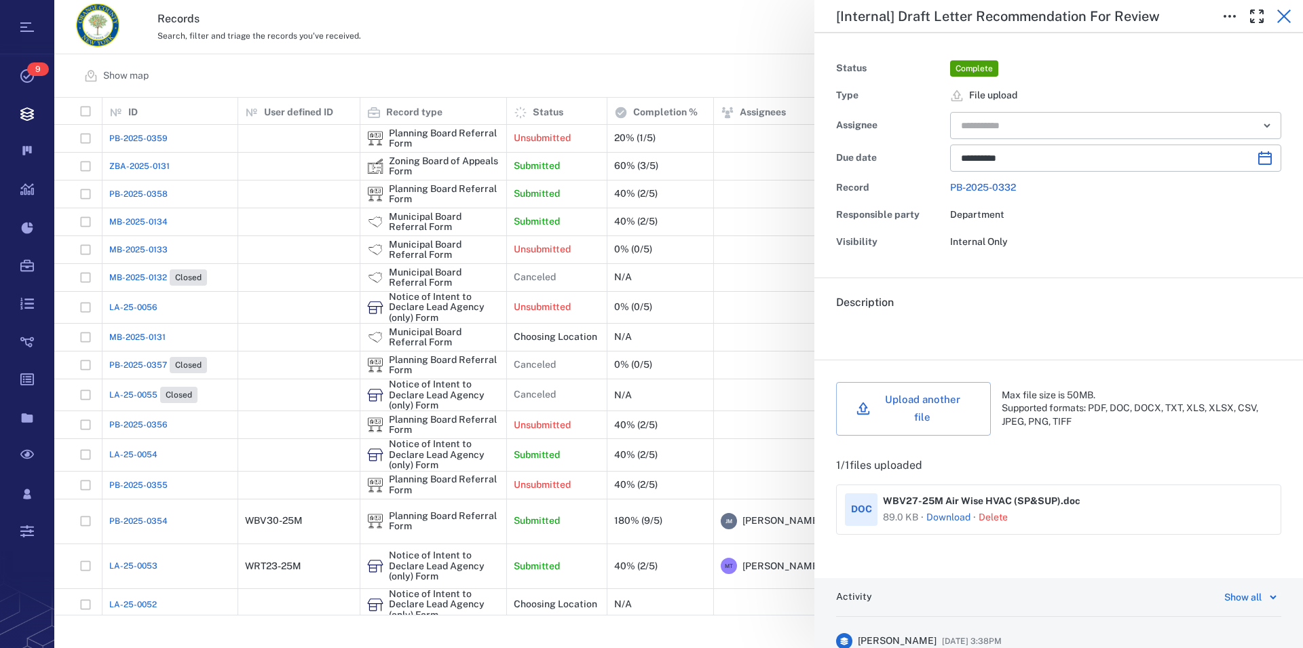
click at [1281, 18] on icon "button" at bounding box center [1284, 16] width 16 height 16
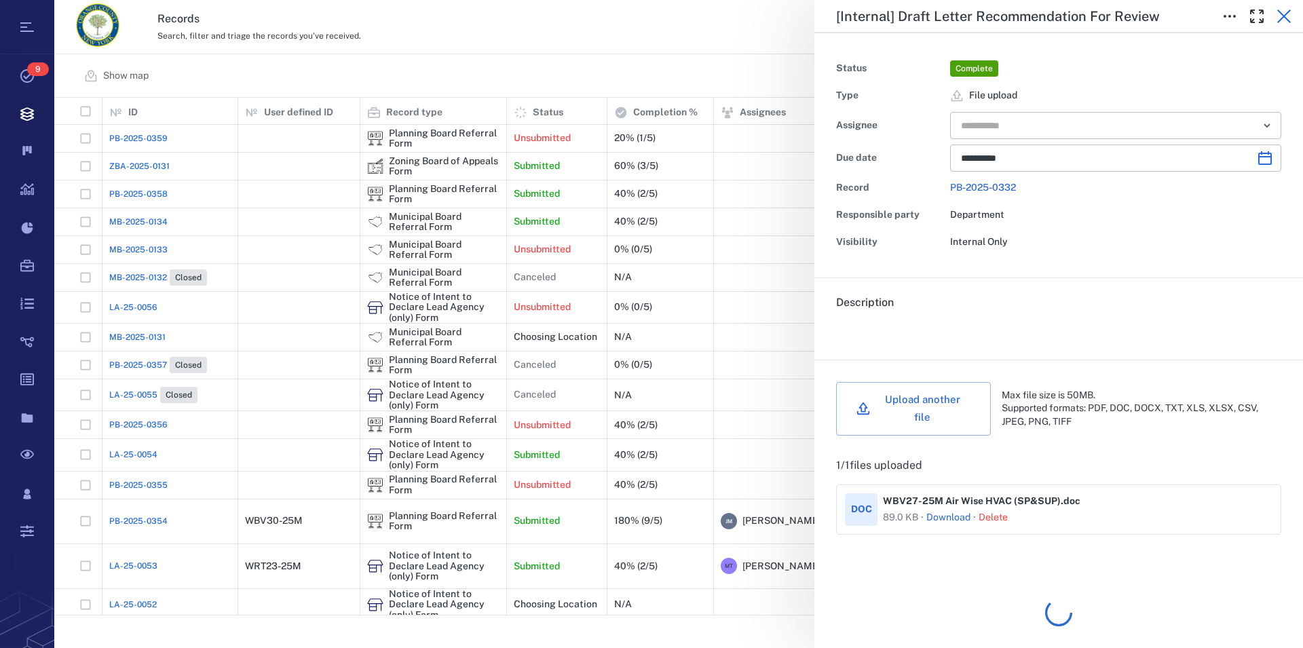
scroll to position [506, 1236]
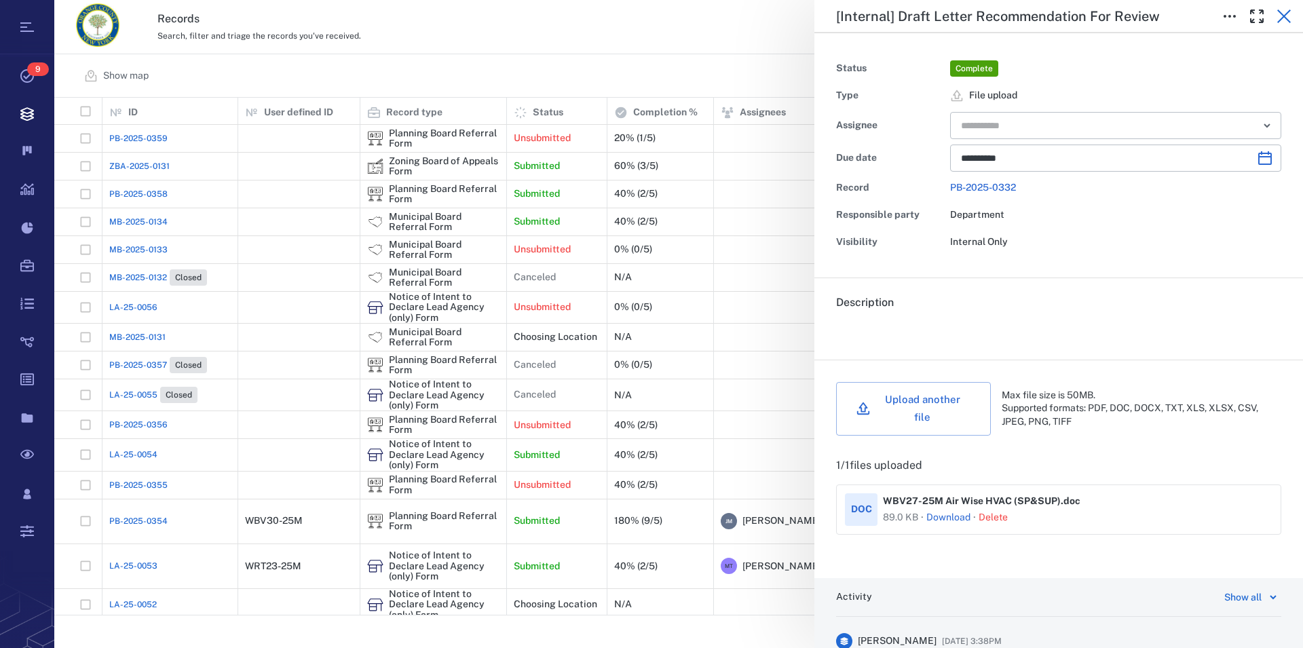
click at [1287, 16] on icon "button" at bounding box center [1284, 16] width 16 height 16
click at [1284, 17] on icon "button" at bounding box center [1284, 17] width 14 height 14
